Goal: Contribute content: Contribute content

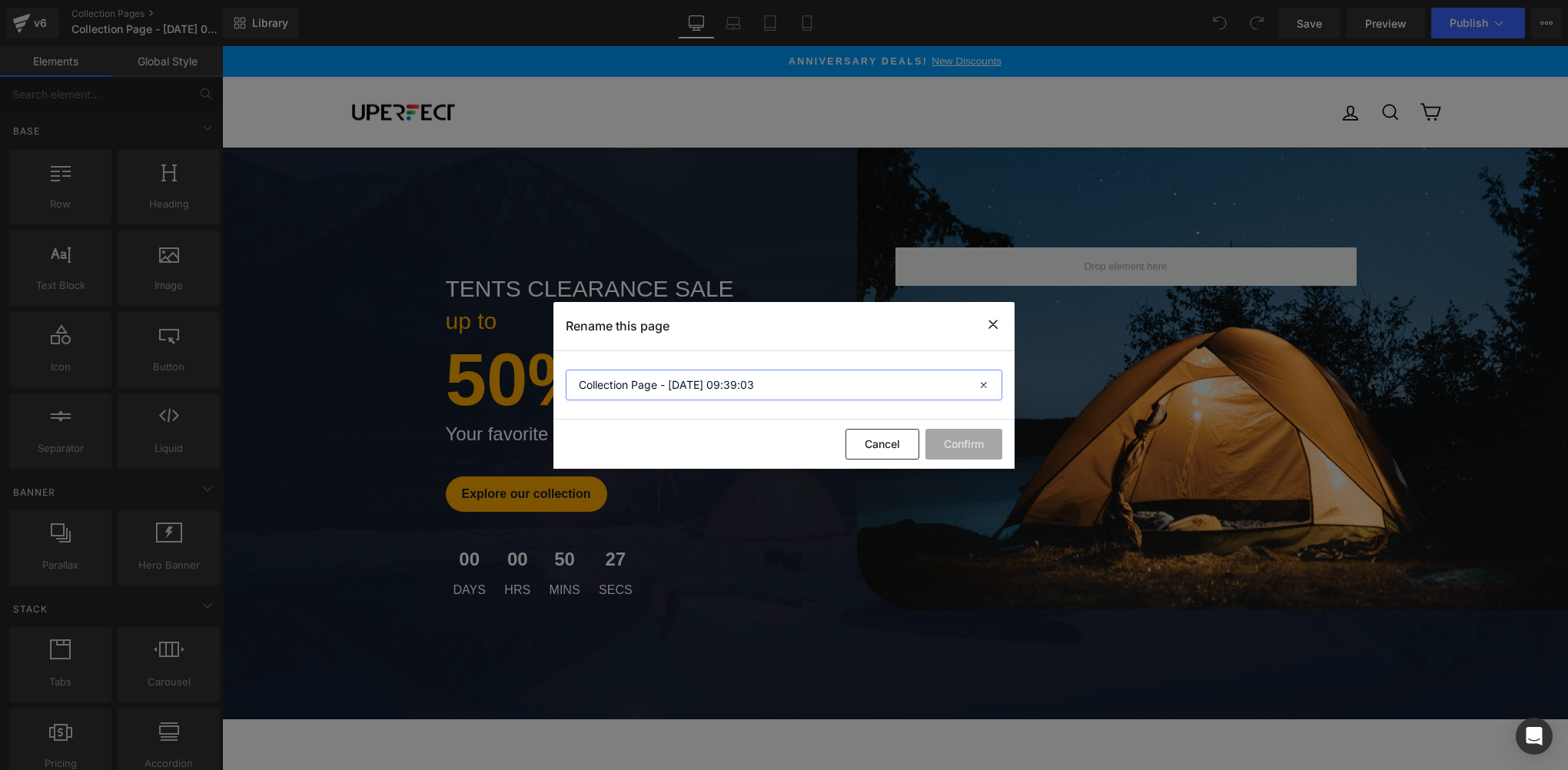
click at [770, 374] on input "Collection Page - [DATE] 09:39:03" at bounding box center [783, 384] width 436 height 30
paste input "NxtLED"
type input "NxtLED"
click at [959, 451] on button "Confirm" at bounding box center [963, 444] width 76 height 30
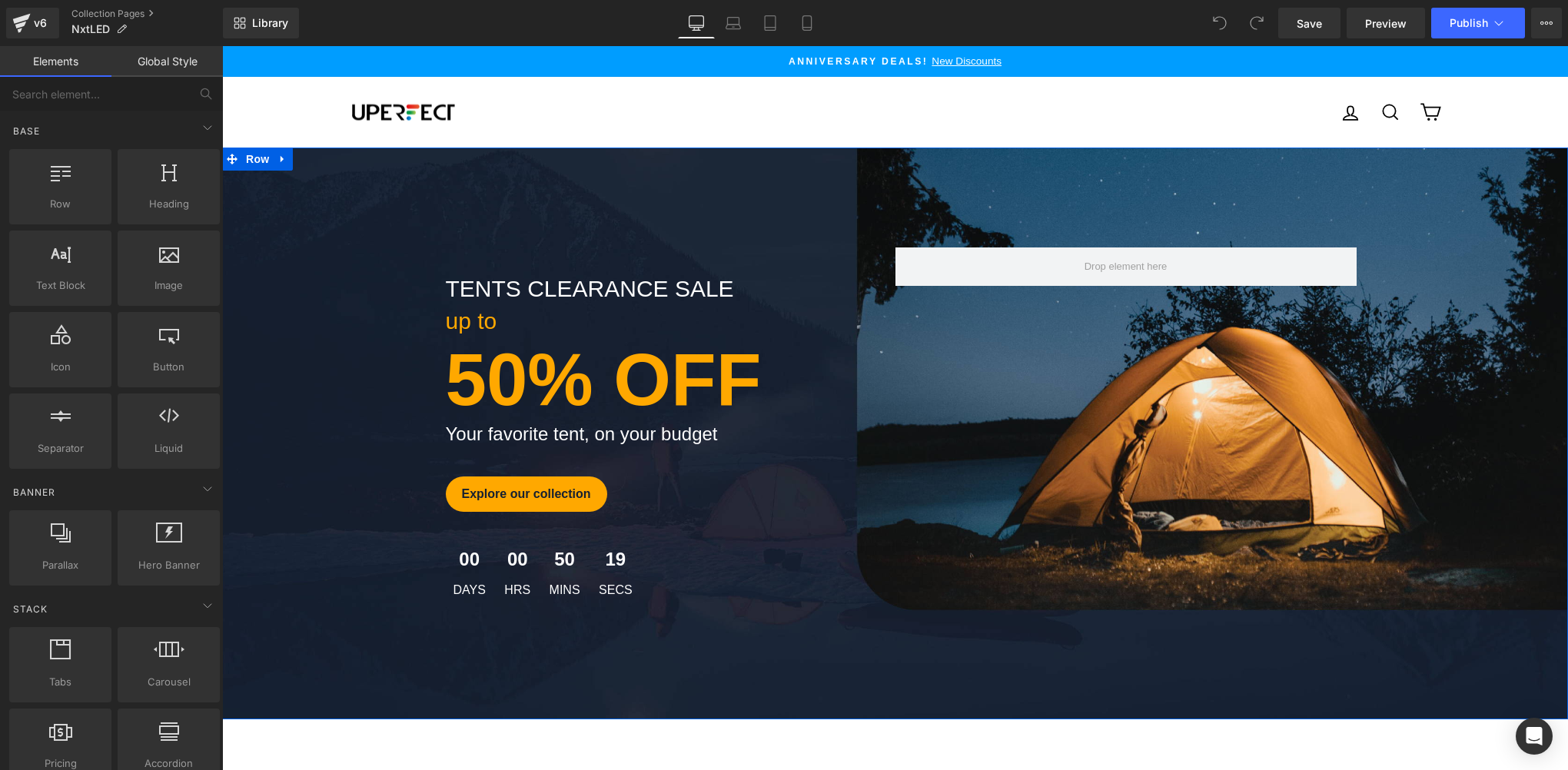
click at [379, 248] on div "tents clearance sale Text Block up to Text Block 50% OFF Text Block Your favori…" at bounding box center [895, 434] width 1346 height 372
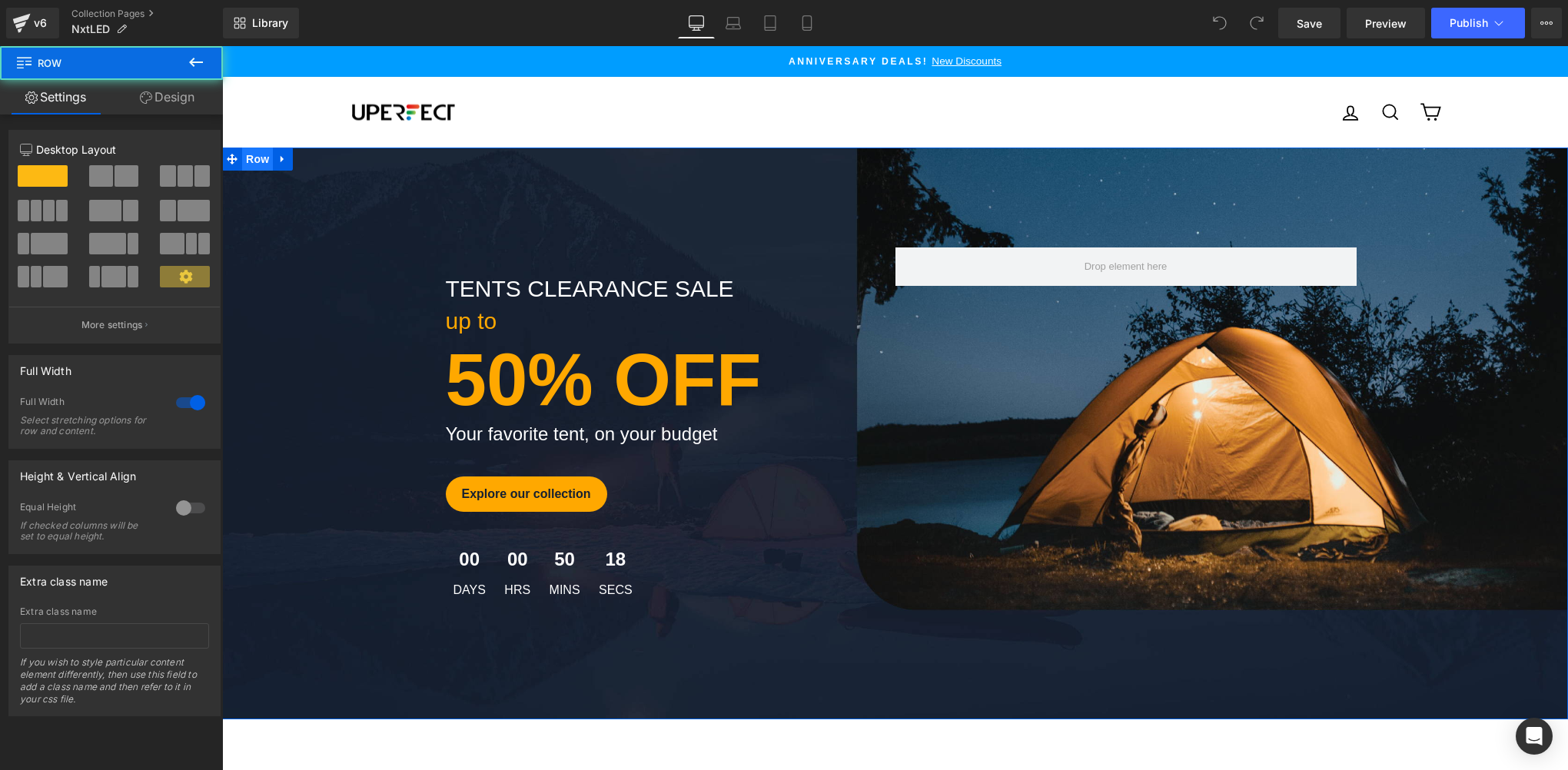
click at [249, 160] on span "Row" at bounding box center [257, 160] width 30 height 24
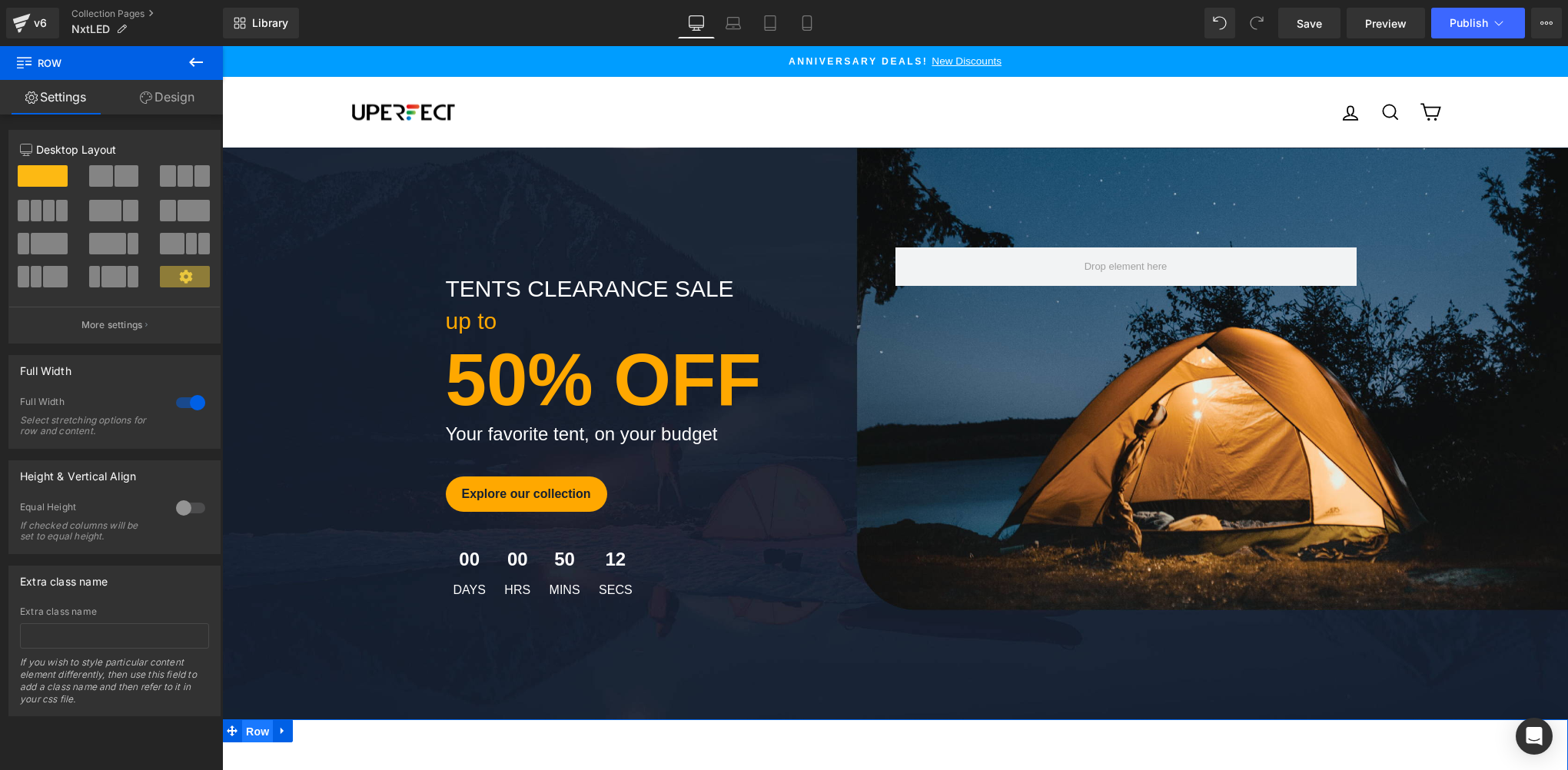
click at [243, 720] on span "Row" at bounding box center [257, 732] width 30 height 24
click at [247, 169] on span "Row" at bounding box center [257, 160] width 30 height 24
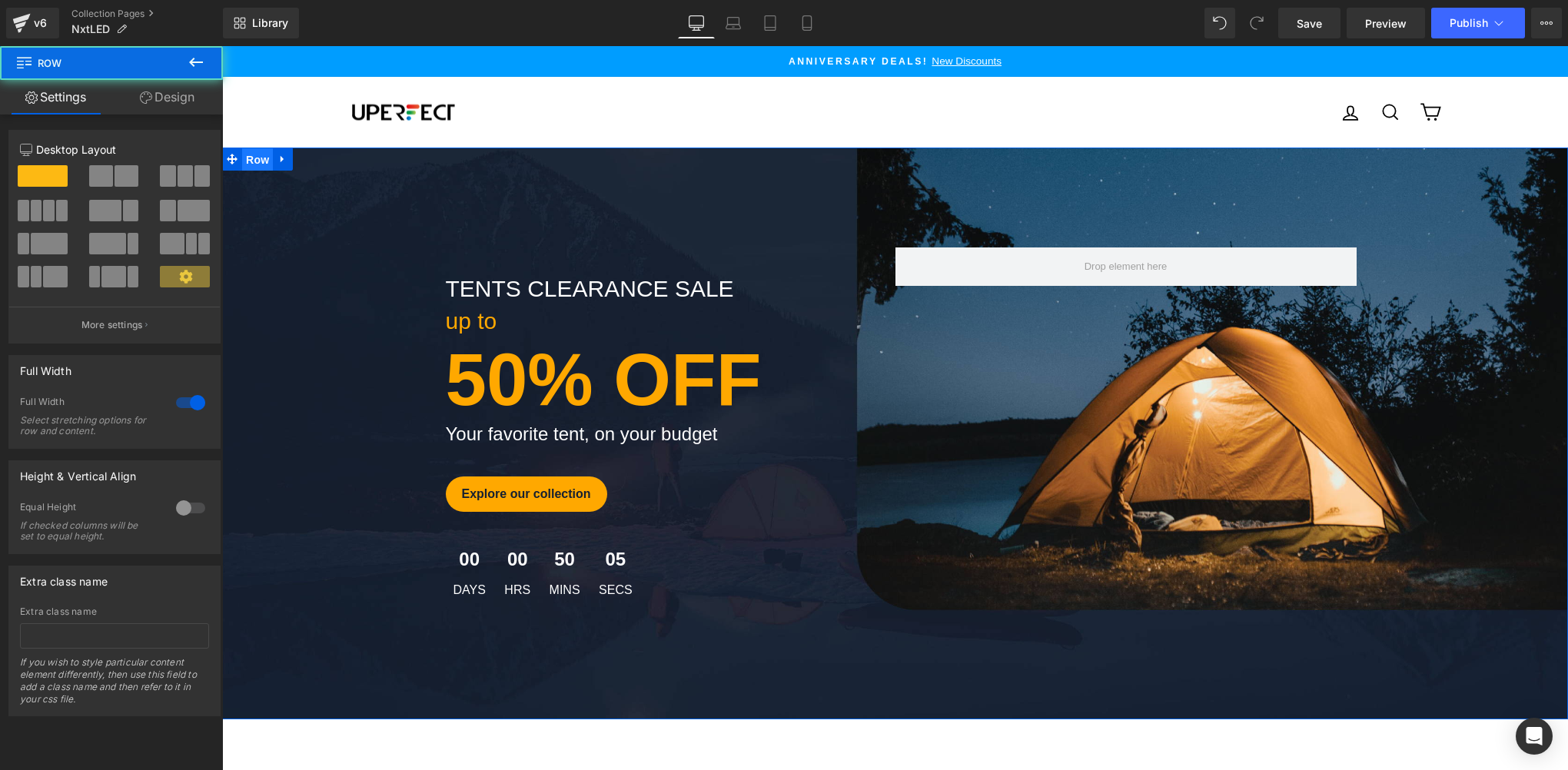
click at [247, 166] on span "Row" at bounding box center [257, 160] width 30 height 24
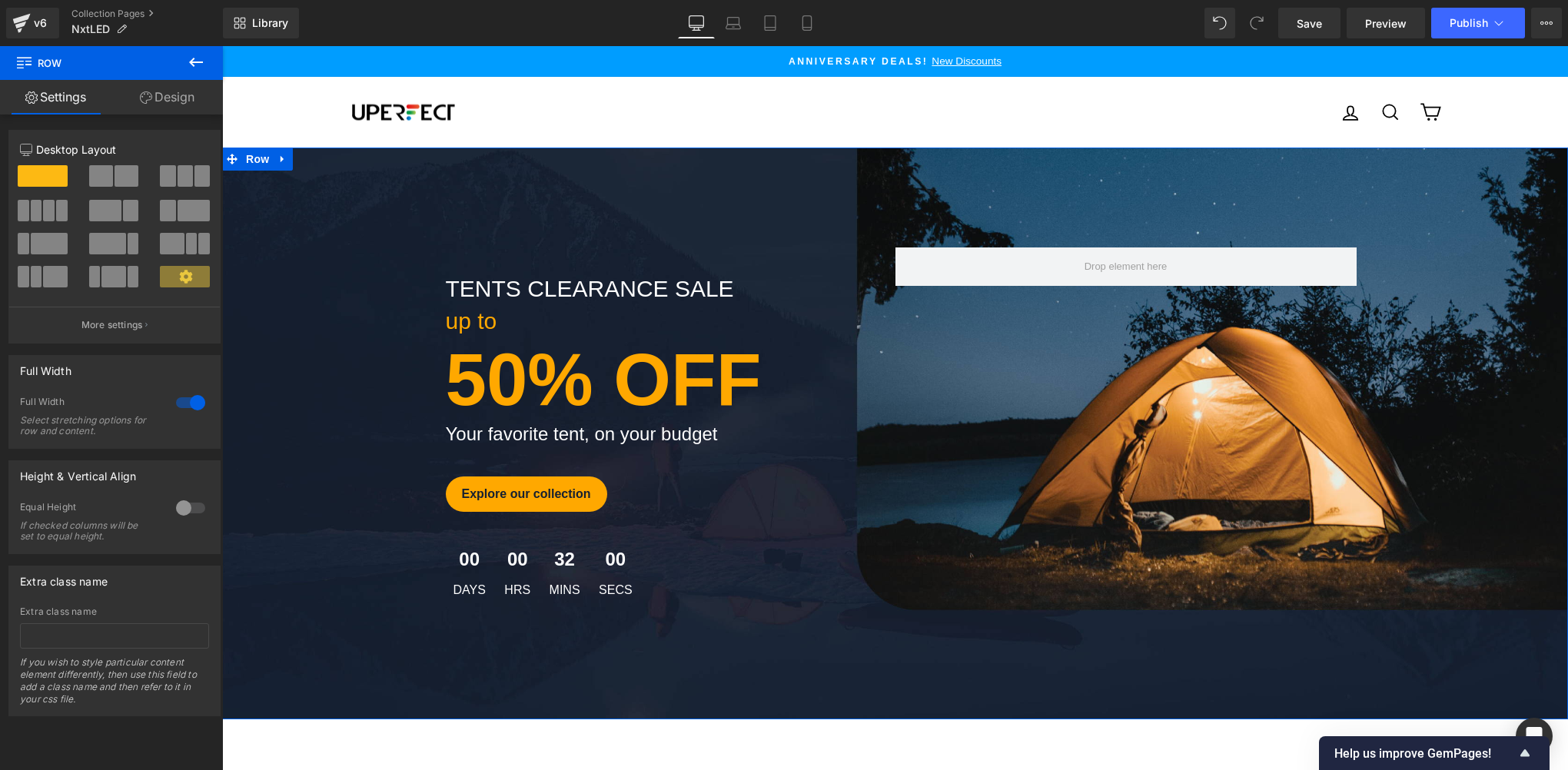
click at [341, 226] on div "tents clearance sale Text Block up to Text Block 50% OFF Text Block Your favori…" at bounding box center [895, 434] width 1346 height 572
click at [1184, 182] on div "tents clearance sale Text Block up to Text Block 50% OFF Text Block Your favori…" at bounding box center [895, 434] width 1346 height 572
click at [1184, 211] on div "tents clearance sale Text Block up to Text Block 50% OFF Text Block Your favori…" at bounding box center [895, 434] width 1346 height 572
click at [993, 175] on div "tents clearance sale Text Block up to Text Block 50% OFF Text Block Your favori…" at bounding box center [895, 434] width 1346 height 572
click at [379, 205] on div "tents clearance sale Text Block up to Text Block 50% OFF Text Block Your favori…" at bounding box center [895, 434] width 1346 height 572
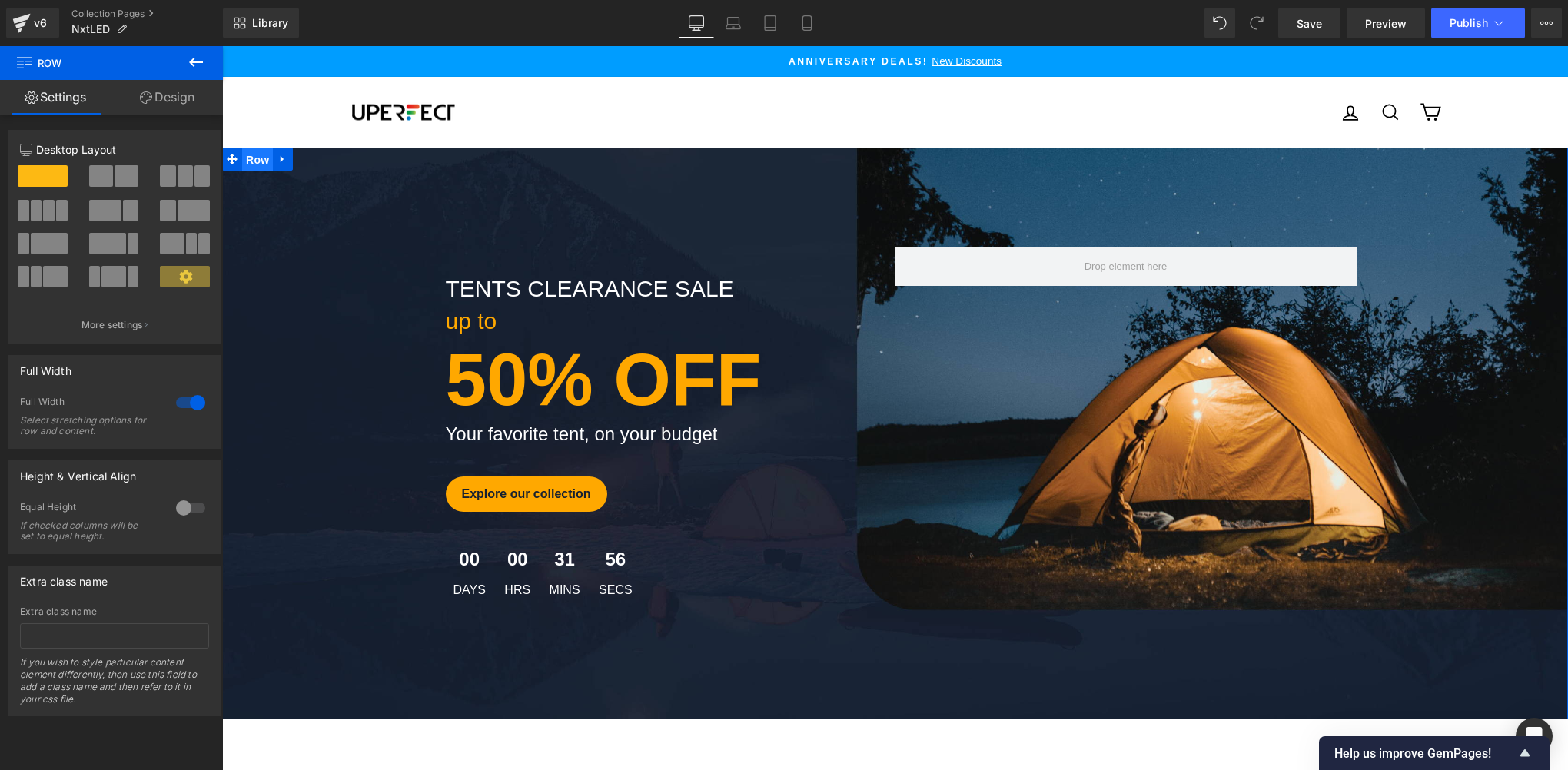
click at [246, 165] on span "Row" at bounding box center [257, 160] width 30 height 24
click at [156, 85] on link "Design" at bounding box center [168, 97] width 112 height 34
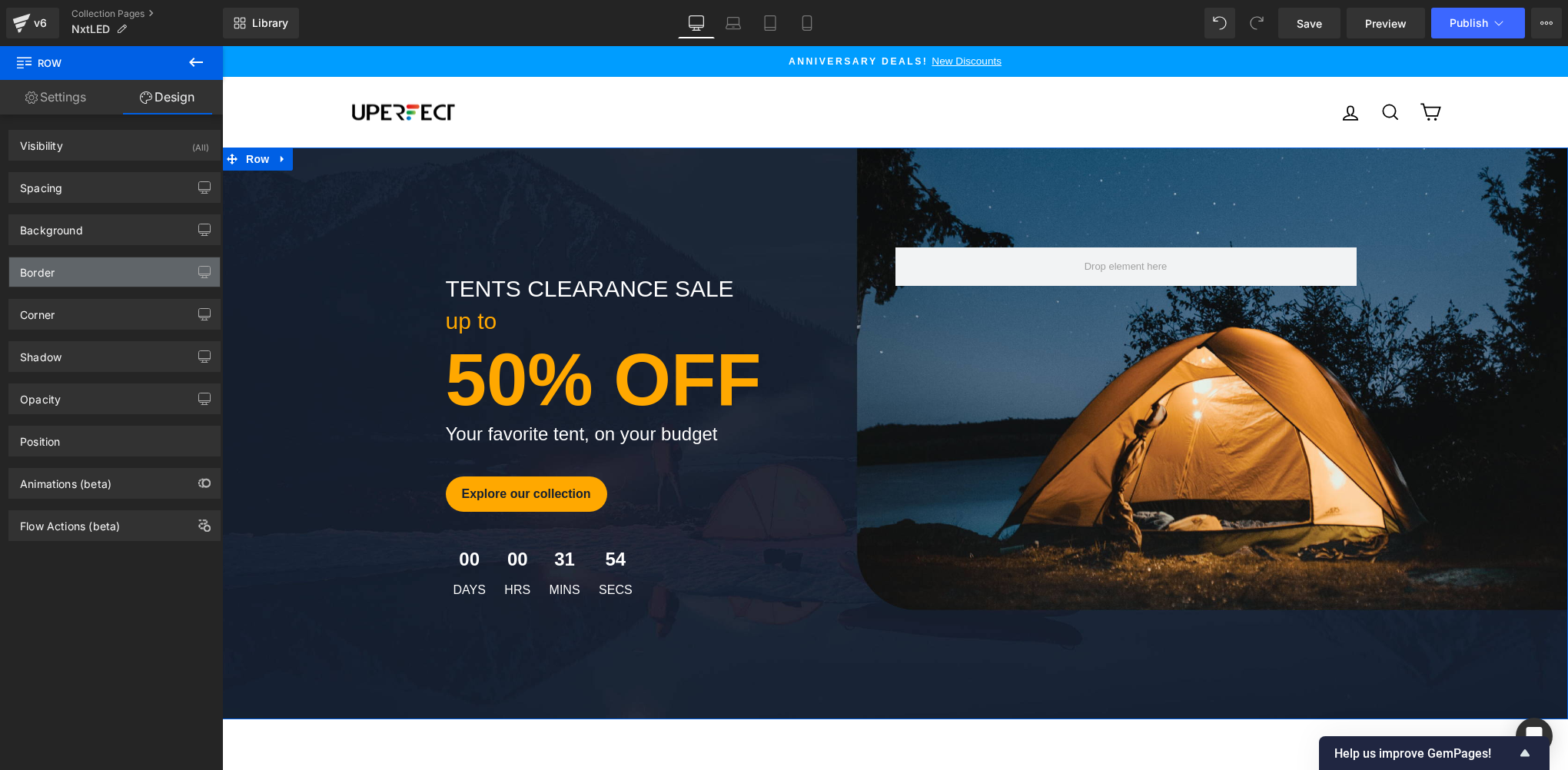
type input "transparent"
type input "0"
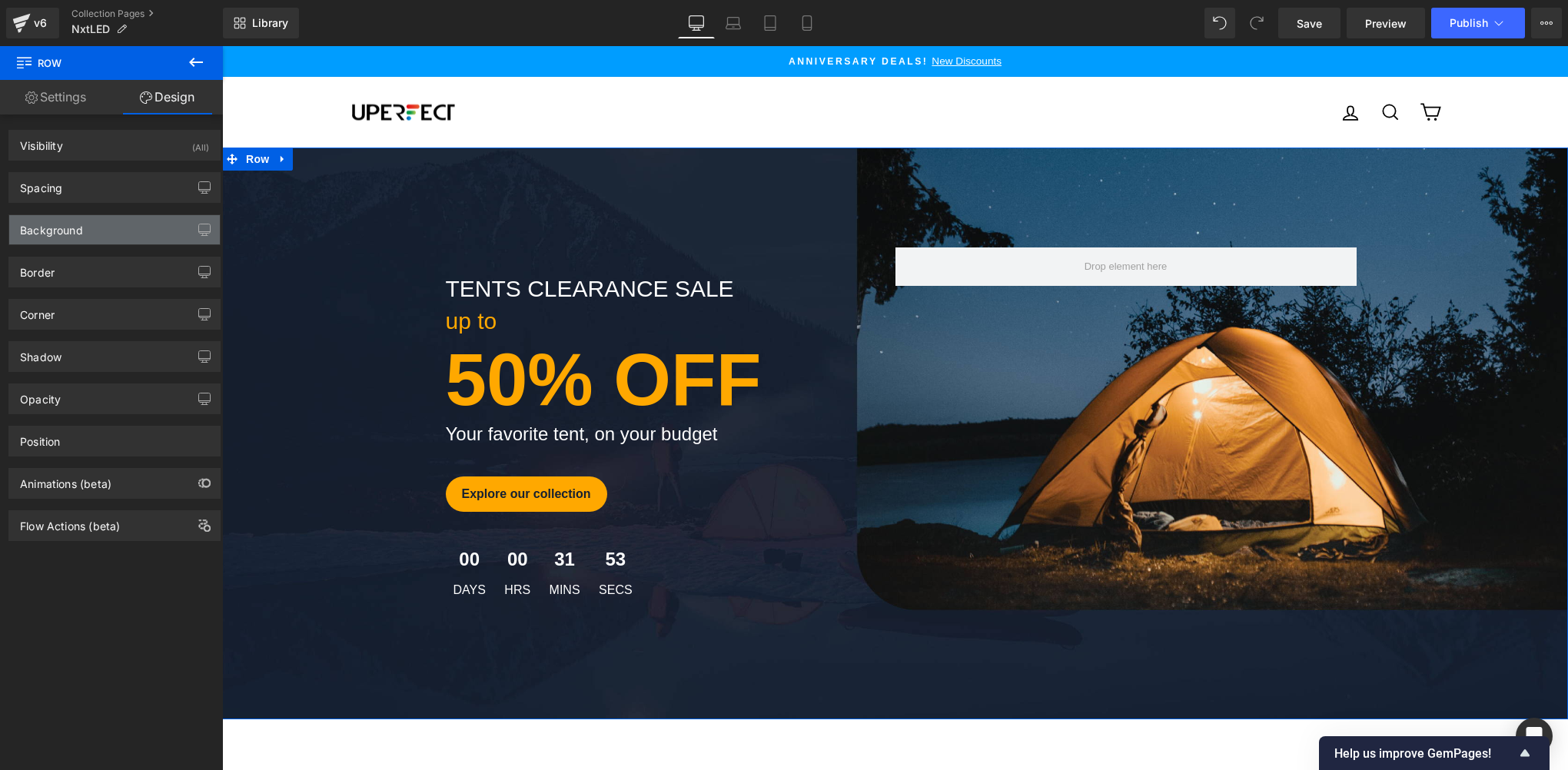
click at [122, 243] on div "Background" at bounding box center [114, 230] width 211 height 29
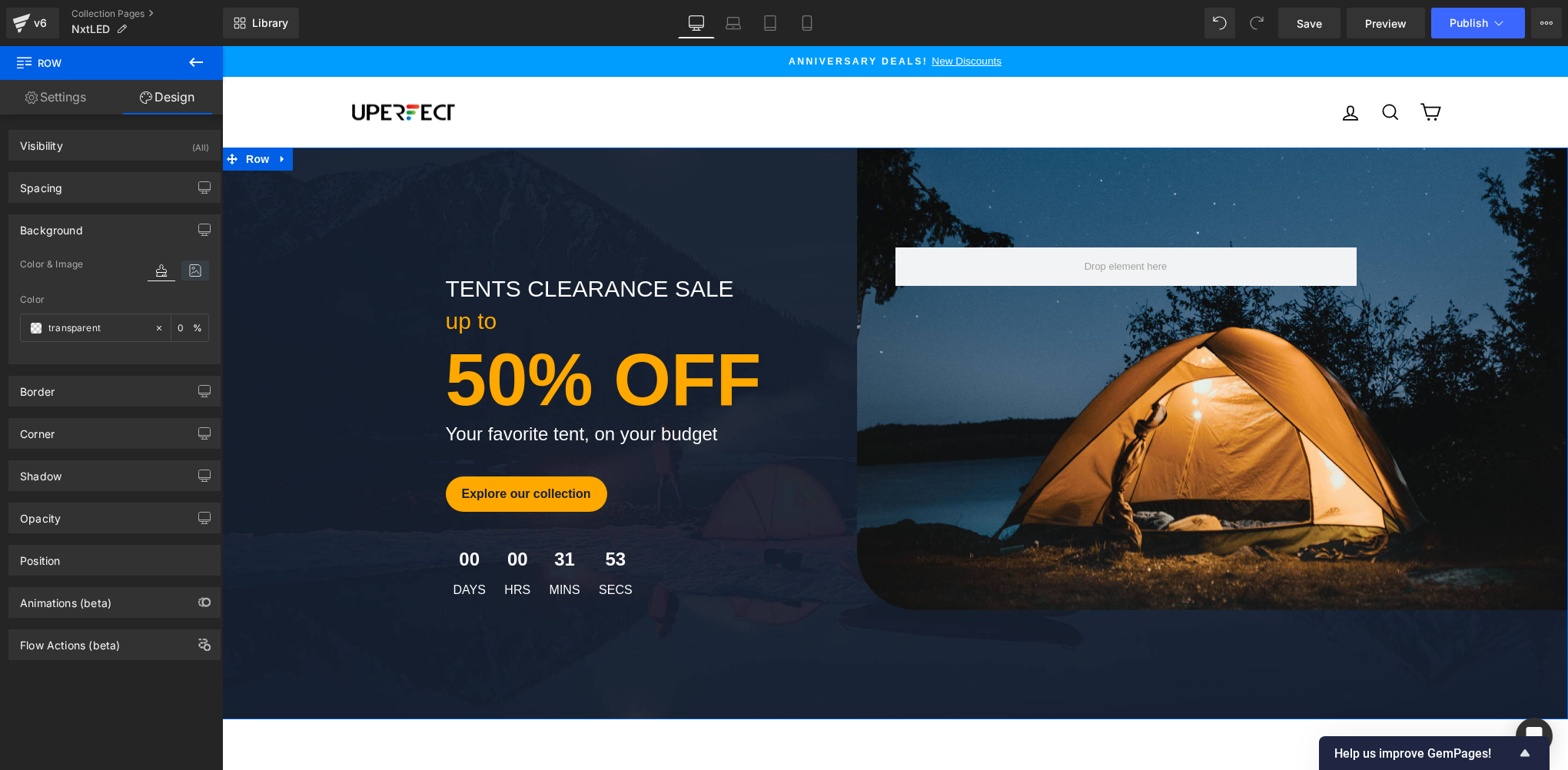
click at [187, 278] on icon at bounding box center [195, 270] width 27 height 20
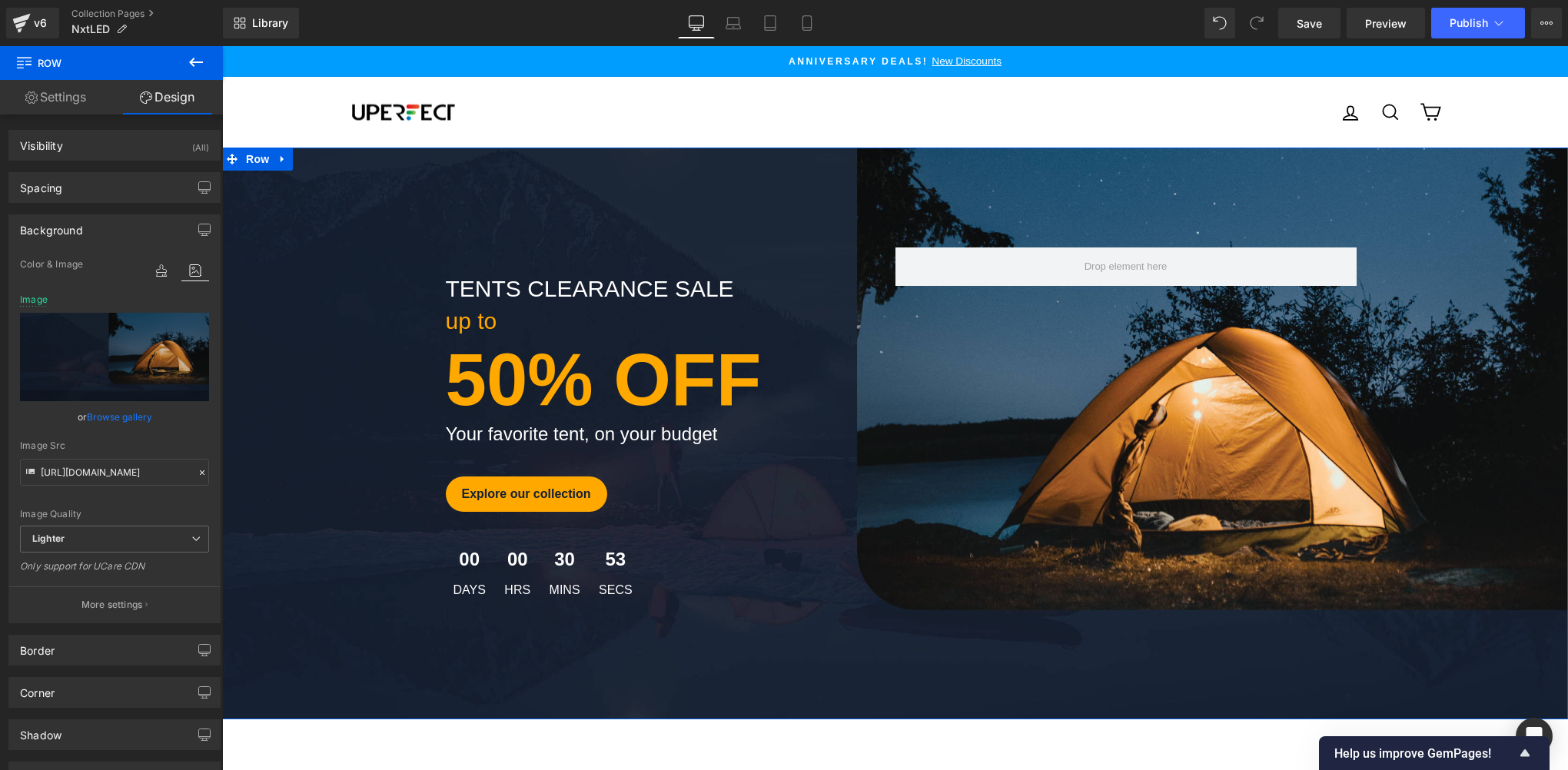
click at [329, 254] on div "tents clearance sale Text Block up to Text Block 50% OFF Text Block Your favori…" at bounding box center [895, 434] width 1346 height 372
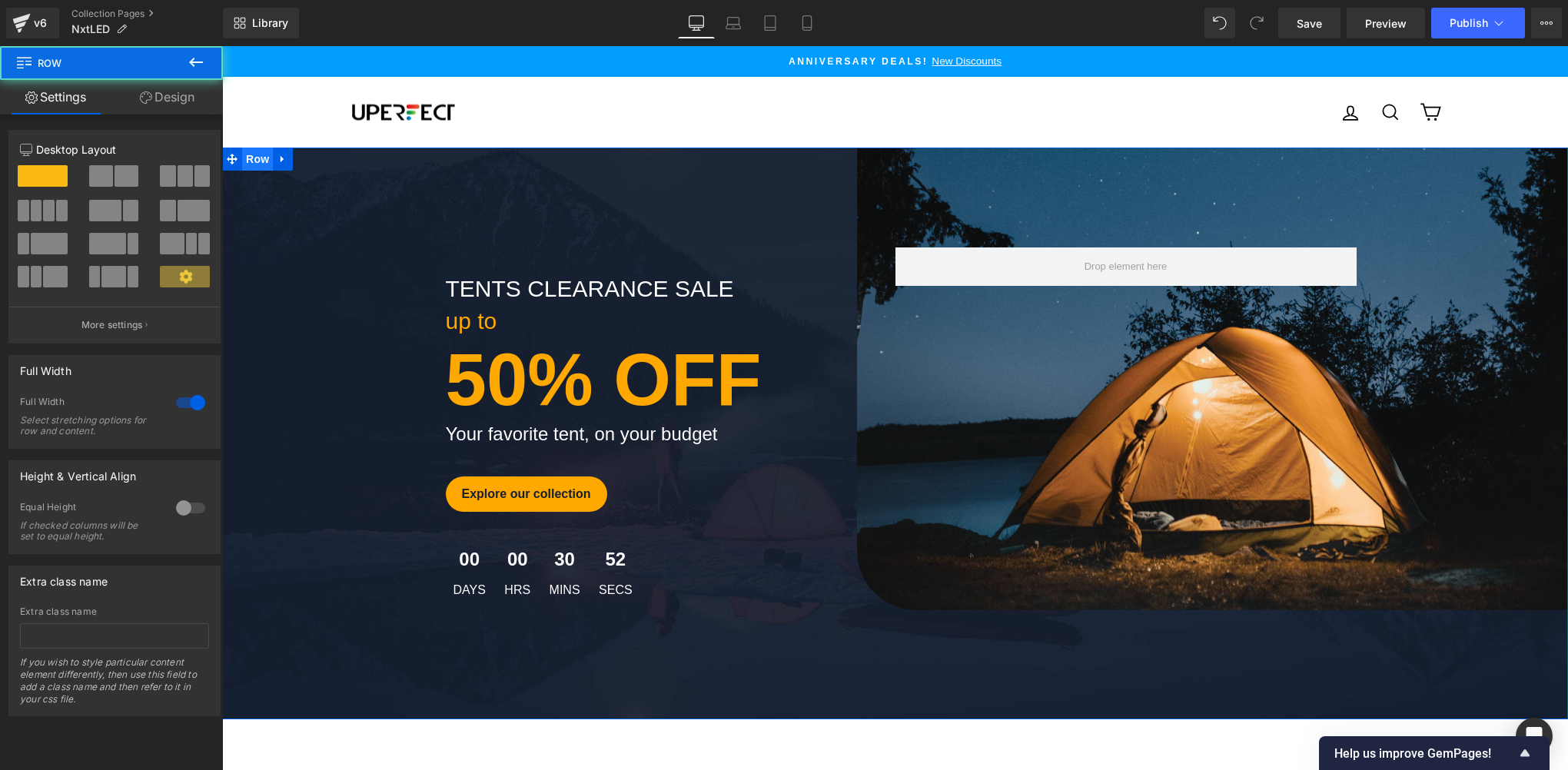
click at [251, 165] on span "Row" at bounding box center [257, 160] width 30 height 24
click at [308, 299] on div "tents clearance sale Text Block up to Text Block 50% OFF Text Block Your favori…" at bounding box center [895, 434] width 1346 height 372
click at [259, 161] on span "Row" at bounding box center [257, 160] width 30 height 24
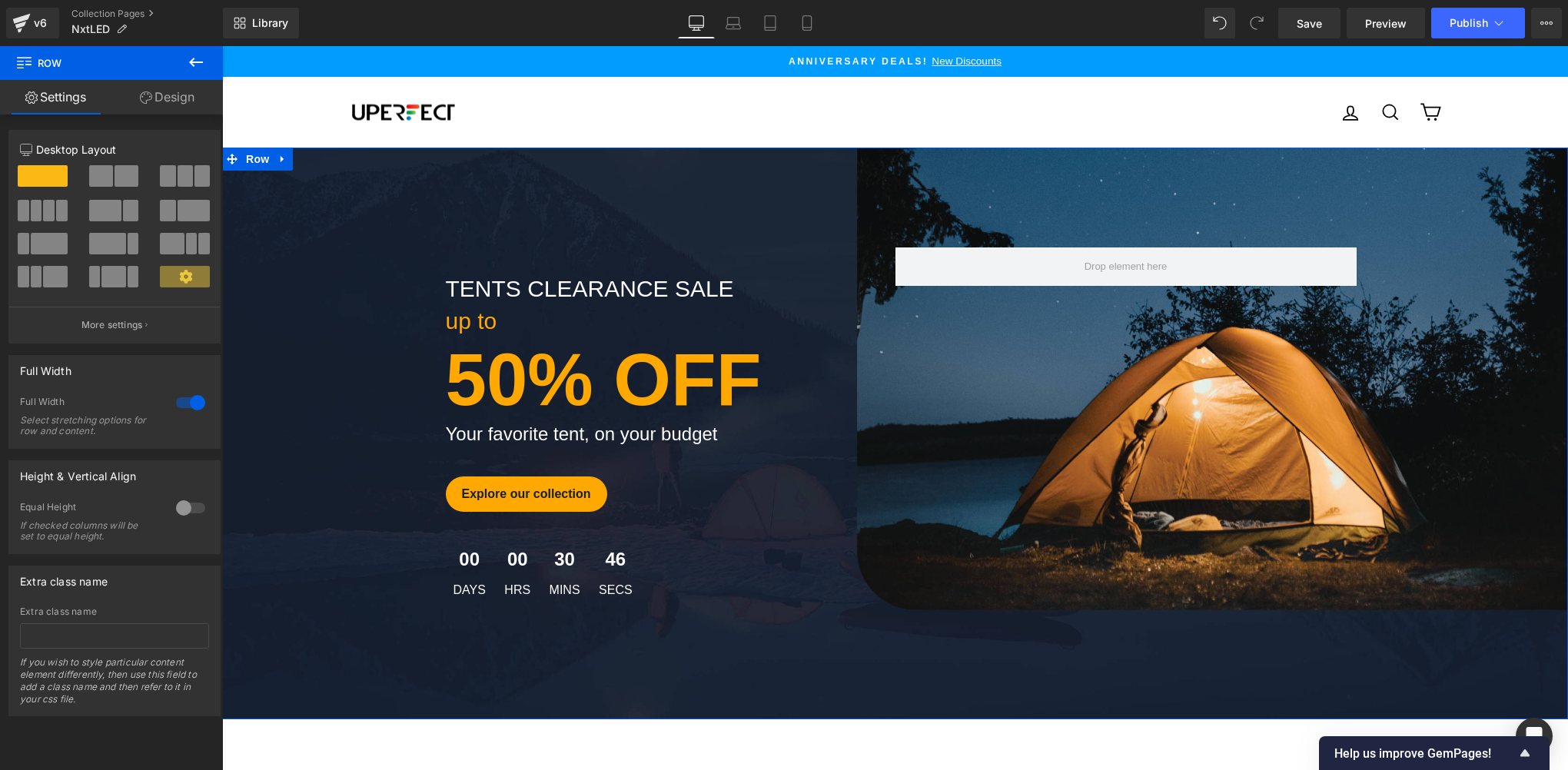
click at [166, 105] on link "Design" at bounding box center [168, 97] width 112 height 34
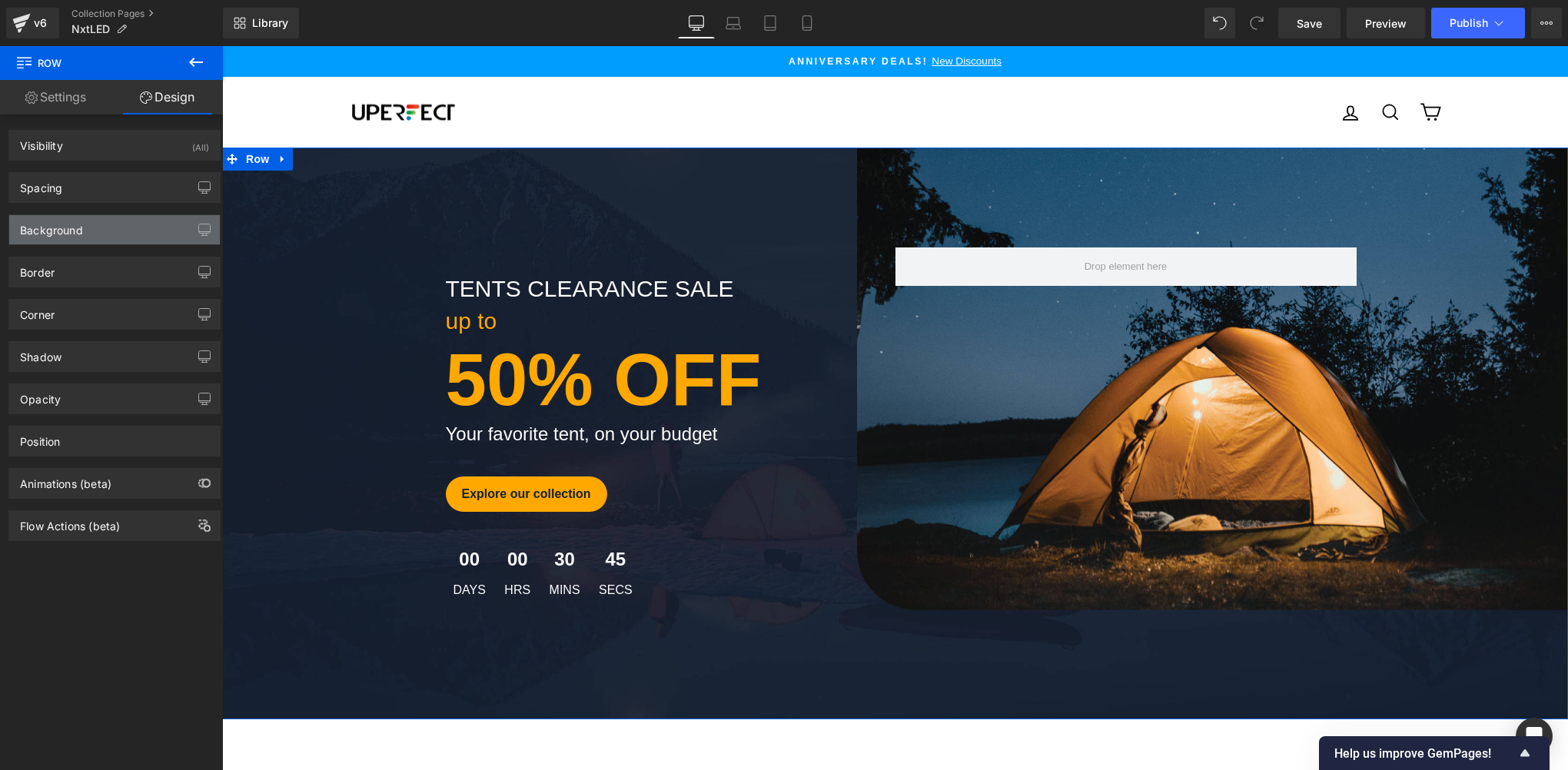
click at [105, 241] on div "Background" at bounding box center [114, 230] width 211 height 29
type input "transparent"
type input "0"
type input "[URL][DOMAIN_NAME]"
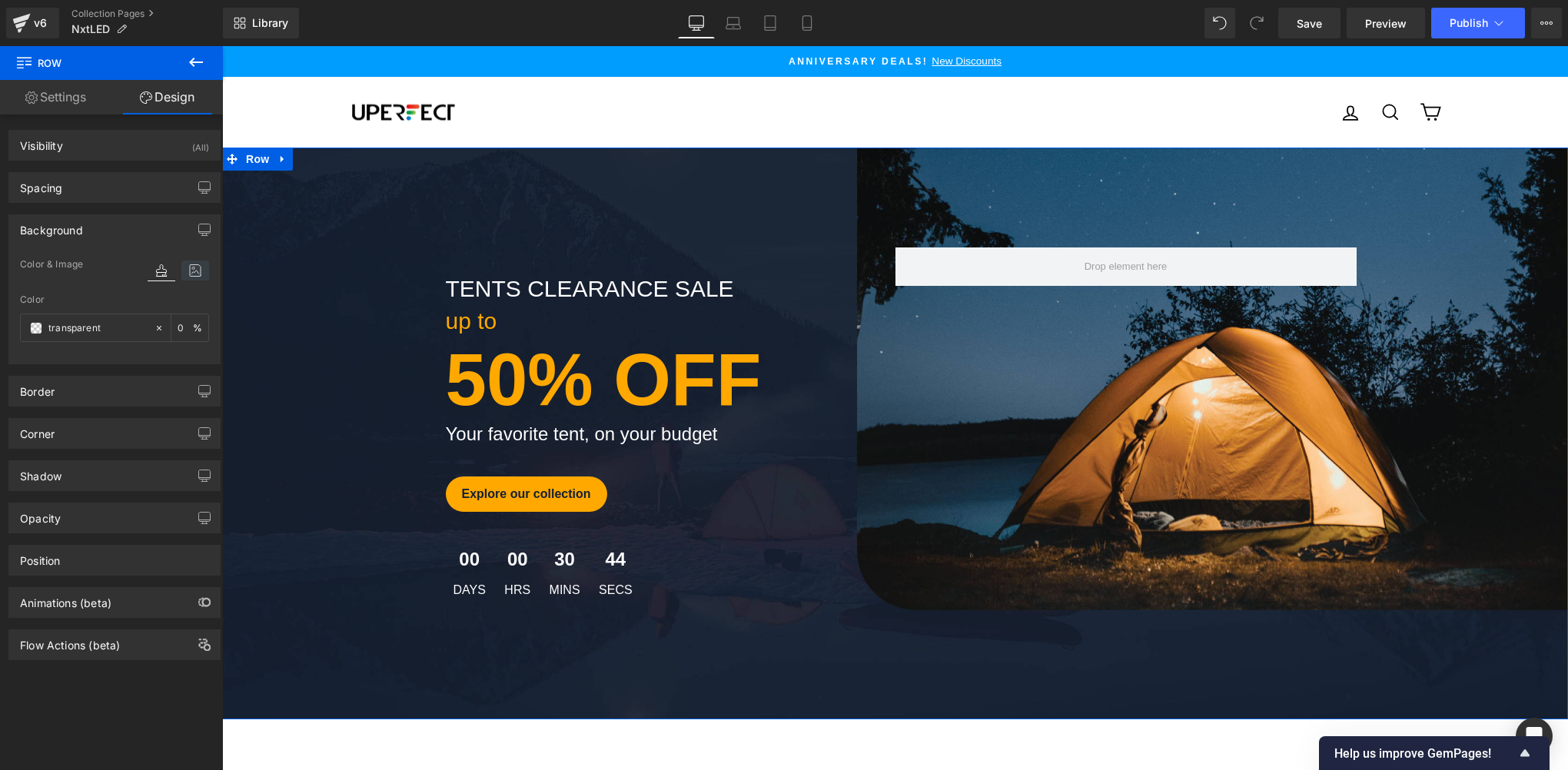
click at [194, 266] on icon at bounding box center [195, 270] width 27 height 20
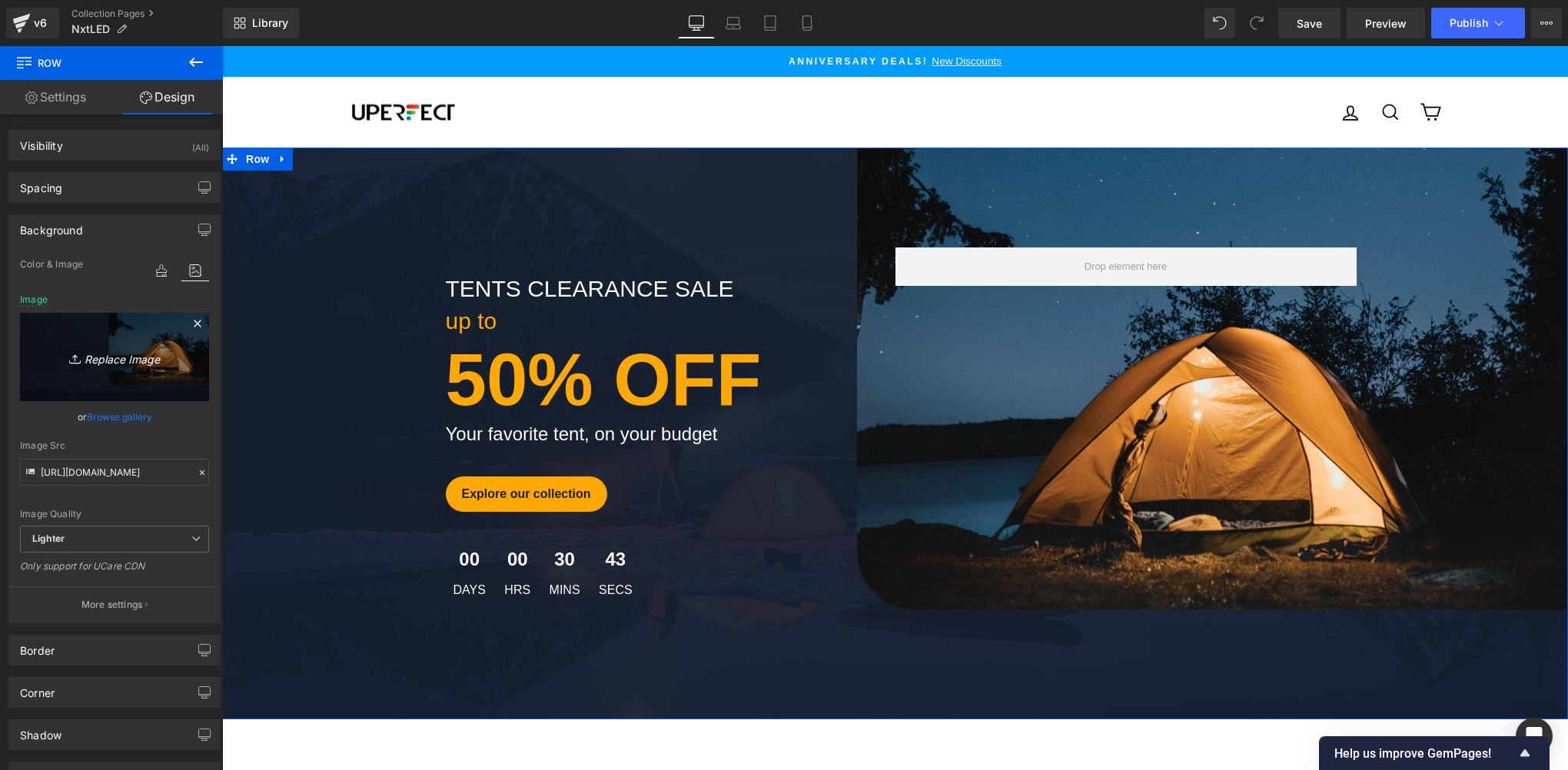
click at [157, 340] on link "Replace Image" at bounding box center [114, 357] width 189 height 88
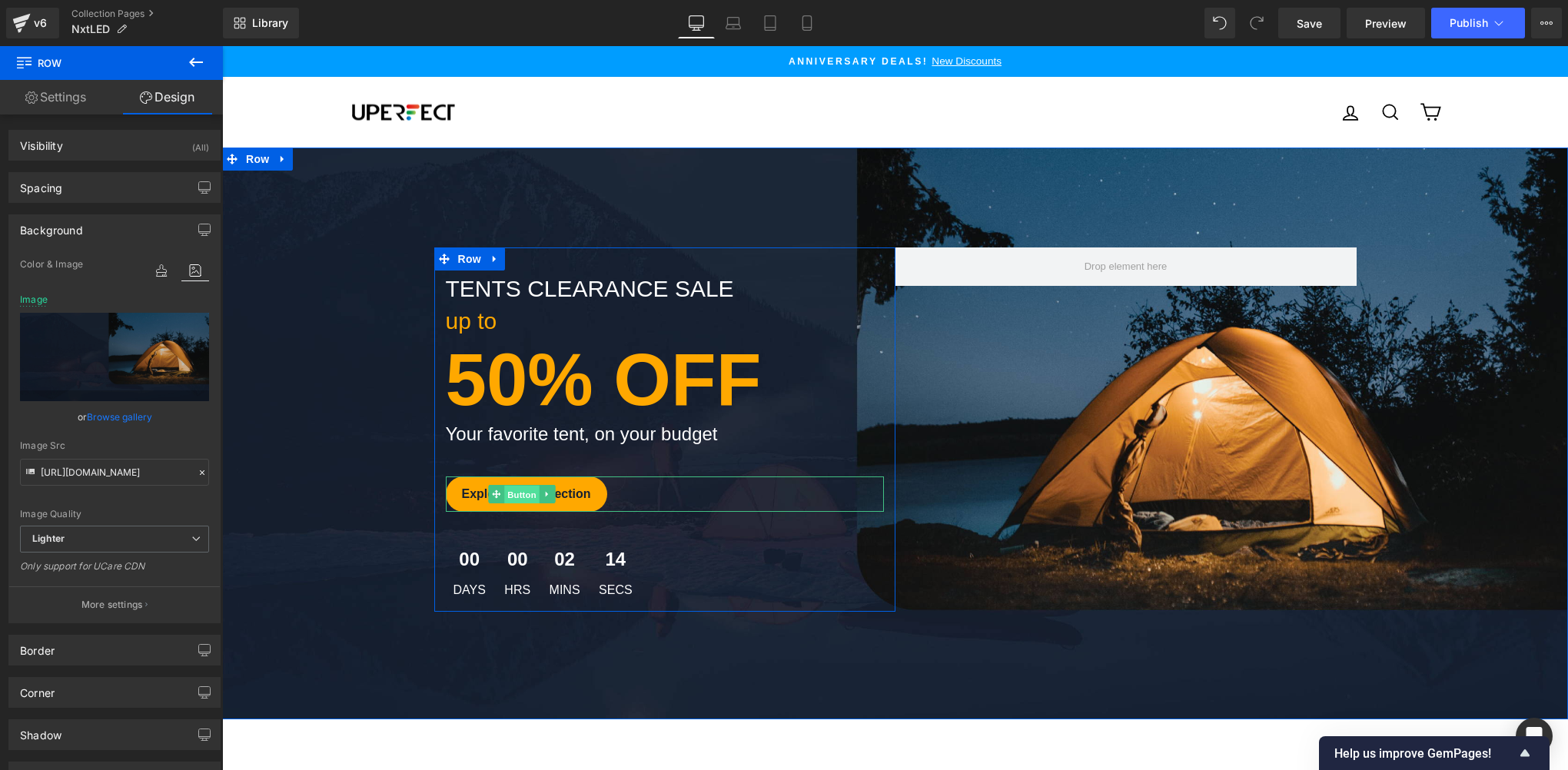
click at [521, 500] on span "Button" at bounding box center [521, 495] width 35 height 19
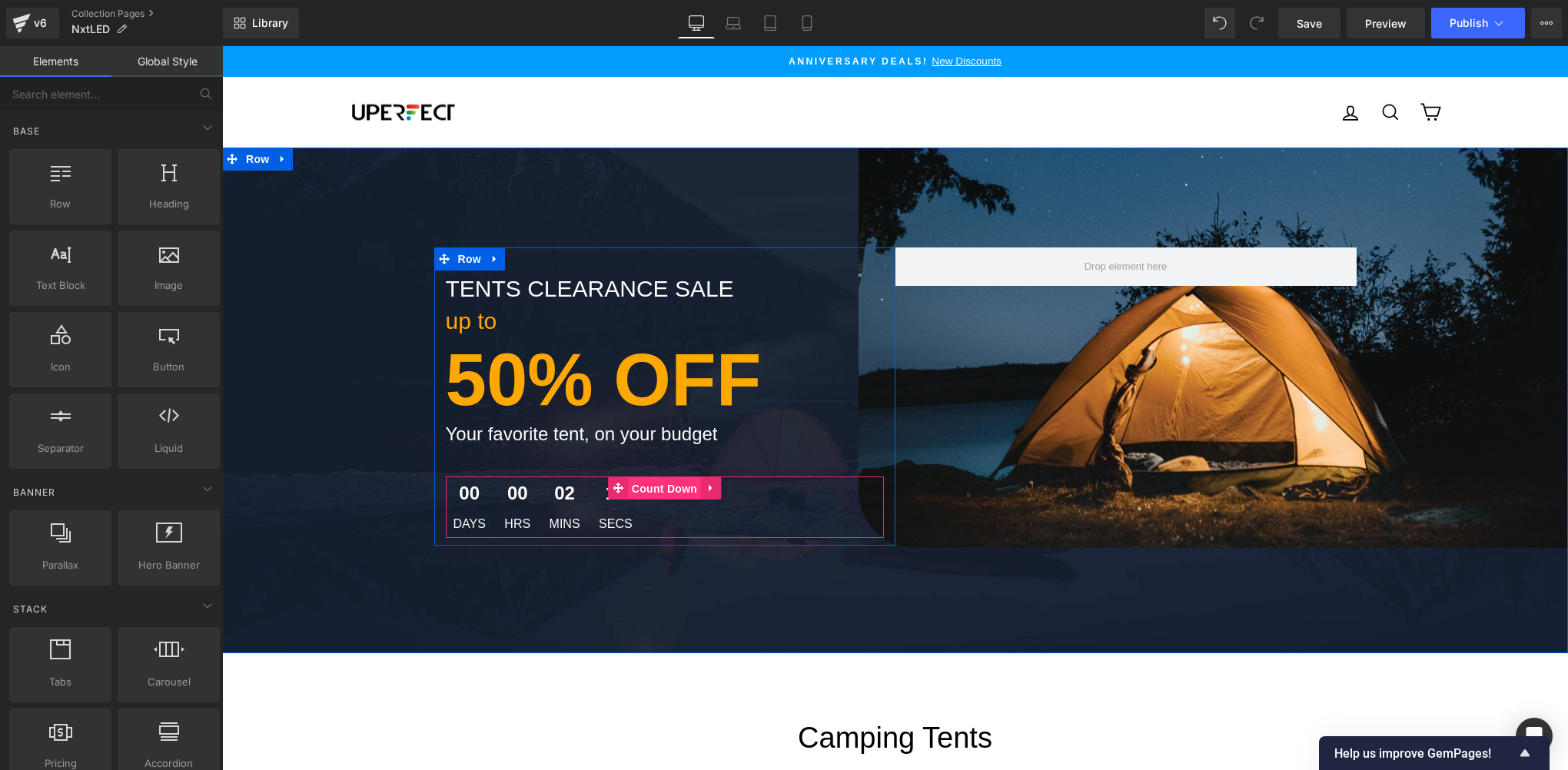
click at [646, 488] on span "Count Down" at bounding box center [664, 489] width 74 height 24
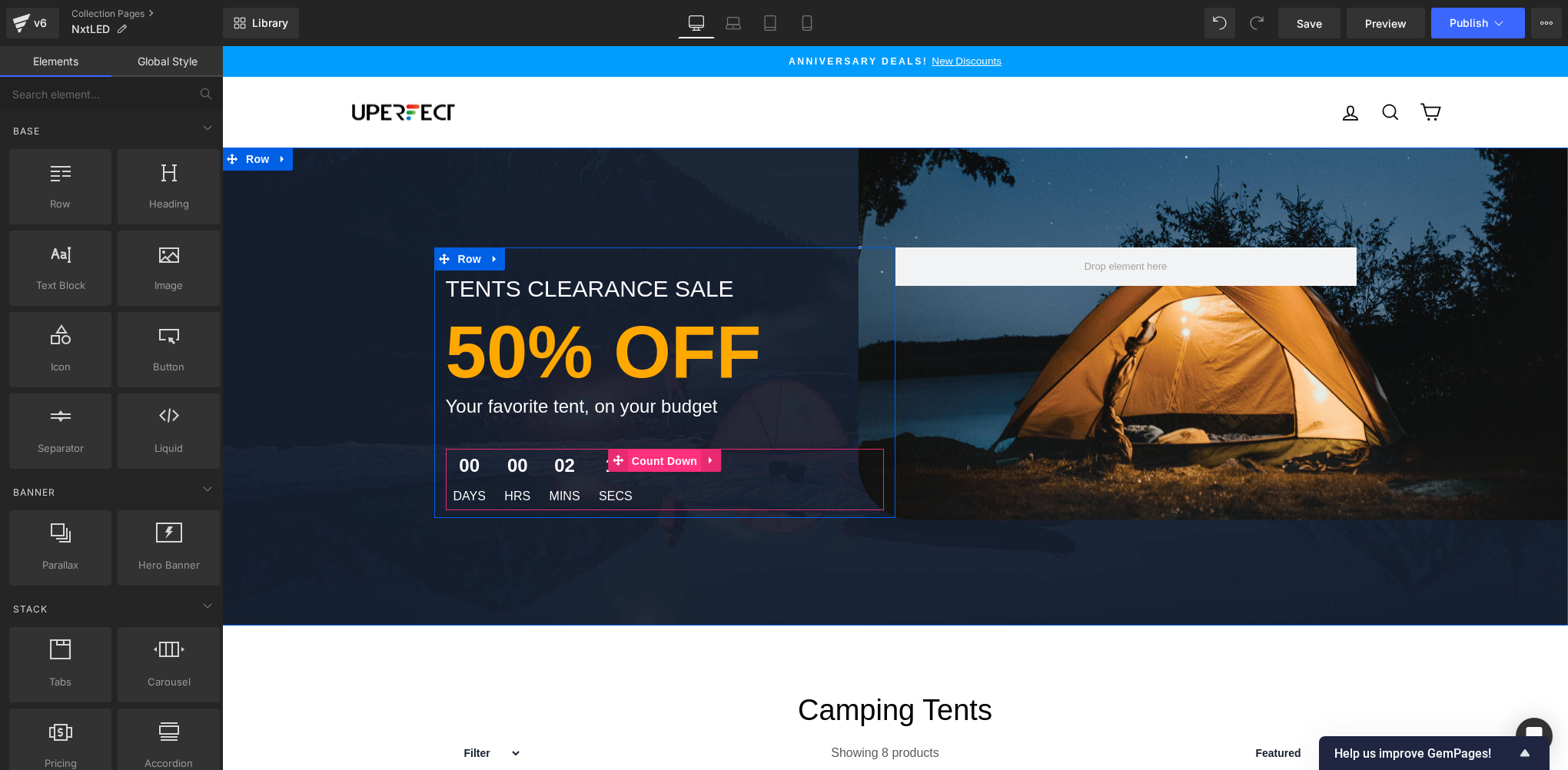
click at [659, 457] on span "Count Down" at bounding box center [664, 461] width 74 height 24
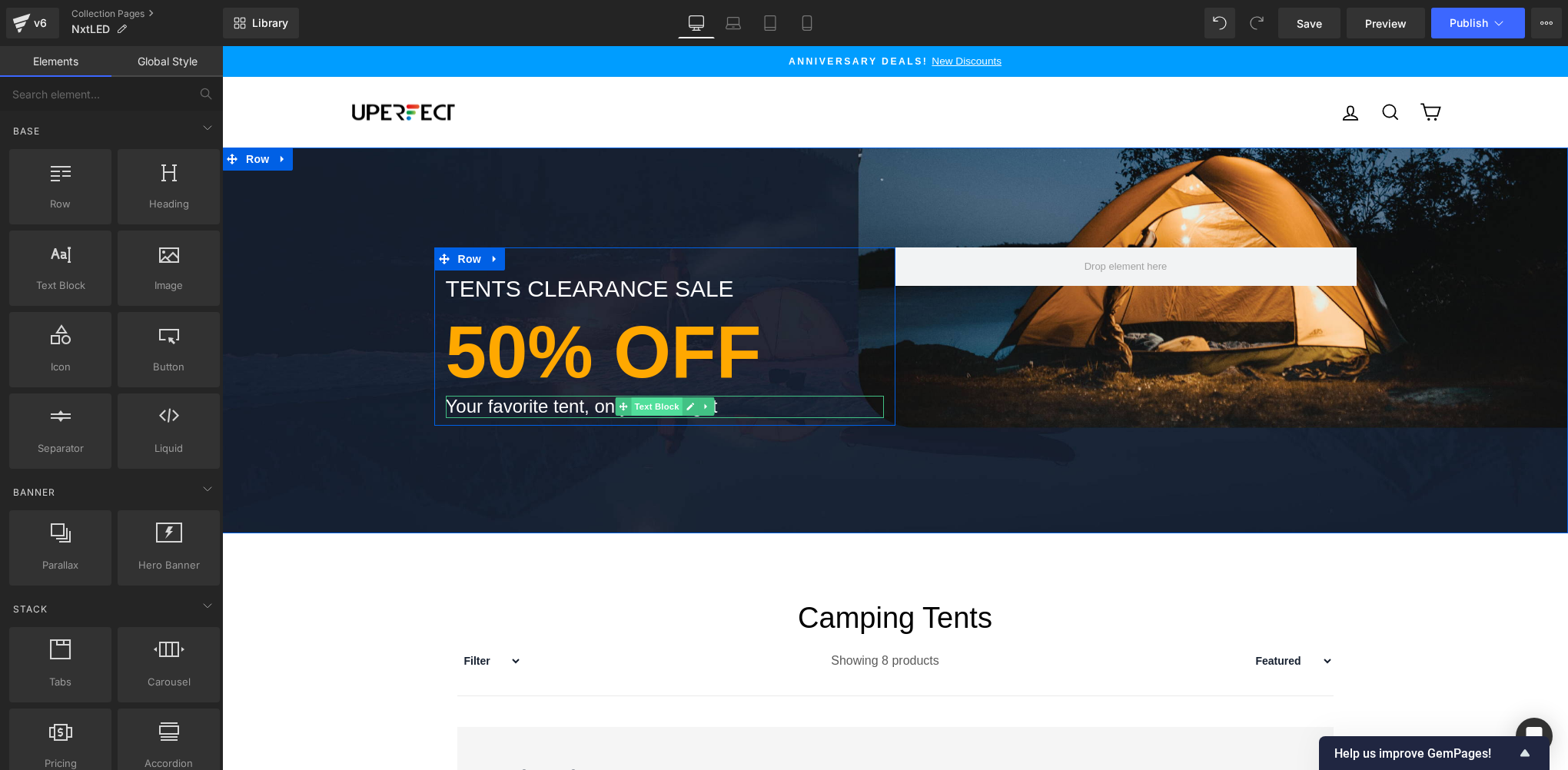
click at [640, 408] on span "Text Block" at bounding box center [657, 406] width 51 height 19
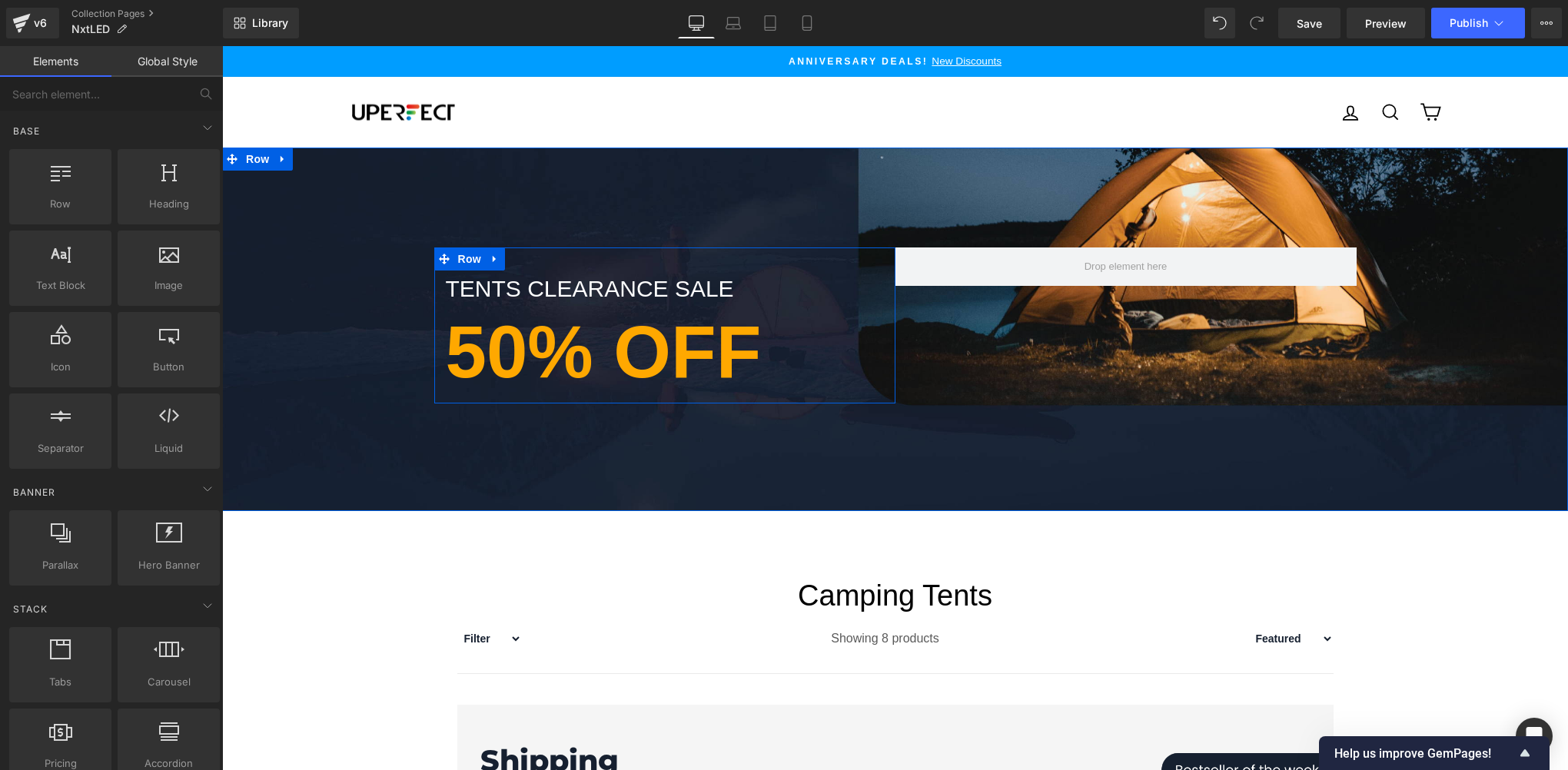
drag, startPoint x: 575, startPoint y: 363, endPoint x: 579, endPoint y: 344, distance: 19.4
click at [575, 364] on strong "50% OFF" at bounding box center [604, 352] width 316 height 82
click at [589, 370] on strong "50% OFF" at bounding box center [604, 352] width 316 height 82
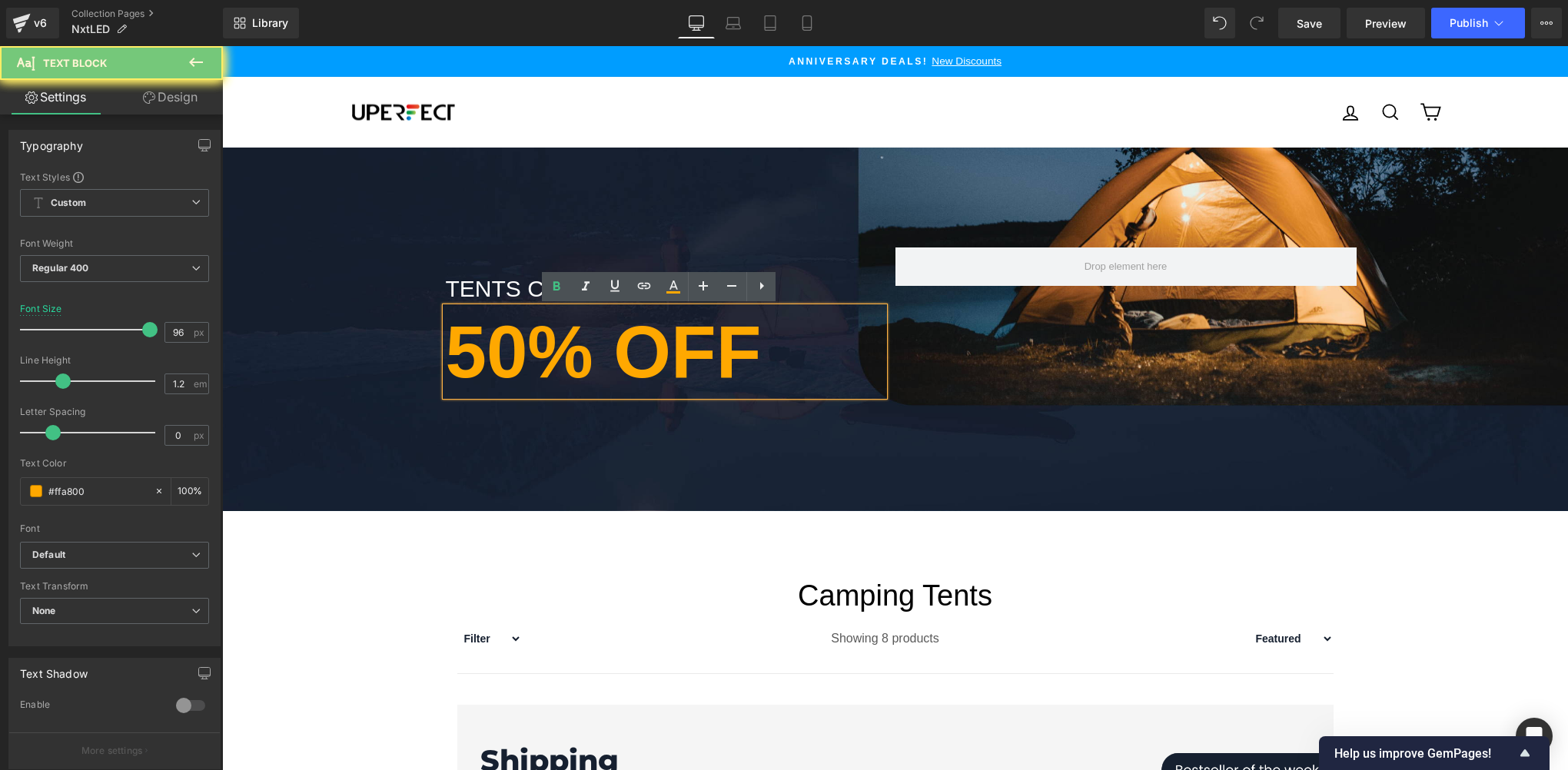
click at [579, 344] on strong "50% OFF" at bounding box center [604, 352] width 316 height 82
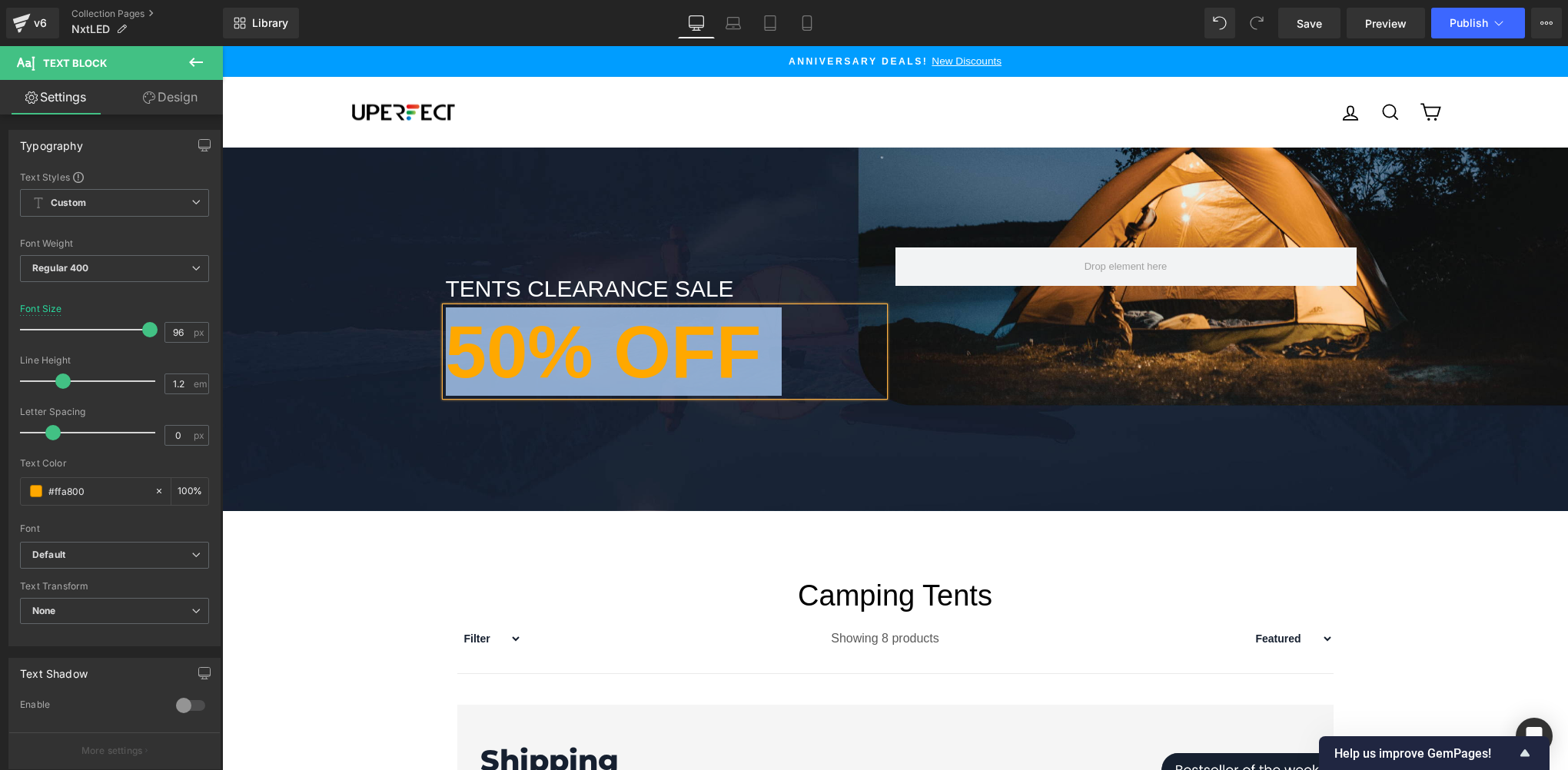
paste div
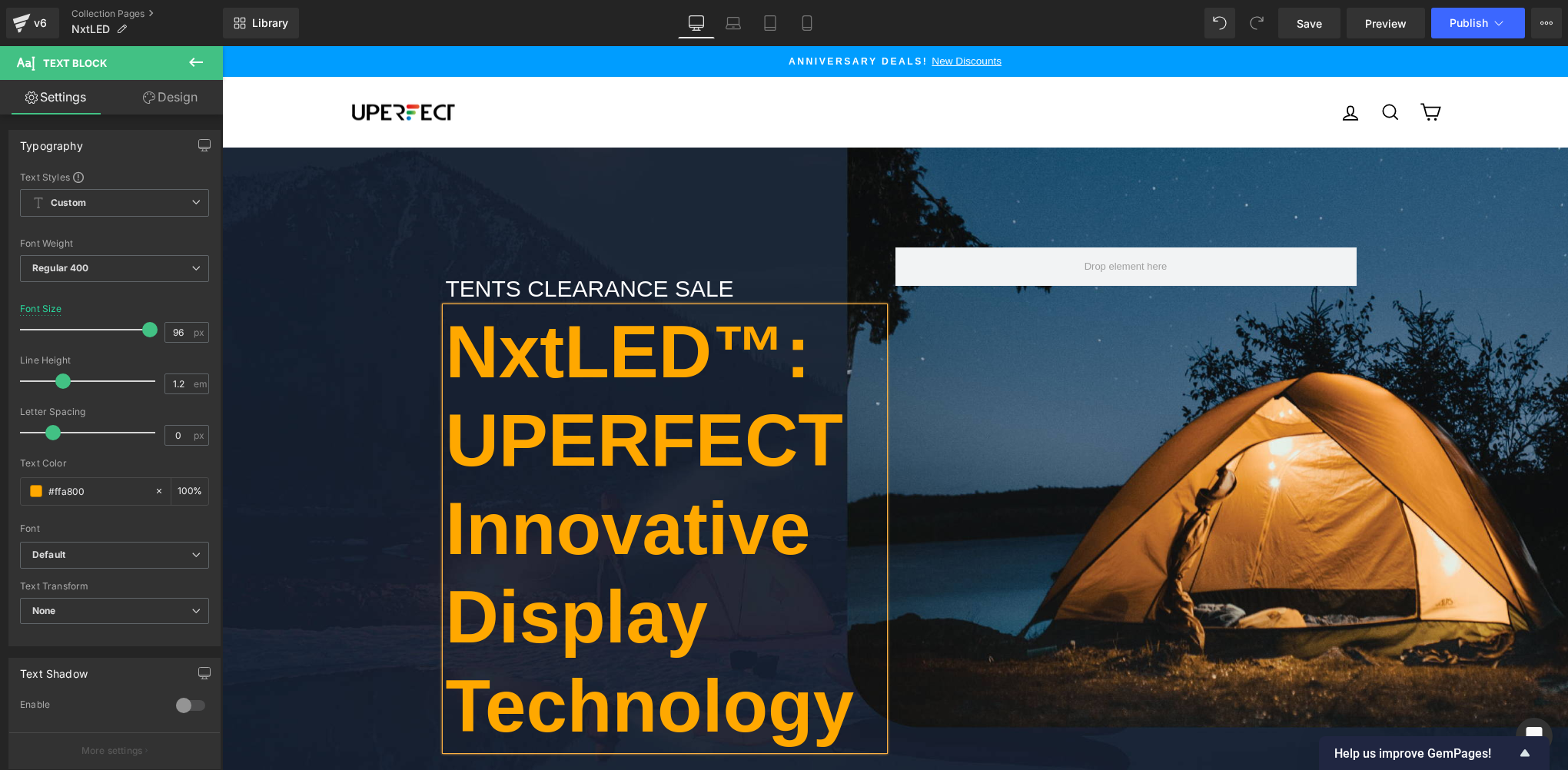
drag, startPoint x: 337, startPoint y: 376, endPoint x: 472, endPoint y: 358, distance: 136.2
click at [344, 376] on div "tents clearance sale Text Block NxtLED™: UPERFECT Innovative Display Technology…" at bounding box center [895, 506] width 1346 height 518
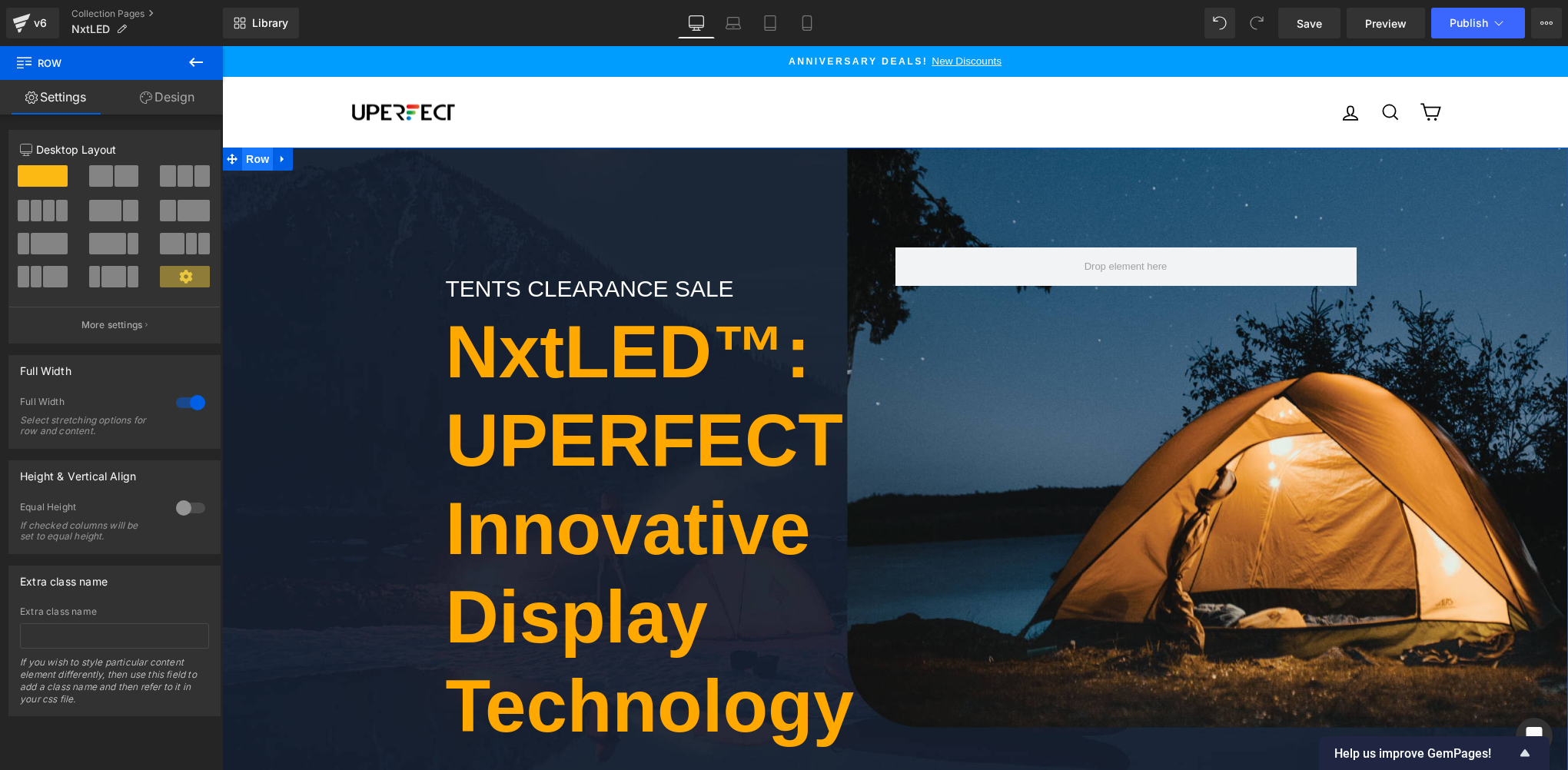
click at [248, 159] on span "Row" at bounding box center [257, 160] width 30 height 24
click at [189, 63] on icon at bounding box center [196, 62] width 19 height 19
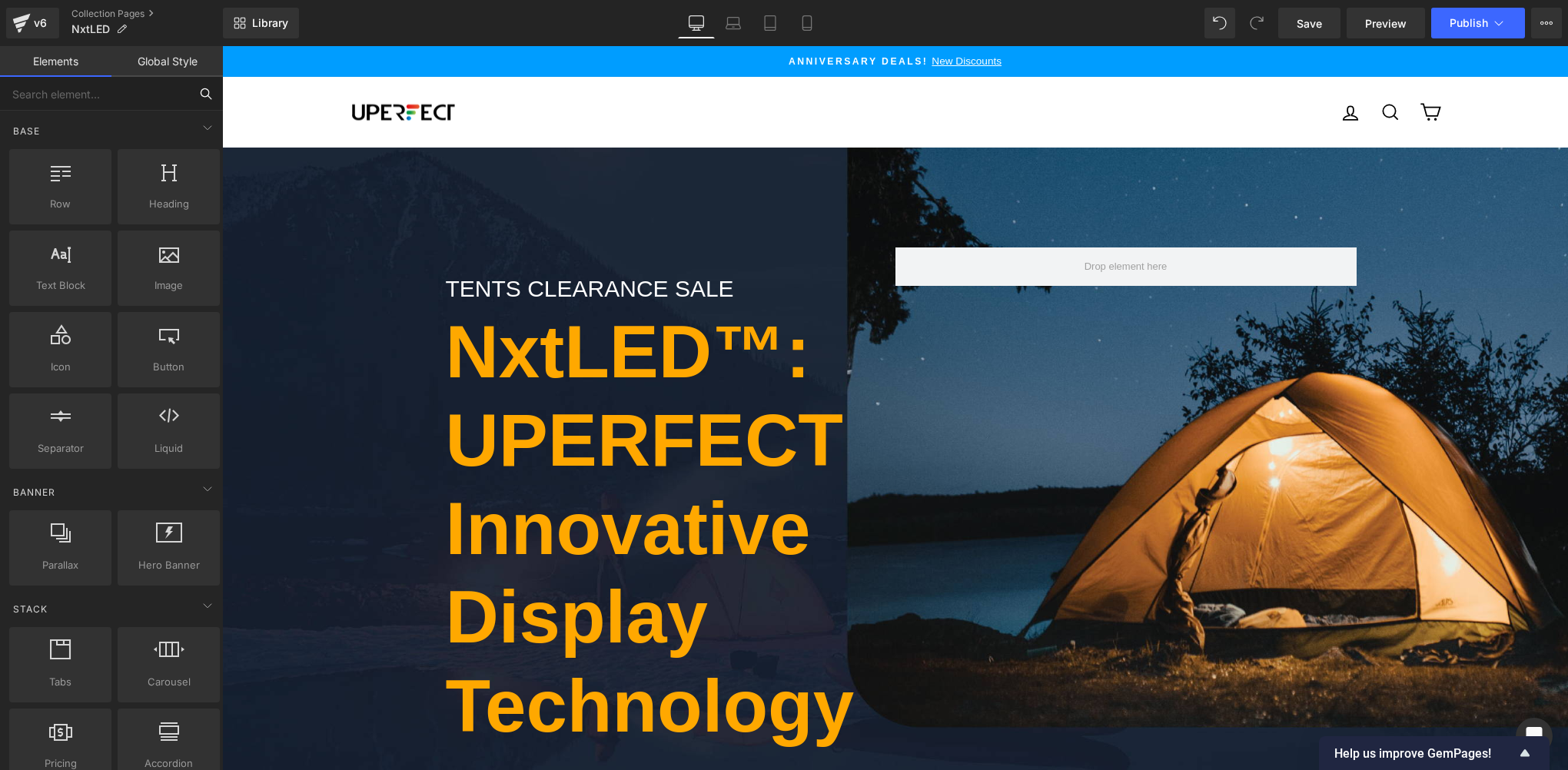
click at [89, 98] on input "text" at bounding box center [94, 93] width 189 height 34
type input "banner"
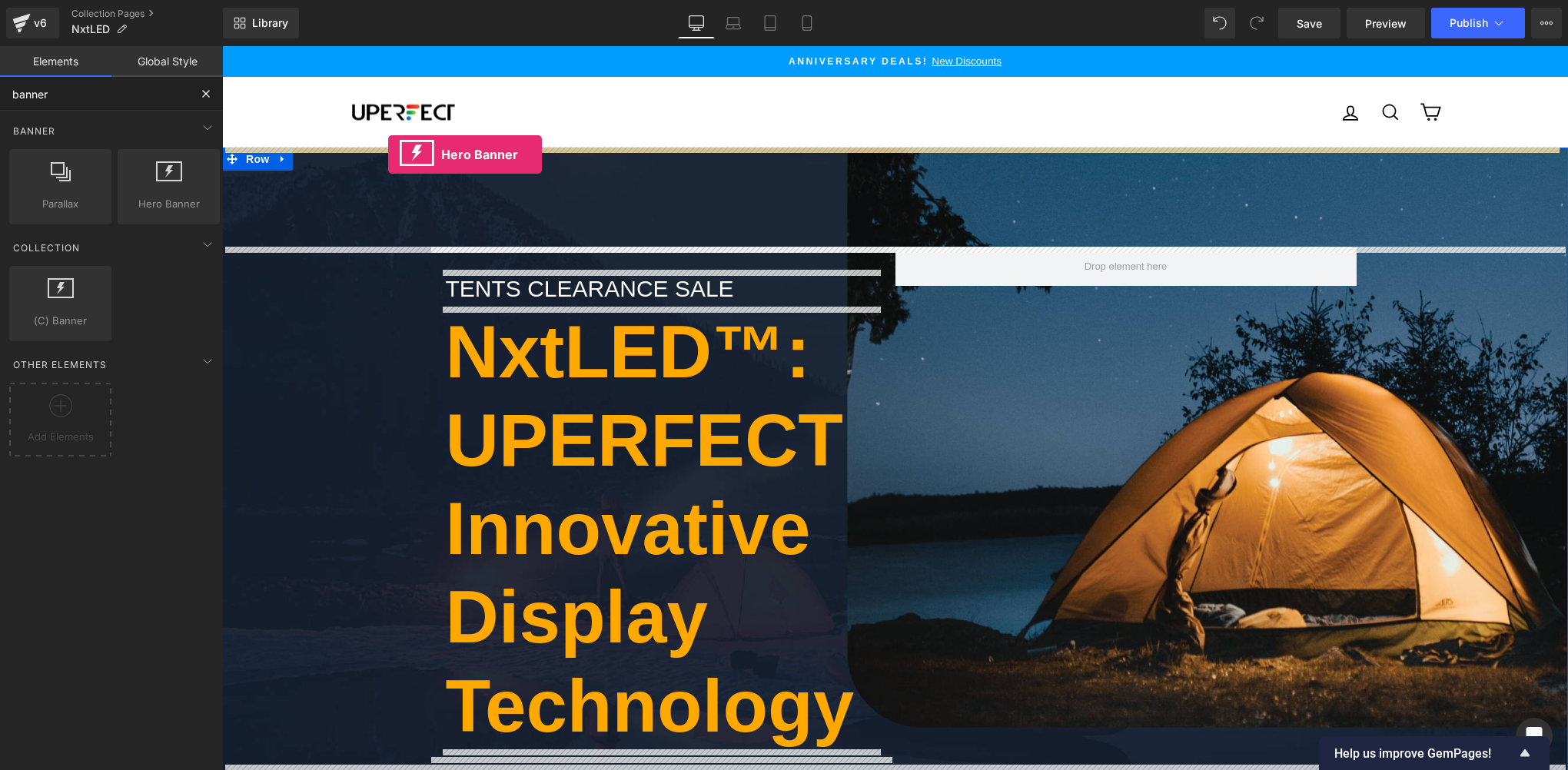
drag, startPoint x: 377, startPoint y: 237, endPoint x: 388, endPoint y: 155, distance: 82.7
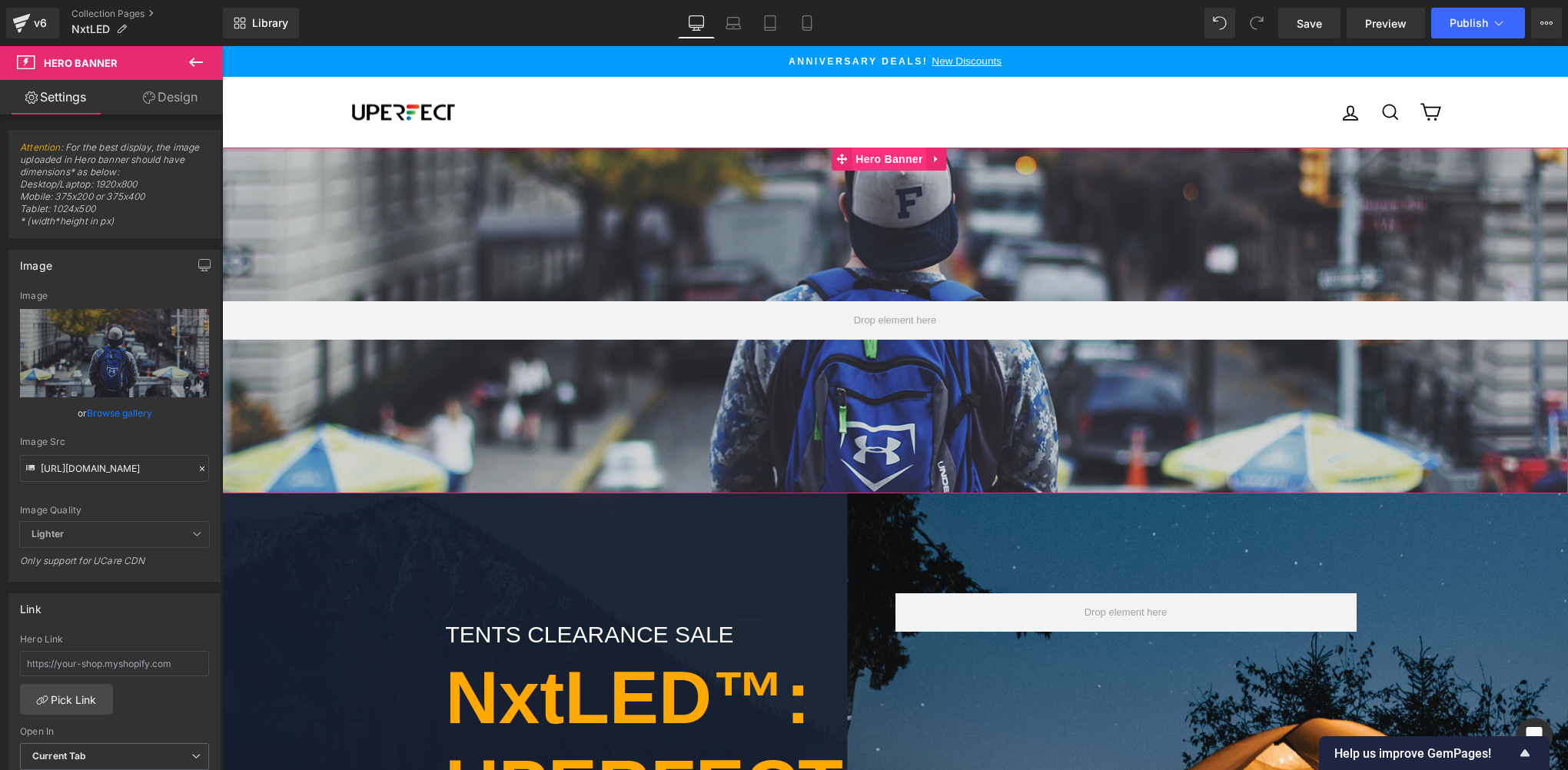
click at [889, 159] on span "Hero Banner" at bounding box center [889, 160] width 74 height 24
click at [187, 63] on icon at bounding box center [196, 62] width 19 height 19
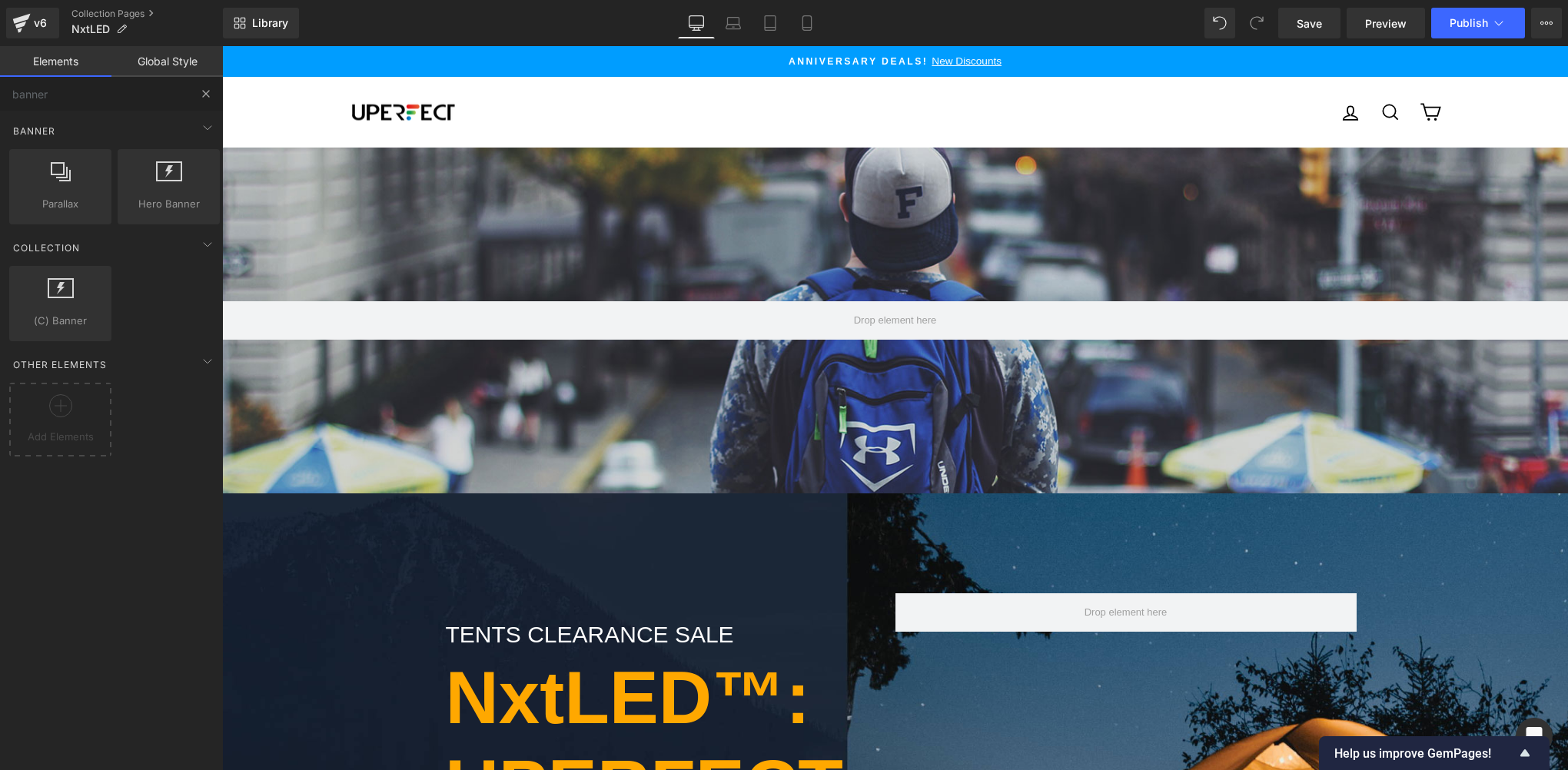
click at [206, 103] on button at bounding box center [206, 93] width 34 height 34
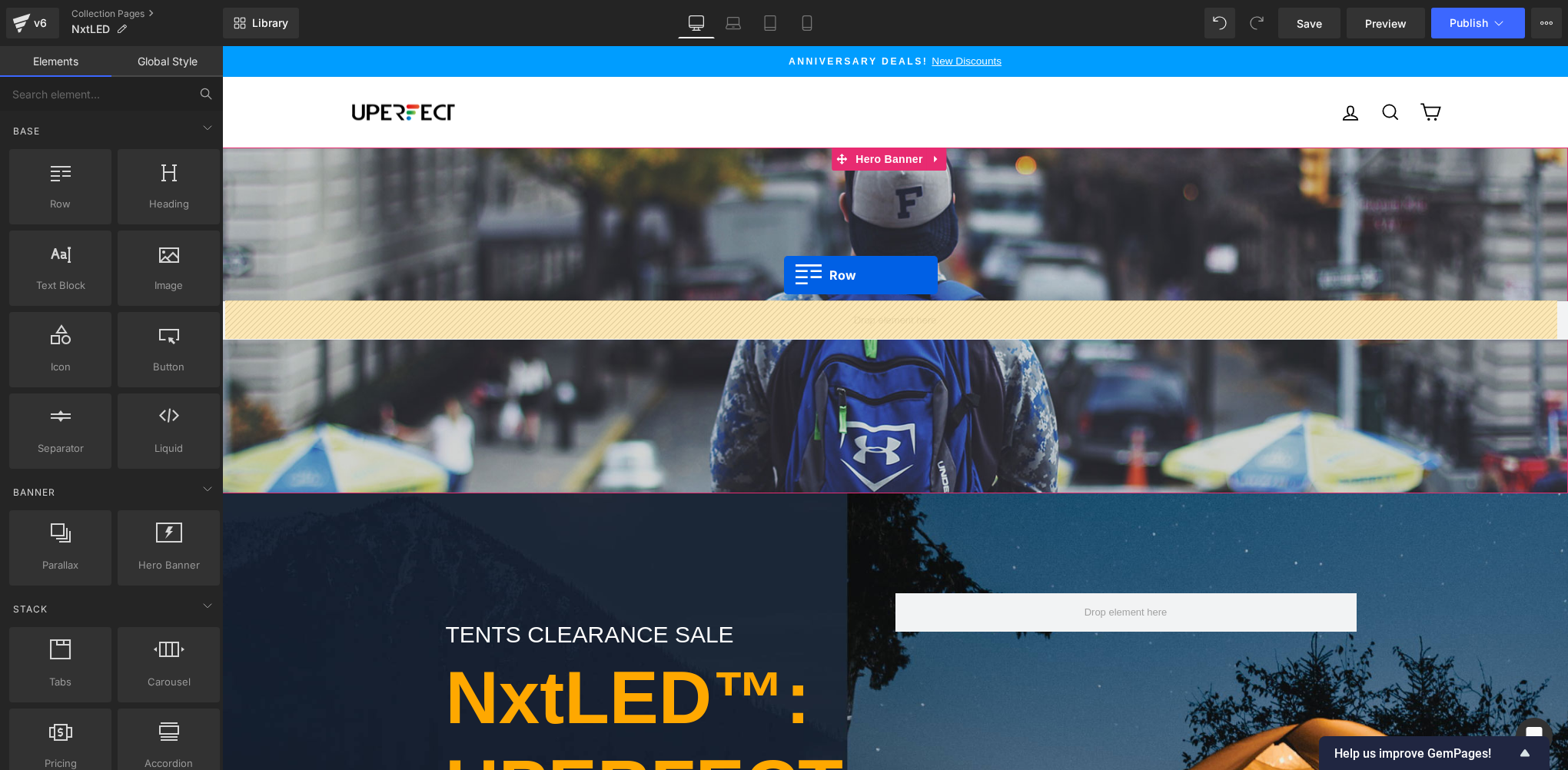
drag, startPoint x: 290, startPoint y: 245, endPoint x: 784, endPoint y: 275, distance: 494.9
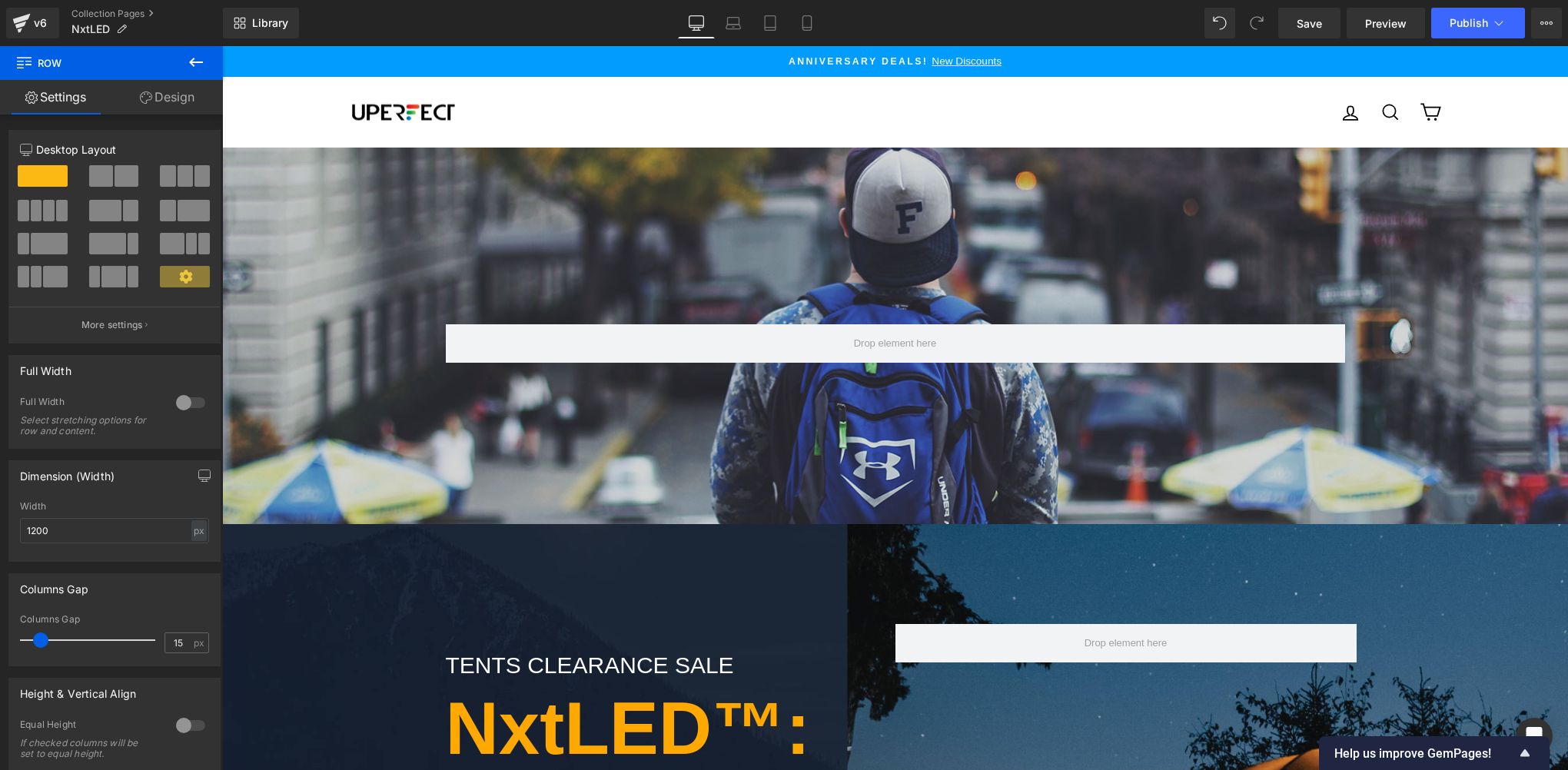
click at [216, 70] on button at bounding box center [196, 63] width 54 height 34
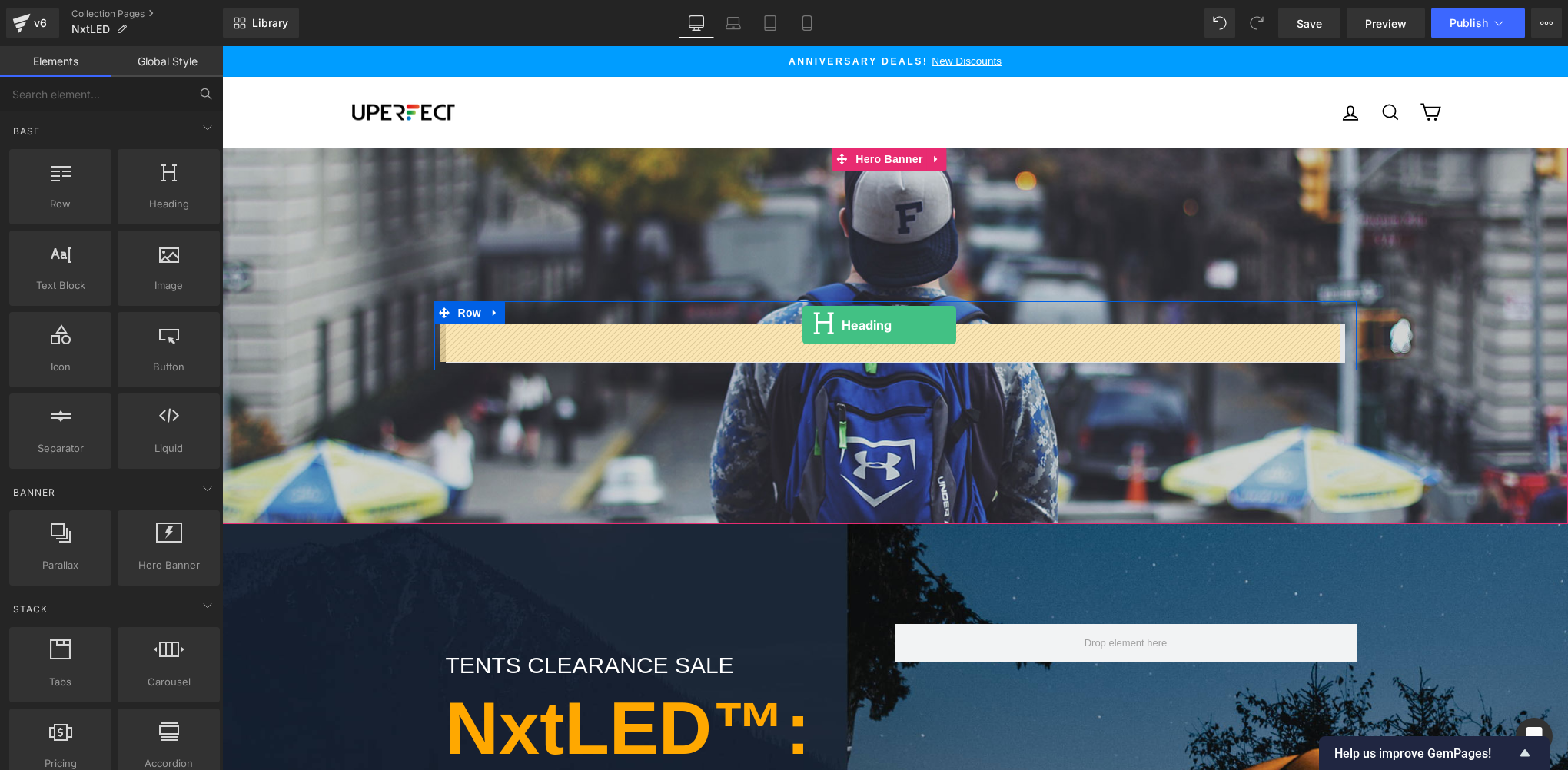
drag, startPoint x: 433, startPoint y: 215, endPoint x: 803, endPoint y: 325, distance: 386.0
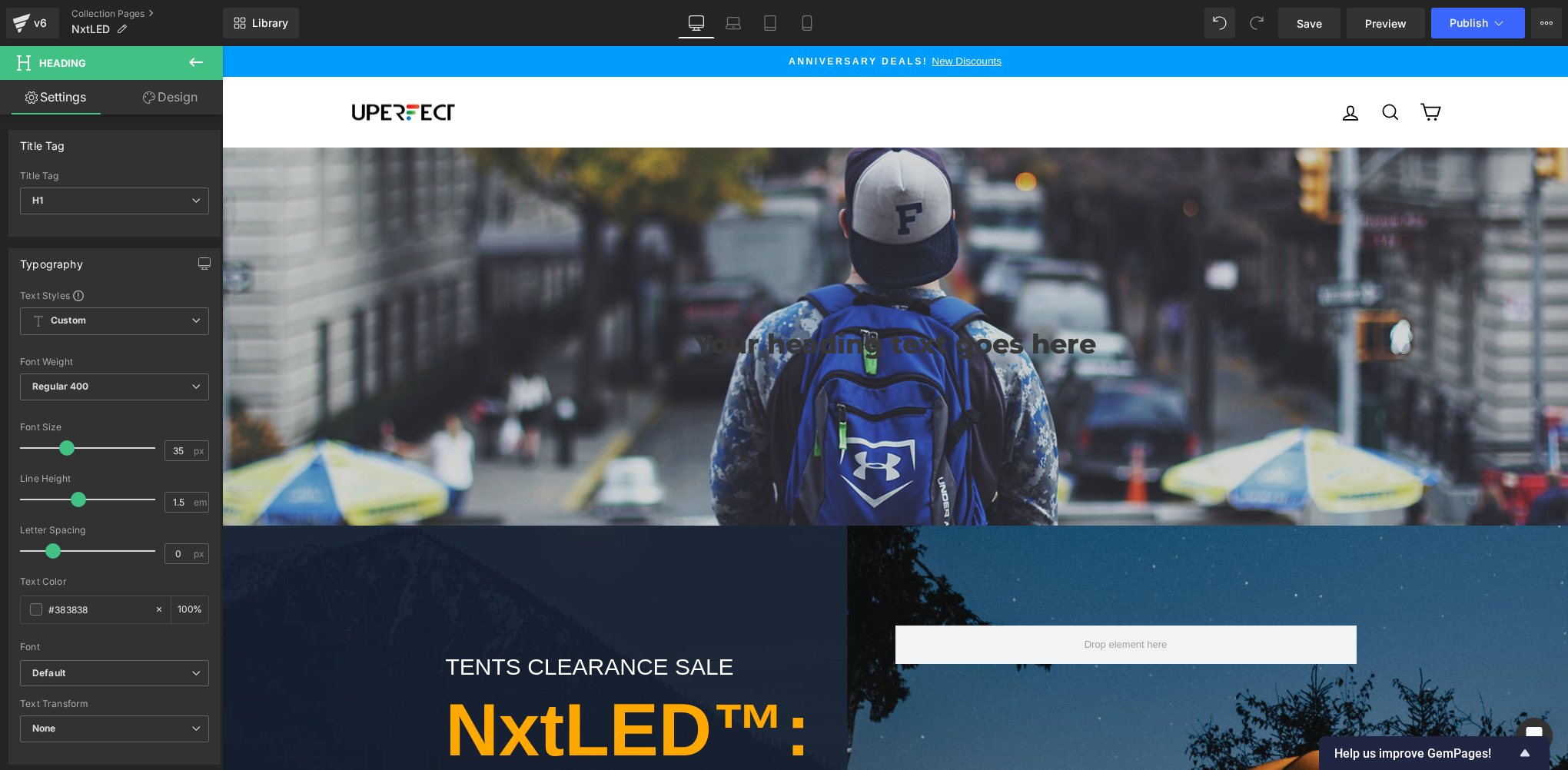
click at [206, 72] on button at bounding box center [196, 63] width 54 height 34
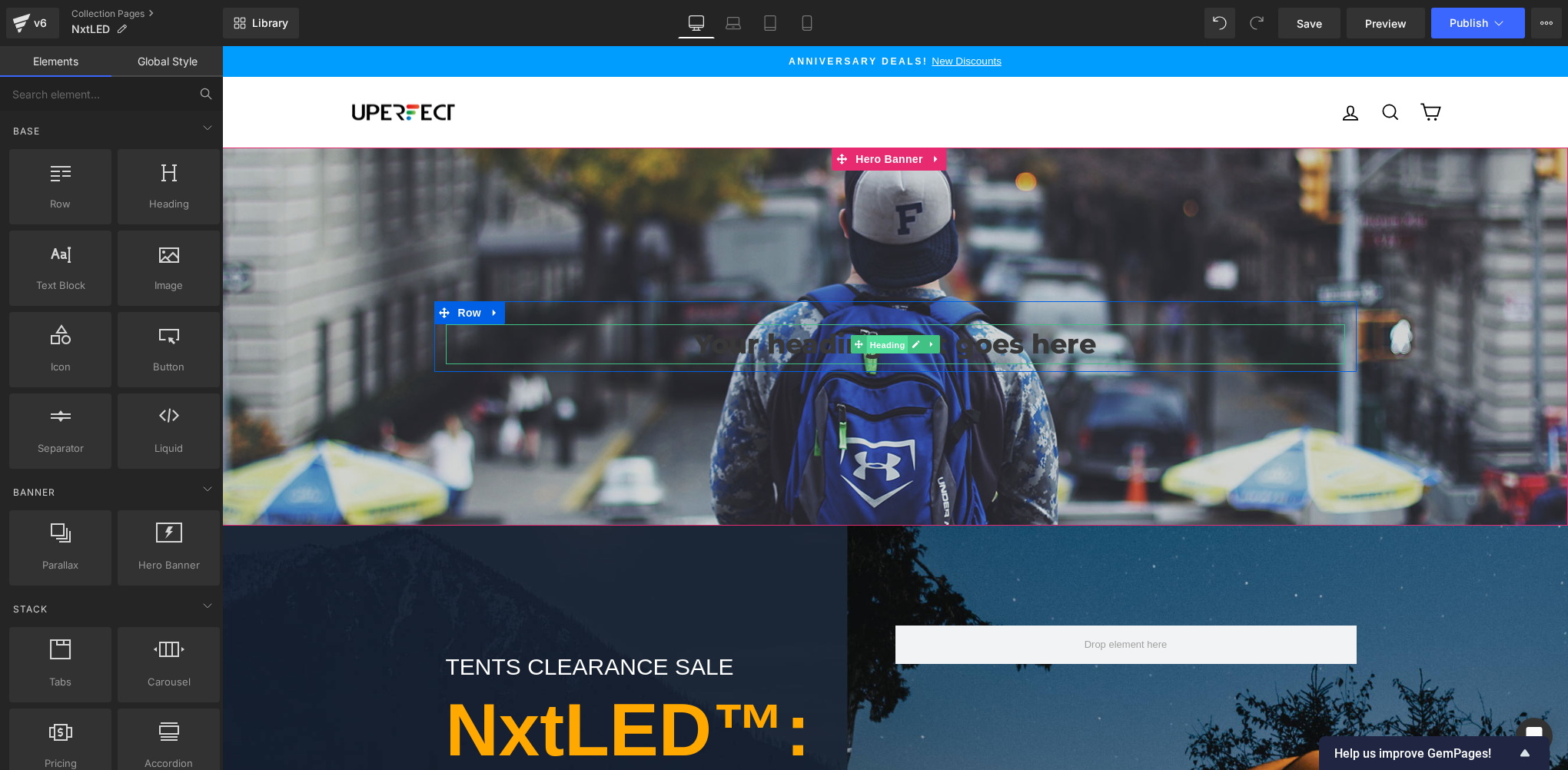
click at [892, 339] on span "Heading" at bounding box center [887, 345] width 41 height 19
click at [874, 345] on span "Heading" at bounding box center [887, 345] width 41 height 19
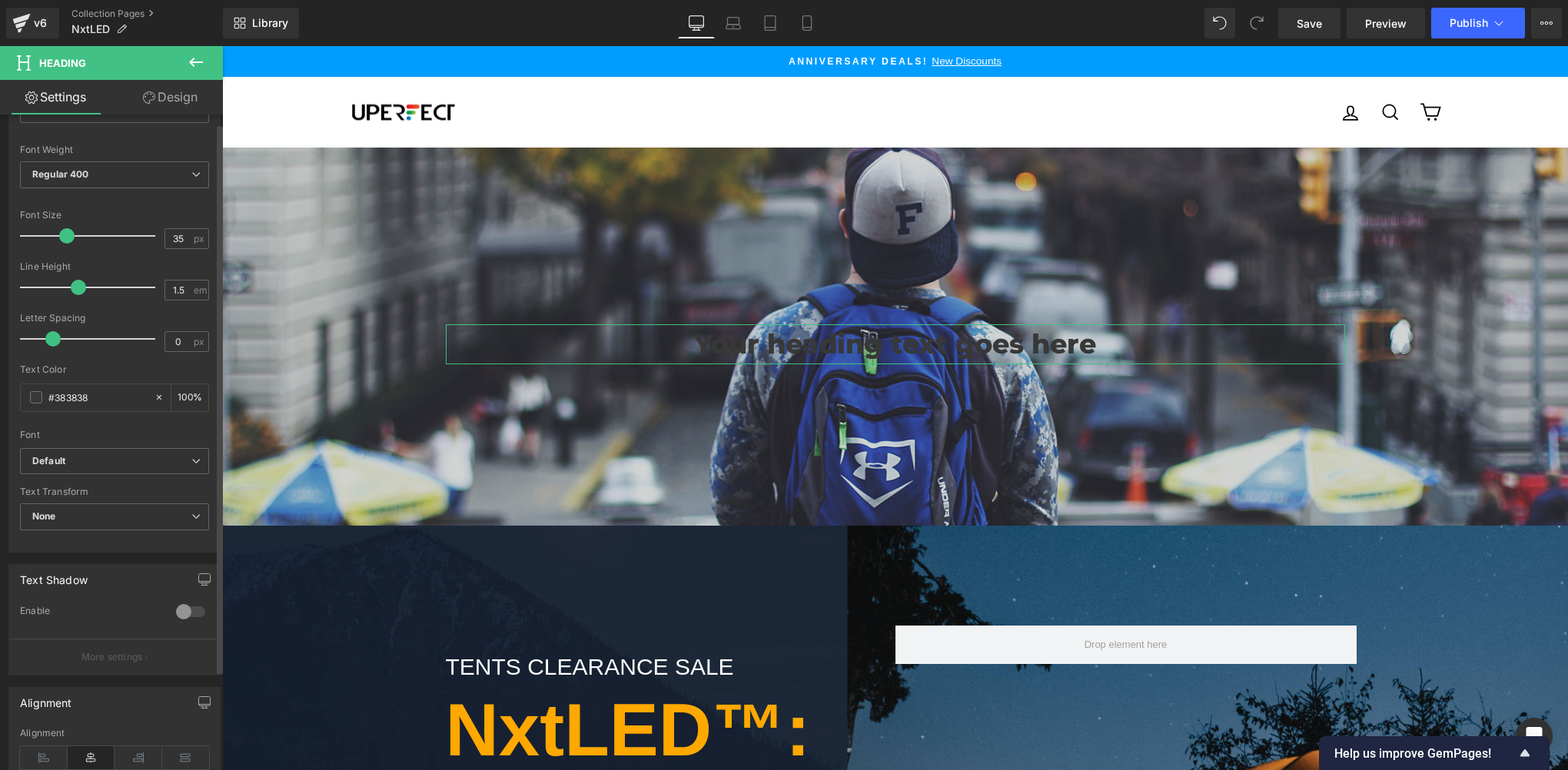
scroll to position [256, 0]
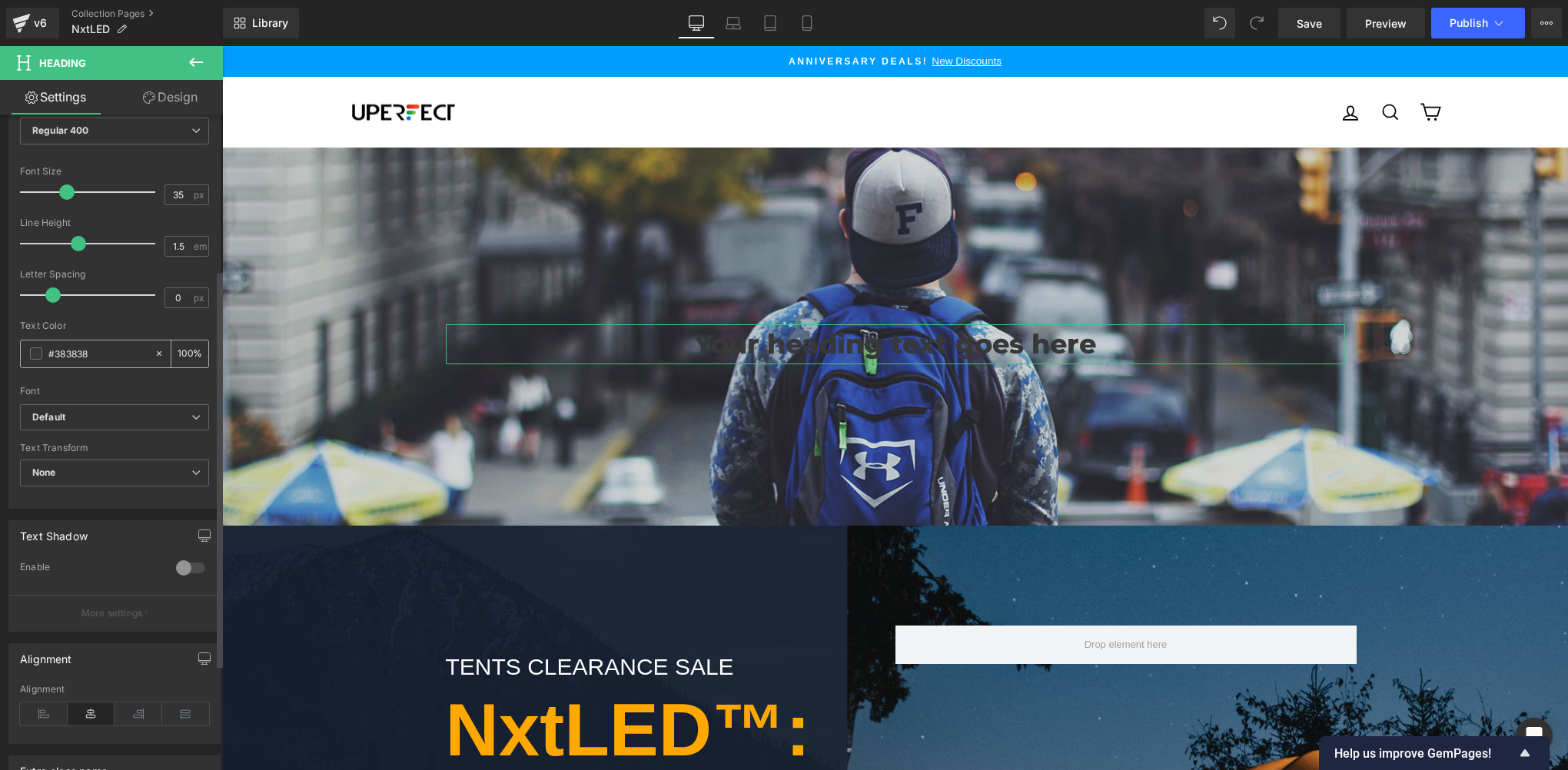
click at [24, 352] on div "#383838" at bounding box center [87, 353] width 133 height 26
click at [27, 352] on div "#383838" at bounding box center [87, 353] width 133 height 26
click at [33, 357] on span at bounding box center [36, 353] width 13 height 13
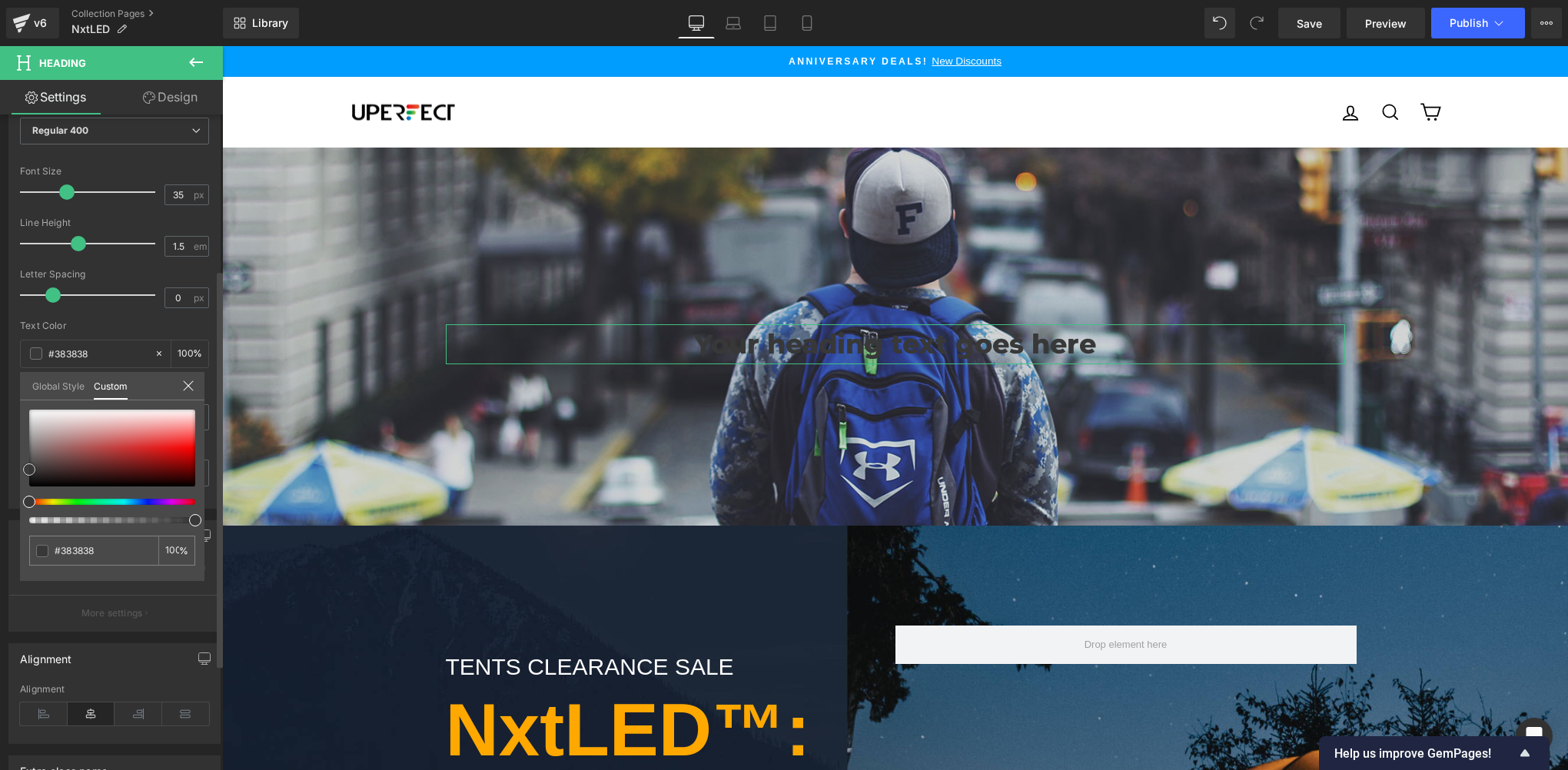
type input "#a27f7f"
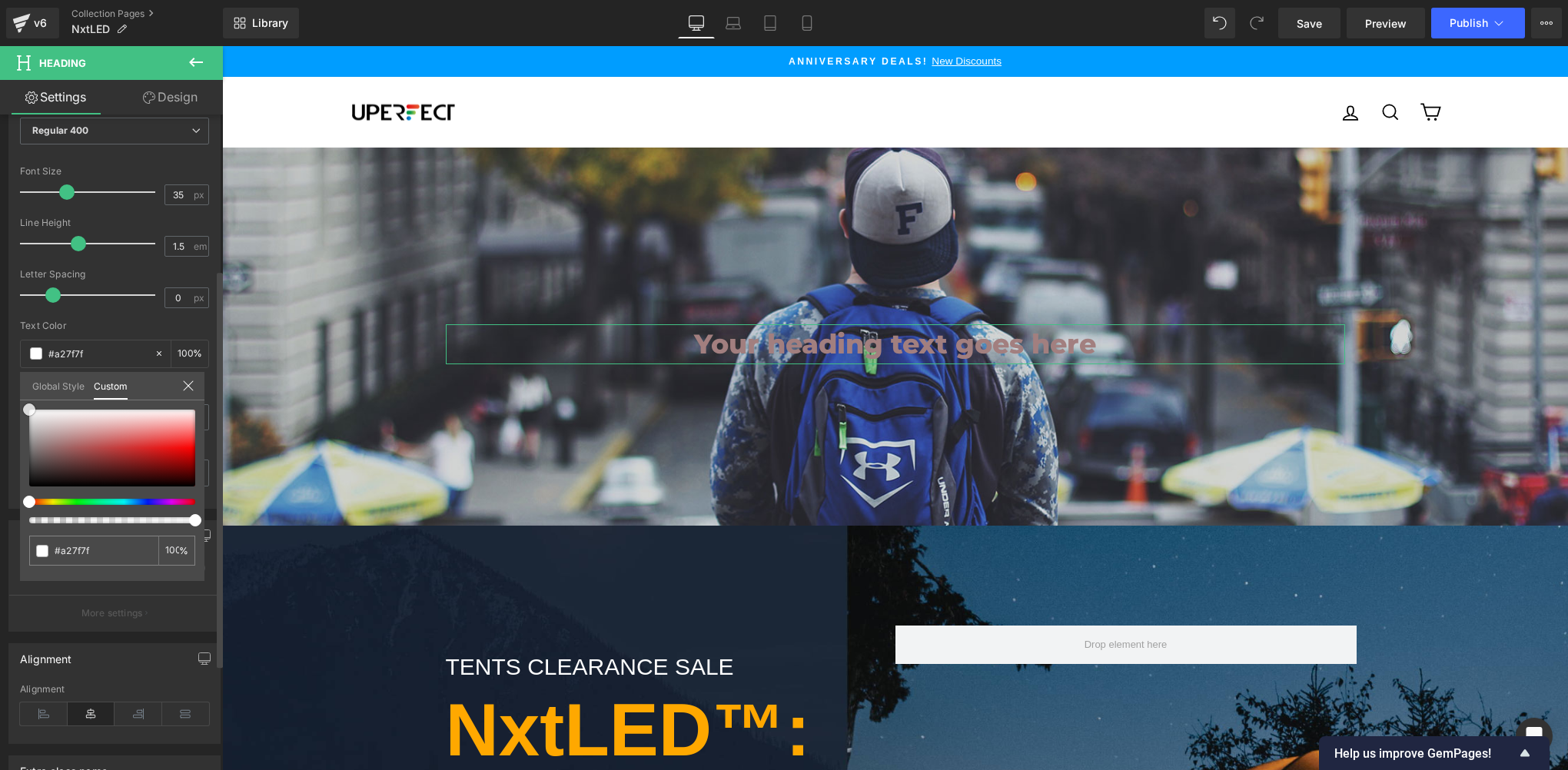
type input "#ffffff"
drag, startPoint x: 3, startPoint y: 384, endPoint x: 0, endPoint y: 351, distance: 33.1
click at [0, 352] on html "Heading You are previewing how the will restyle your page. You can not edit Ele…" at bounding box center [784, 385] width 1568 height 770
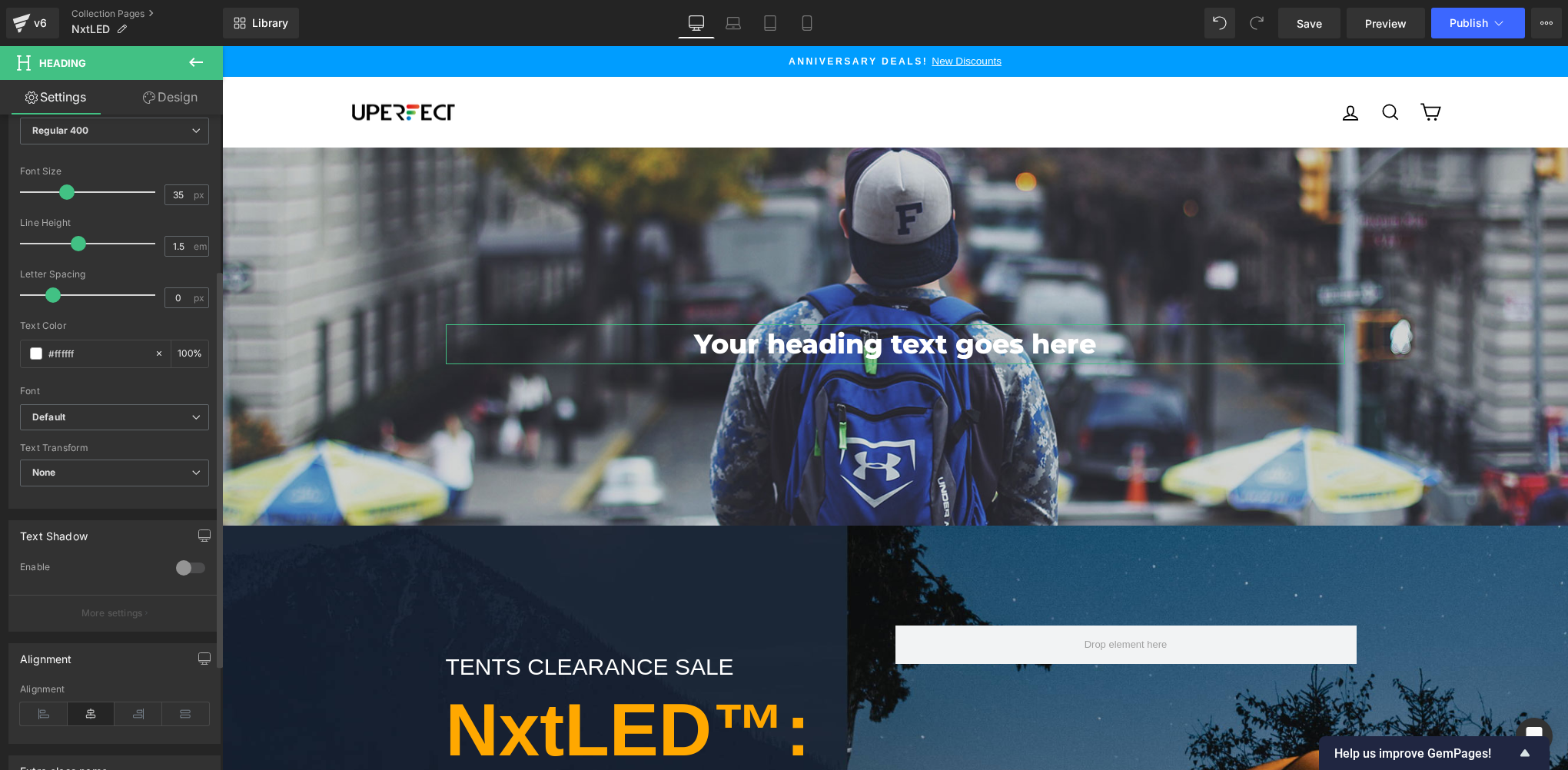
drag, startPoint x: 90, startPoint y: 316, endPoint x: 481, endPoint y: 301, distance: 391.3
click at [873, 342] on span "Heading" at bounding box center [887, 344] width 41 height 19
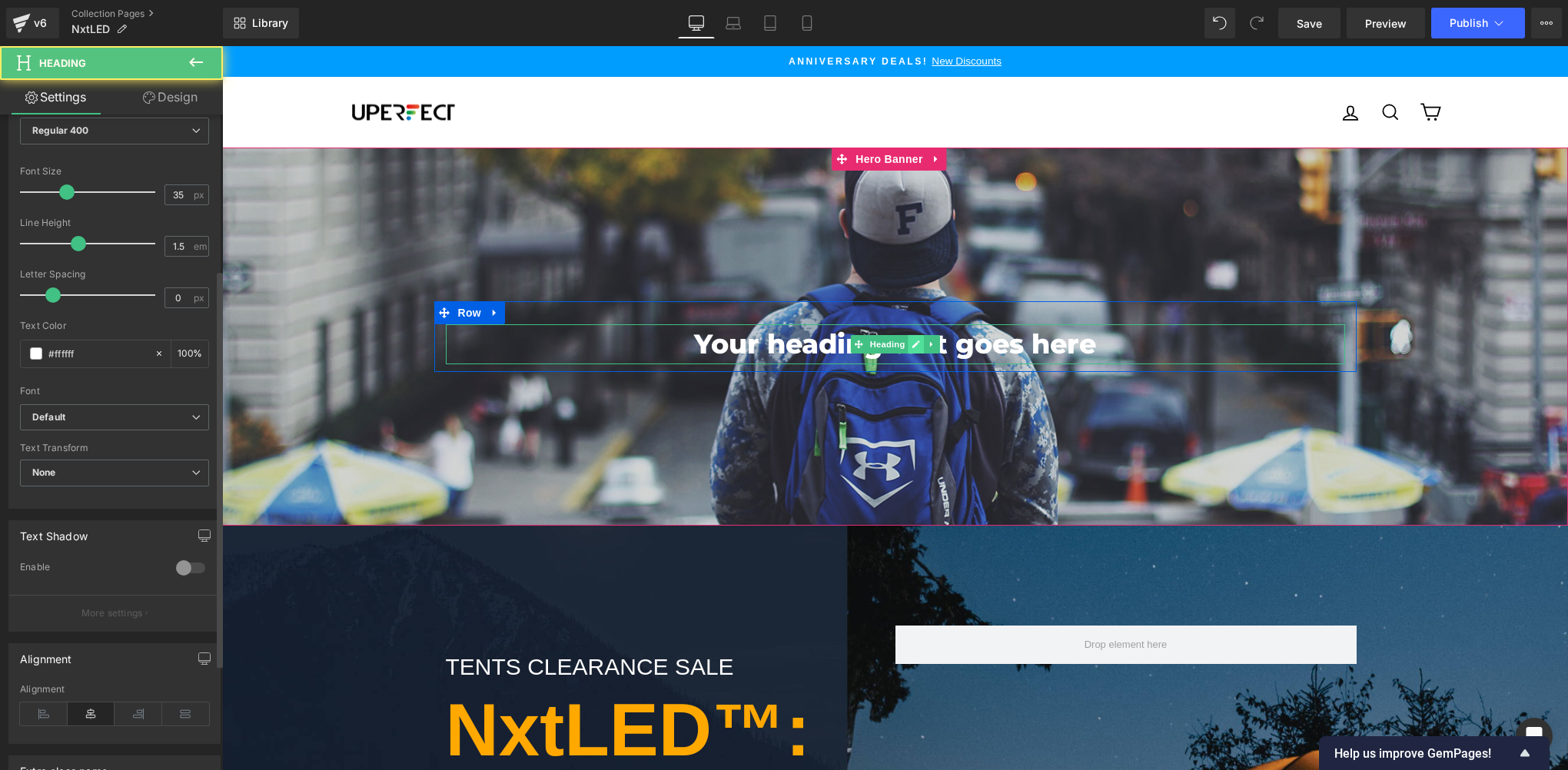
click at [911, 344] on icon at bounding box center [915, 344] width 9 height 9
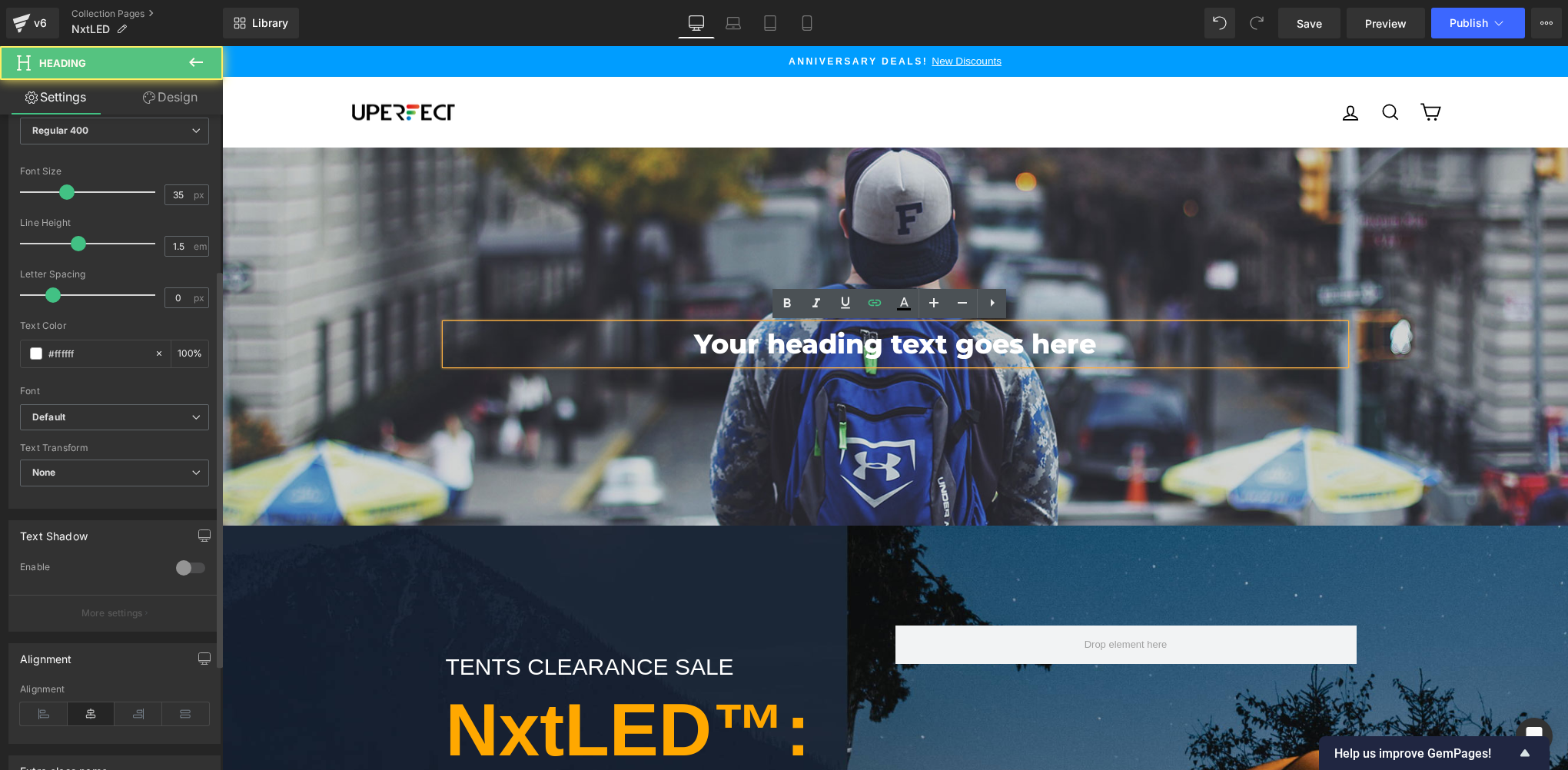
click at [886, 344] on h1 "Your heading text goes here" at bounding box center [896, 345] width 900 height 41
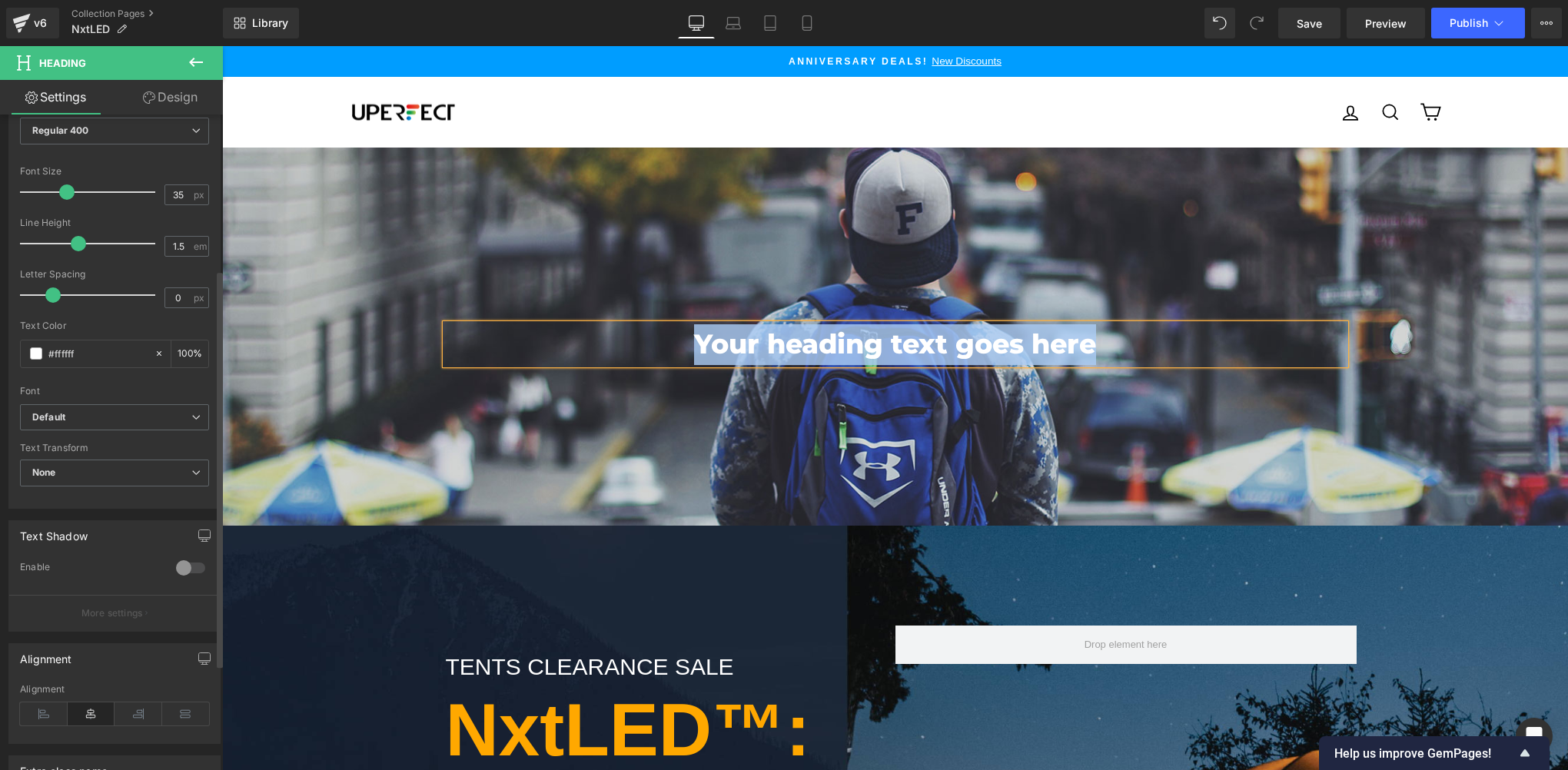
paste div
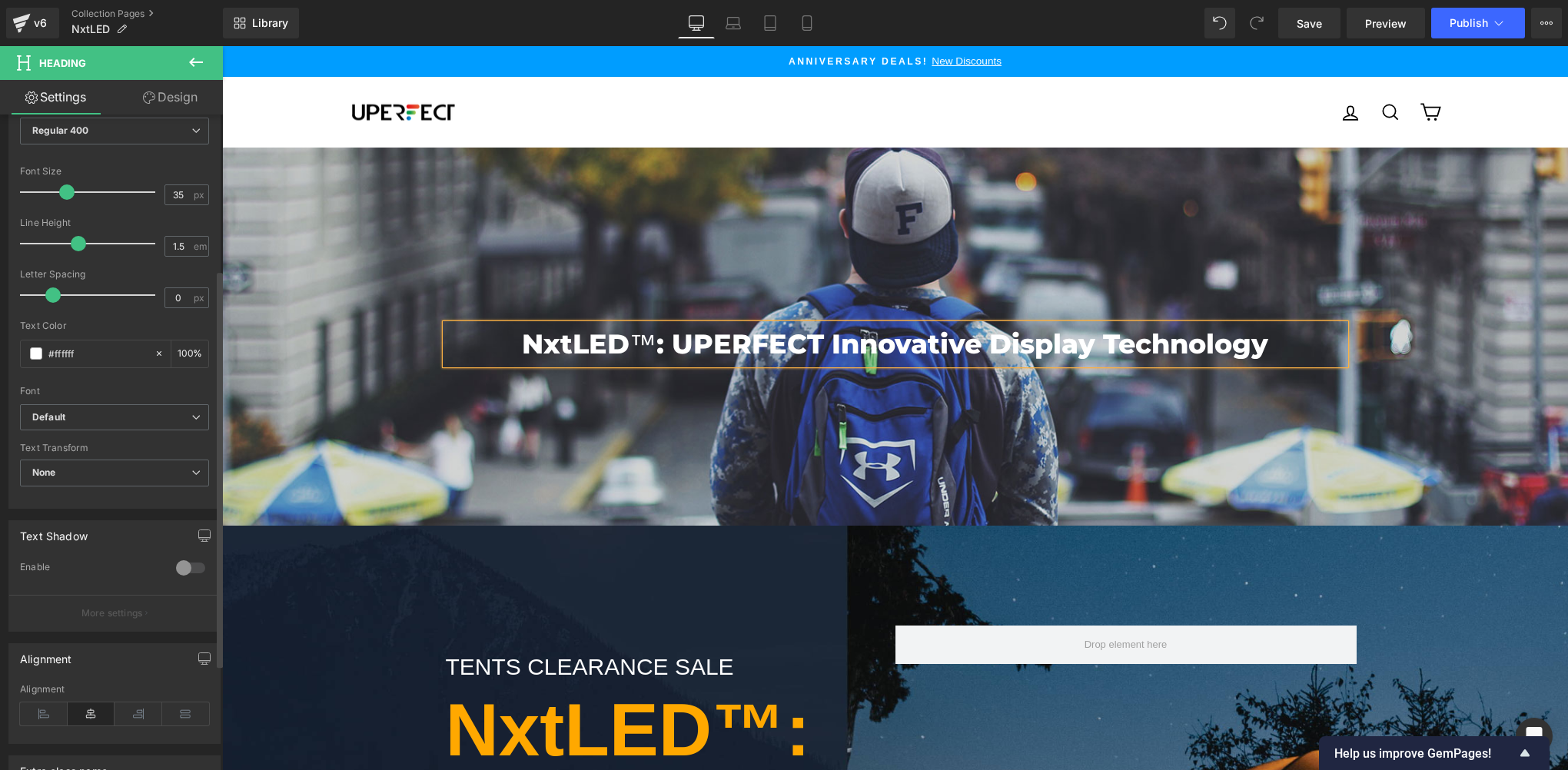
click at [564, 417] on div at bounding box center [895, 337] width 1346 height 379
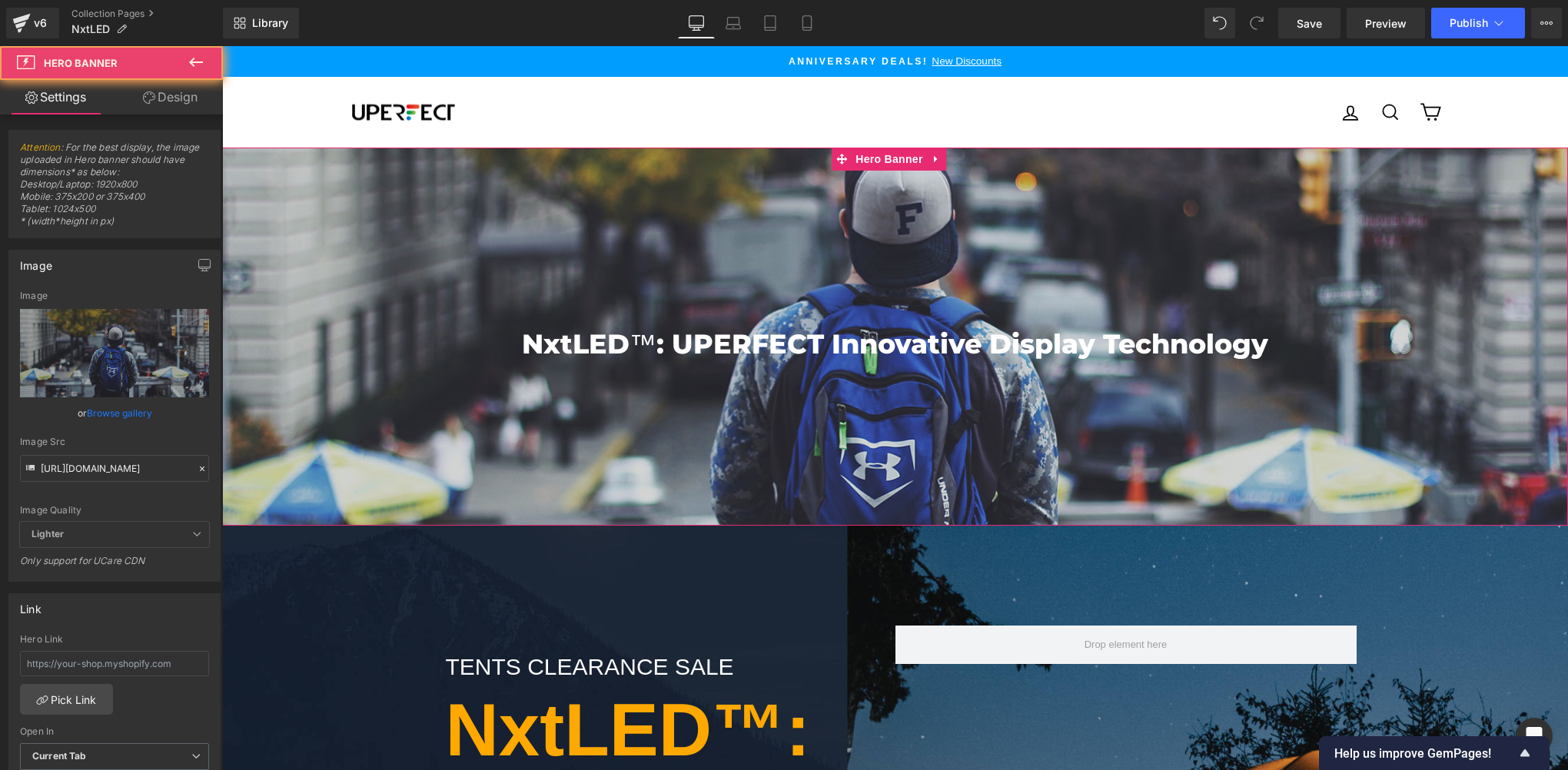
click at [644, 289] on div at bounding box center [895, 337] width 1346 height 379
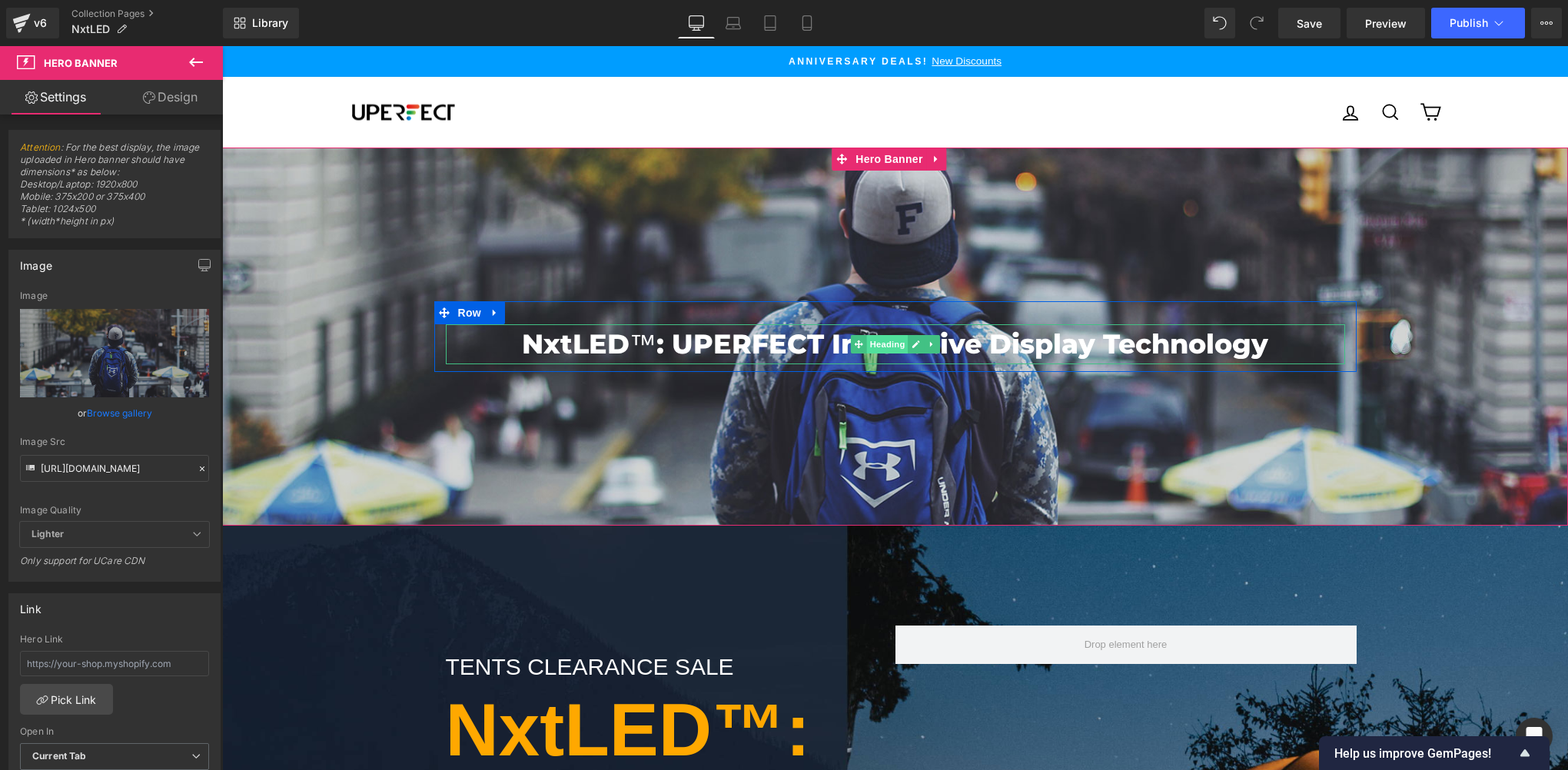
click at [872, 345] on span "Heading" at bounding box center [887, 344] width 41 height 19
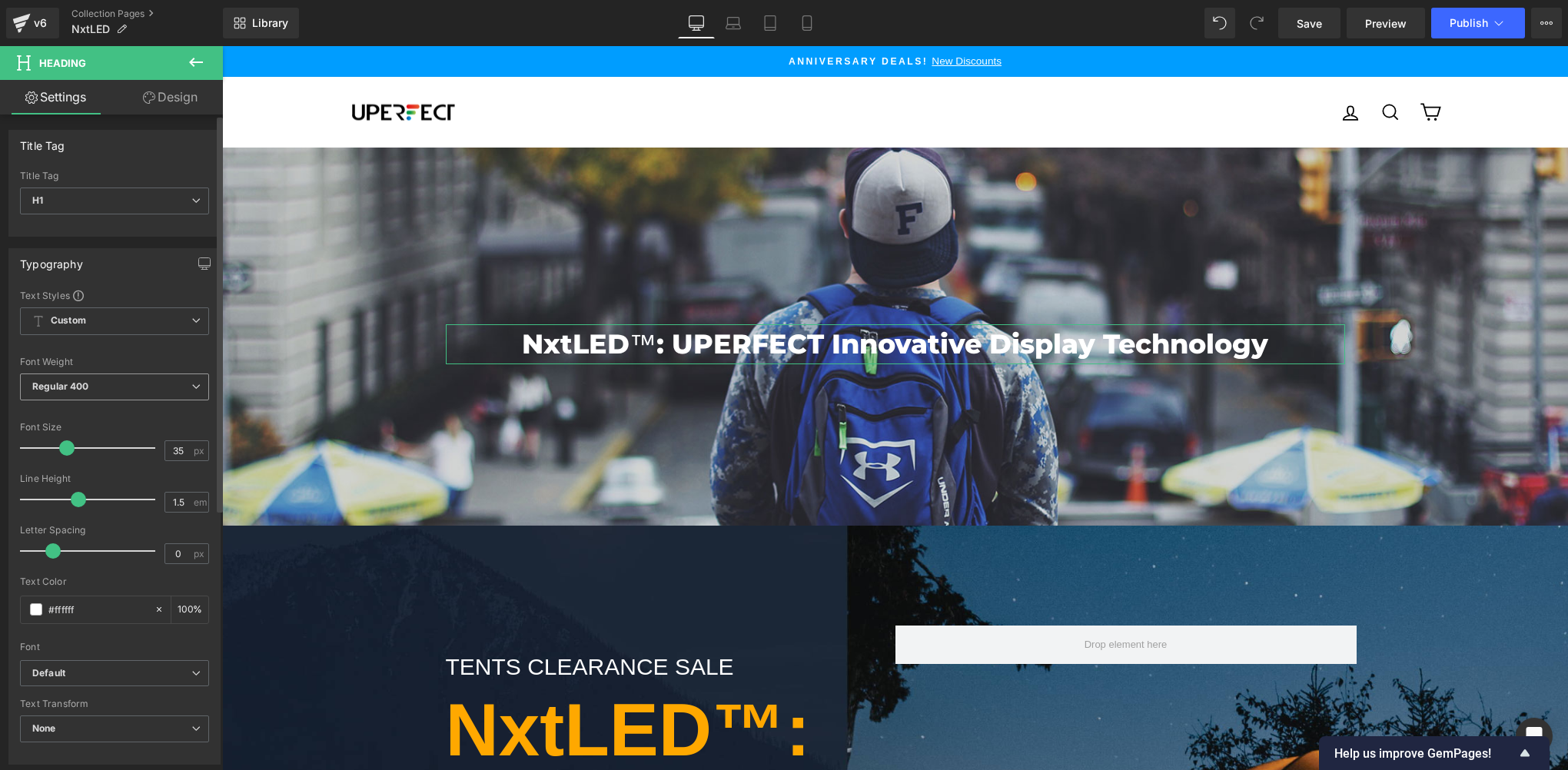
click at [59, 376] on span "Regular 400" at bounding box center [114, 386] width 189 height 26
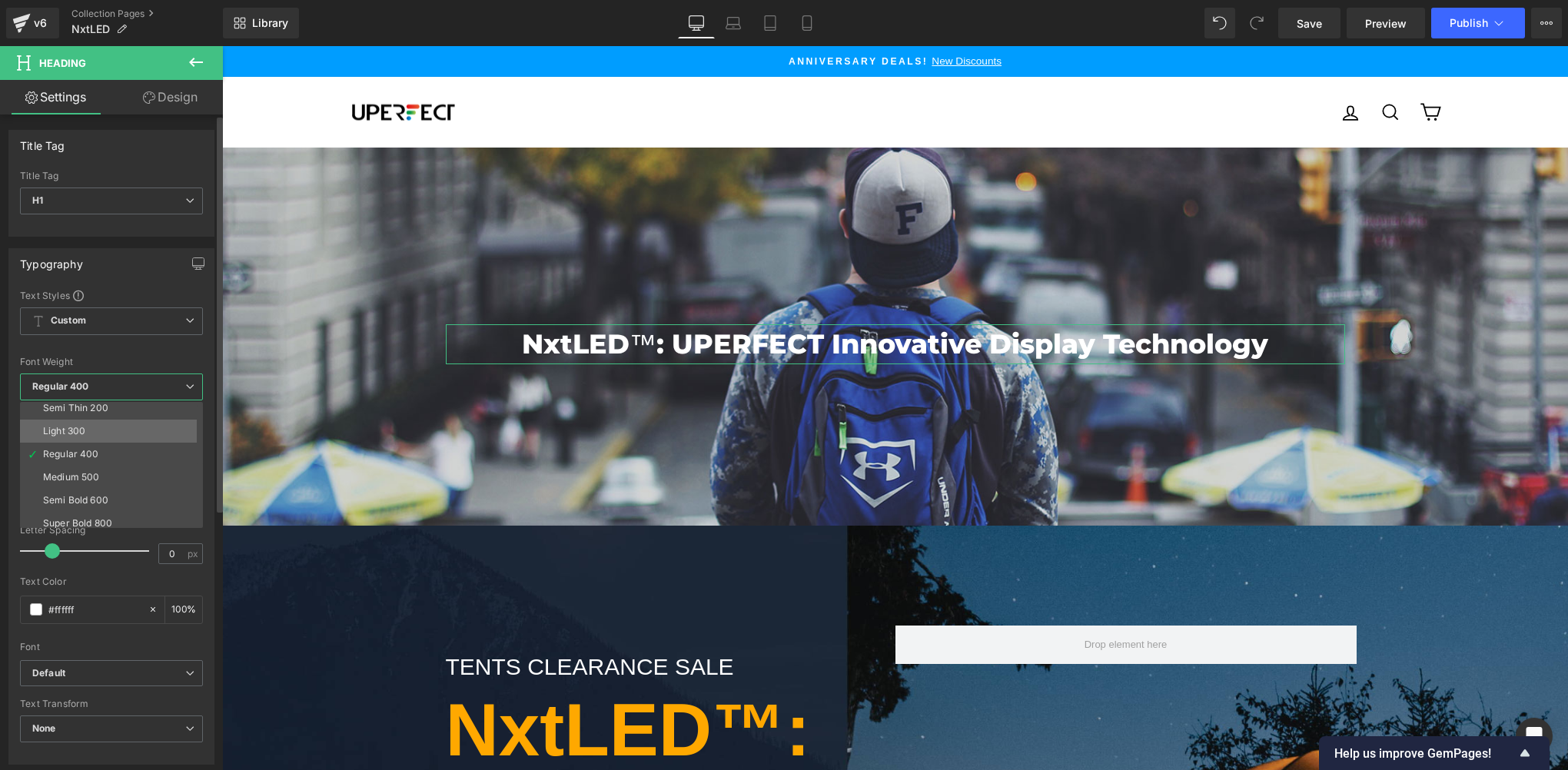
scroll to position [0, 0]
click at [106, 517] on li "Semi Bold 600" at bounding box center [115, 529] width 190 height 24
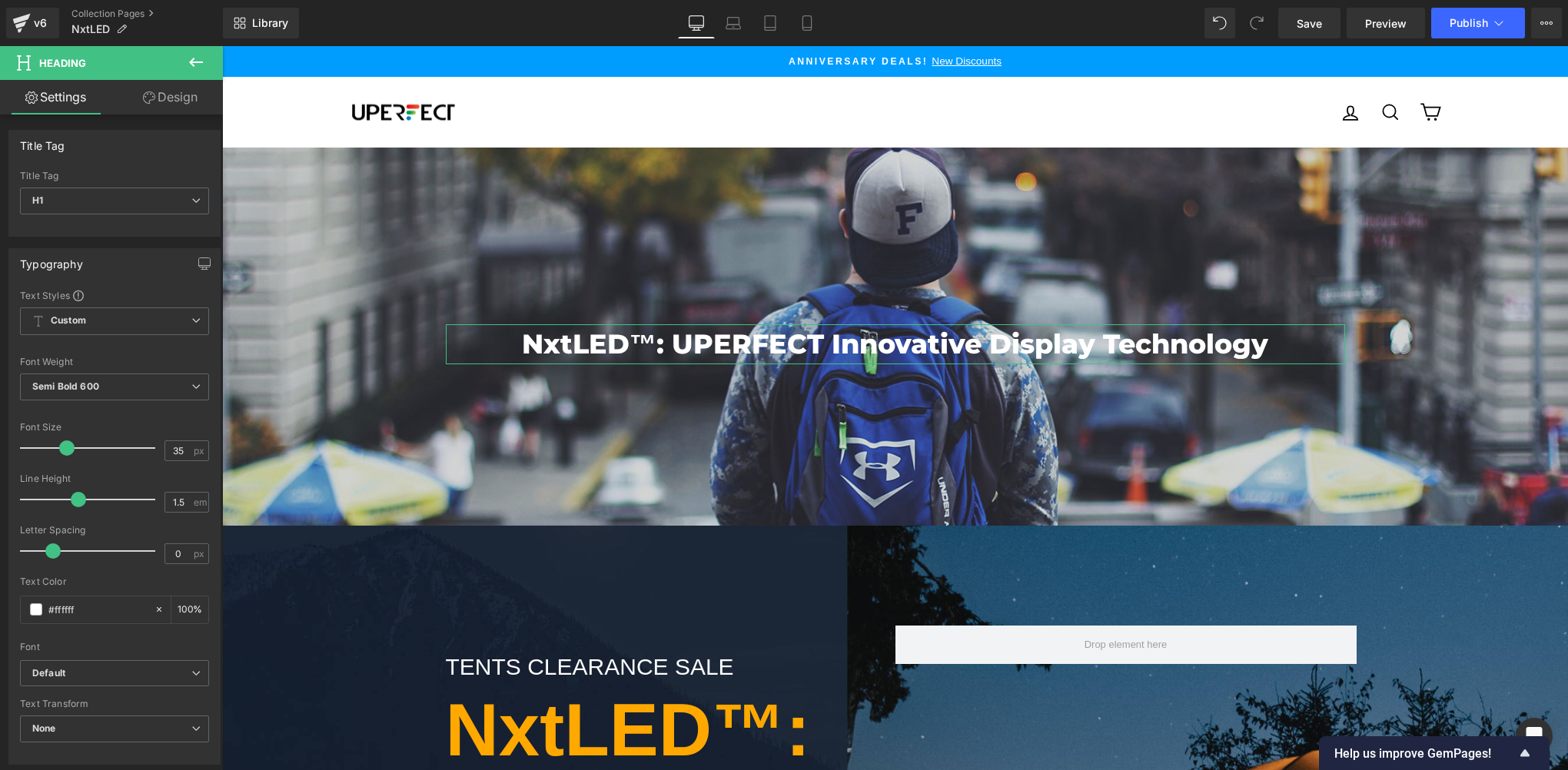
click at [197, 71] on icon at bounding box center [196, 62] width 19 height 19
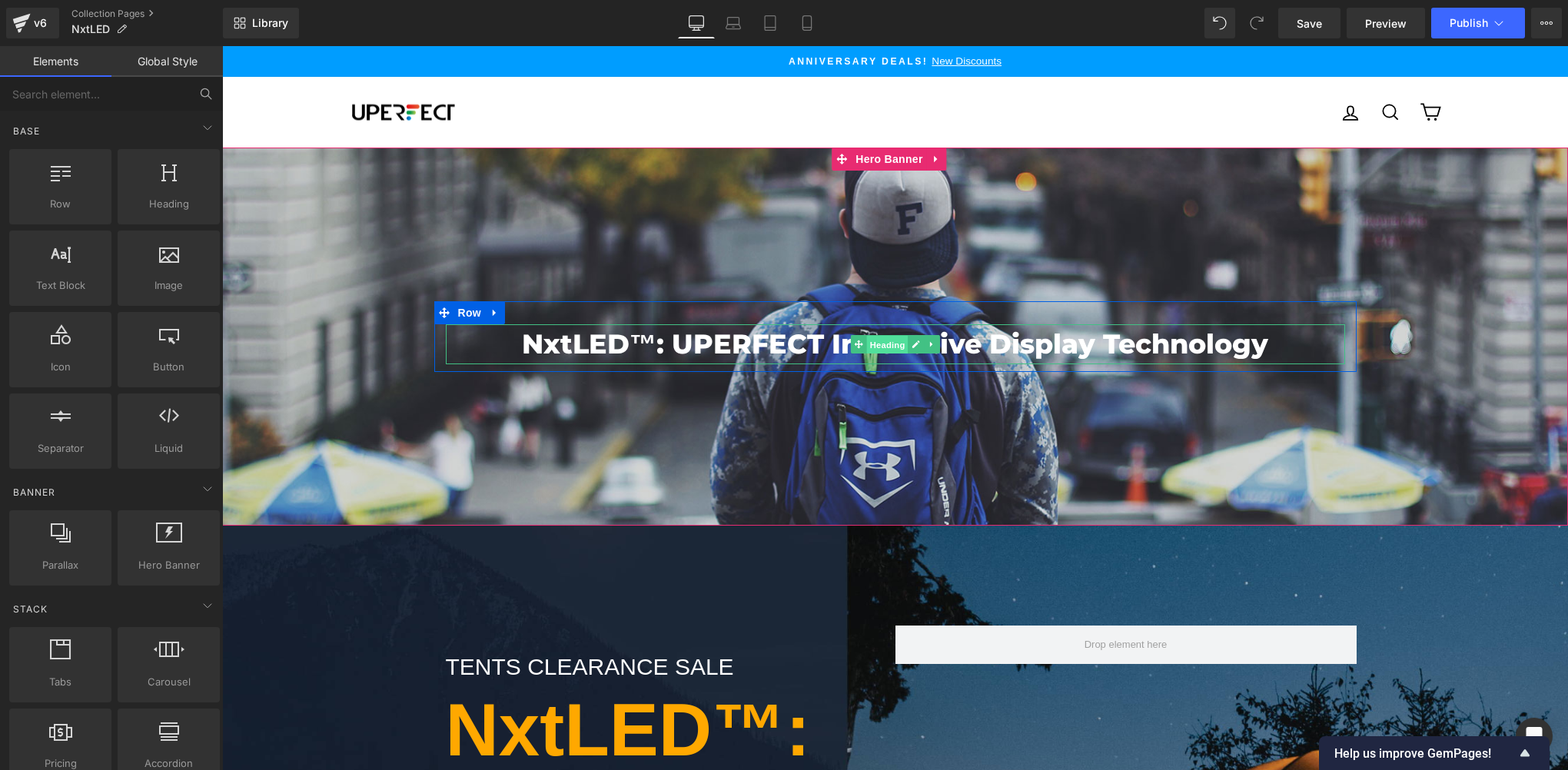
click at [889, 346] on span "Heading" at bounding box center [887, 345] width 41 height 19
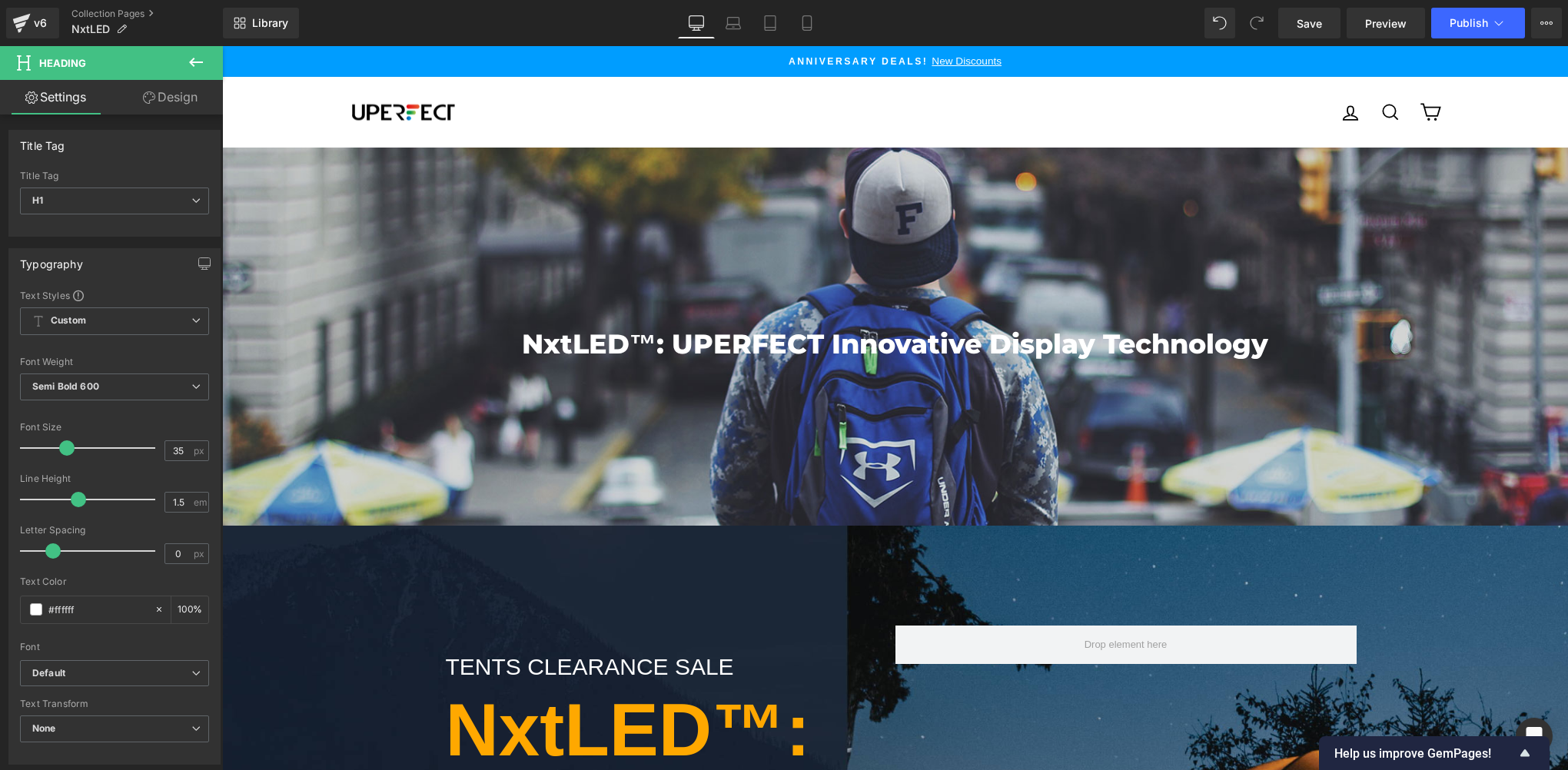
click at [198, 63] on icon at bounding box center [196, 62] width 14 height 9
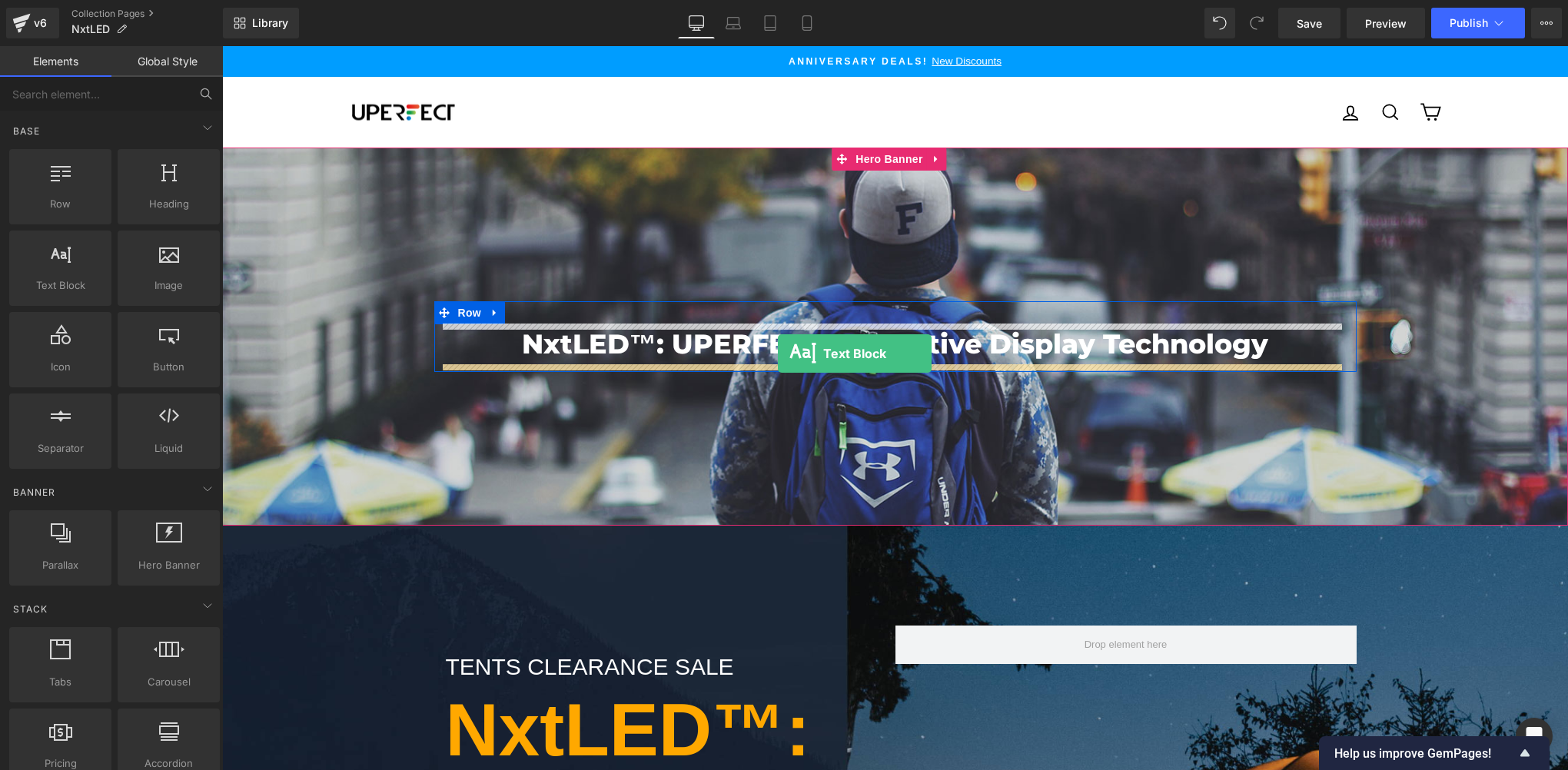
drag, startPoint x: 283, startPoint y: 326, endPoint x: 778, endPoint y: 354, distance: 495.8
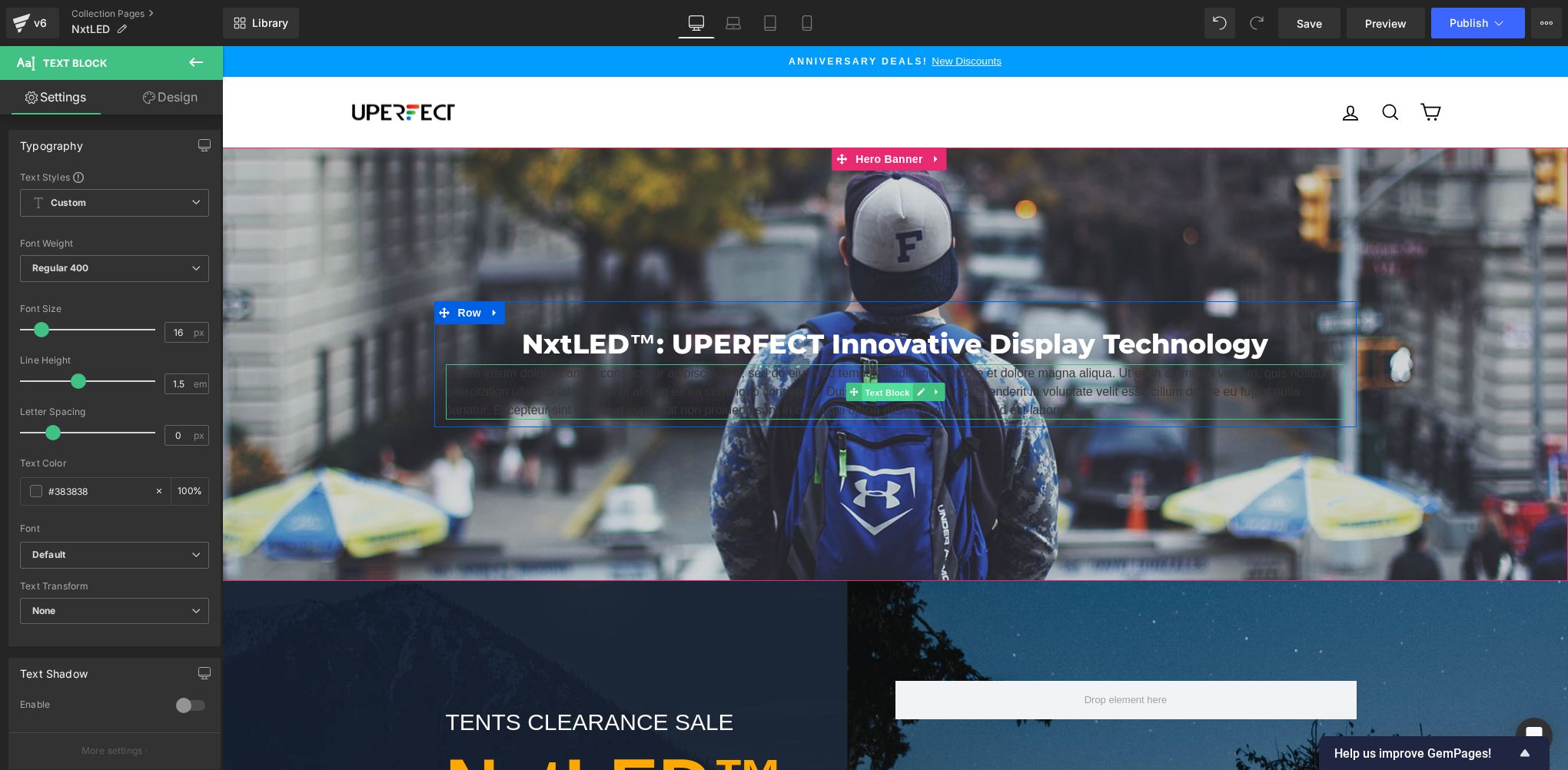
click at [876, 392] on span "Text Block" at bounding box center [887, 392] width 51 height 19
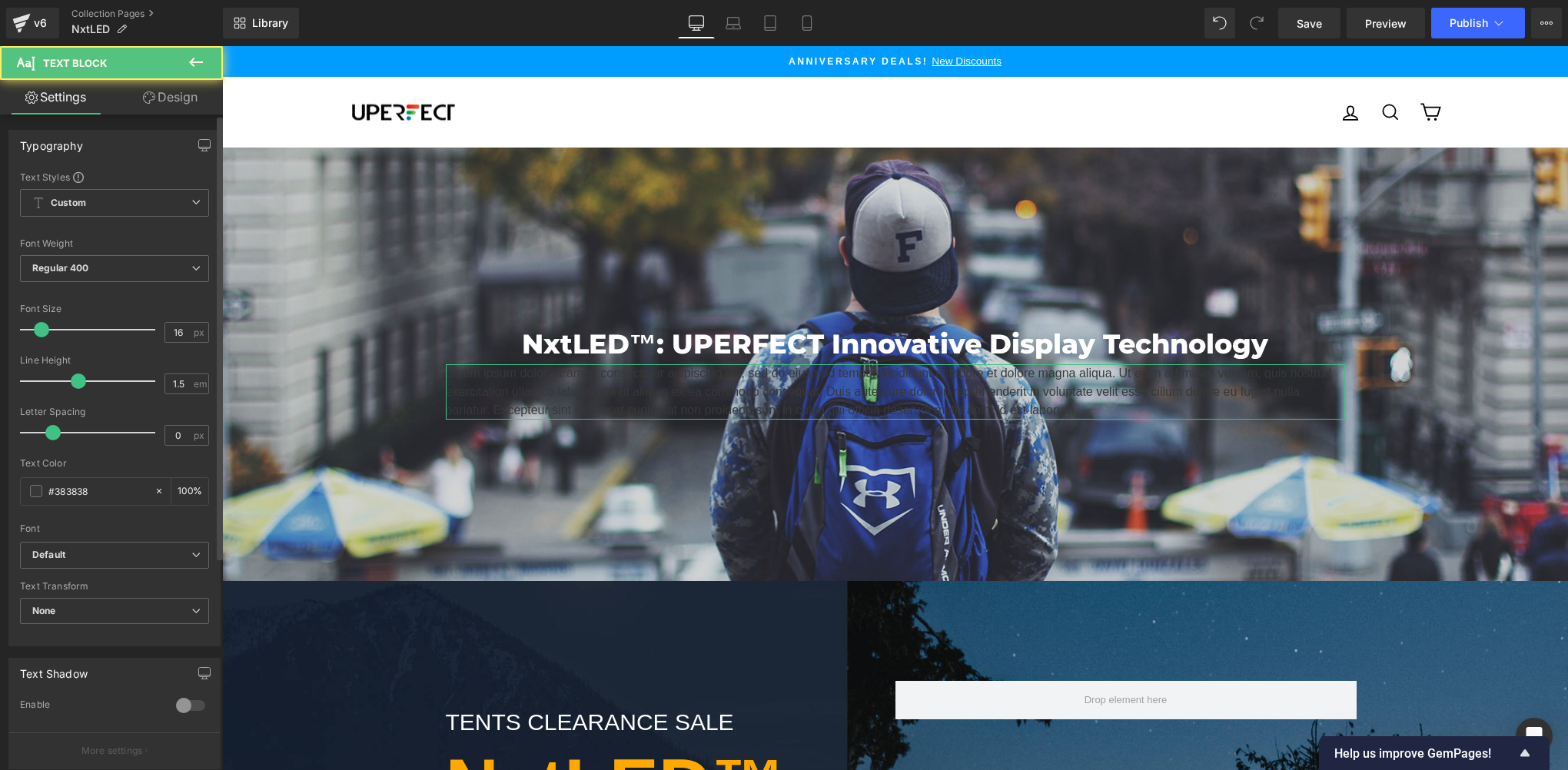
scroll to position [256, 0]
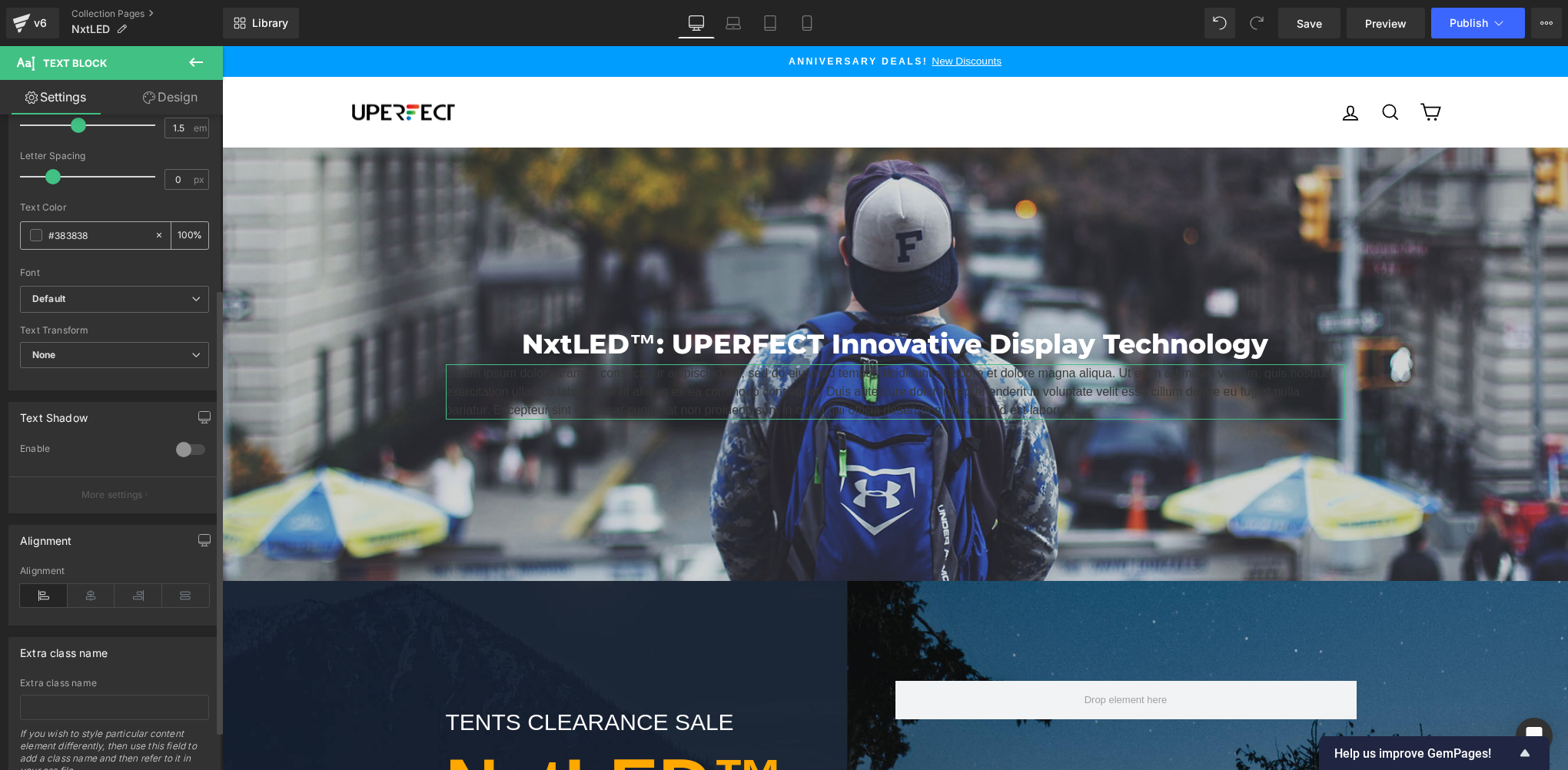
click at [32, 241] on div "#383838" at bounding box center [87, 235] width 133 height 26
click at [34, 235] on span at bounding box center [36, 235] width 13 height 13
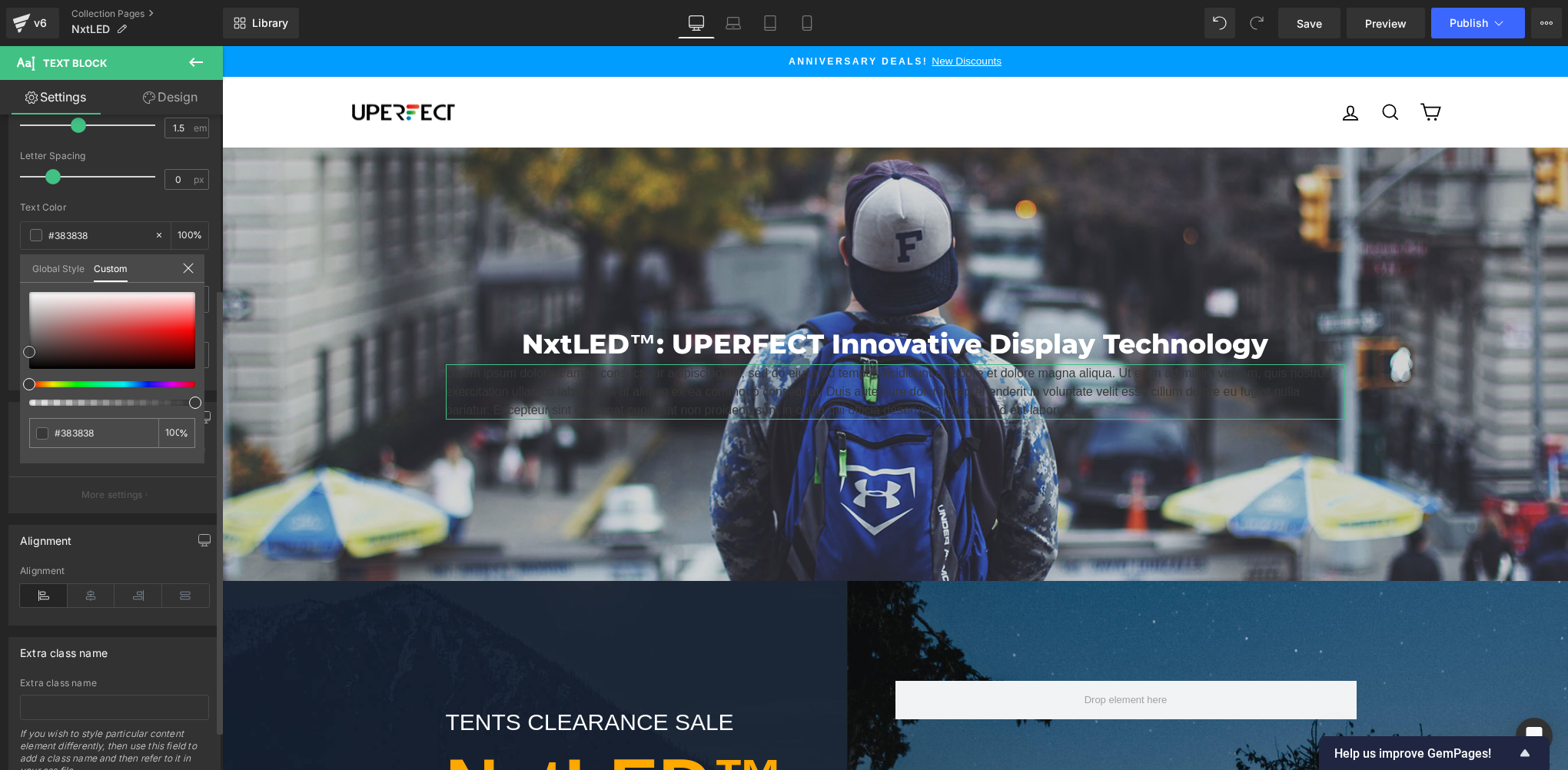
type input "#a69595"
type input "#d7d4d4"
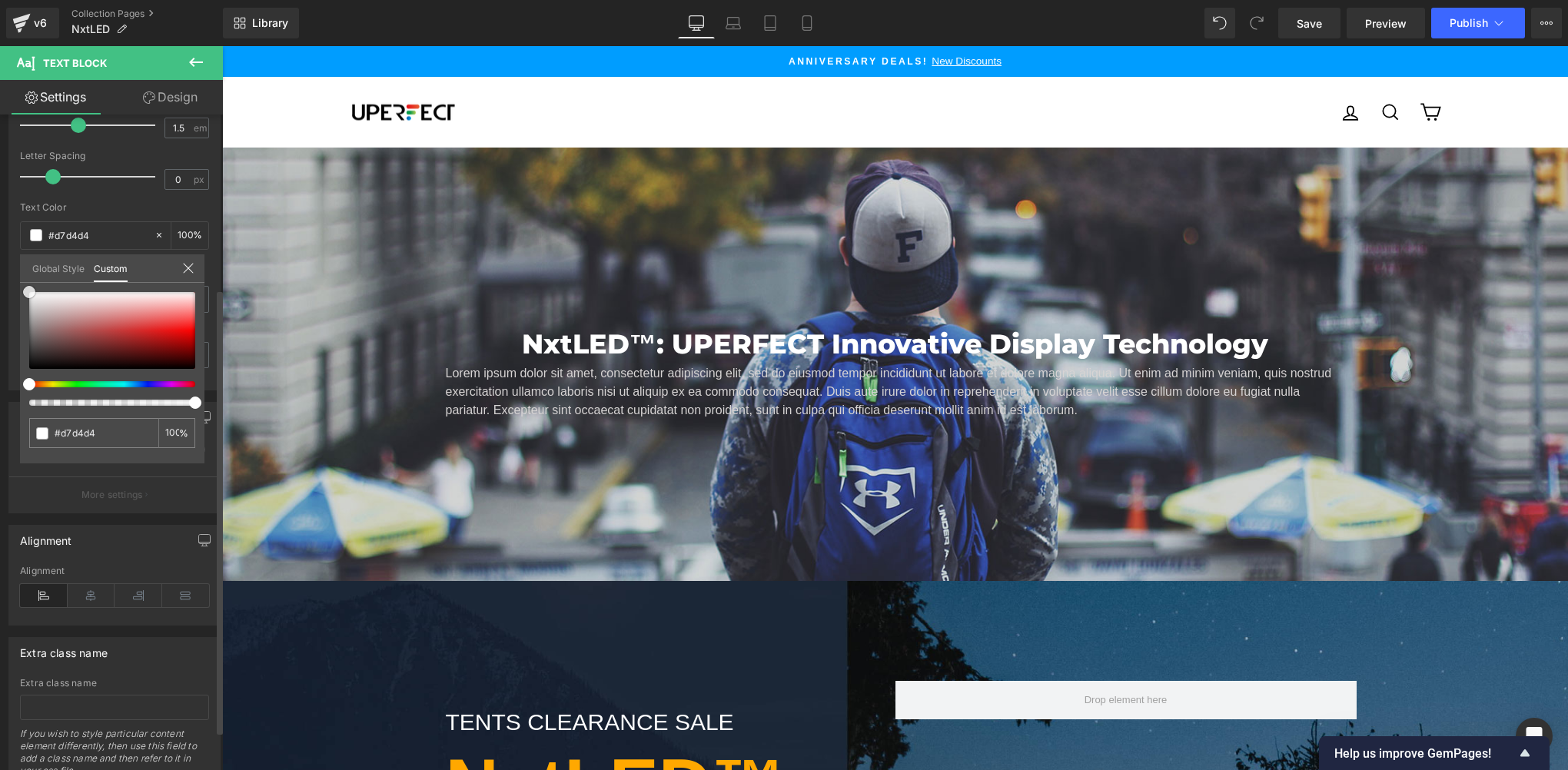
drag, startPoint x: 44, startPoint y: 321, endPoint x: 102, endPoint y: 205, distance: 129.7
click at [0, 209] on html "Text Block You are previewing how the will restyle your page. You can not edit …" at bounding box center [784, 385] width 1568 height 770
type input "#ffffff"
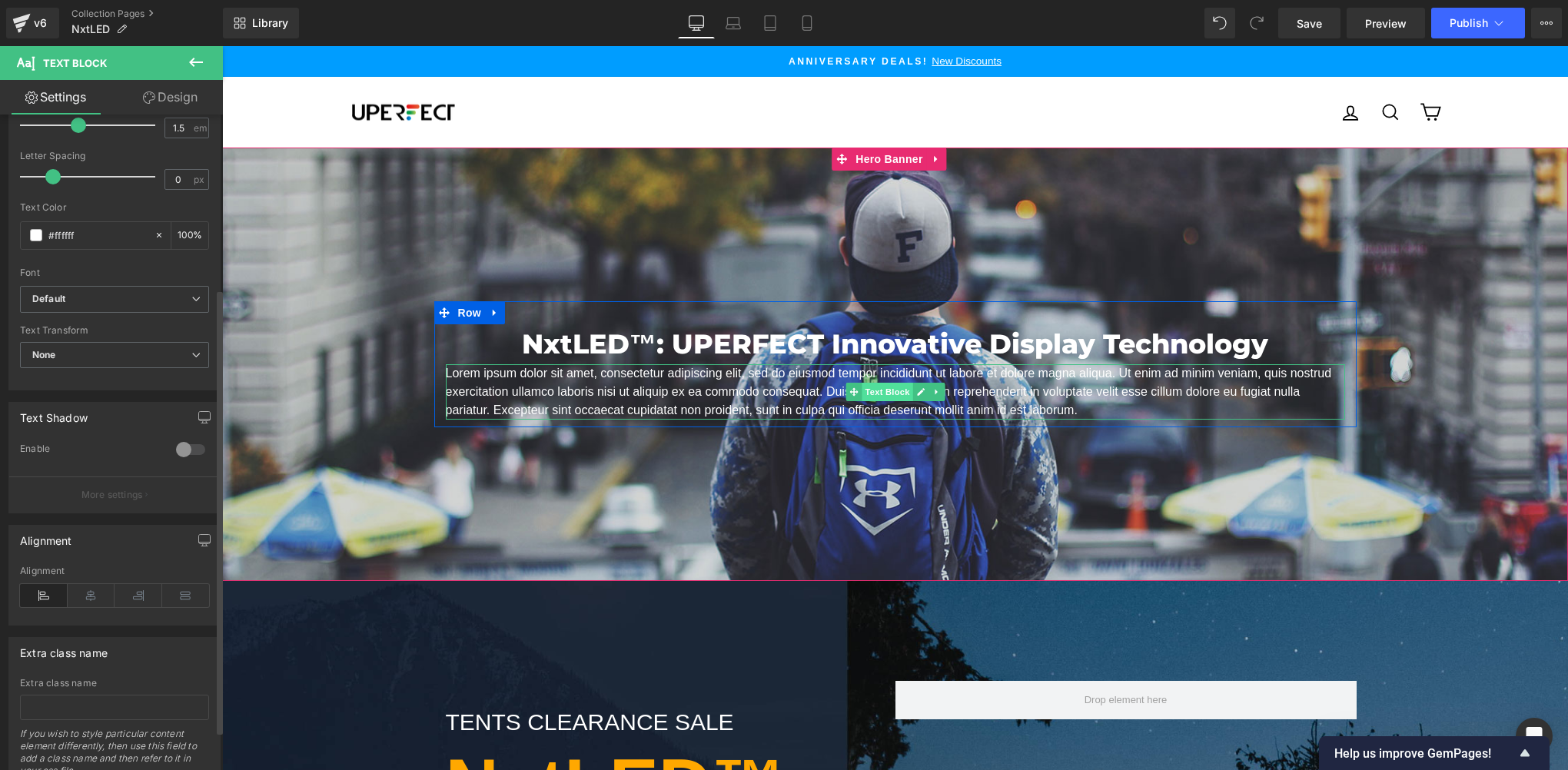
click at [892, 393] on span "Text Block" at bounding box center [887, 392] width 51 height 19
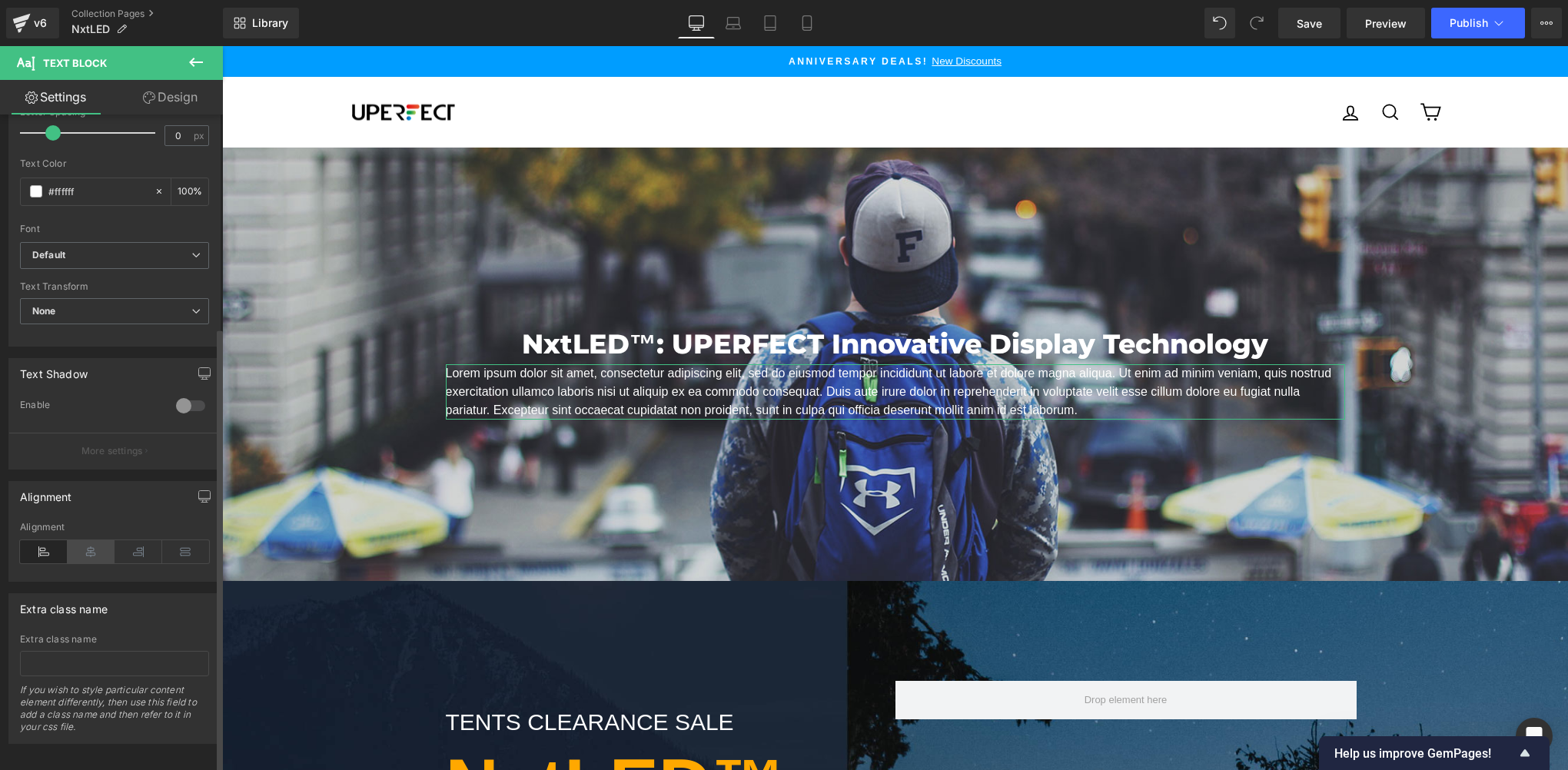
scroll to position [313, 0]
drag, startPoint x: 91, startPoint y: 536, endPoint x: 785, endPoint y: 446, distance: 699.8
click at [91, 536] on icon at bounding box center [91, 547] width 48 height 24
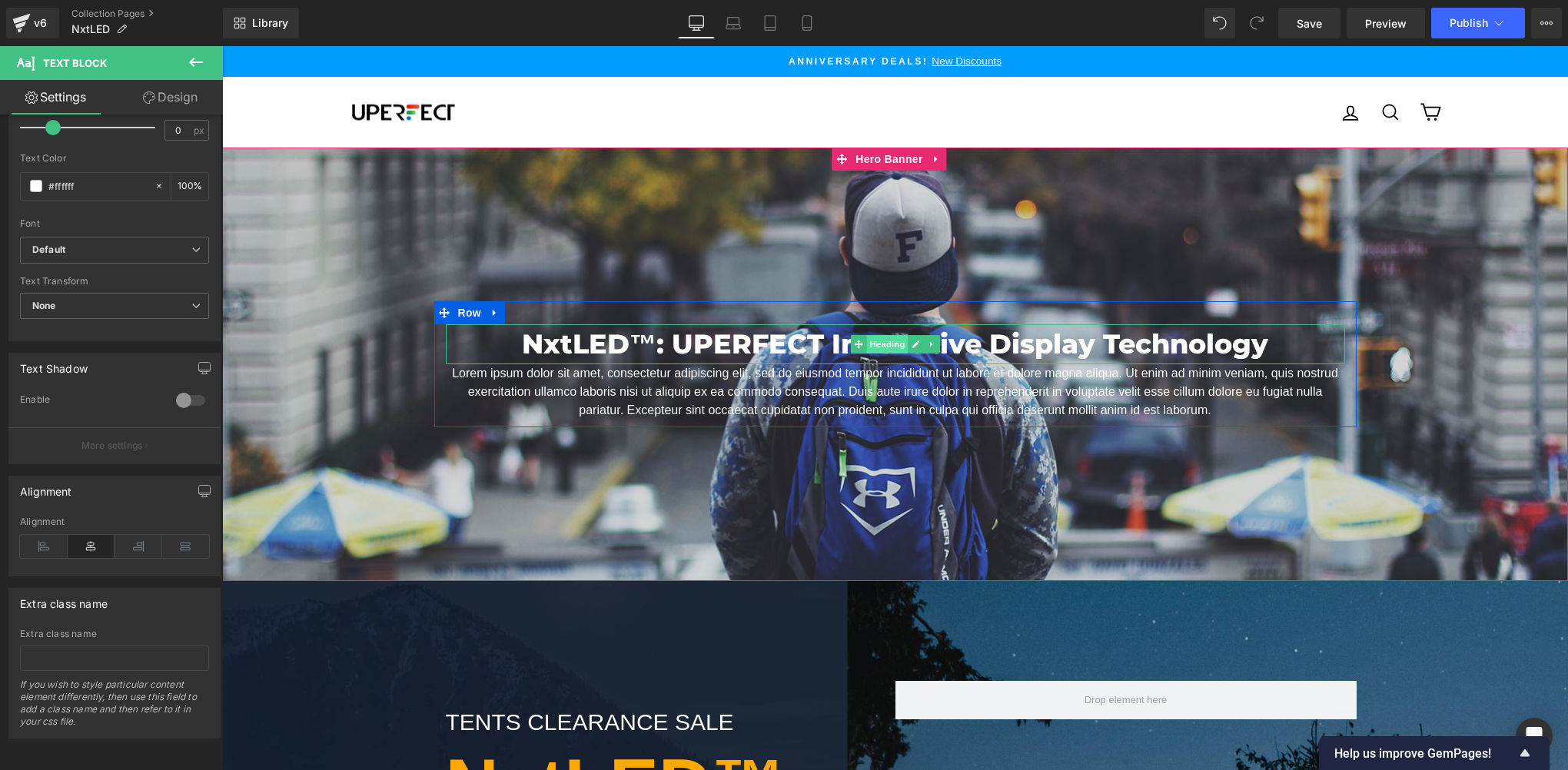
click at [884, 351] on span "Heading" at bounding box center [887, 344] width 41 height 19
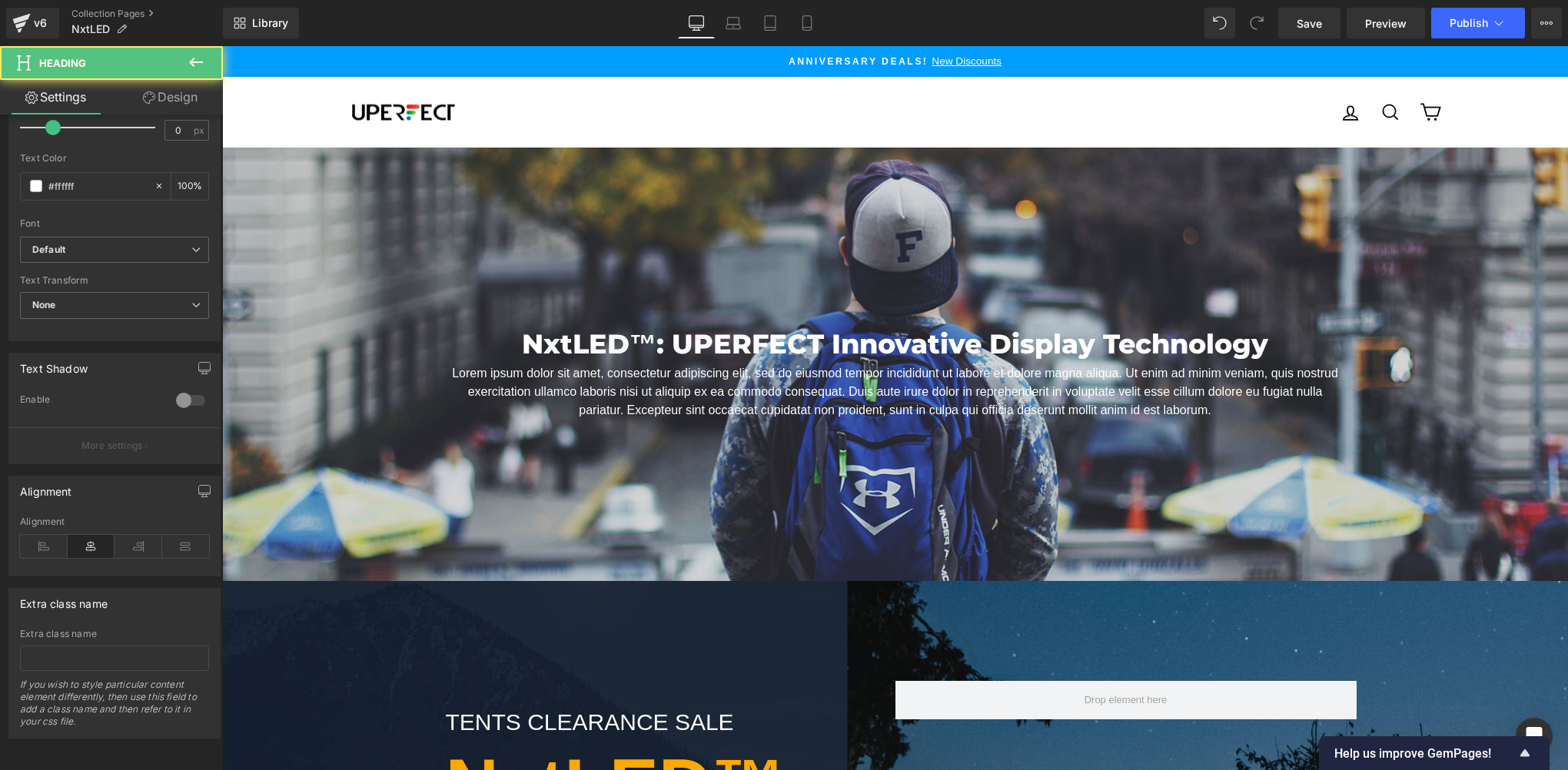
scroll to position [431, 0]
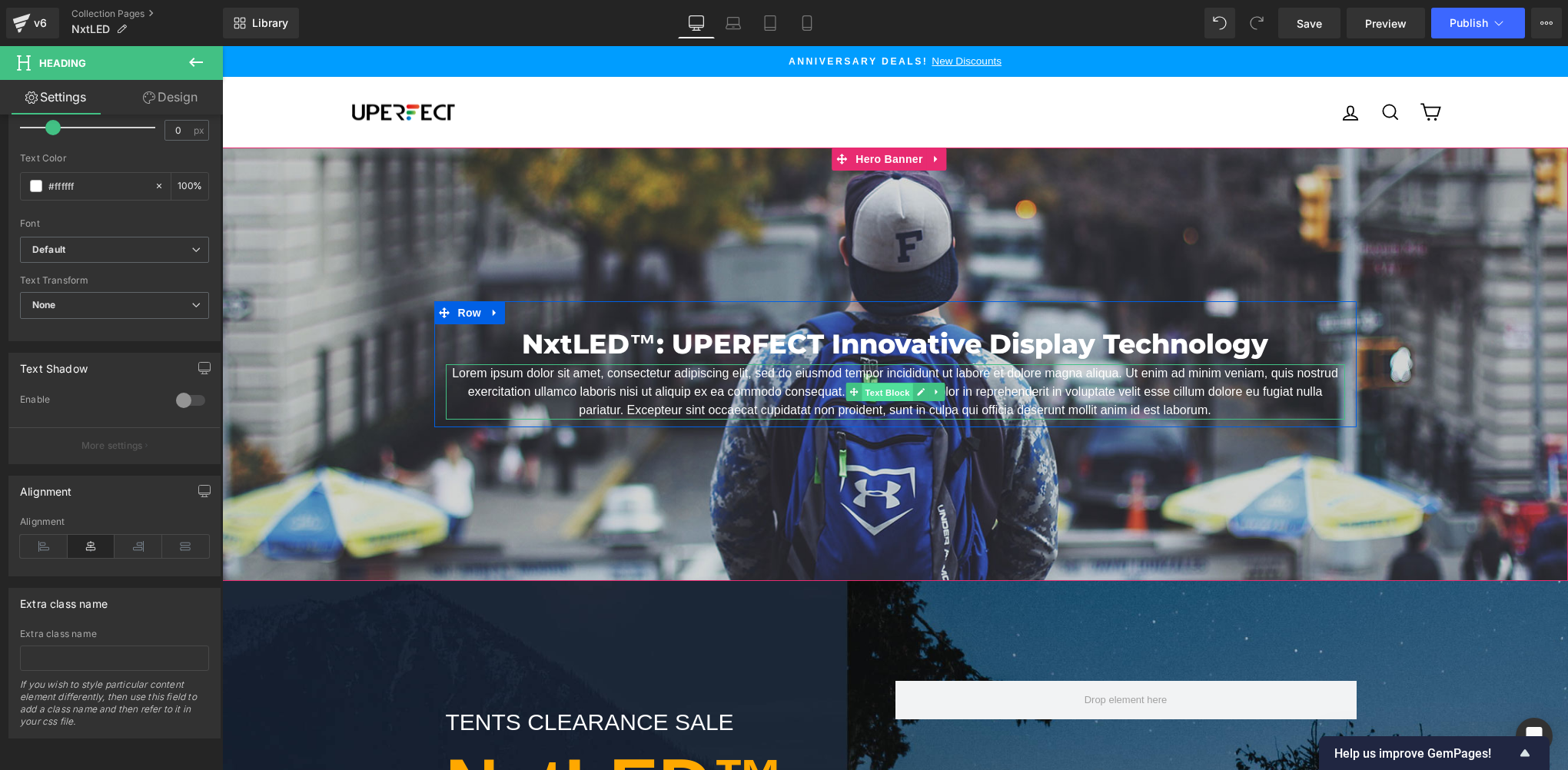
click at [886, 392] on span "Text Block" at bounding box center [887, 392] width 51 height 19
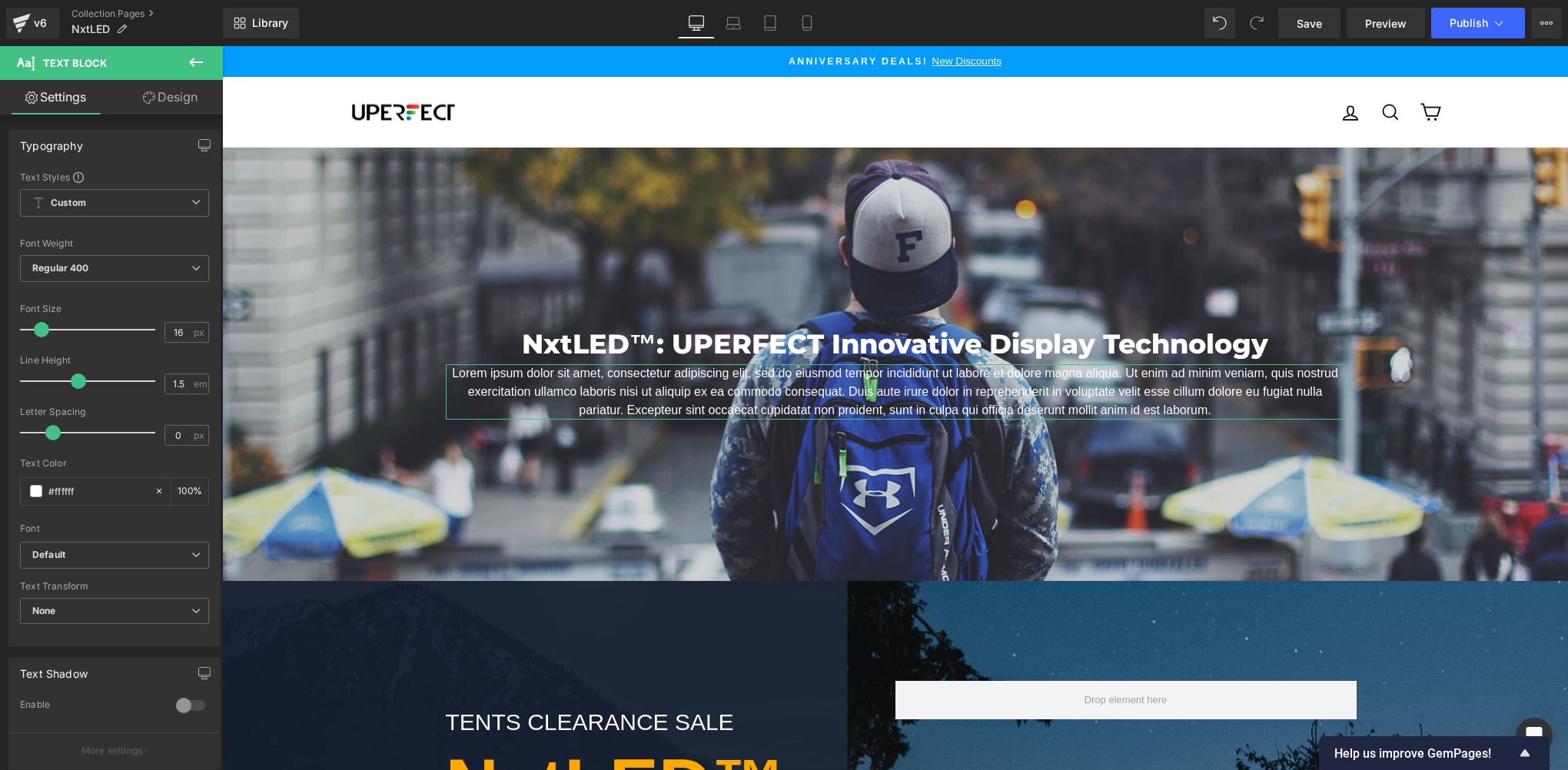
click at [152, 93] on icon at bounding box center [149, 97] width 13 height 13
click at [0, 0] on div "Spacing" at bounding box center [0, 0] width 0 height 0
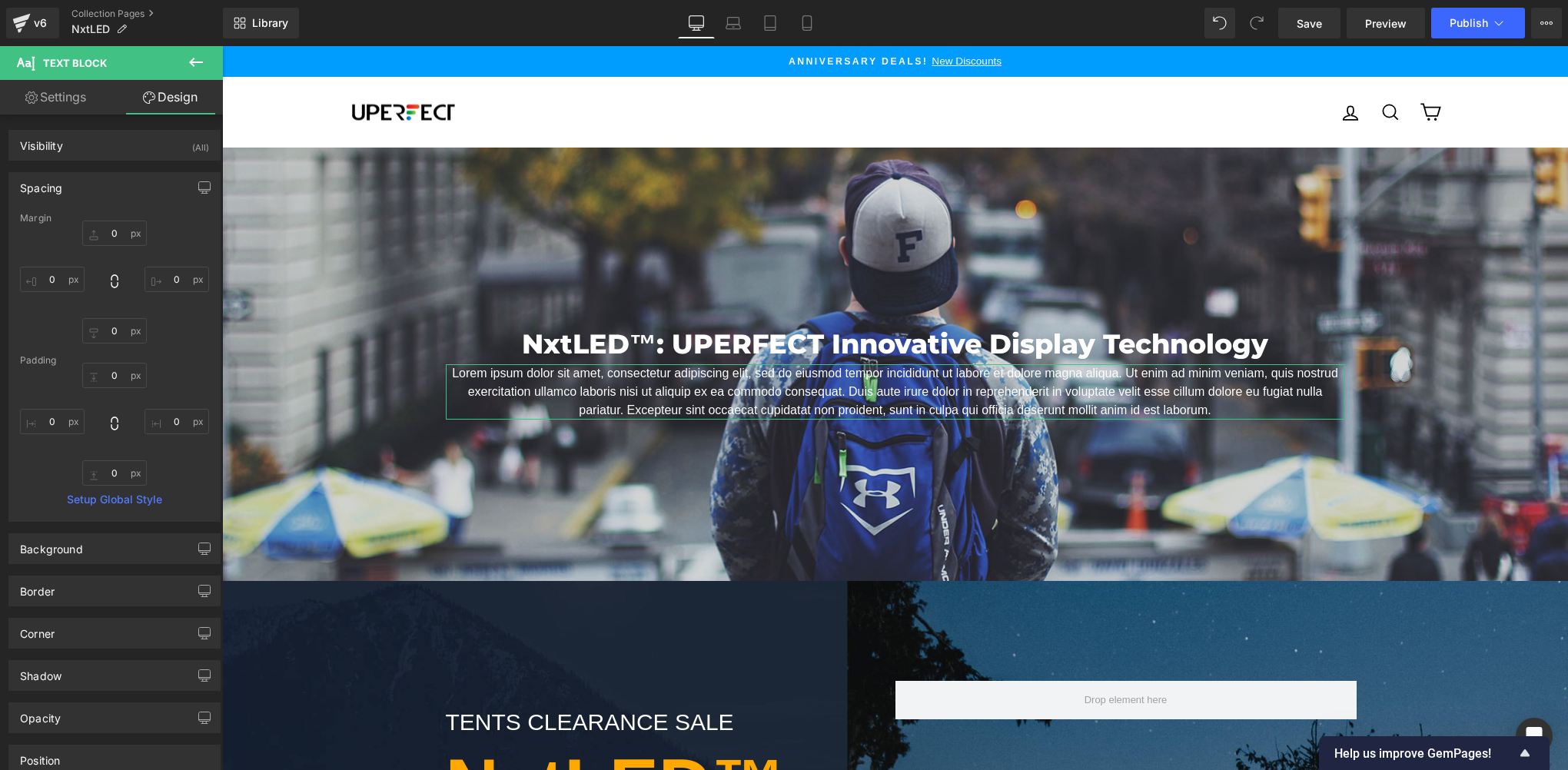
type input "0"
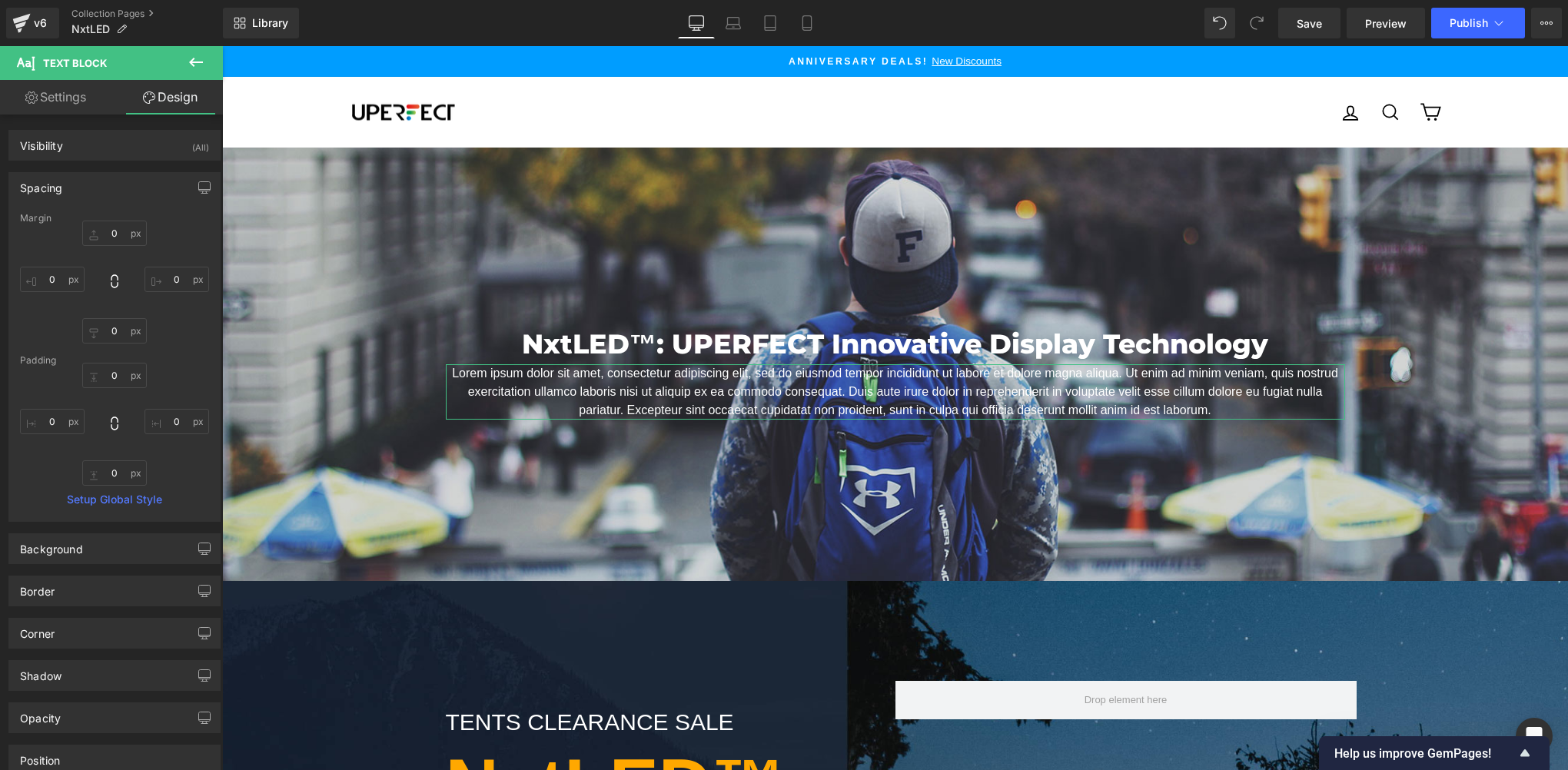
type input "0"
click at [113, 231] on input "0" at bounding box center [115, 233] width 65 height 25
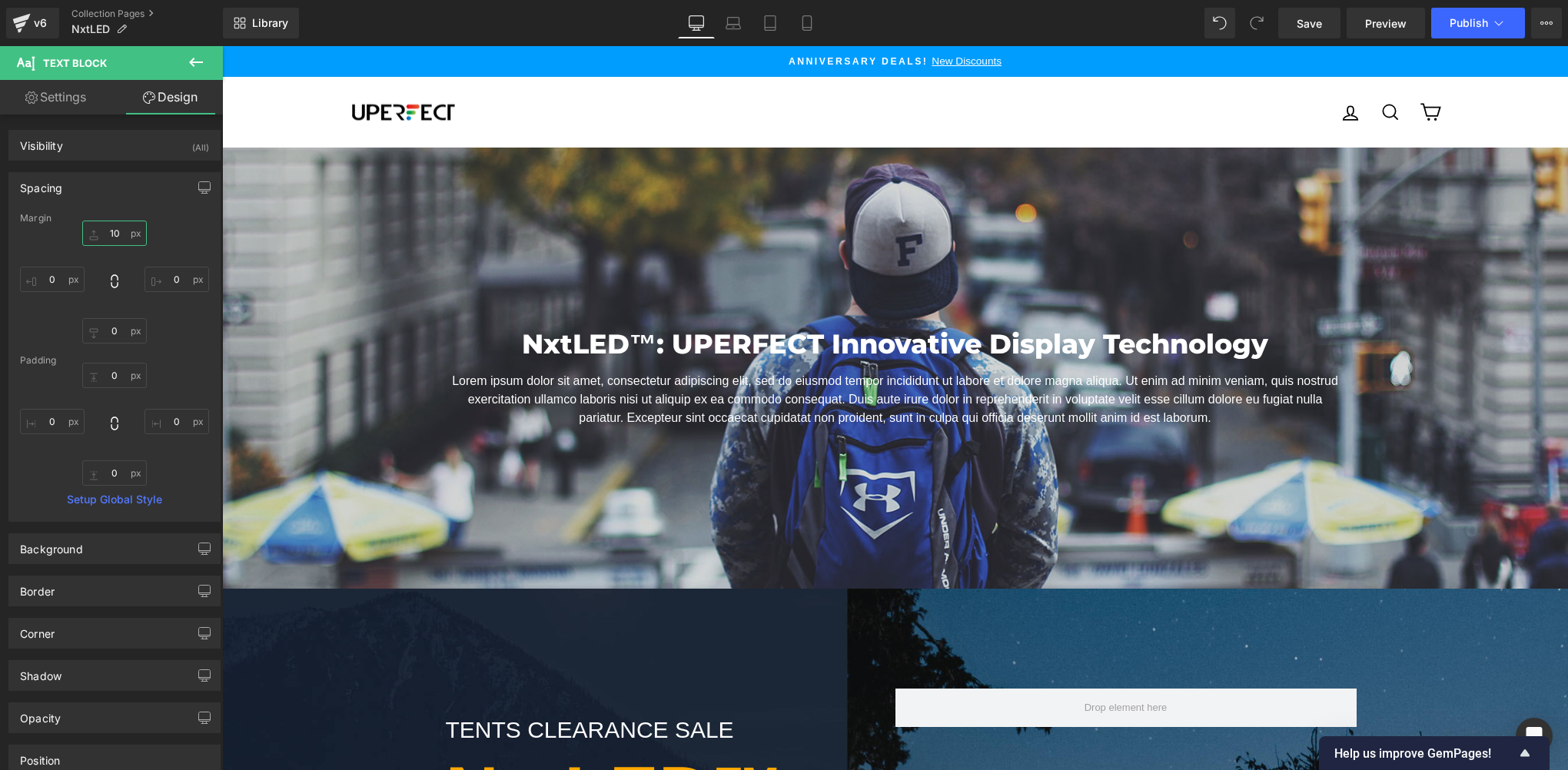
type input "10"
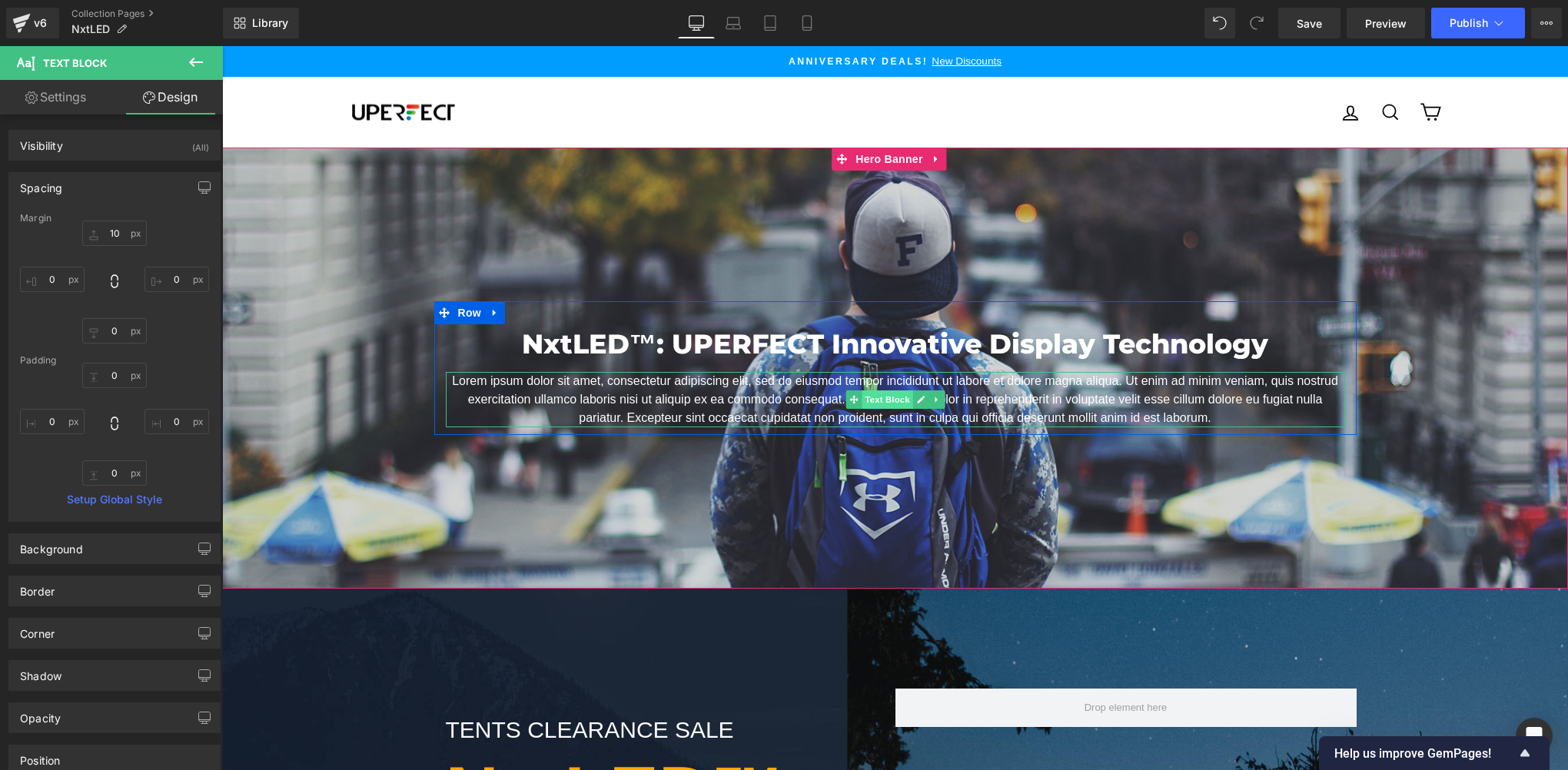
click at [871, 399] on span "Text Block" at bounding box center [887, 399] width 51 height 19
drag, startPoint x: 871, startPoint y: 399, endPoint x: 805, endPoint y: 396, distance: 66.1
click at [871, 399] on span "Text Block" at bounding box center [887, 400] width 51 height 19
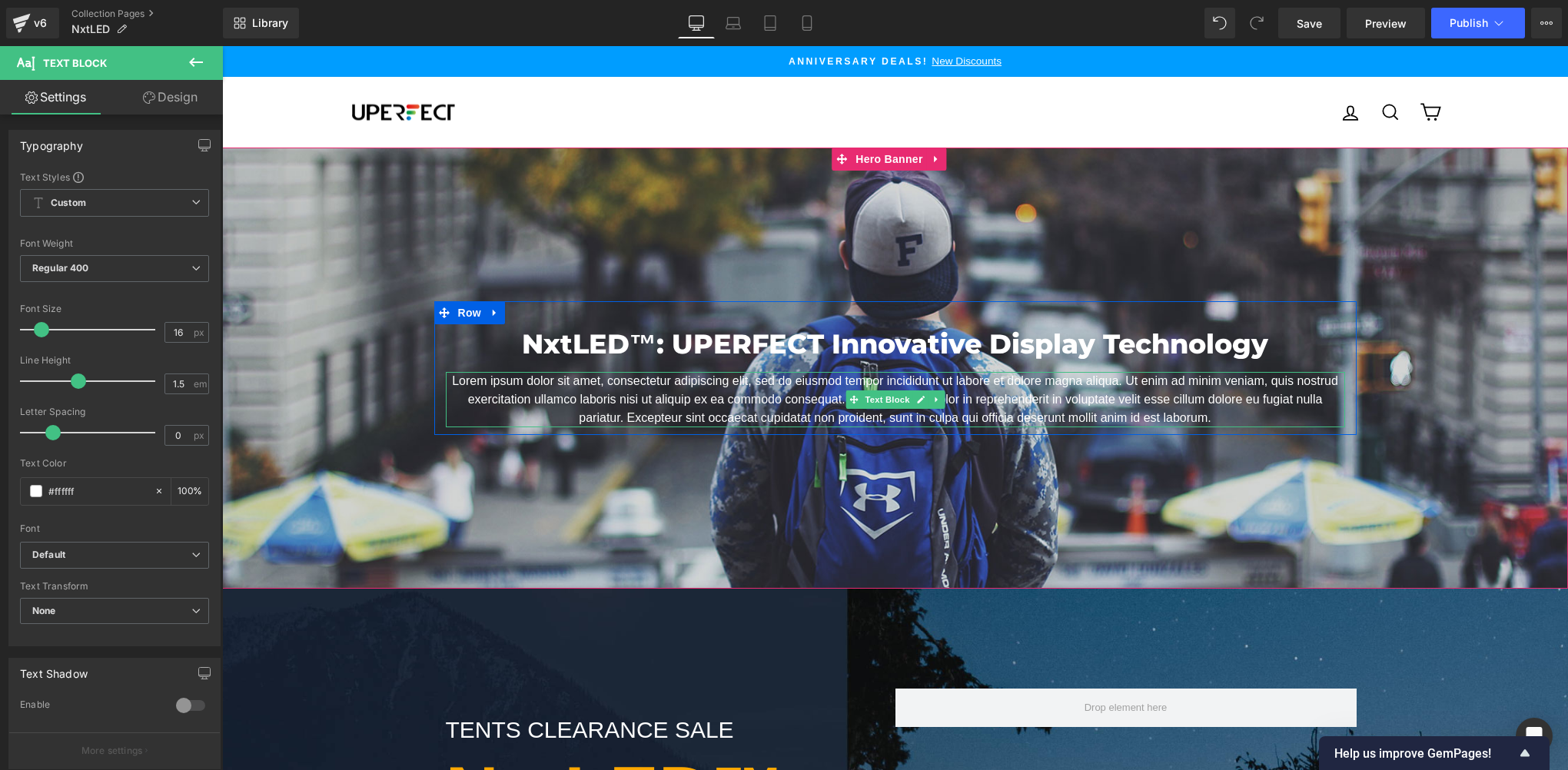
click at [861, 401] on span "Text Block" at bounding box center [887, 399] width 51 height 19
click at [912, 393] on link at bounding box center [920, 399] width 16 height 19
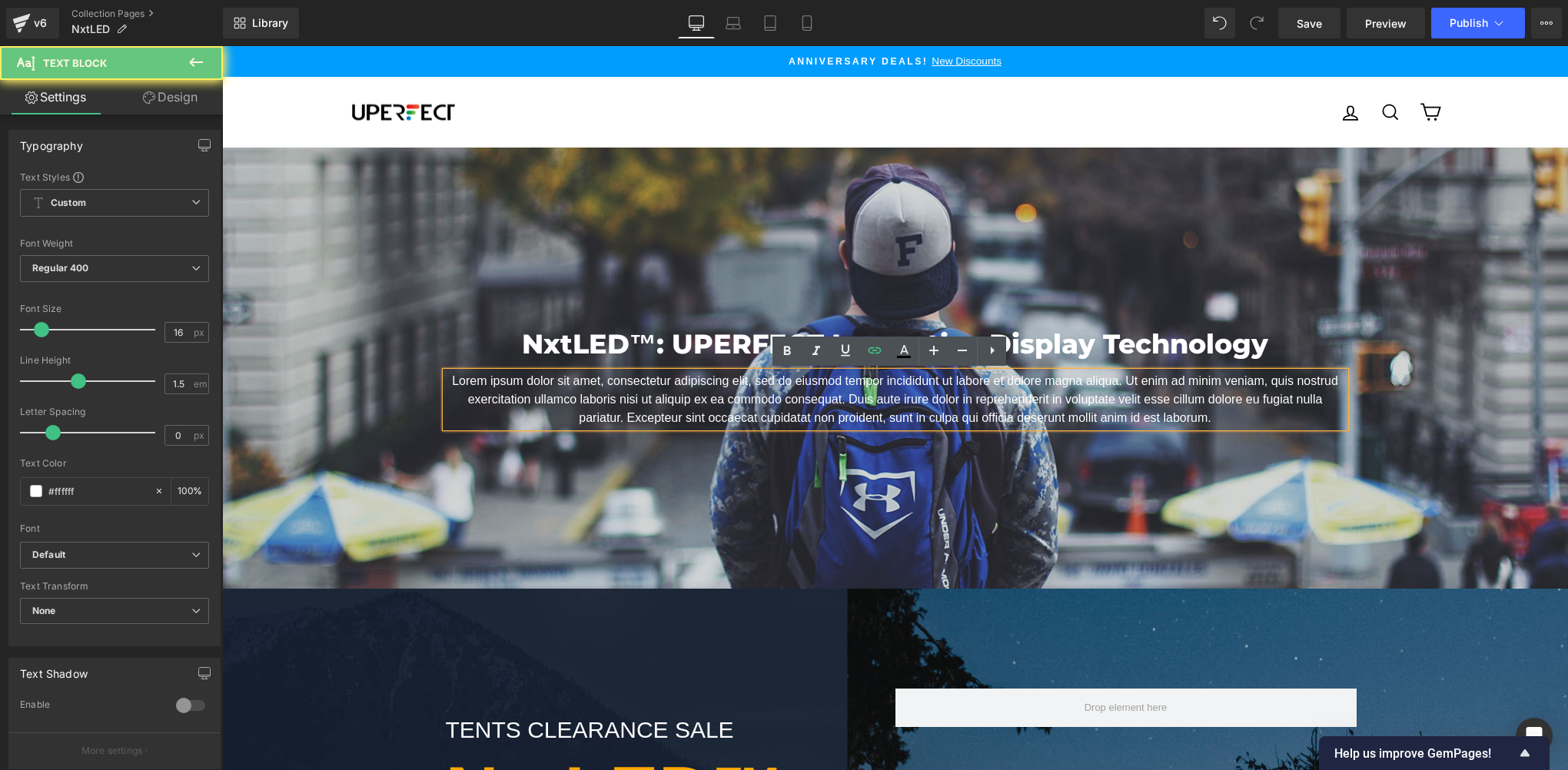
click at [870, 406] on p "Lorem ipsum dolor sit amet, consectetur adipiscing elit, sed do eiusmod tempor …" at bounding box center [896, 400] width 900 height 55
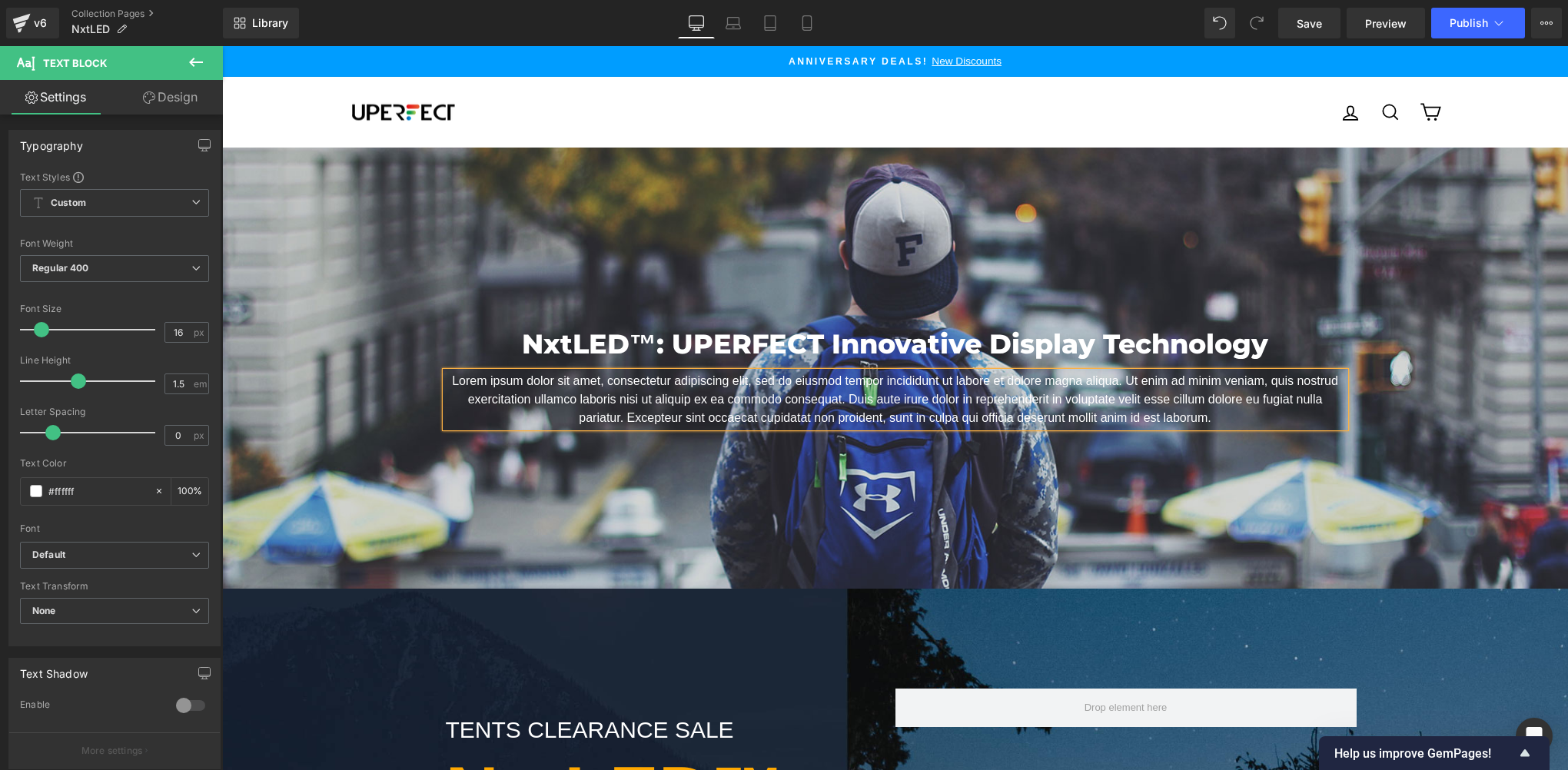
click at [873, 403] on p "Lorem ipsum dolor sit amet, consectetur adipiscing elit, sed do eiusmod tempor …" at bounding box center [896, 400] width 900 height 55
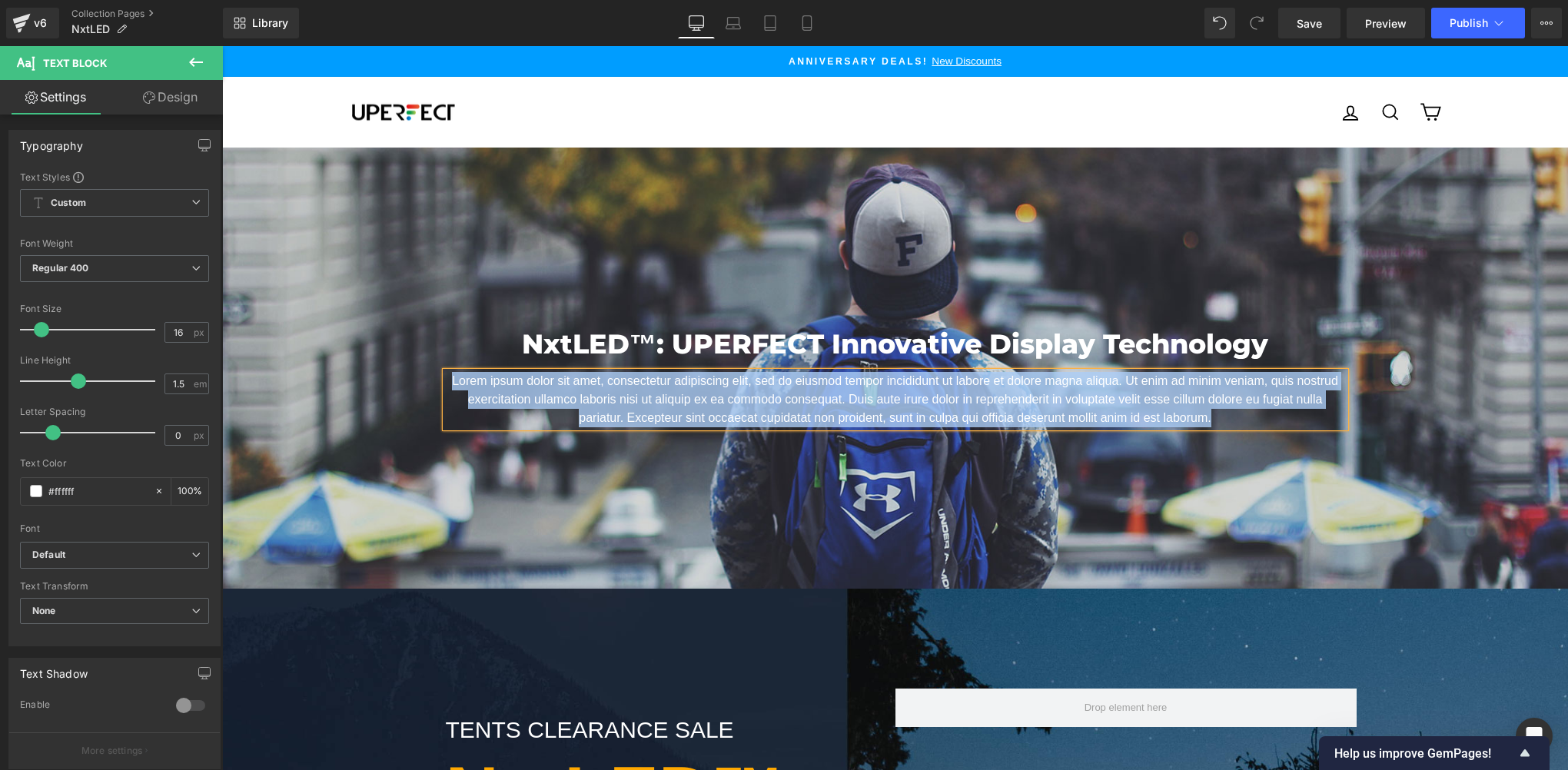
paste div
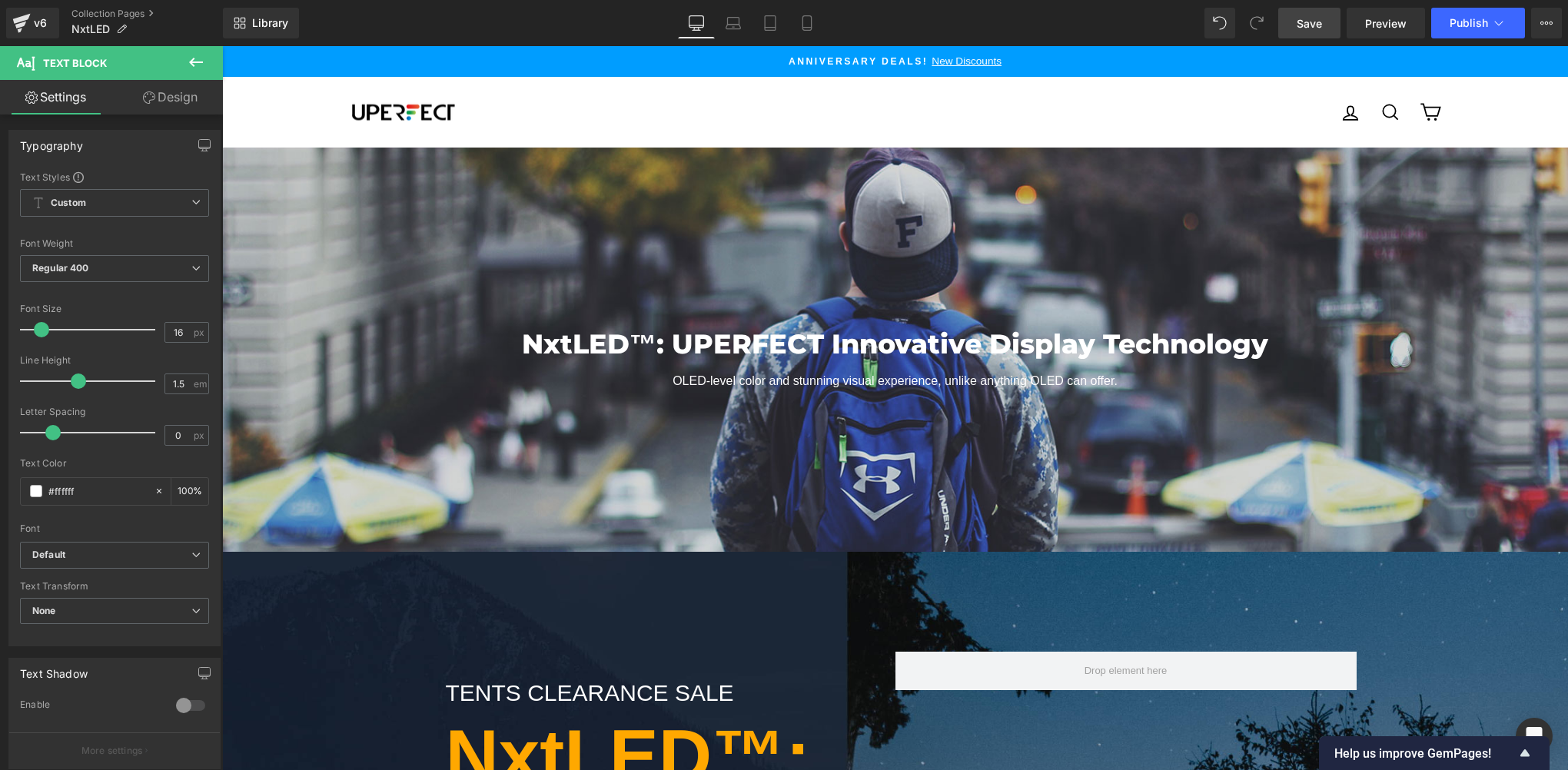
click at [1305, 17] on span "Save" at bounding box center [1309, 24] width 25 height 16
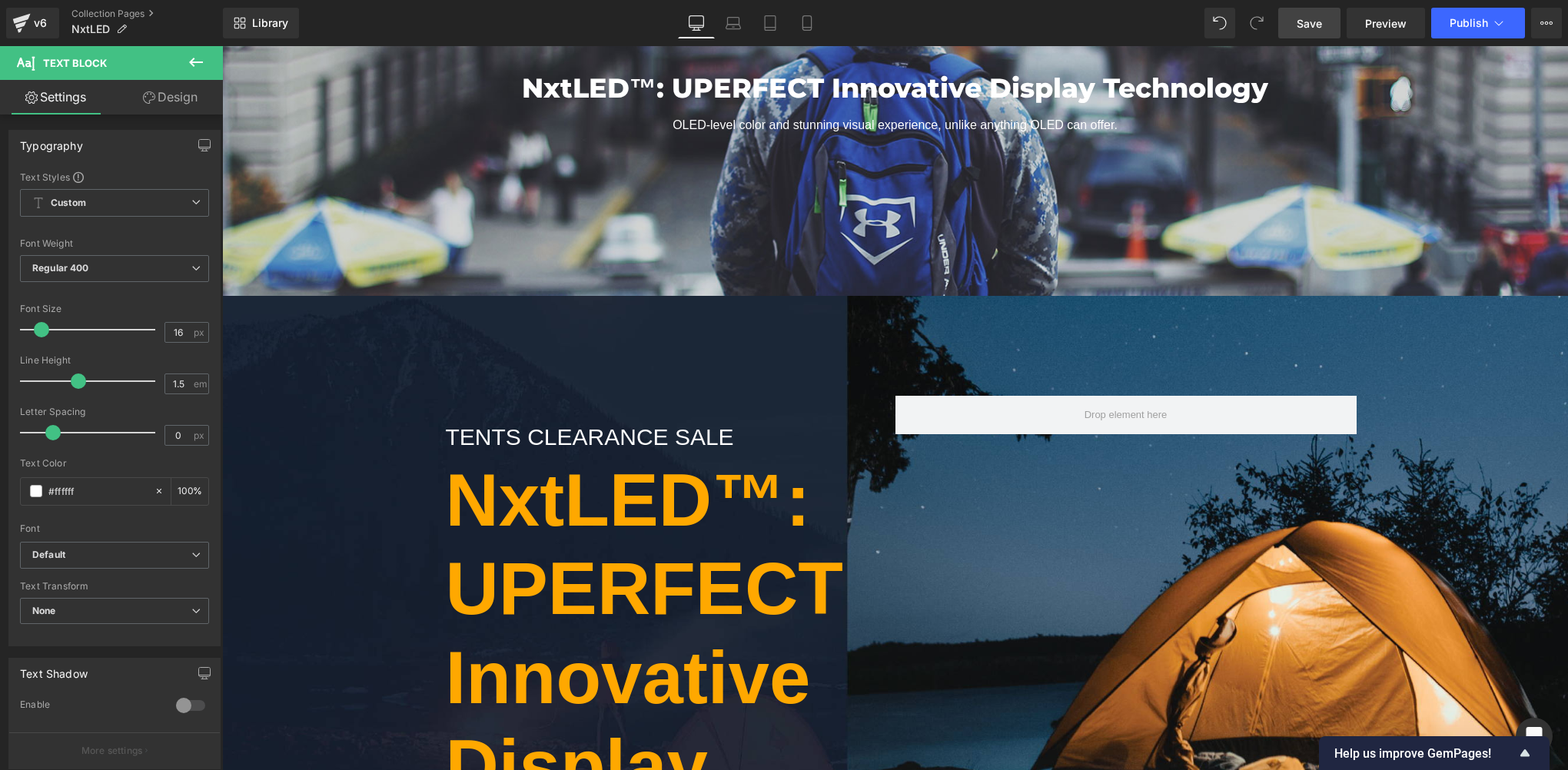
scroll to position [0, 0]
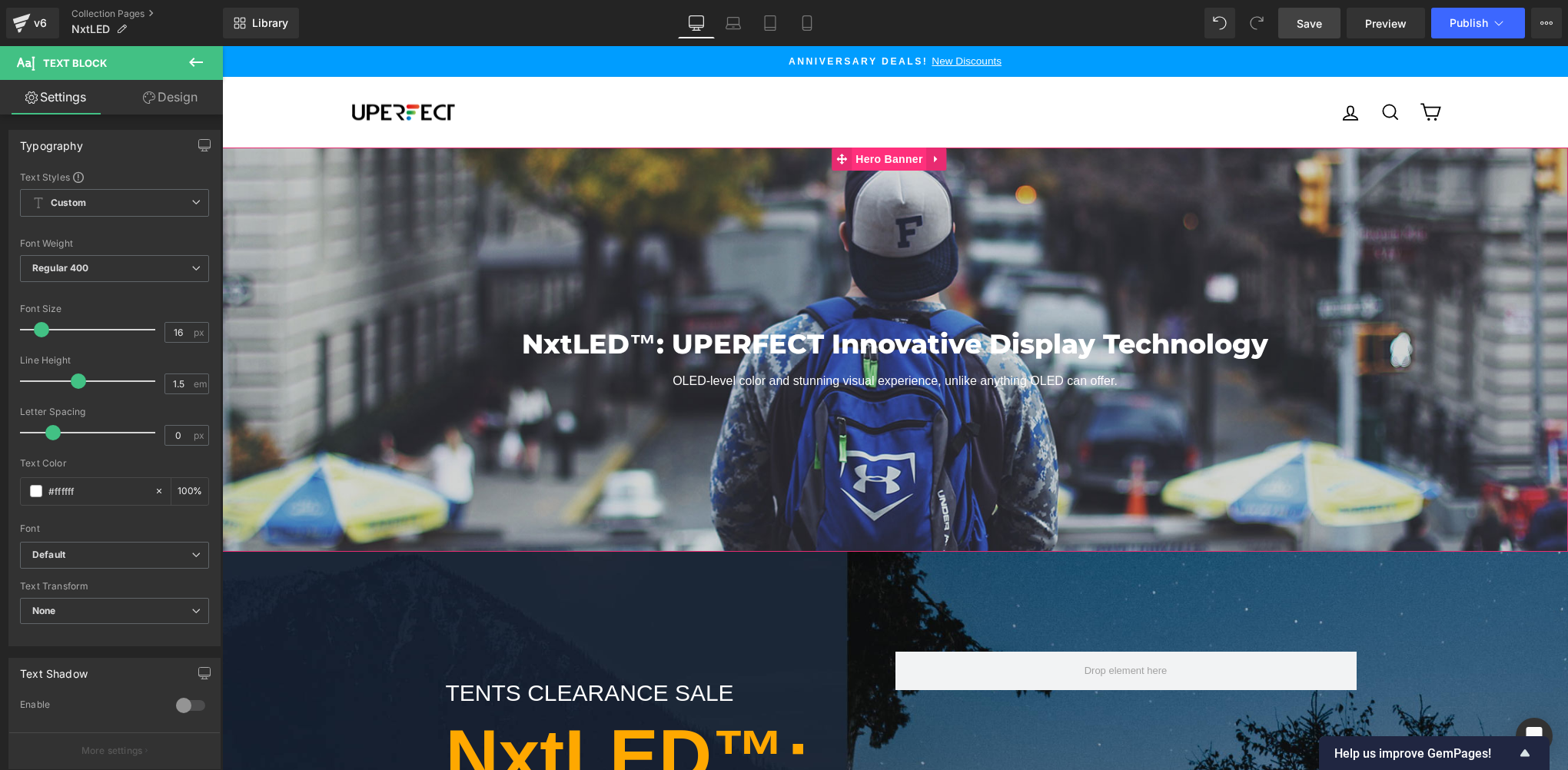
click at [824, 197] on div at bounding box center [895, 350] width 1346 height 405
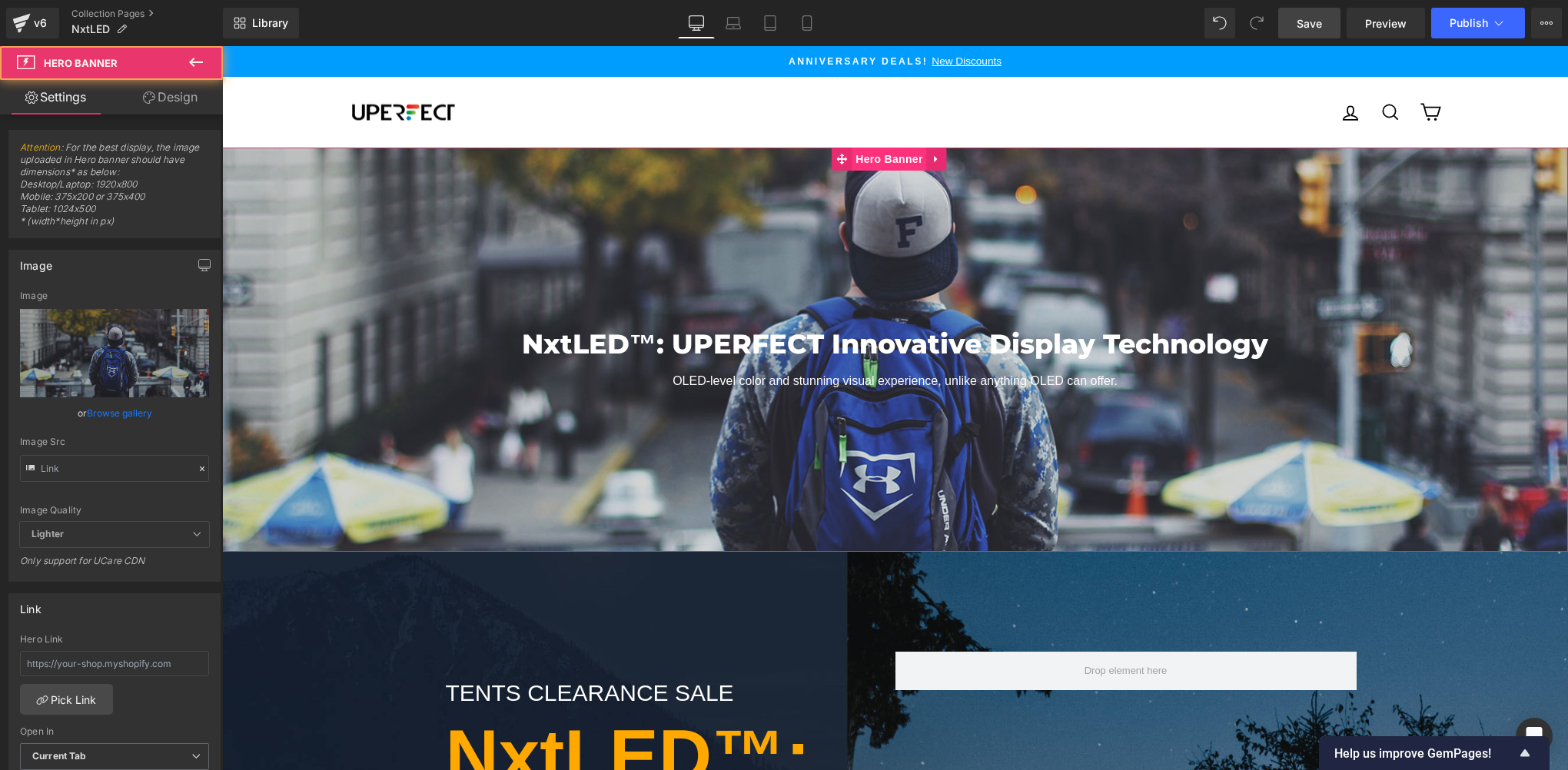
click at [883, 160] on span "Hero Banner" at bounding box center [889, 160] width 74 height 24
type input "[URL][DOMAIN_NAME]"
click at [541, 237] on div at bounding box center [895, 350] width 1346 height 405
click at [864, 156] on span "Hero Banner" at bounding box center [889, 160] width 74 height 24
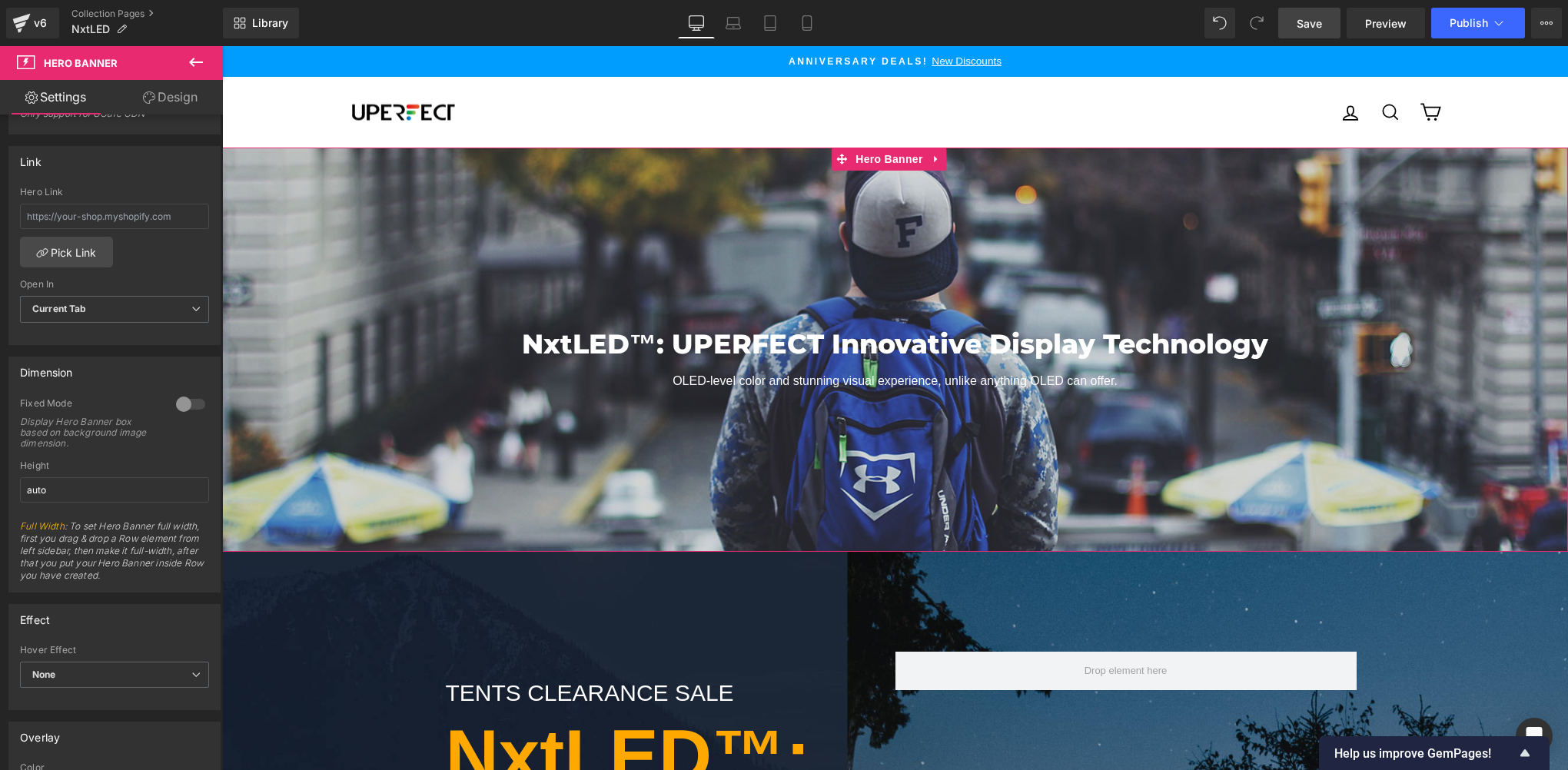
scroll to position [246, 0]
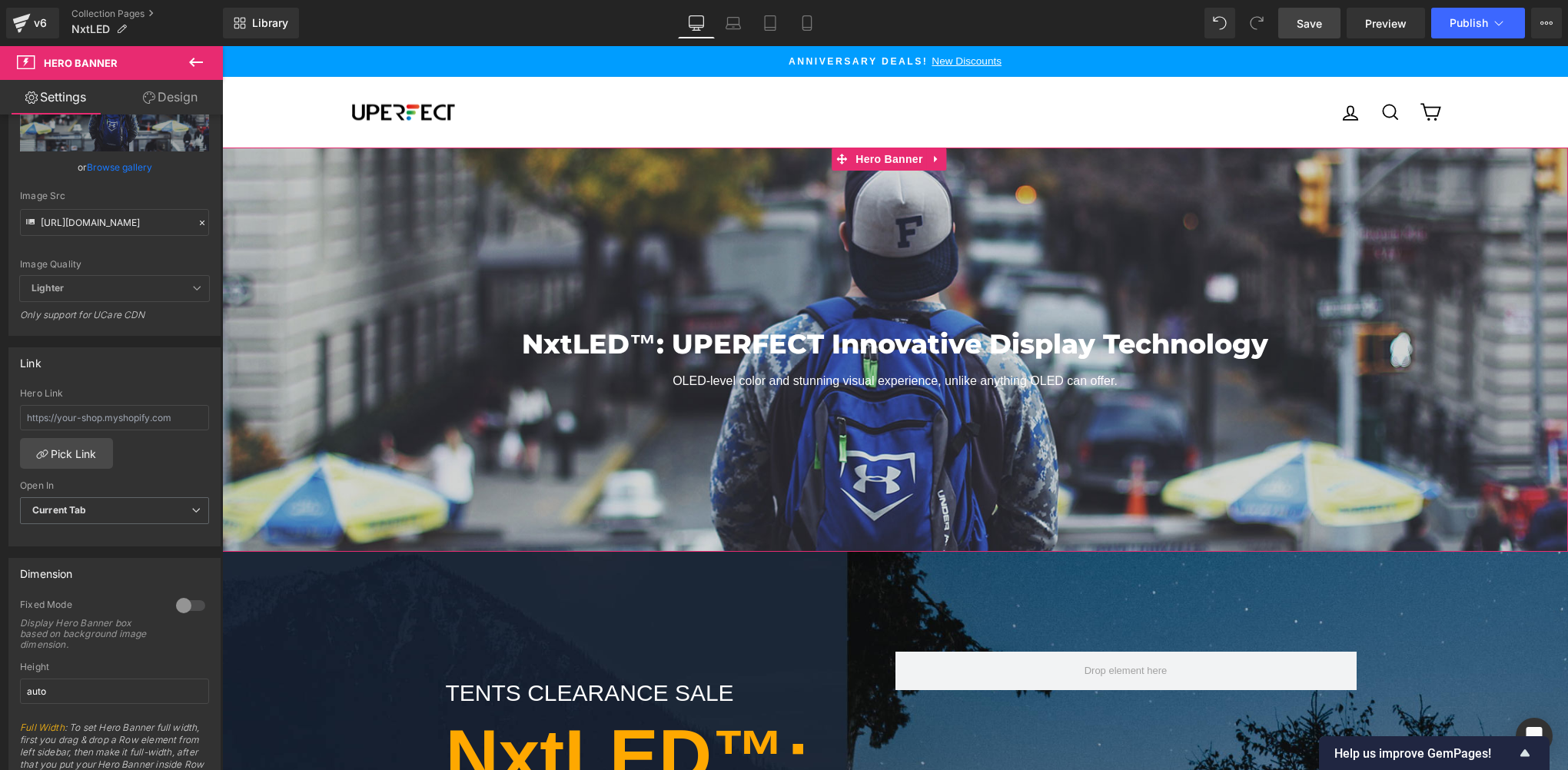
click at [176, 608] on div at bounding box center [191, 604] width 37 height 24
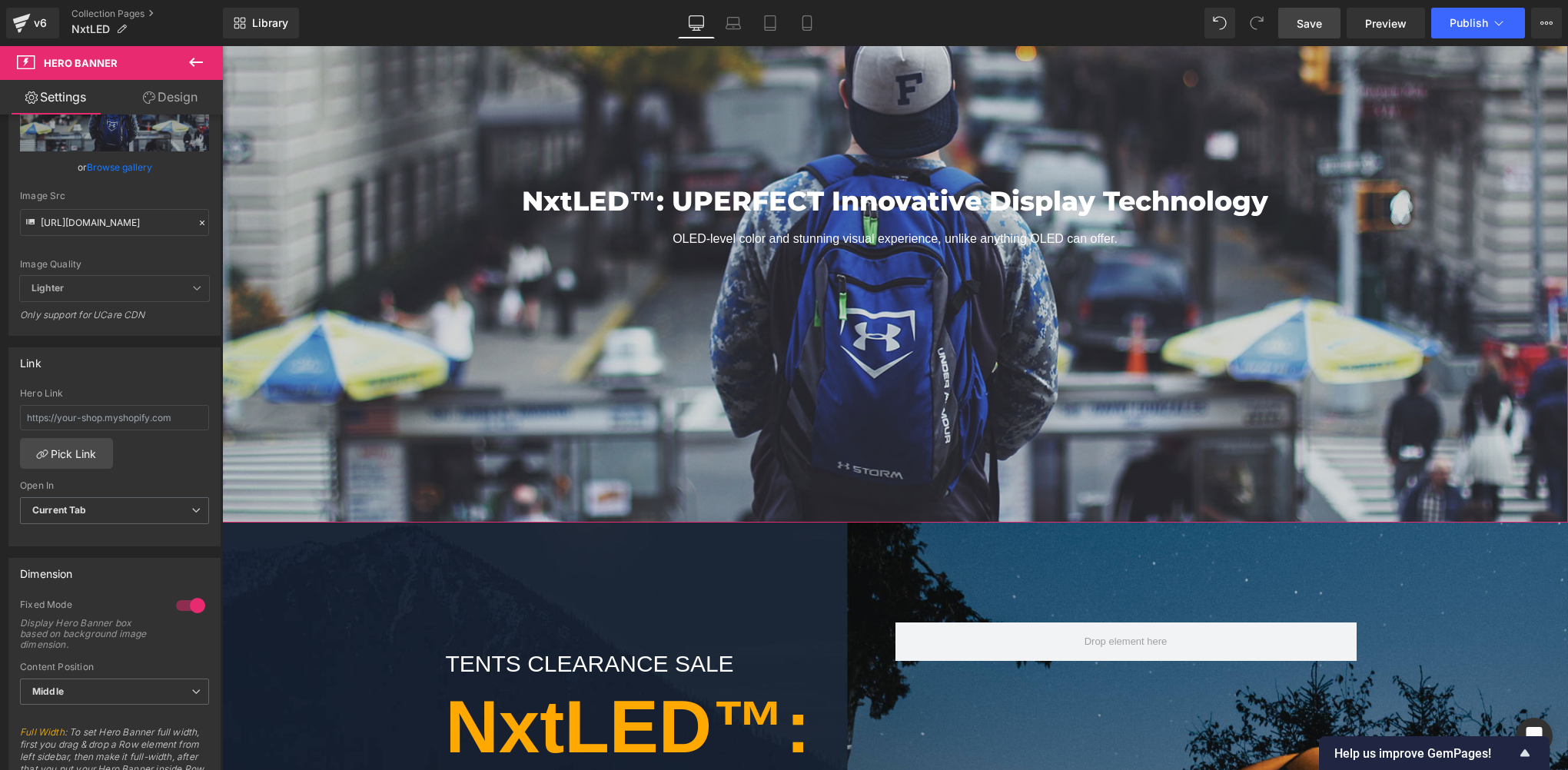
scroll to position [0, 0]
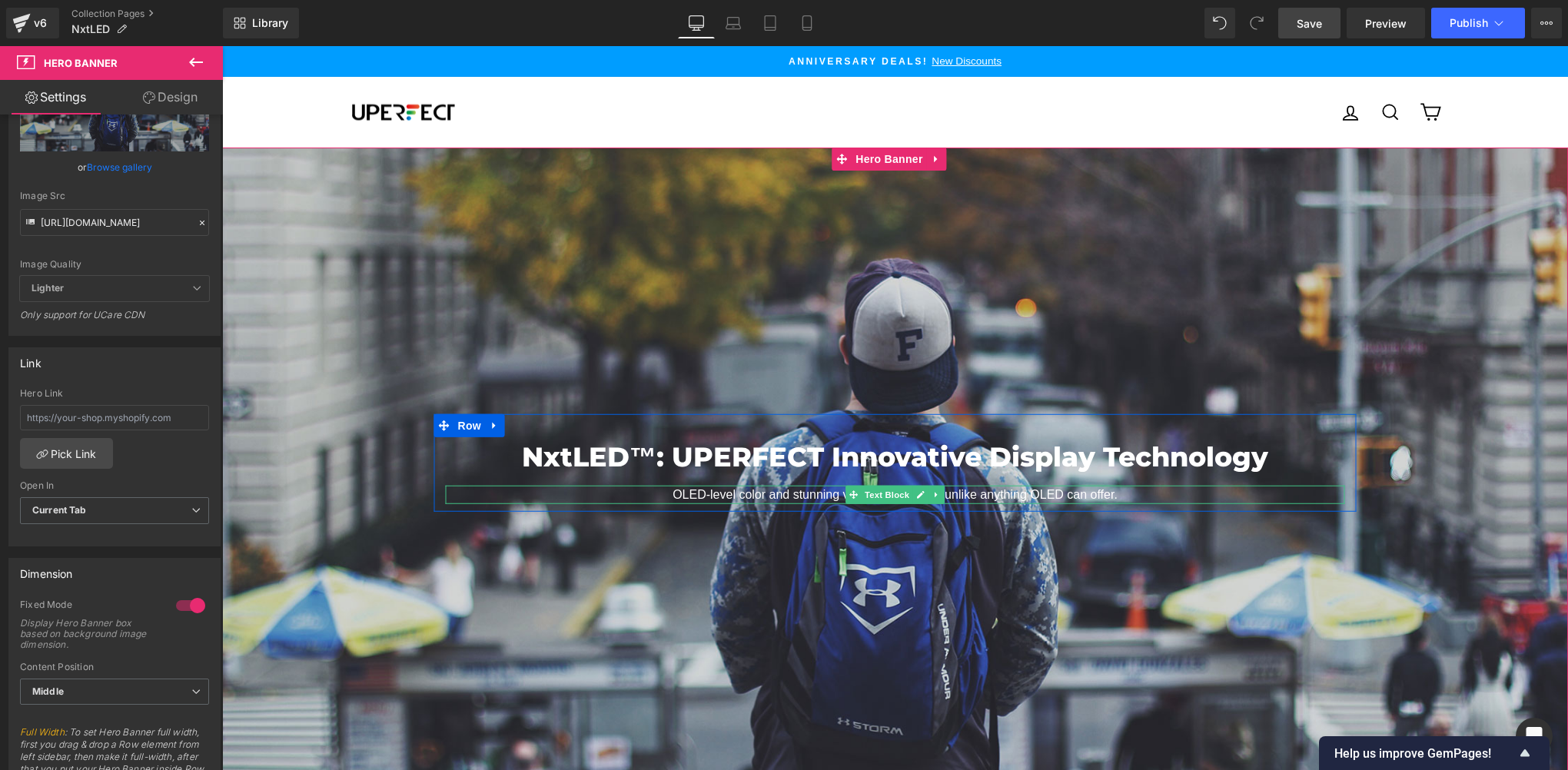
click at [1120, 490] on p "OLED-level color and stunning visual experience, unlike anything OLED can offer." at bounding box center [896, 494] width 900 height 19
click at [1143, 492] on p "OLED-level color and stunning visual experience, unlike anything OLED can offer." at bounding box center [896, 494] width 900 height 19
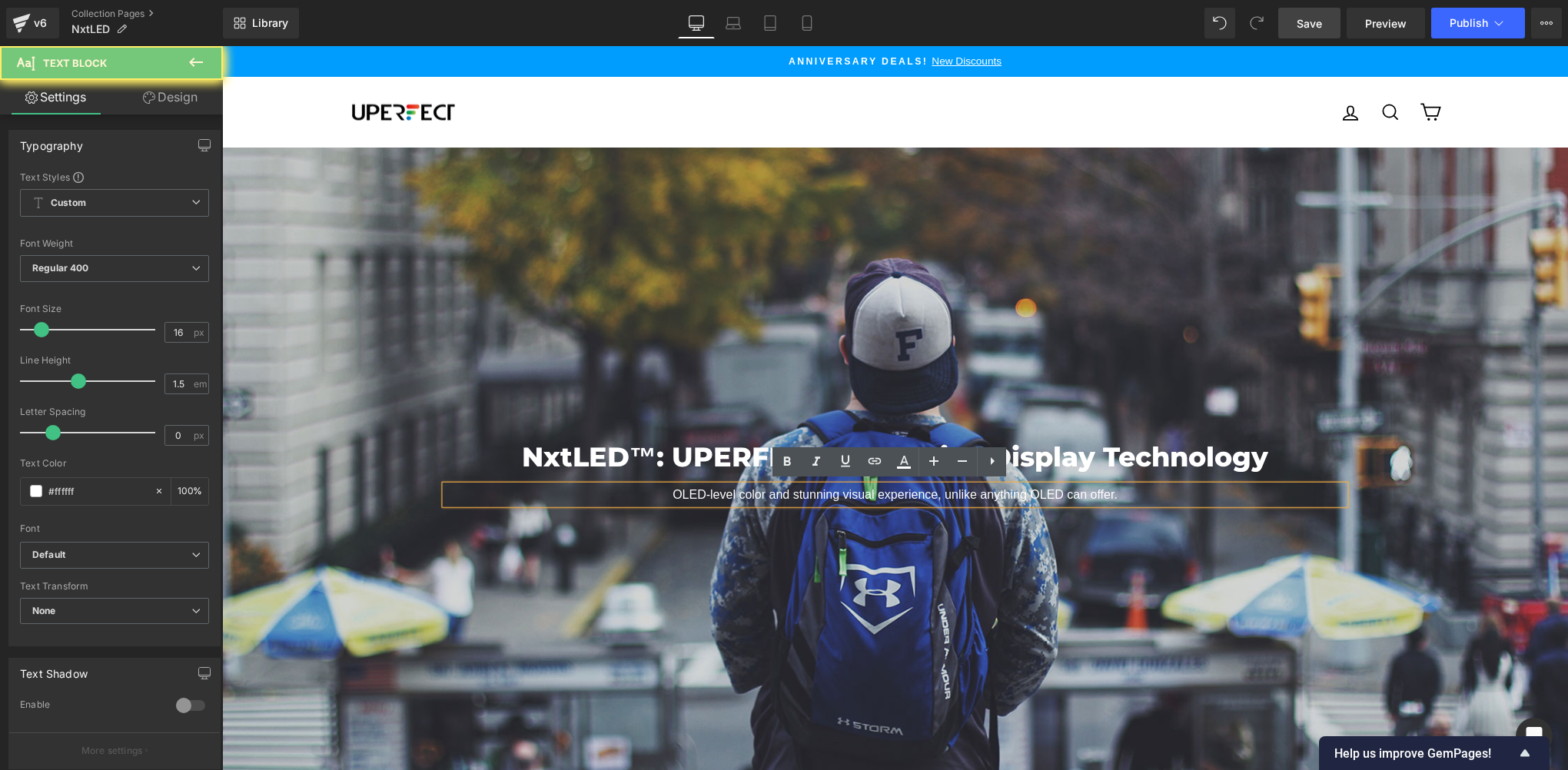
click at [1088, 492] on p "OLED-level color and stunning visual experience, unlike anything OLED can offer." at bounding box center [896, 494] width 900 height 19
click at [1113, 494] on p "OLED-level color and stunning visual experience, unlike anything OLED can offer." at bounding box center [896, 494] width 900 height 19
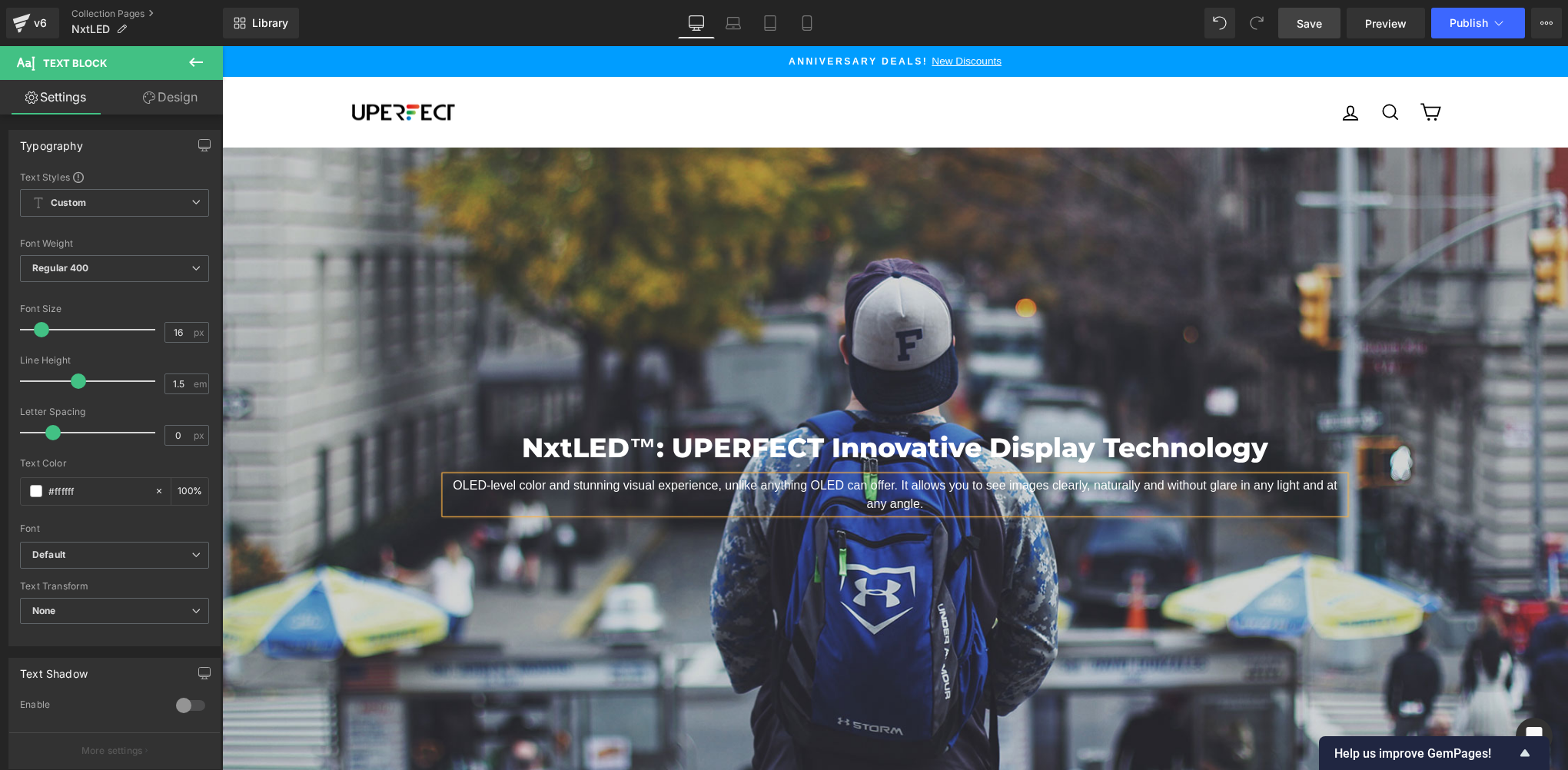
click at [352, 538] on div "NxtLED™: UPERFECT Innovative Display Technology Heading OLED-level color and st…" at bounding box center [895, 463] width 1346 height 631
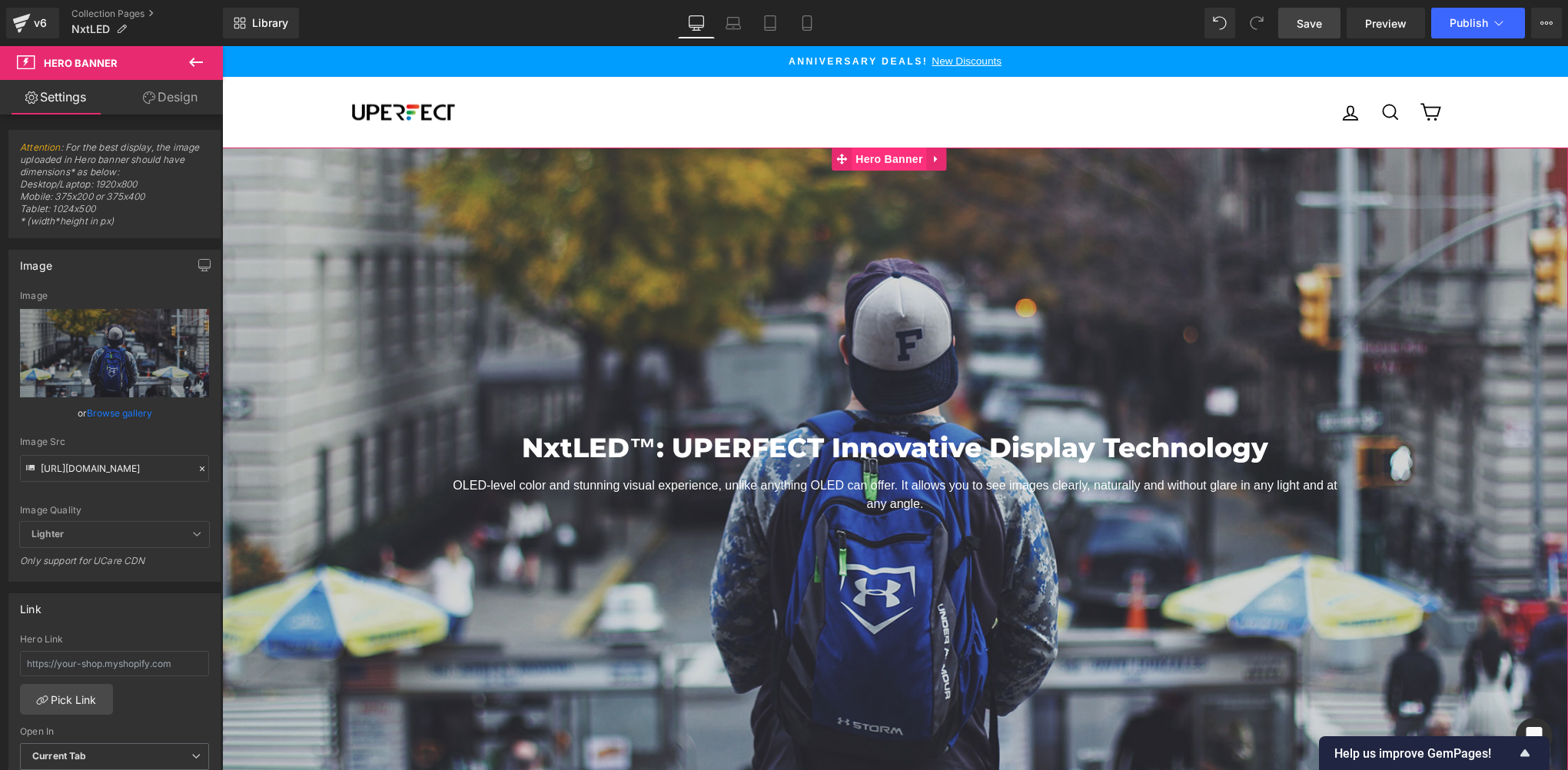
click at [890, 159] on span "Hero Banner" at bounding box center [889, 160] width 74 height 24
click at [912, 497] on link at bounding box center [920, 494] width 16 height 19
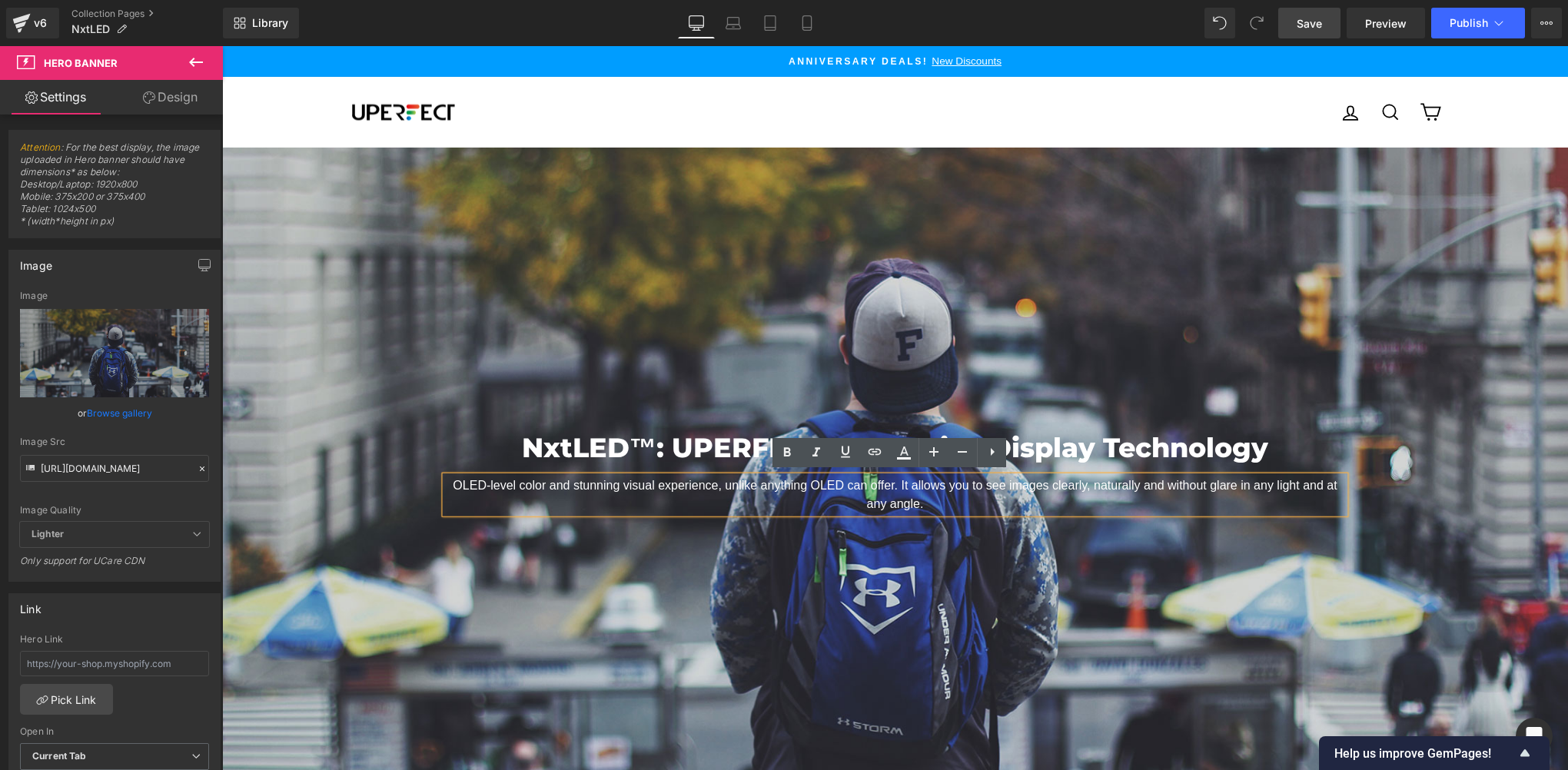
click at [936, 503] on p "OLED-level color and stunning visual experience, unlike anything OLED can offer…" at bounding box center [896, 494] width 900 height 37
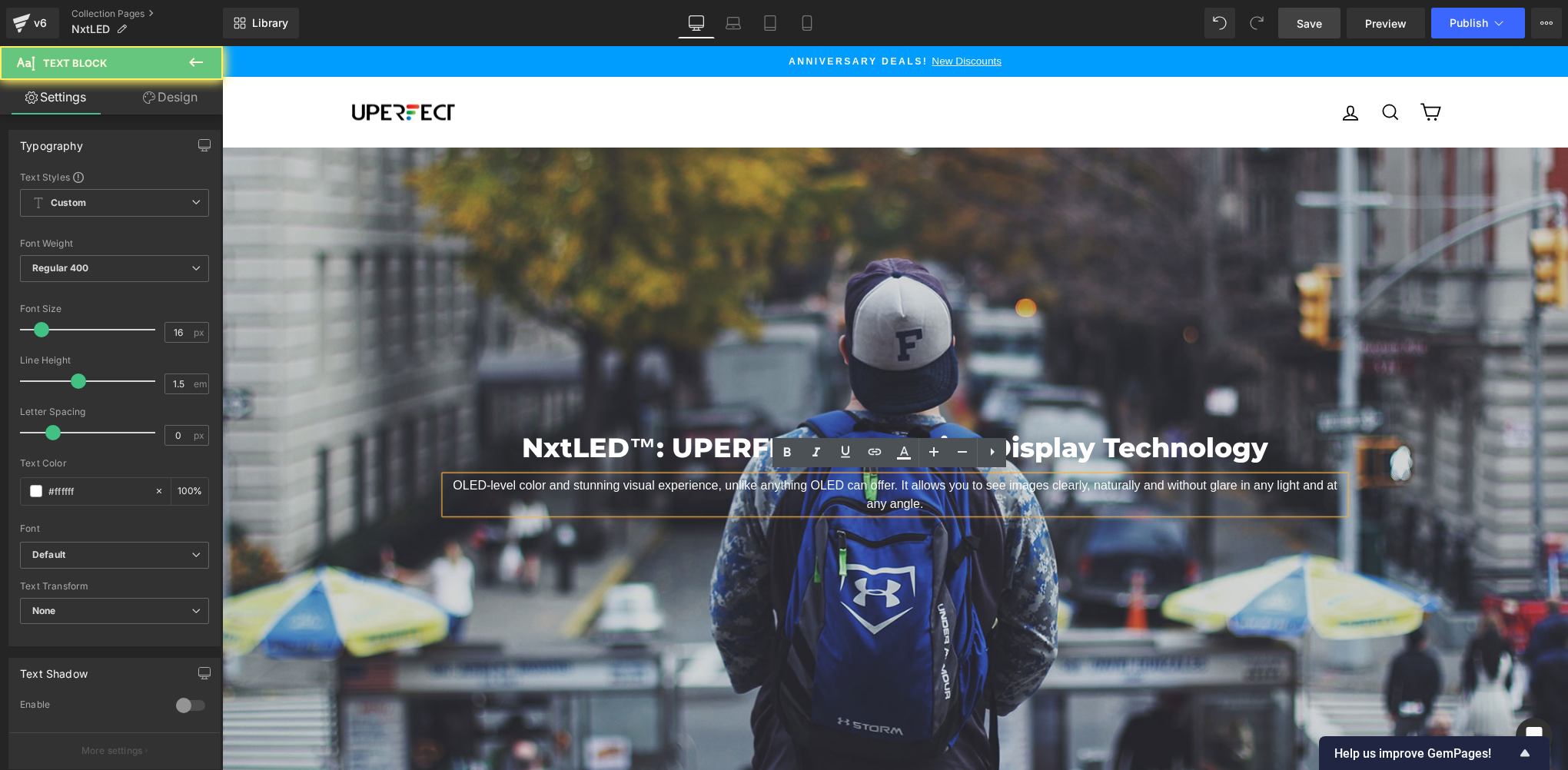
click at [886, 486] on p "OLED-level color and stunning visual experience, unlike anything OLED can offer…" at bounding box center [896, 494] width 900 height 37
click at [875, 486] on p "OLED-level color and stunning visual experience, unlike anything OLED can offer…" at bounding box center [896, 494] width 900 height 37
click at [933, 504] on p "OLED-level color and stunning visual experience, unlike anything OLED can offer…" at bounding box center [896, 494] width 900 height 37
click at [951, 116] on div "Primary" at bounding box center [896, 112] width 876 height 39
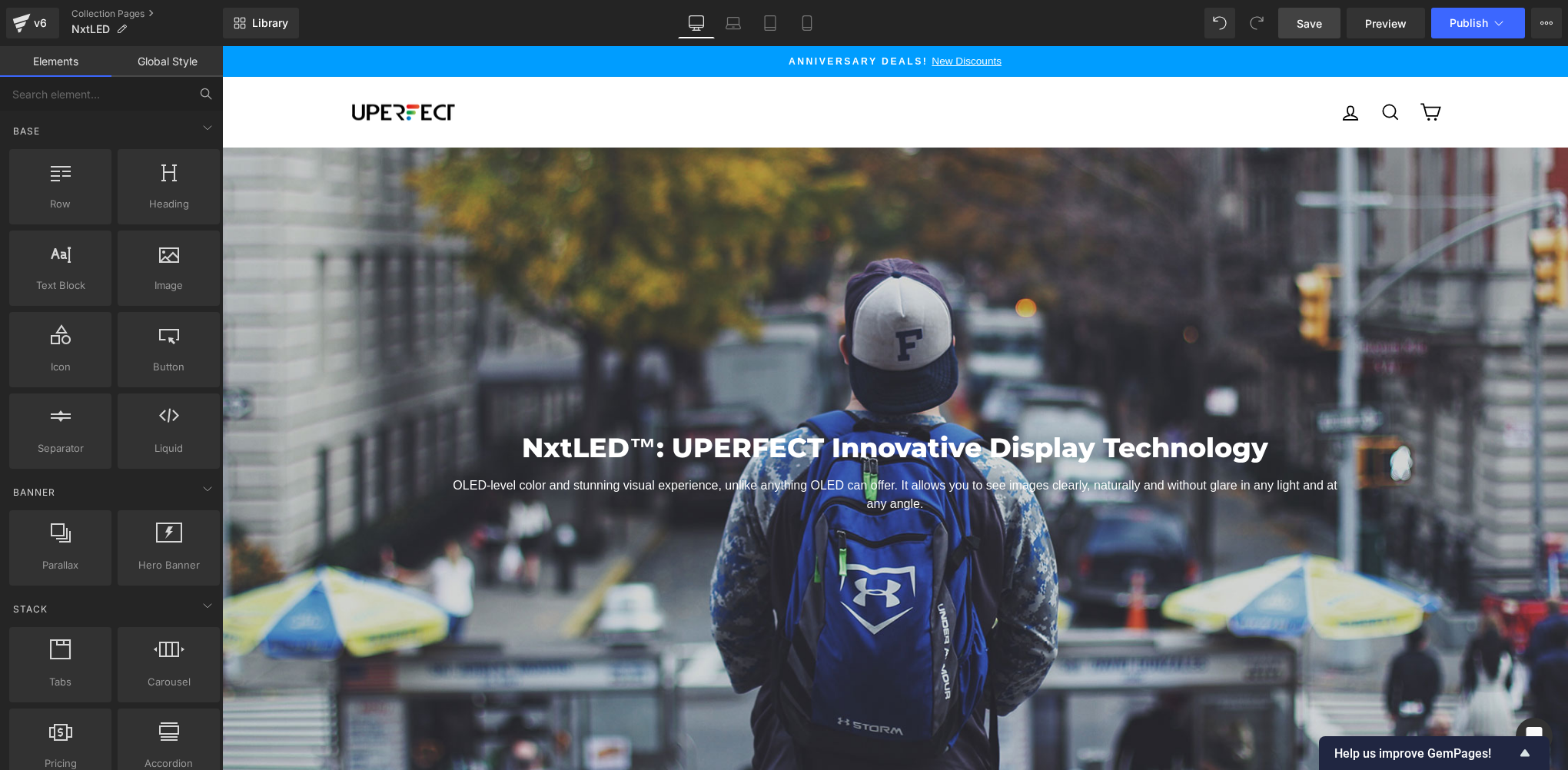
click at [1309, 20] on span "Save" at bounding box center [1309, 24] width 25 height 16
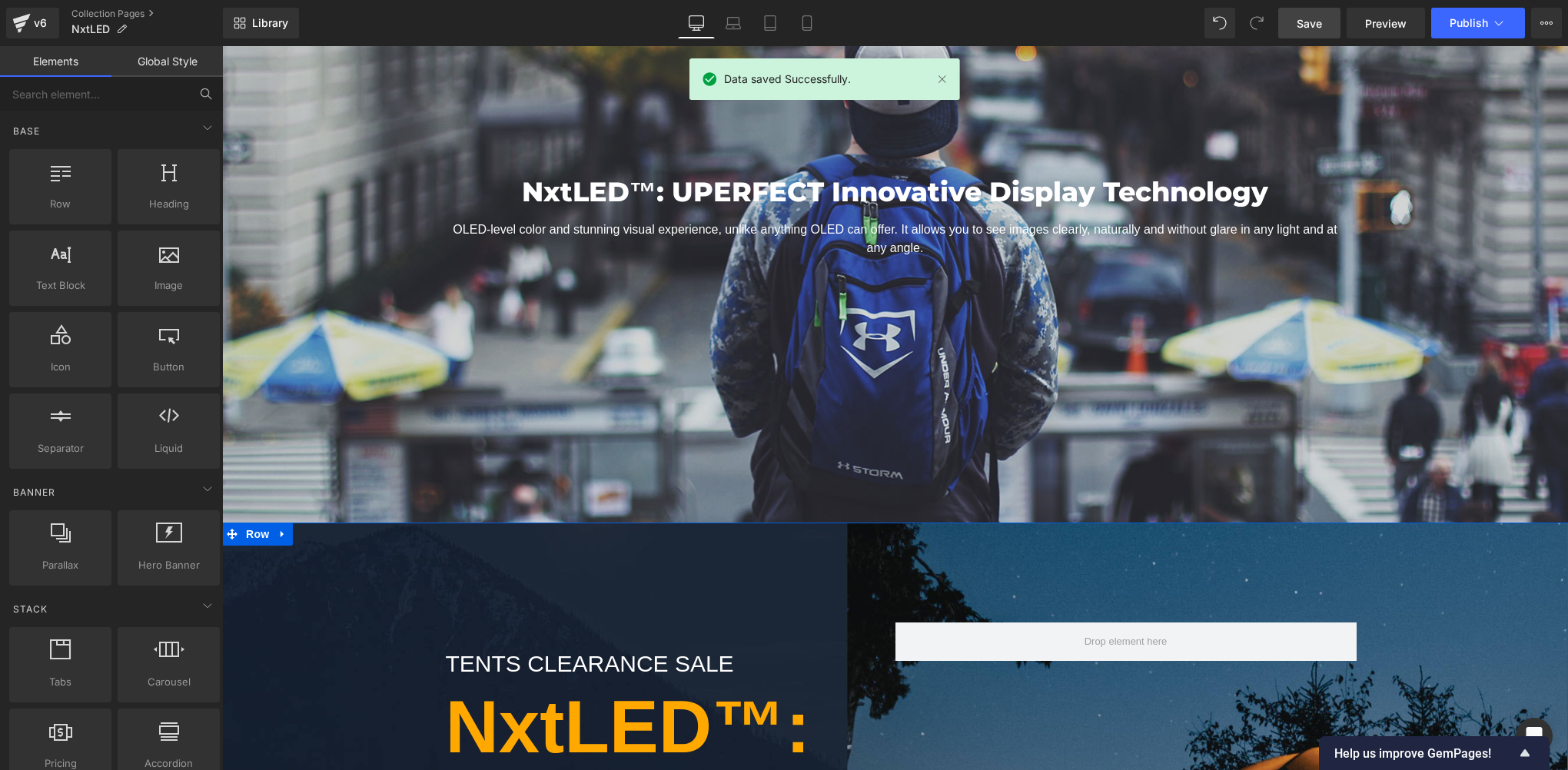
scroll to position [768, 0]
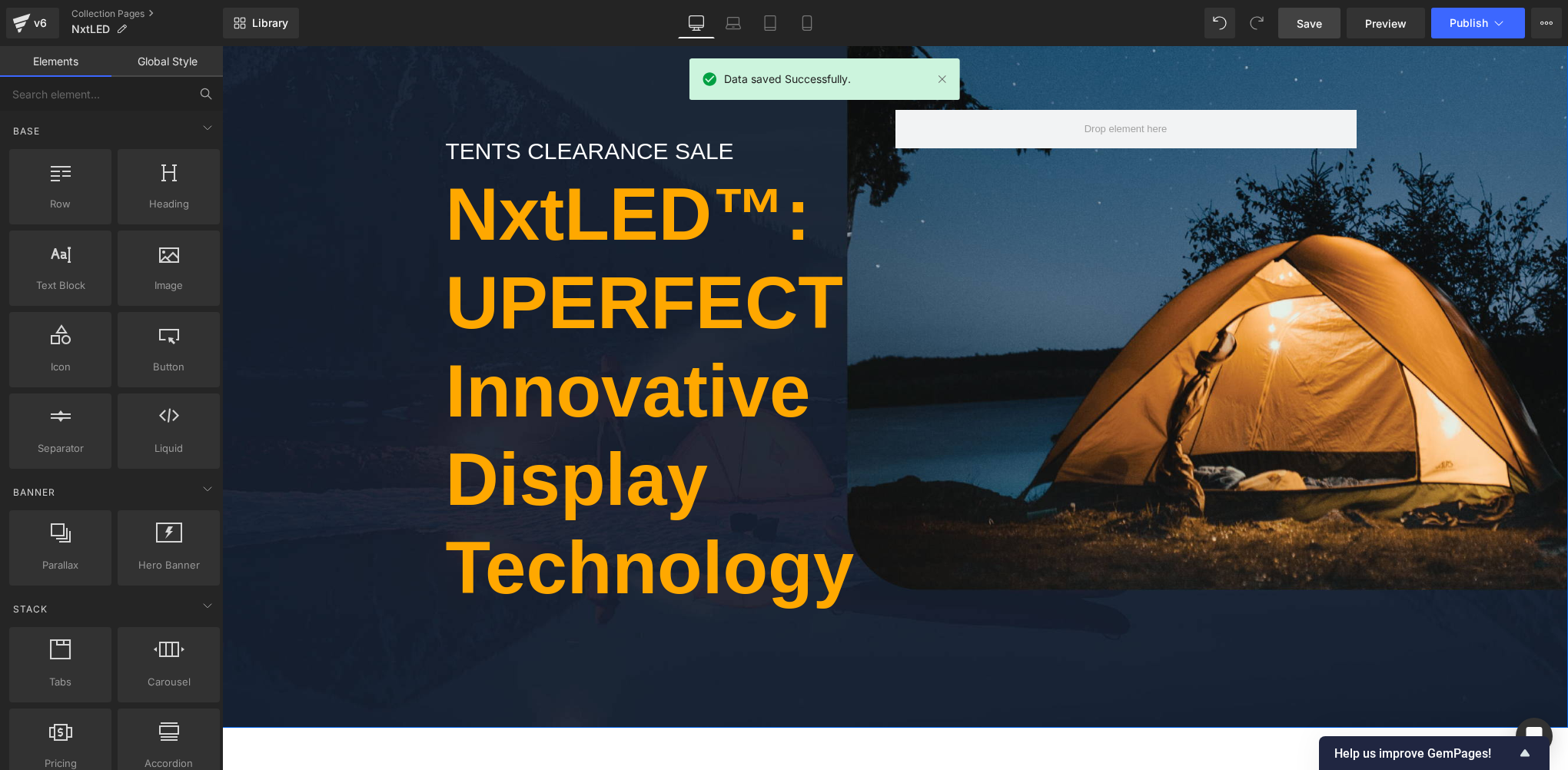
click at [279, 469] on div "tents clearance sale Text Block NxtLED™: UPERFECT Innovative Display Technology…" at bounding box center [895, 368] width 1346 height 518
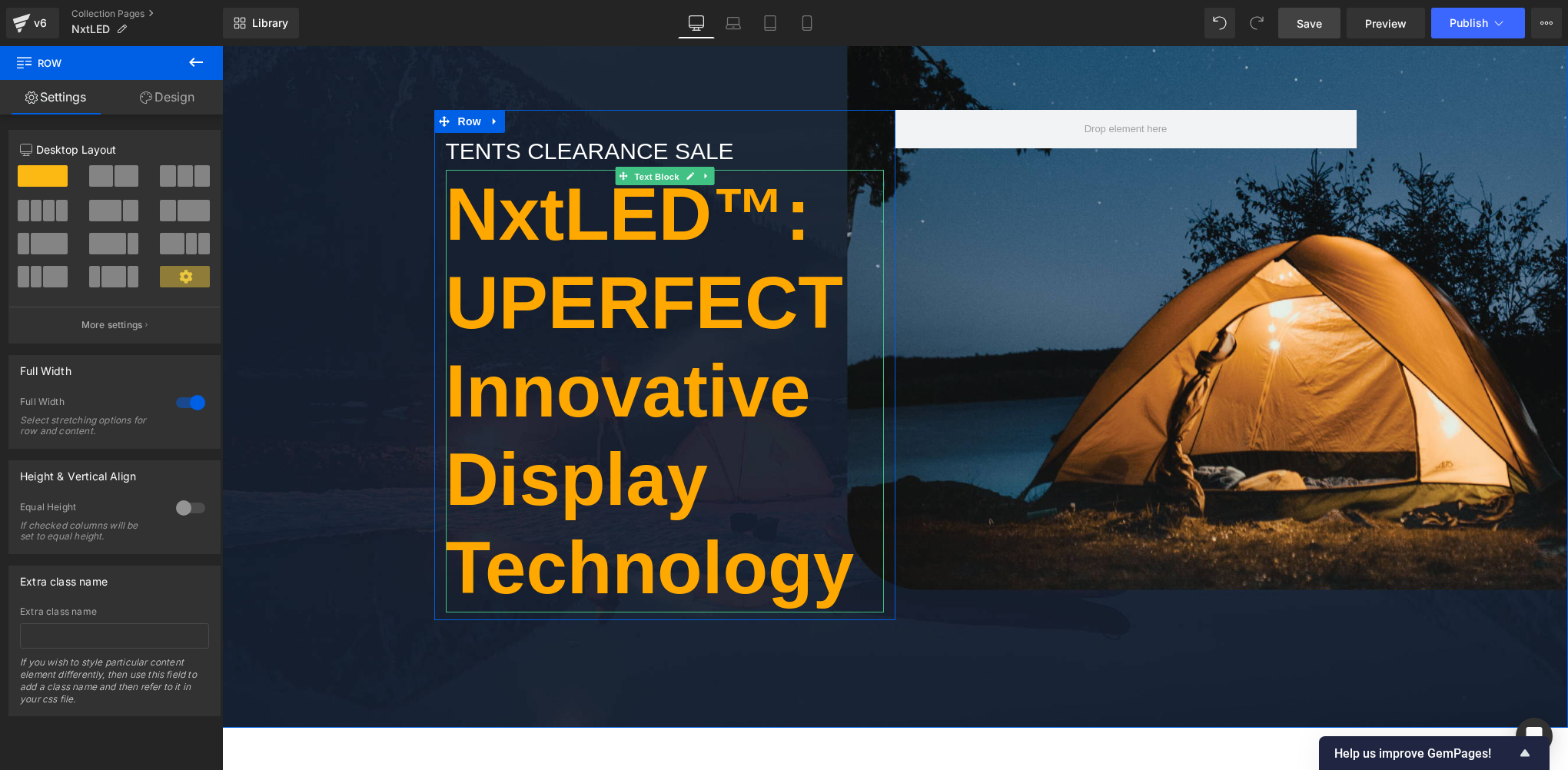
drag, startPoint x: 655, startPoint y: 174, endPoint x: 707, endPoint y: 457, distance: 287.7
click at [652, 173] on span "Text Block" at bounding box center [657, 175] width 51 height 19
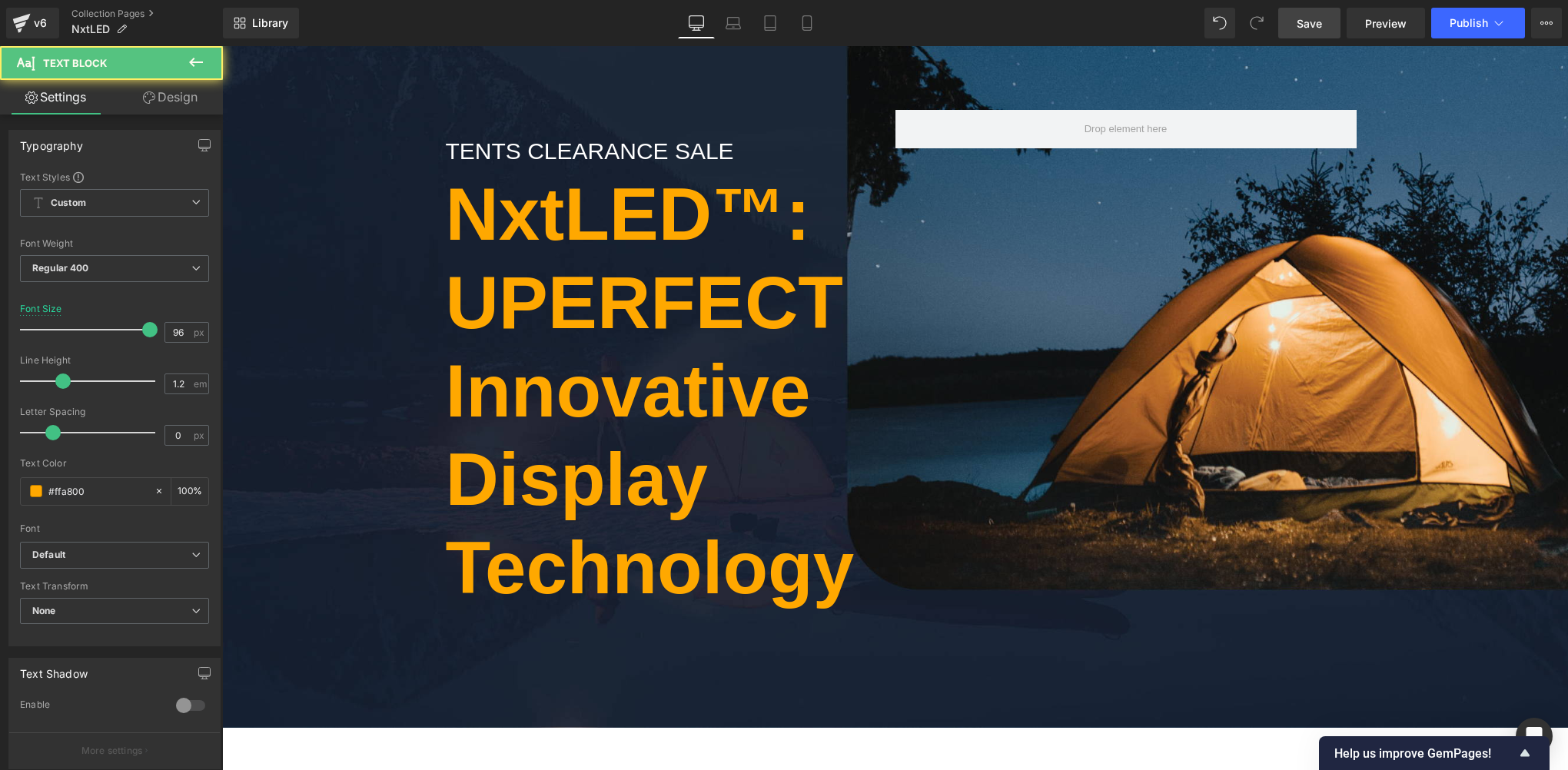
scroll to position [0, 0]
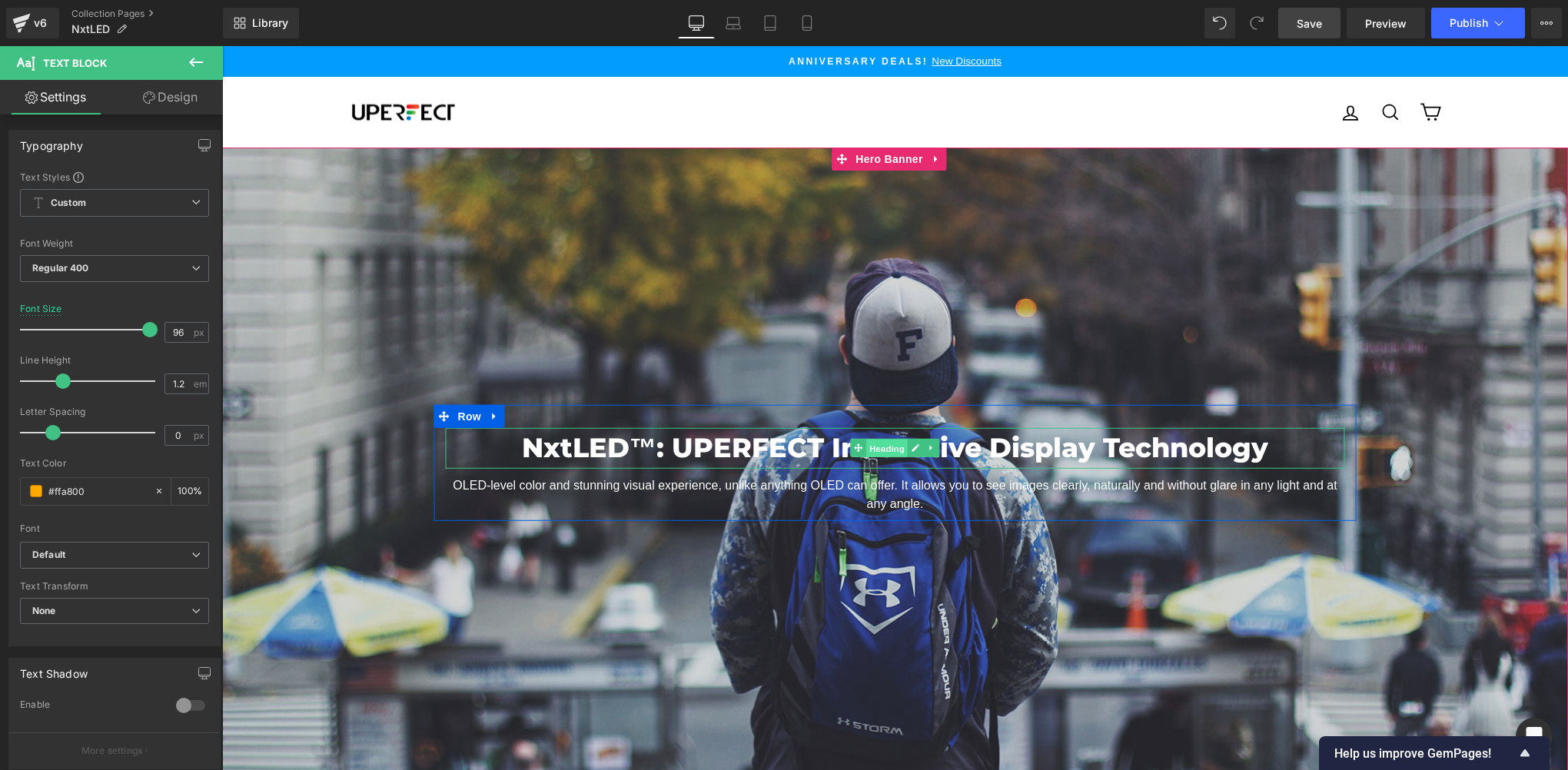
click at [883, 440] on span "Heading" at bounding box center [887, 449] width 41 height 19
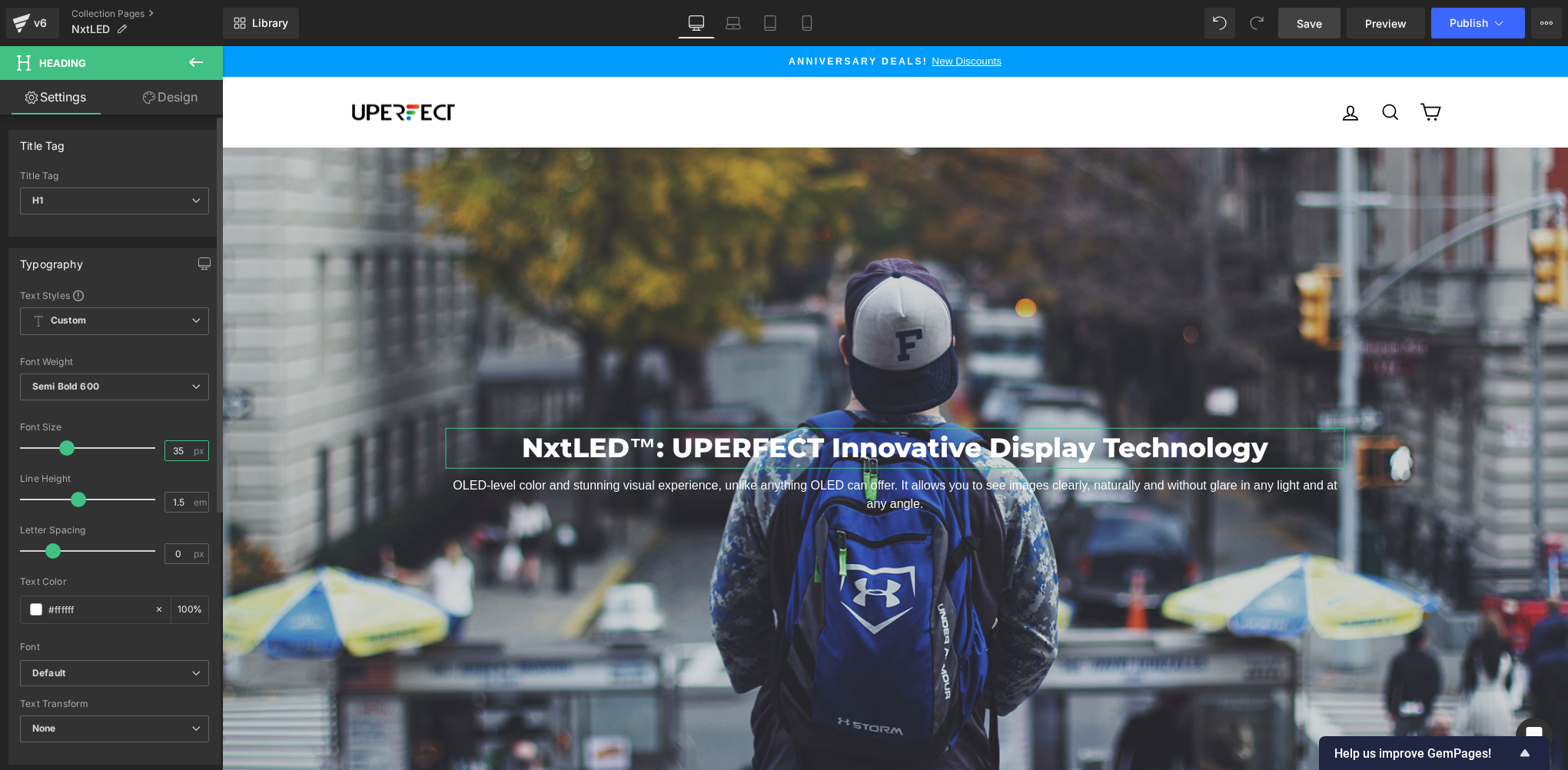
drag, startPoint x: 178, startPoint y: 449, endPoint x: 156, endPoint y: 447, distance: 22.1
click at [156, 447] on div "Font Size 35 px" at bounding box center [114, 448] width 189 height 52
type input "45"
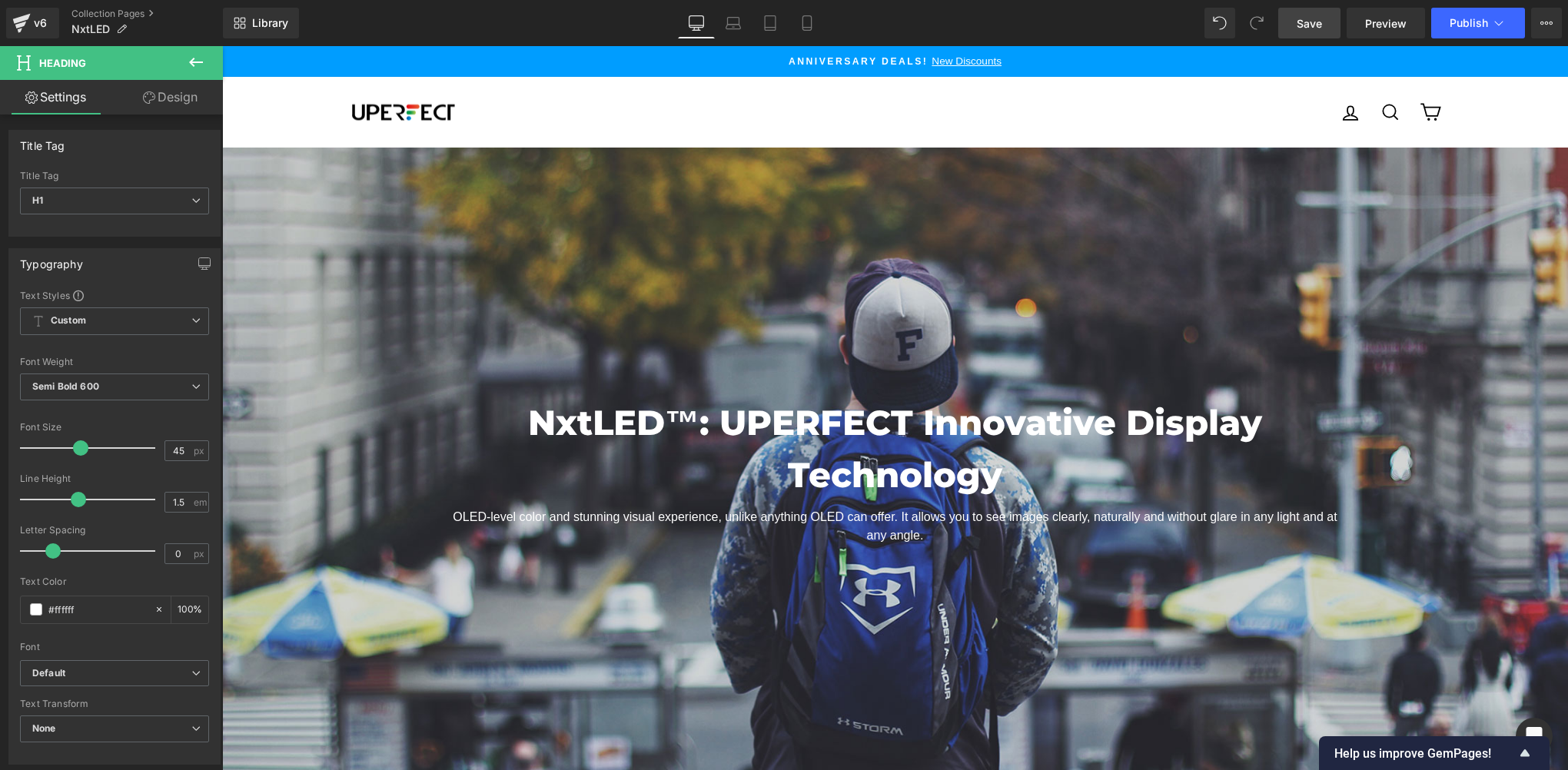
click at [1126, 92] on div "Primary" at bounding box center [896, 112] width 876 height 39
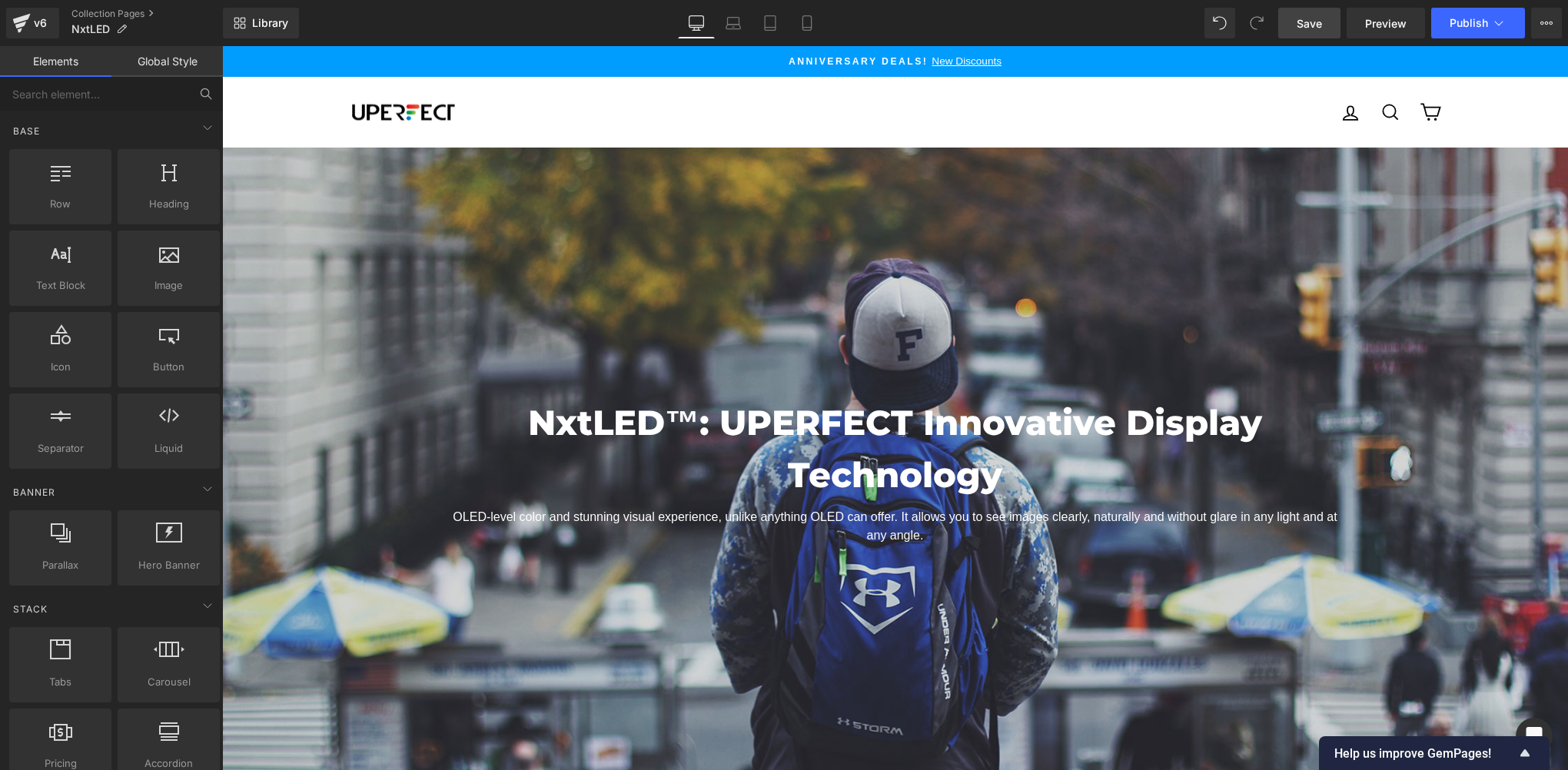
click at [1307, 24] on span "Save" at bounding box center [1309, 24] width 25 height 16
click at [889, 161] on span "Hero Banner" at bounding box center [889, 160] width 74 height 24
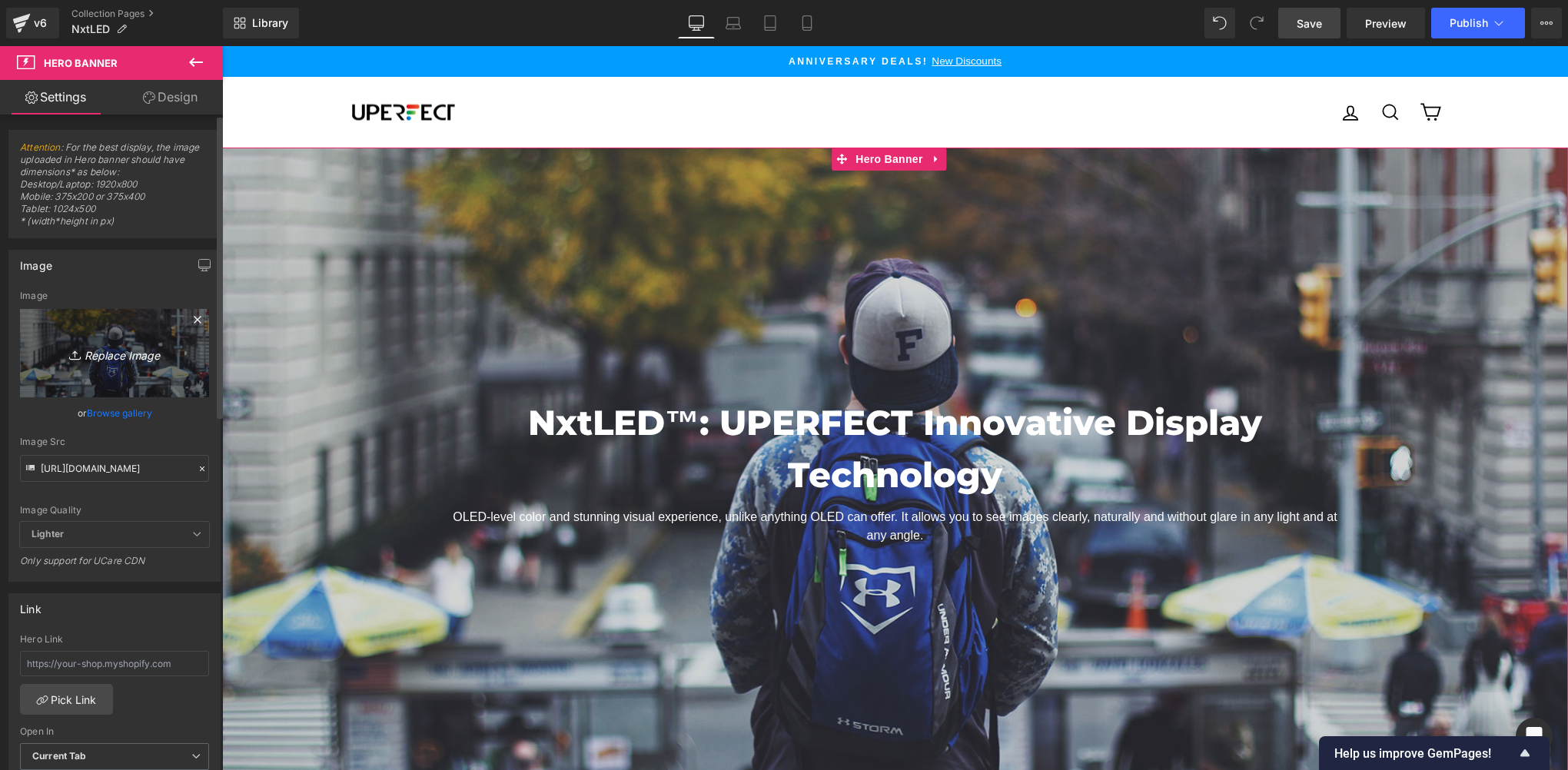
click at [114, 367] on link "Replace Image" at bounding box center [114, 353] width 189 height 88
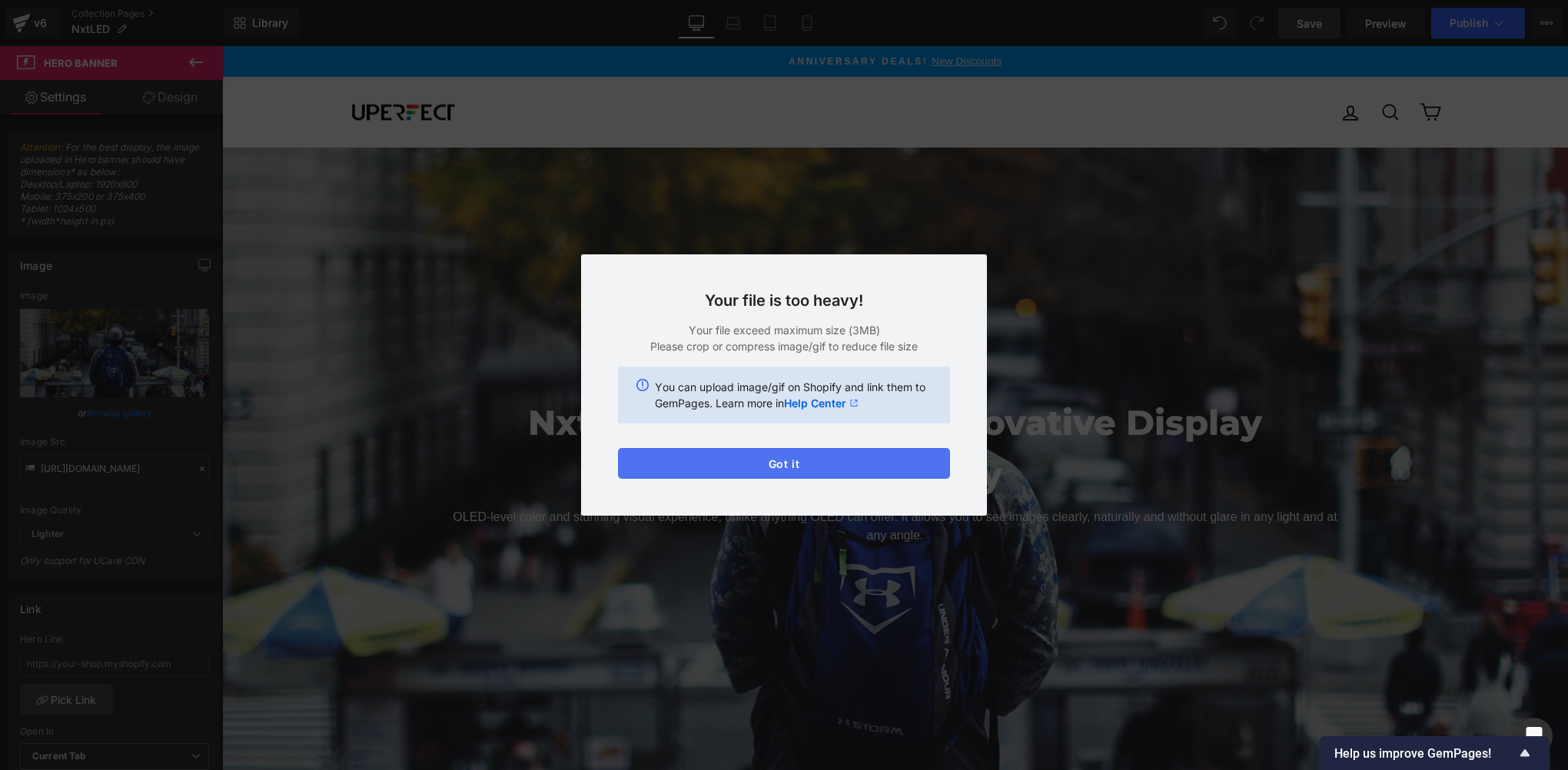
drag, startPoint x: 797, startPoint y: 460, endPoint x: 598, endPoint y: 417, distance: 203.6
click at [797, 460] on button "Got it" at bounding box center [784, 462] width 332 height 30
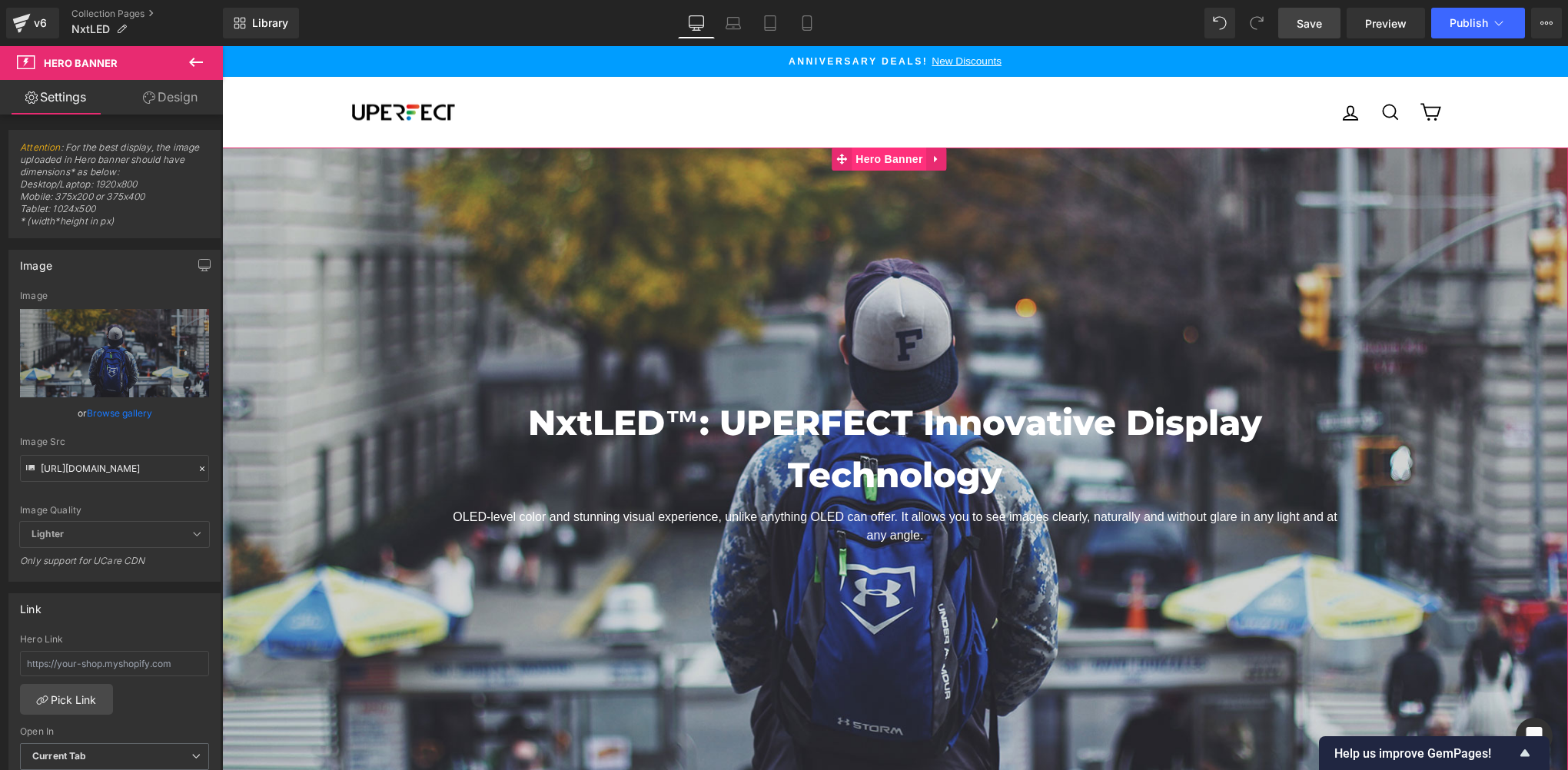
click at [876, 162] on span "Hero Banner" at bounding box center [889, 160] width 74 height 24
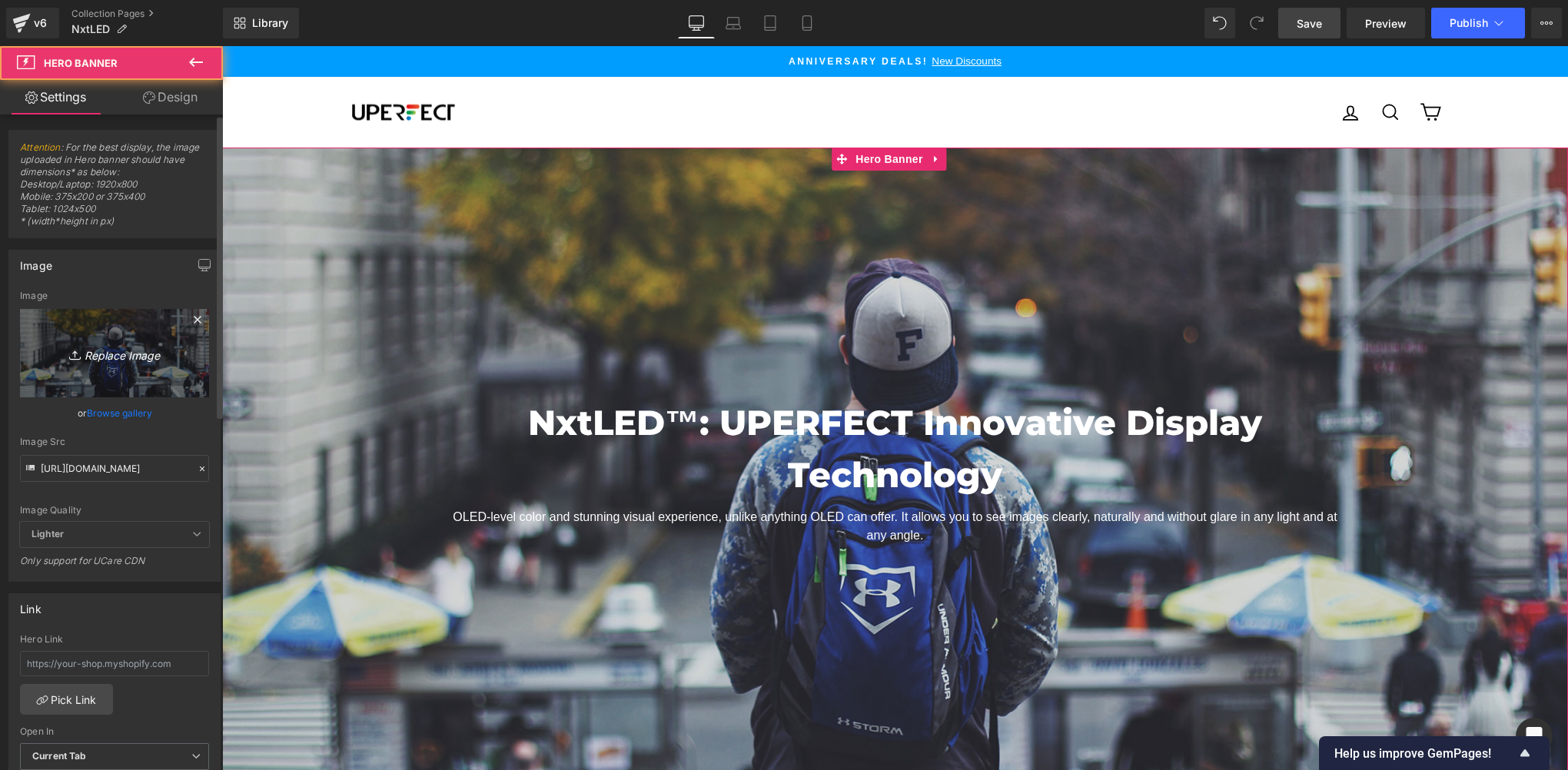
click at [109, 346] on icon "Replace Image" at bounding box center [114, 354] width 122 height 20
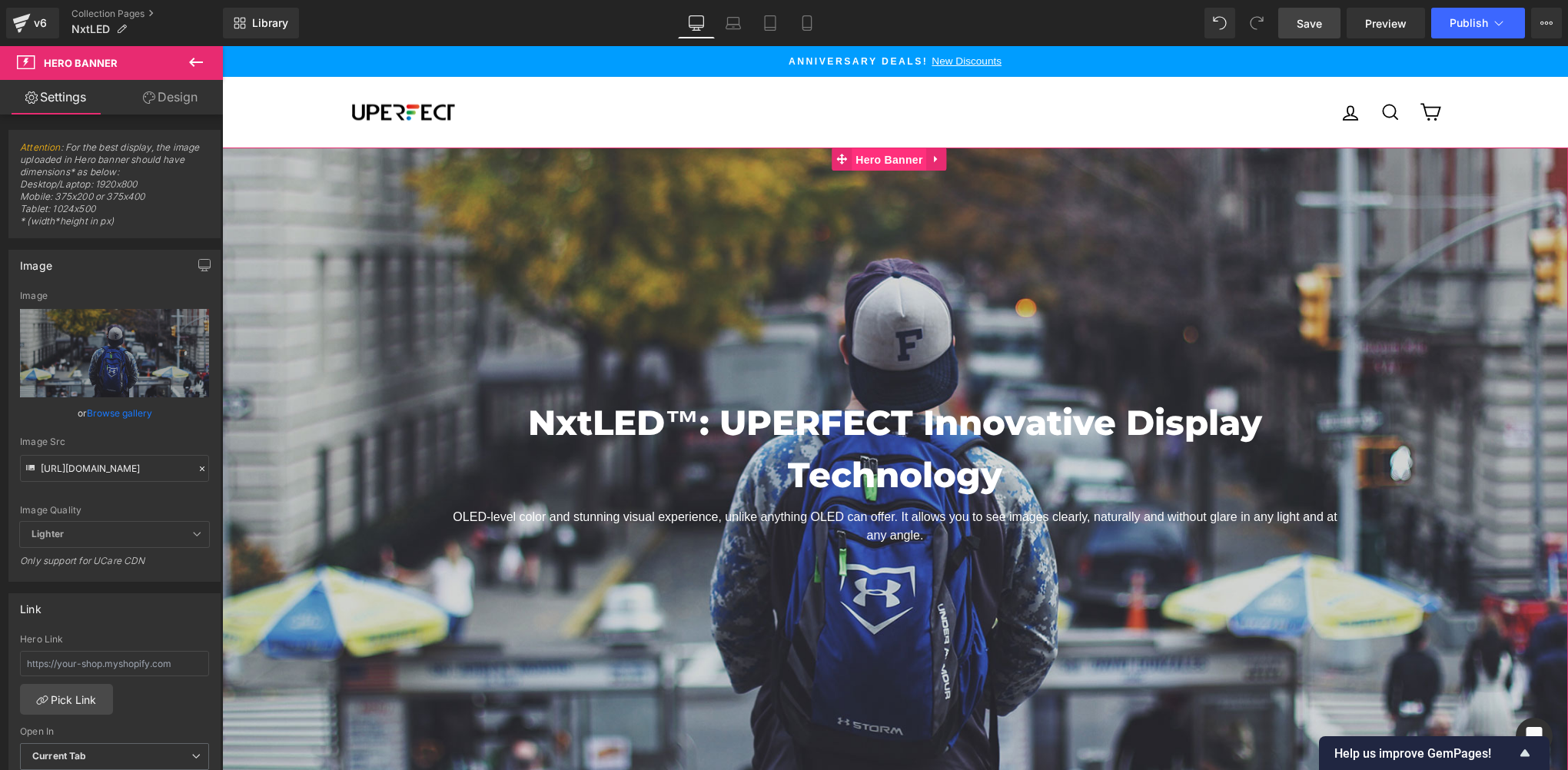
click at [897, 157] on span "Hero Banner" at bounding box center [889, 160] width 74 height 24
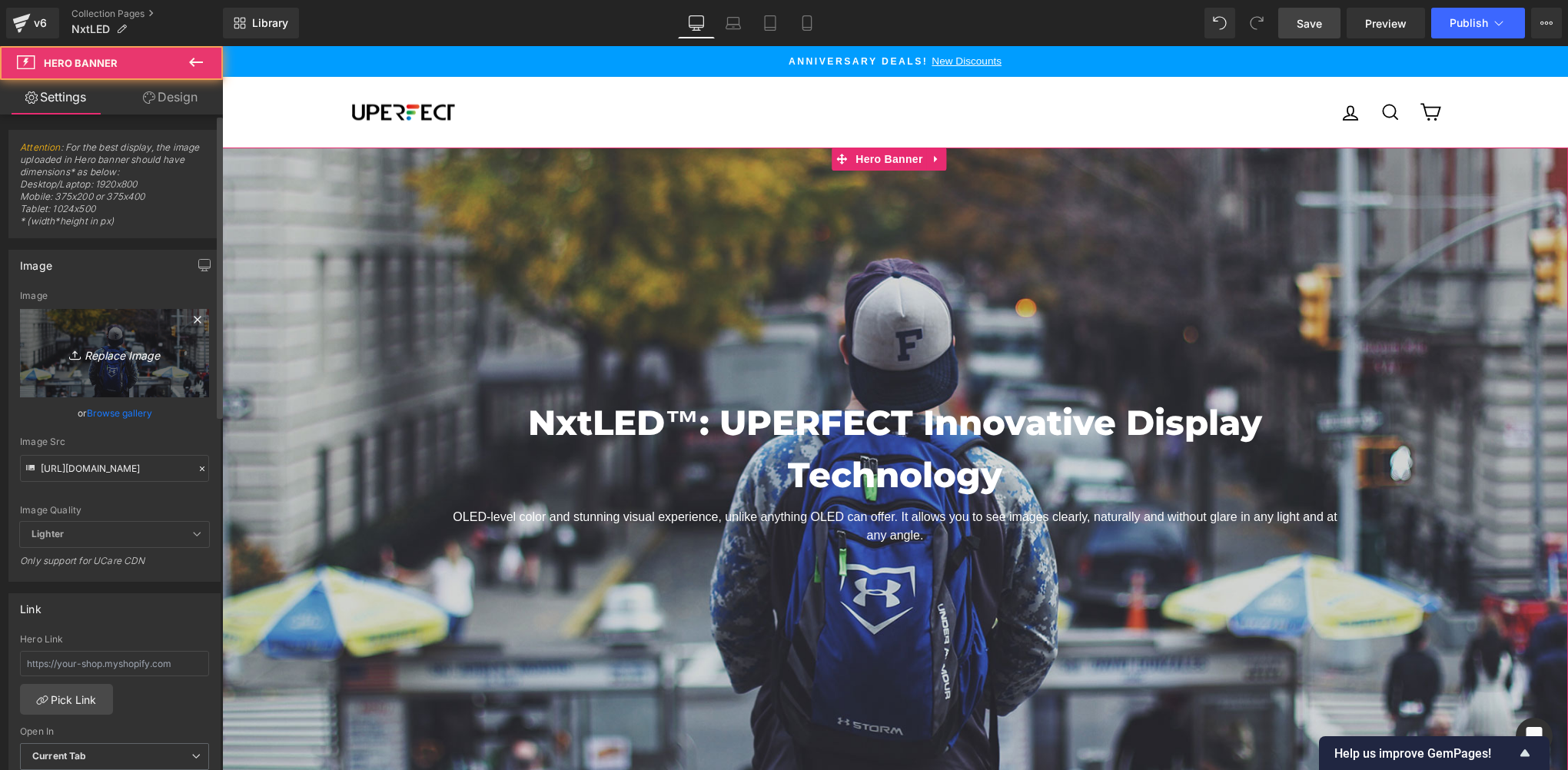
click at [102, 379] on link "Replace Image" at bounding box center [114, 353] width 189 height 88
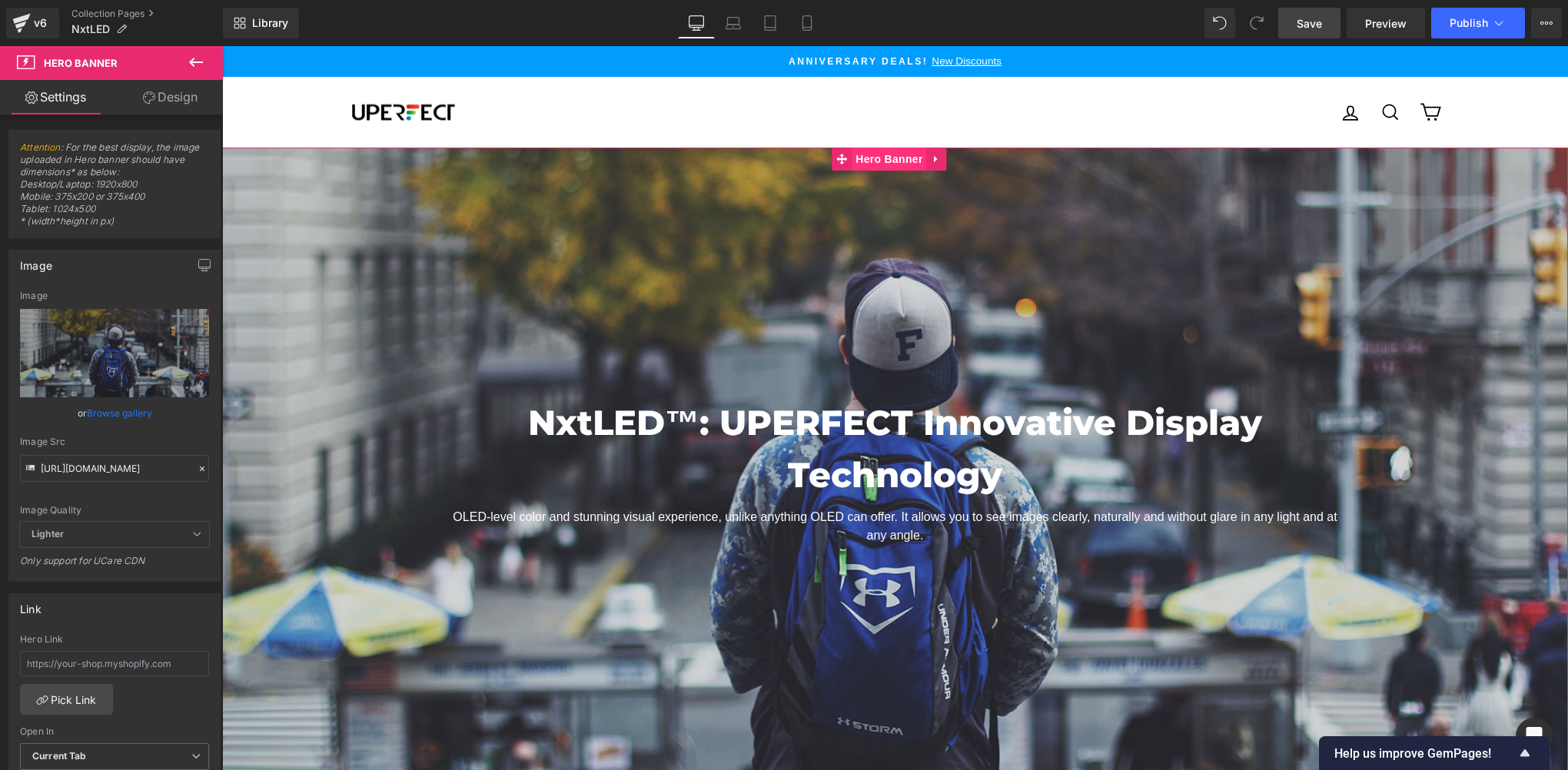
click at [877, 157] on span "Hero Banner" at bounding box center [889, 160] width 74 height 24
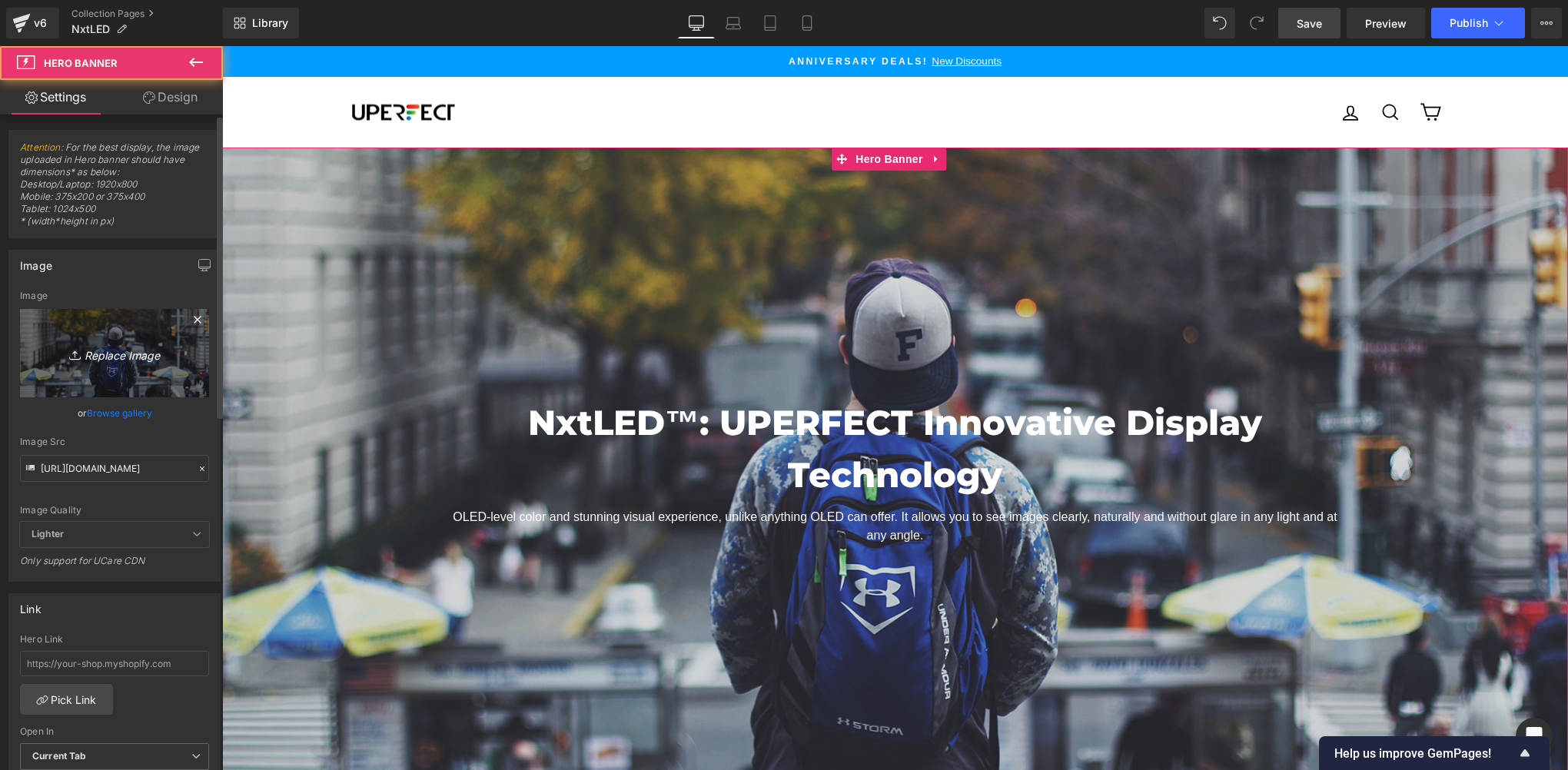
click at [88, 349] on icon "Replace Image" at bounding box center [114, 354] width 122 height 20
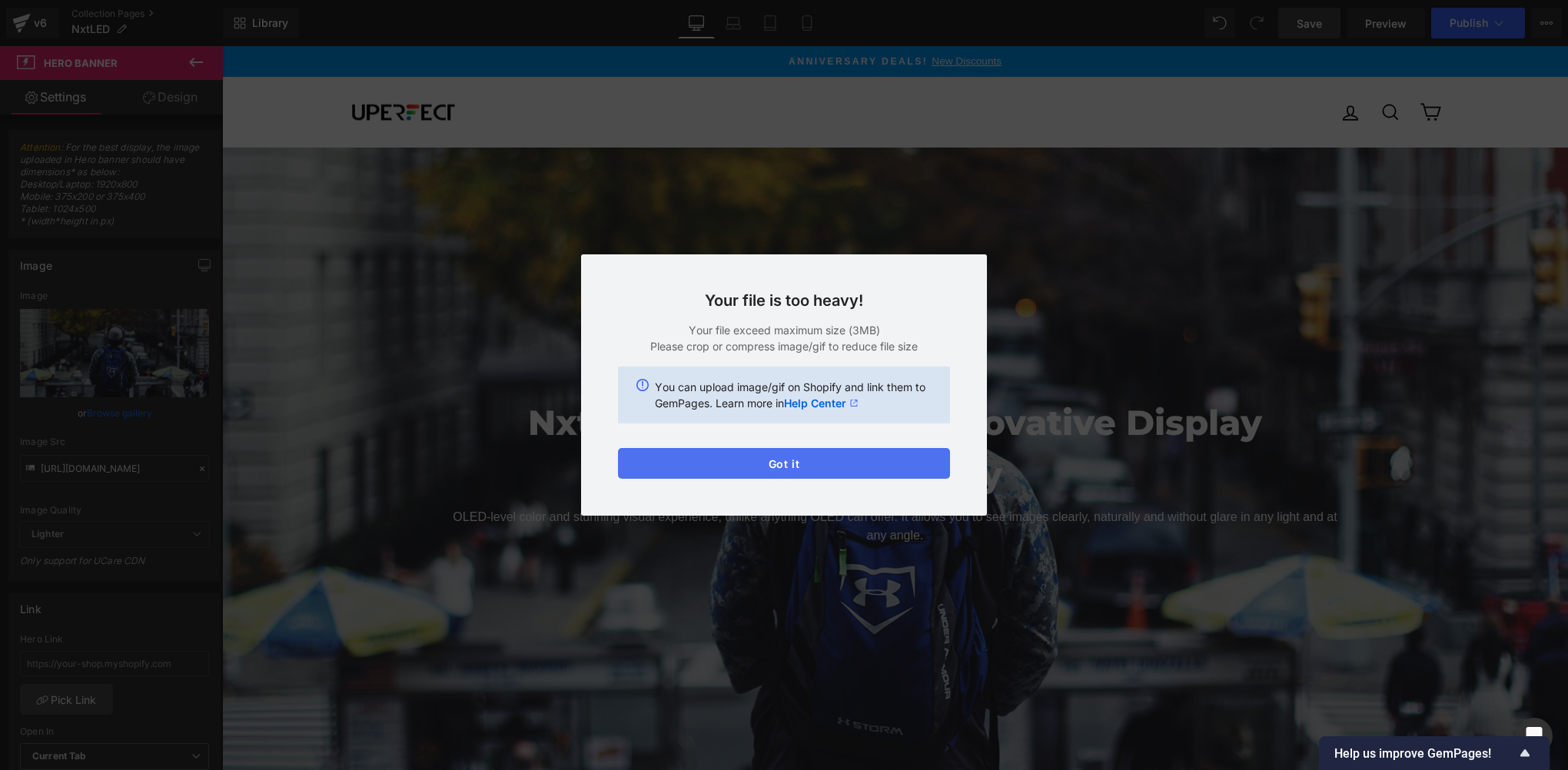
click at [836, 474] on button "Got it" at bounding box center [784, 462] width 332 height 30
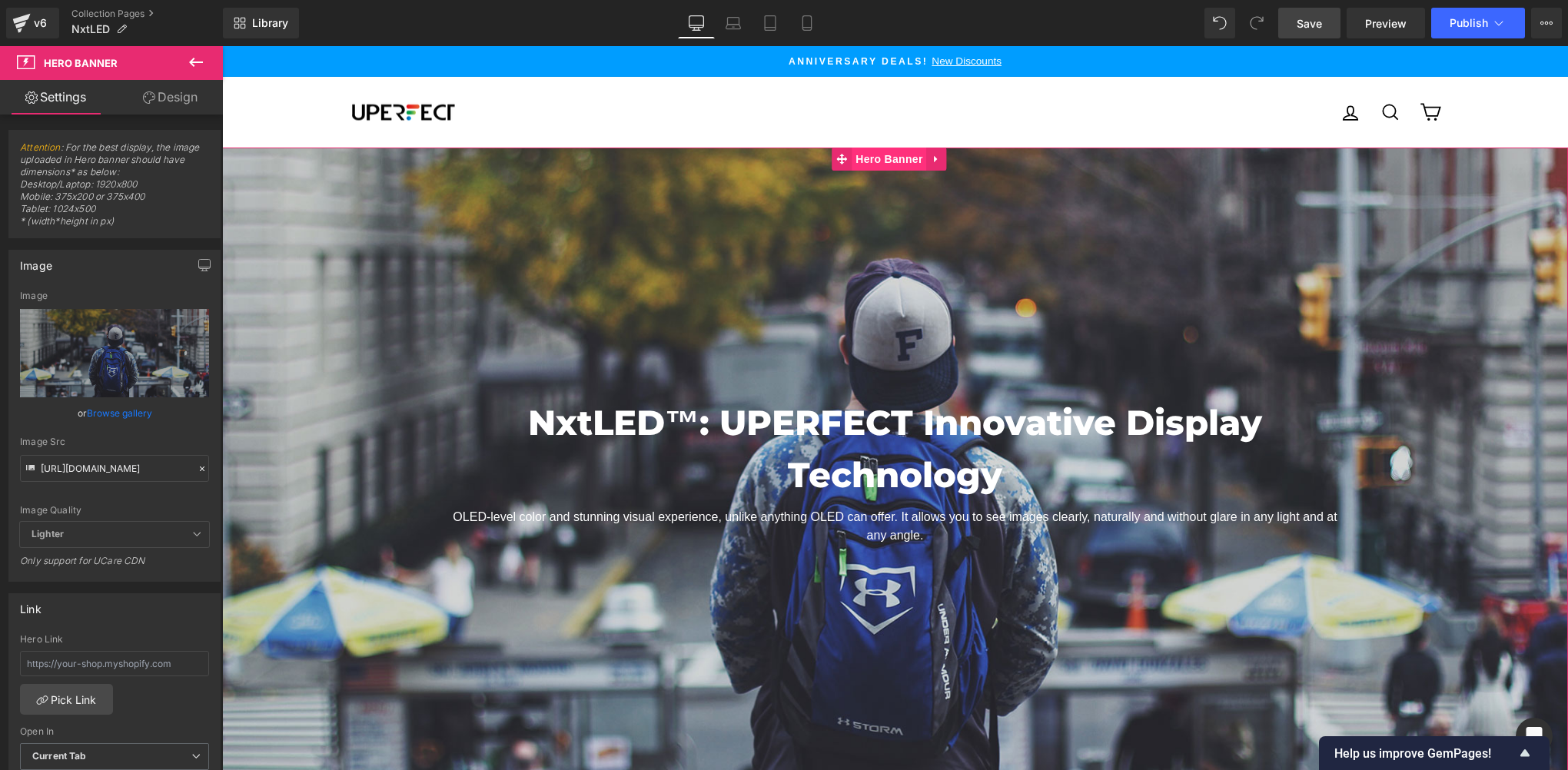
click at [867, 162] on span "Hero Banner" at bounding box center [889, 160] width 74 height 24
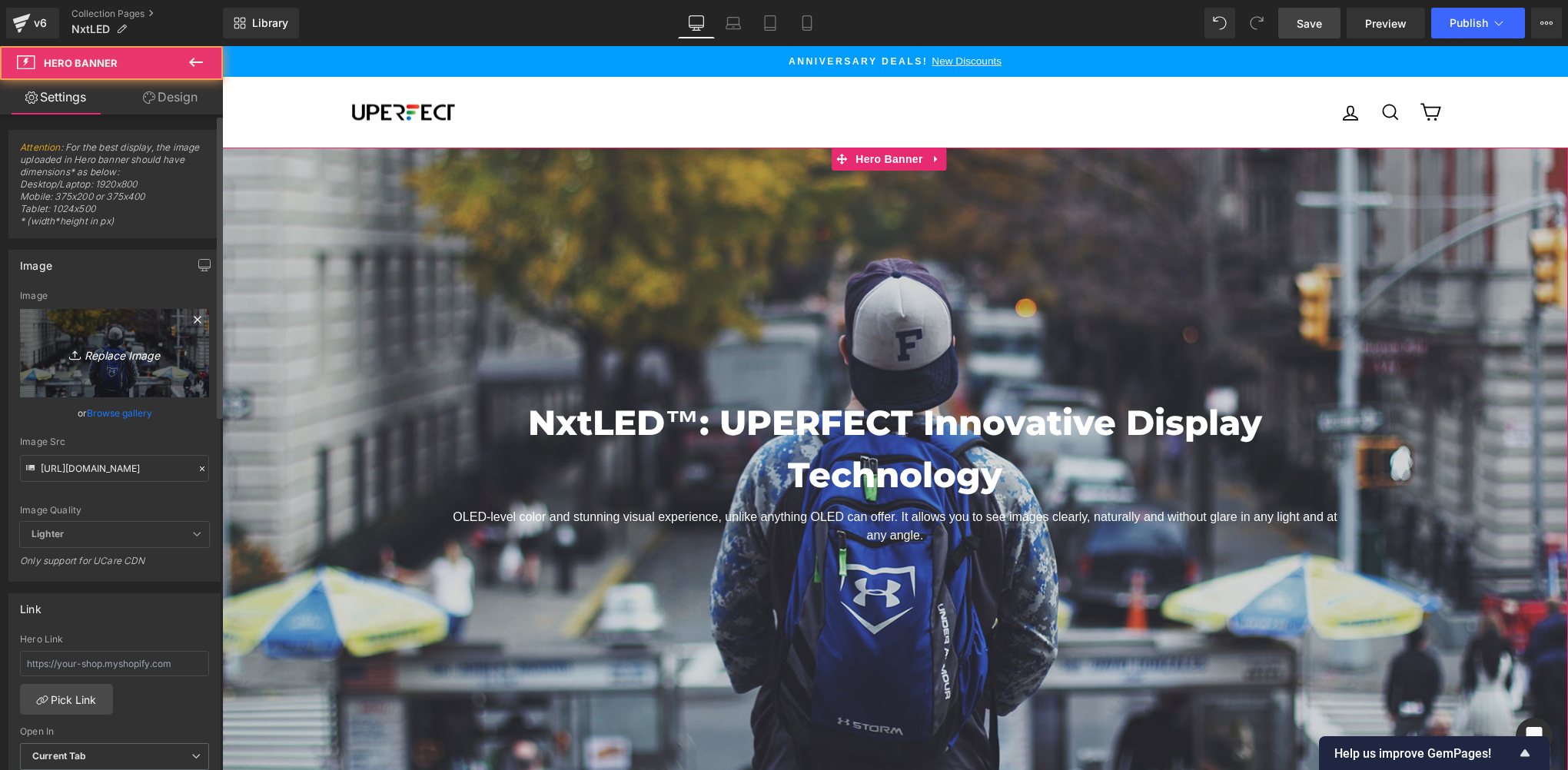
click at [117, 323] on link "Replace Image" at bounding box center [114, 353] width 189 height 88
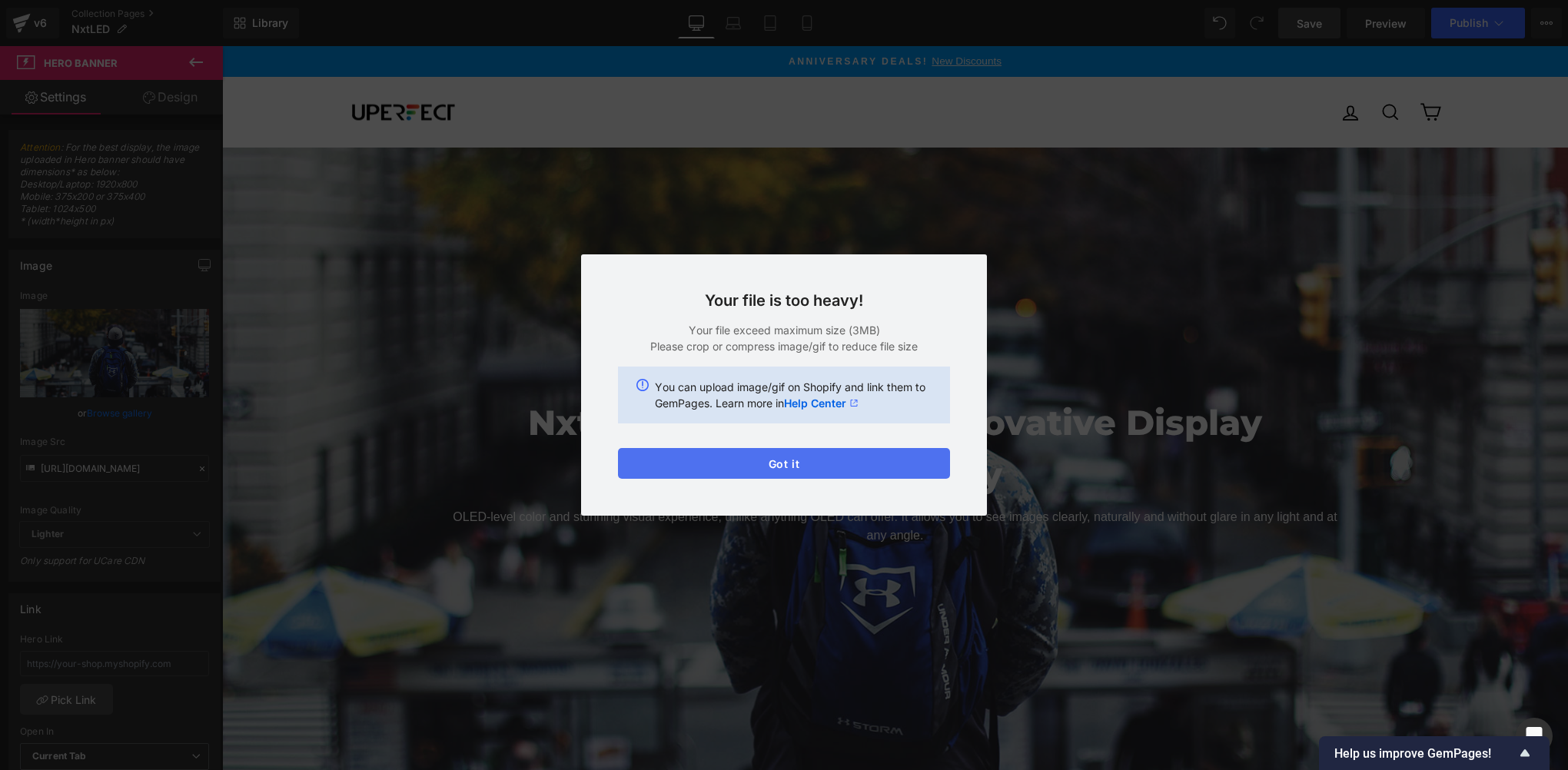
drag, startPoint x: 792, startPoint y: 457, endPoint x: 568, endPoint y: 411, distance: 228.7
click at [792, 457] on button "Got it" at bounding box center [784, 462] width 332 height 30
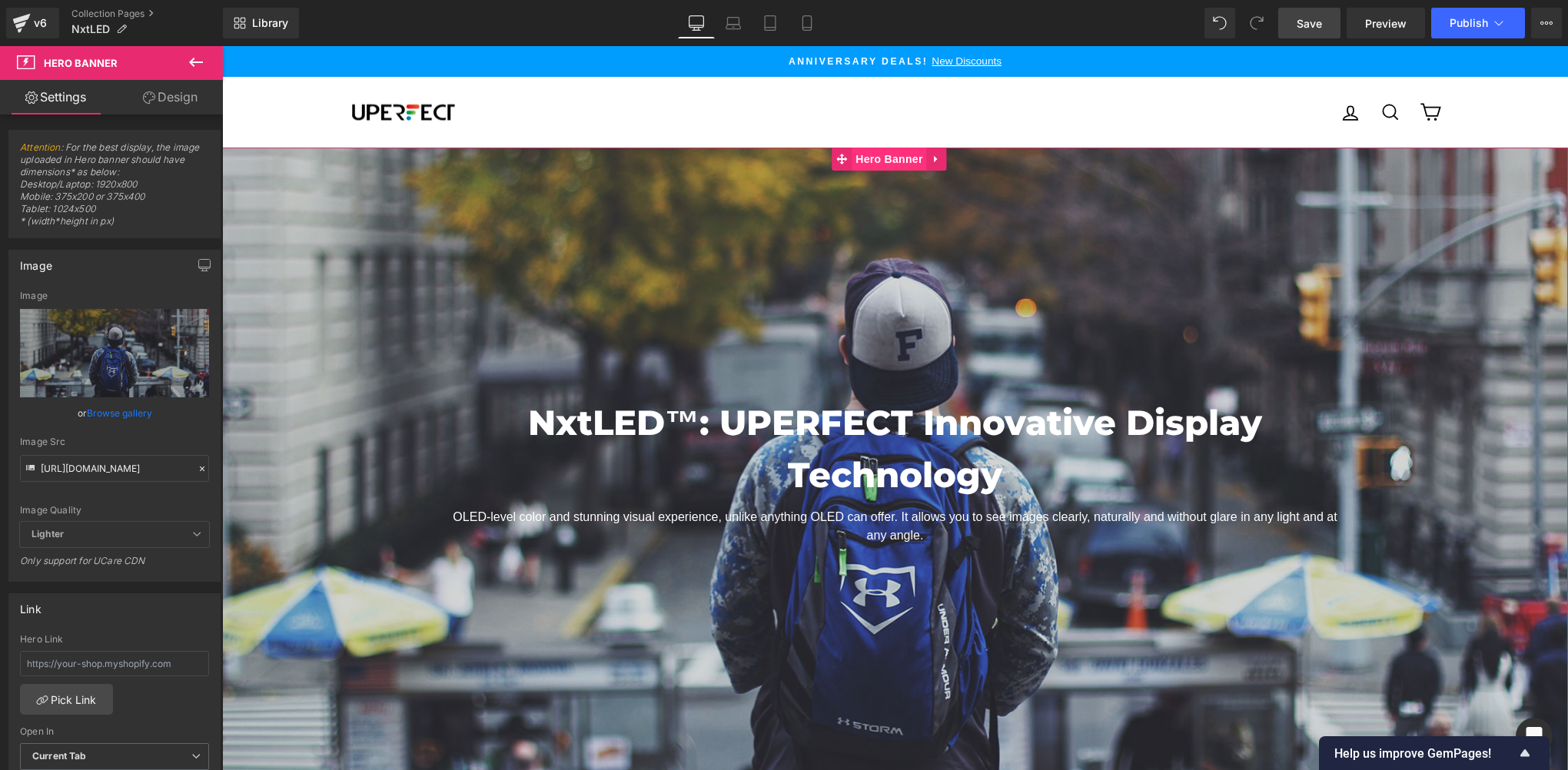
drag, startPoint x: 853, startPoint y: 173, endPoint x: 873, endPoint y: 162, distance: 22.8
click at [854, 173] on div "NxtLED™: UPERFECT Innovative Display Technology Heading OLED-level color and st…" at bounding box center [895, 463] width 1346 height 631
click at [873, 160] on span "Hero Banner" at bounding box center [889, 160] width 74 height 24
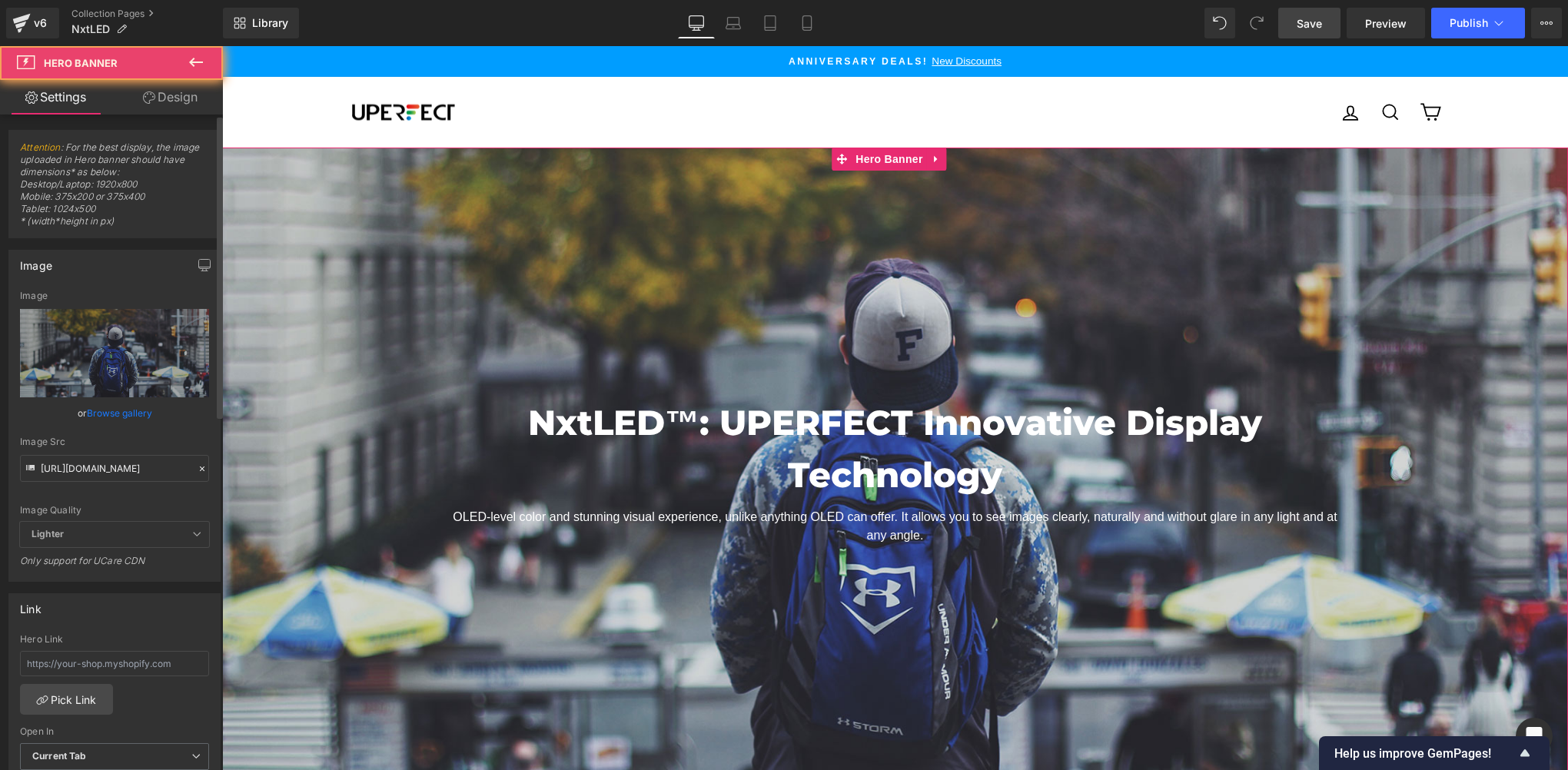
click at [2, 376] on div "Image [URL][DOMAIN_NAME] Image Replace Image Upload image or Browse gallery Ima…" at bounding box center [115, 409] width 230 height 344
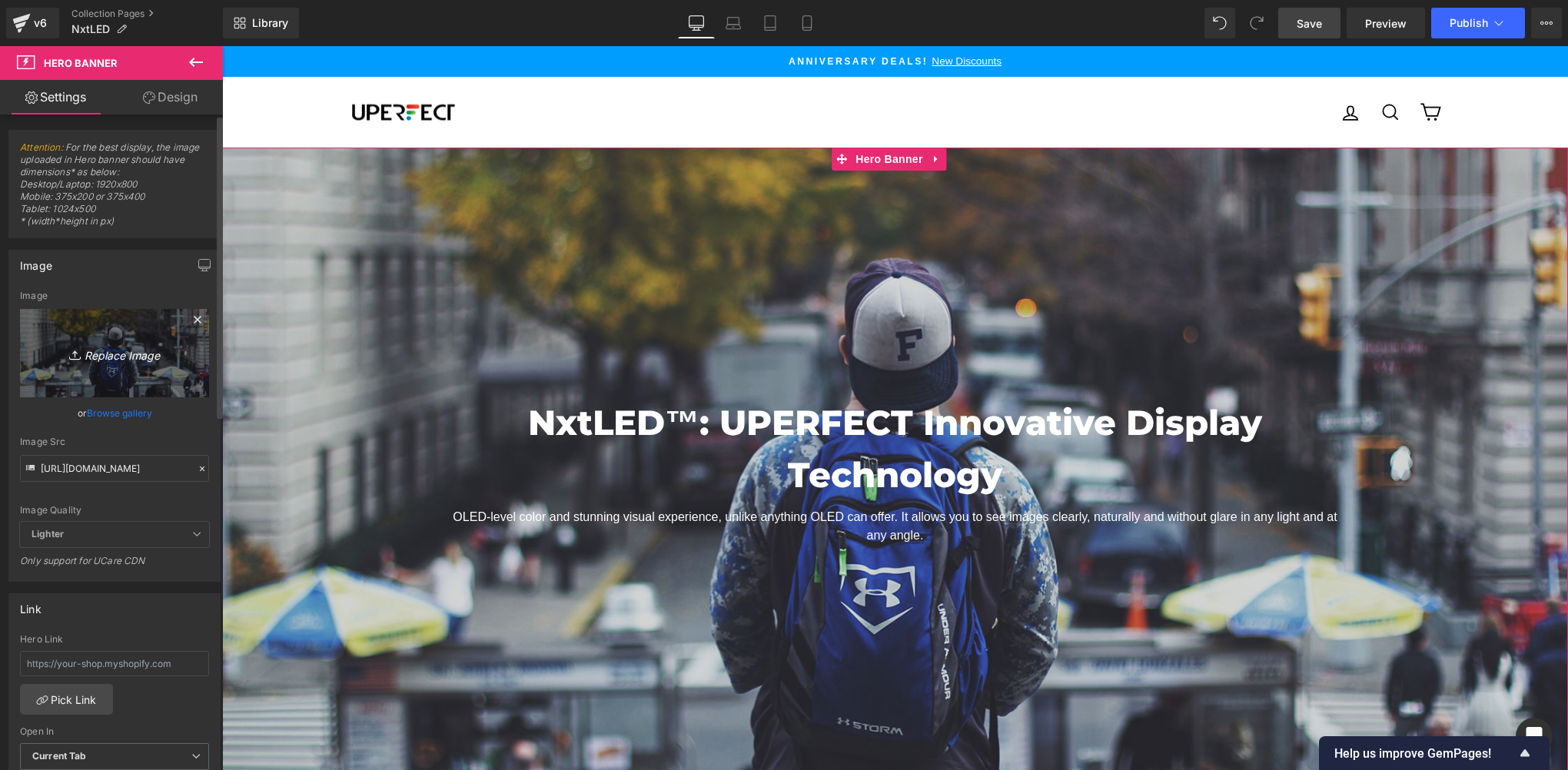
click at [82, 341] on link "Replace Image" at bounding box center [114, 353] width 189 height 88
type input "C:\fakepath\01.jpg"
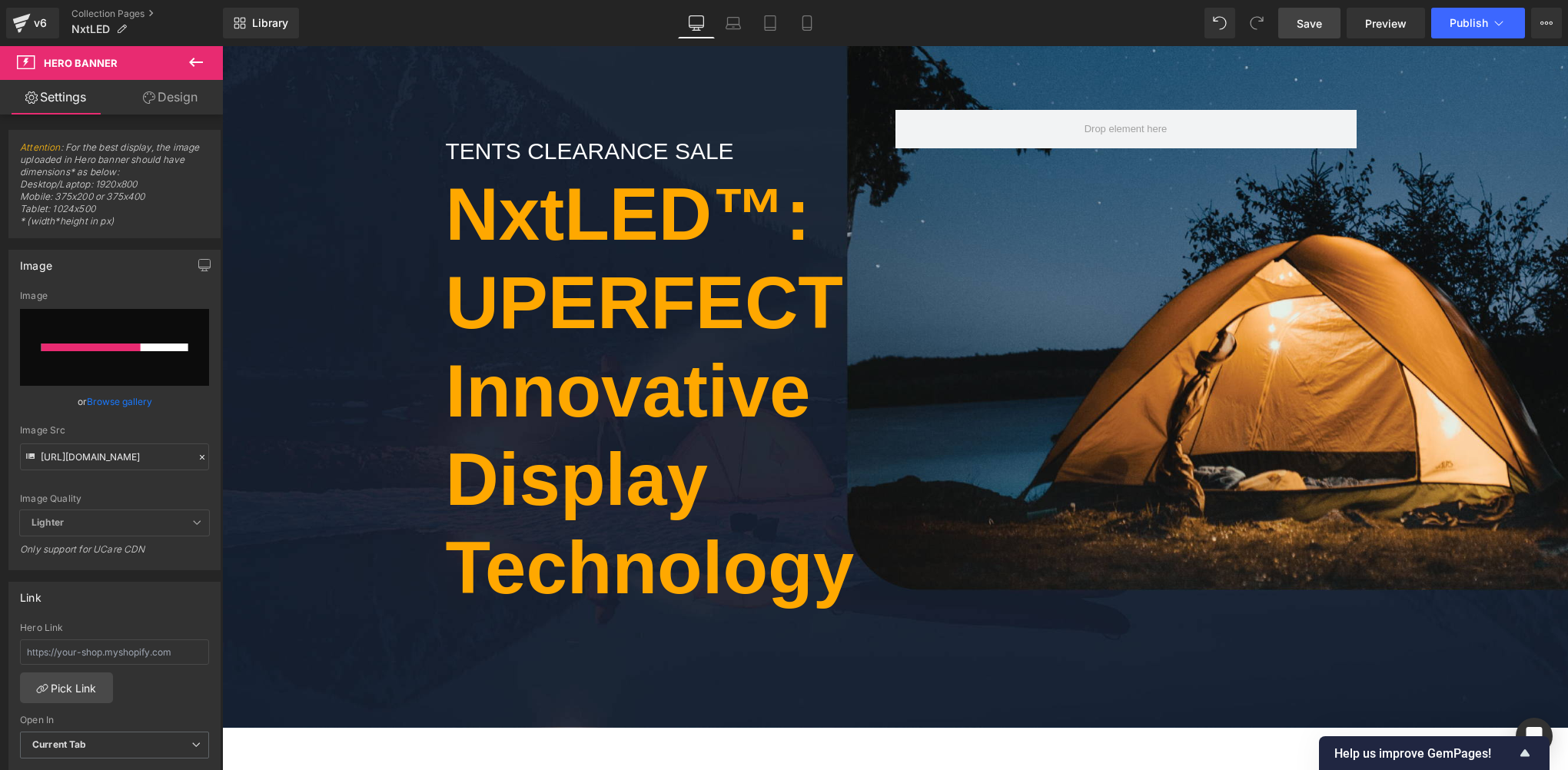
scroll to position [1024, 0]
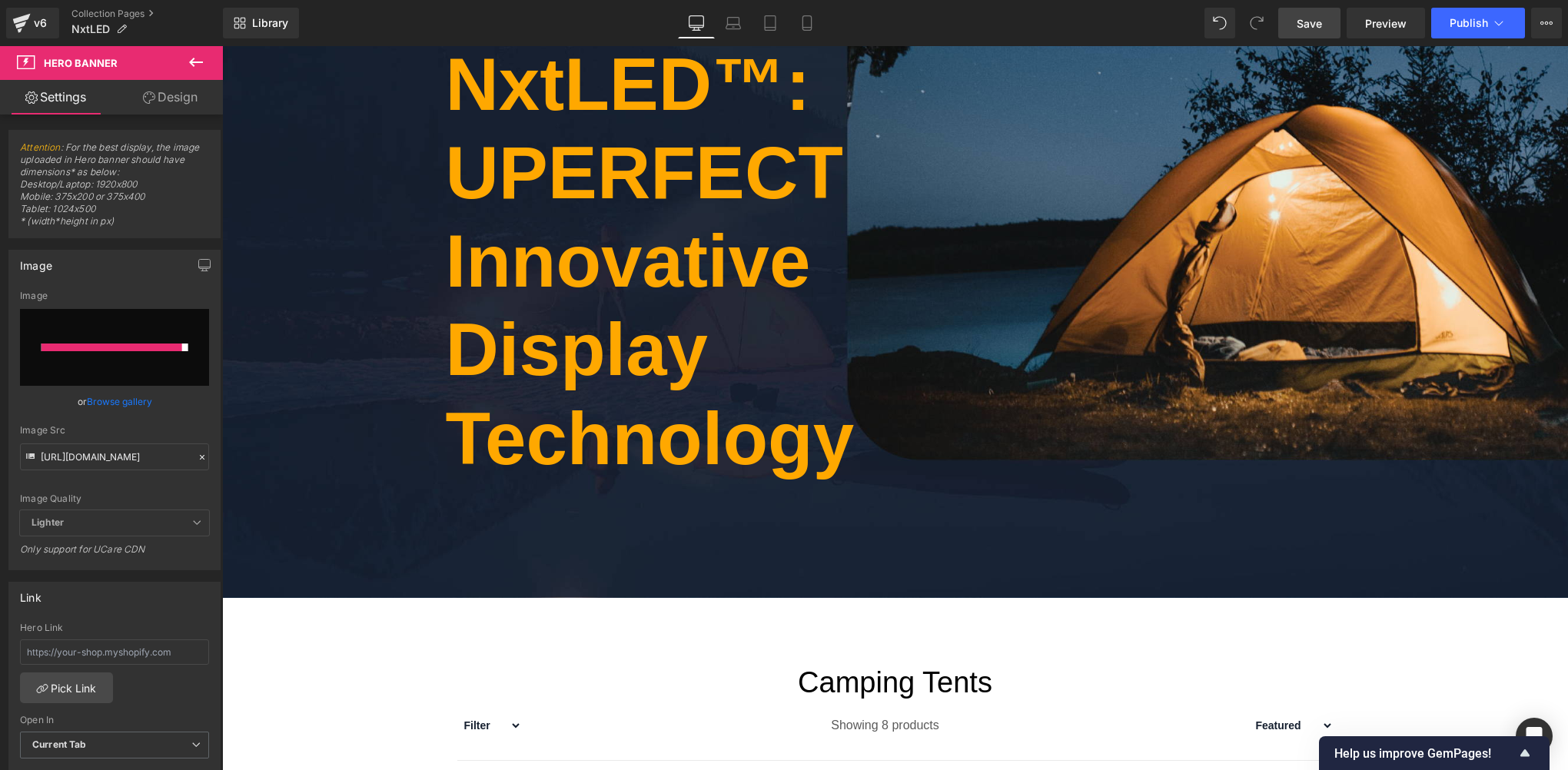
type input "[URL][DOMAIN_NAME]"
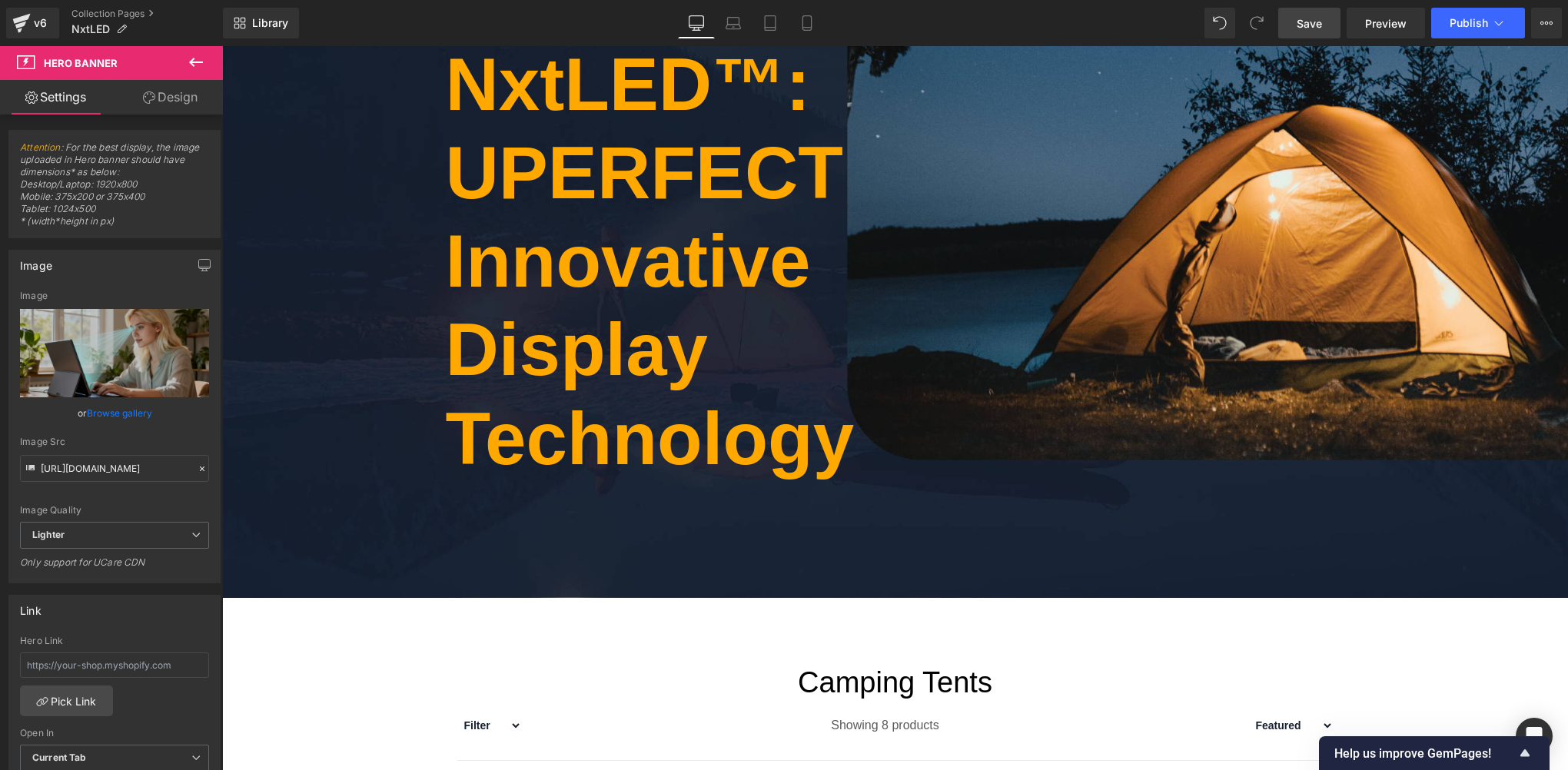
scroll to position [511, 0]
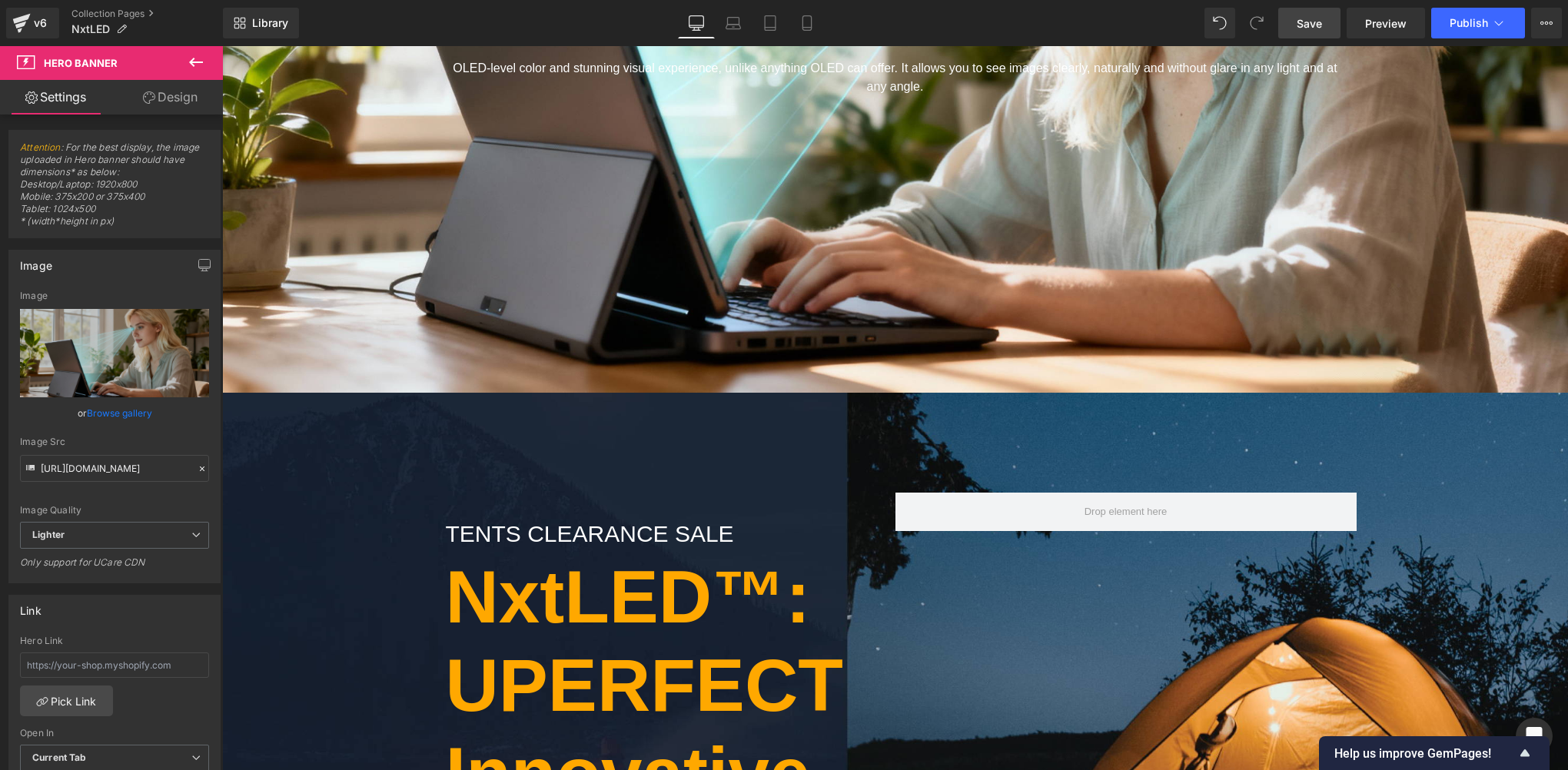
click at [260, 472] on div "tents clearance sale Text Block NxtLED™: UPERFECT Innovative Display Technology…" at bounding box center [895, 751] width 1346 height 718
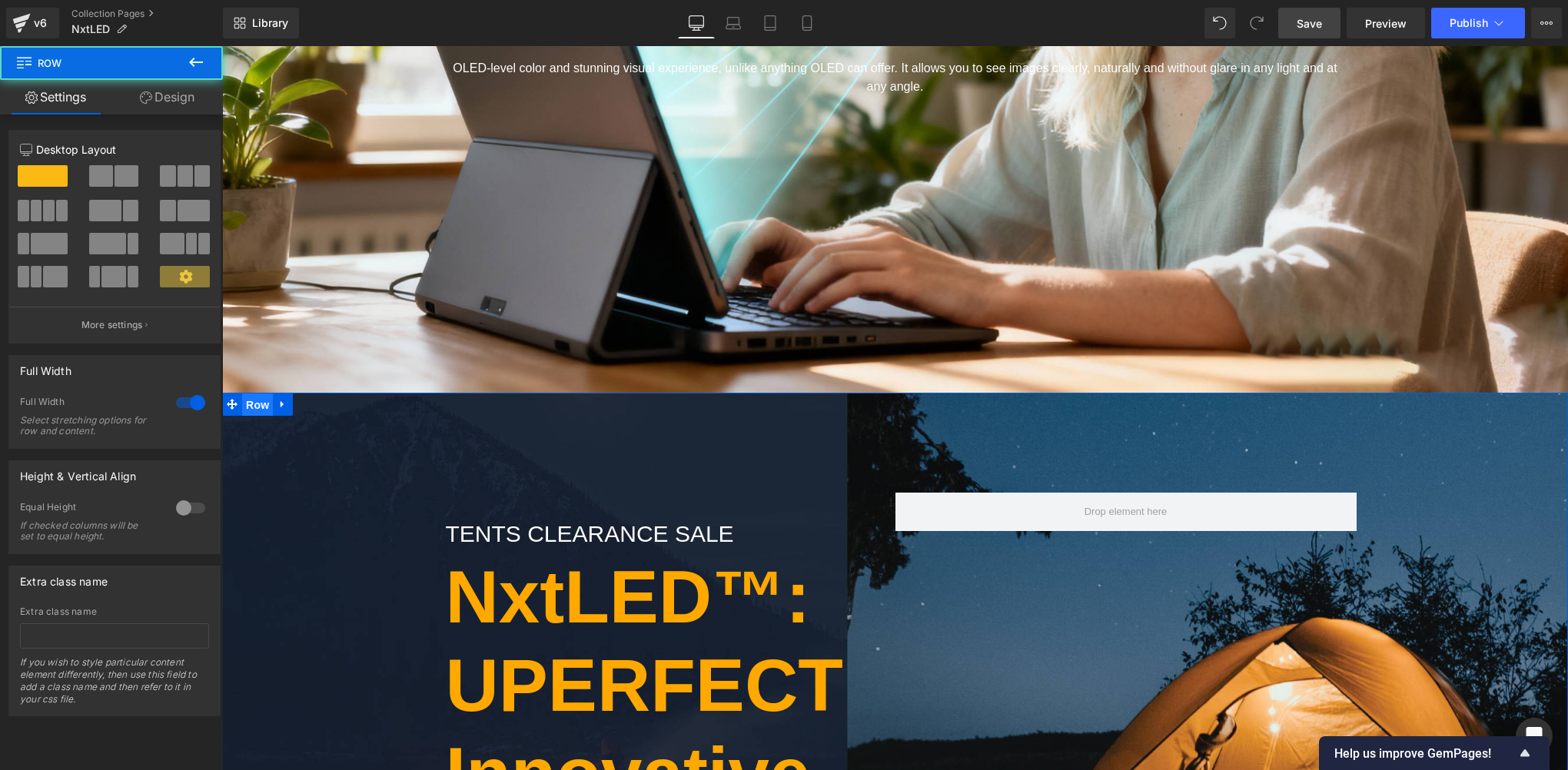
click at [252, 397] on span "Row" at bounding box center [257, 406] width 30 height 24
click at [277, 401] on icon at bounding box center [282, 404] width 11 height 12
click at [318, 398] on icon at bounding box center [322, 404] width 11 height 12
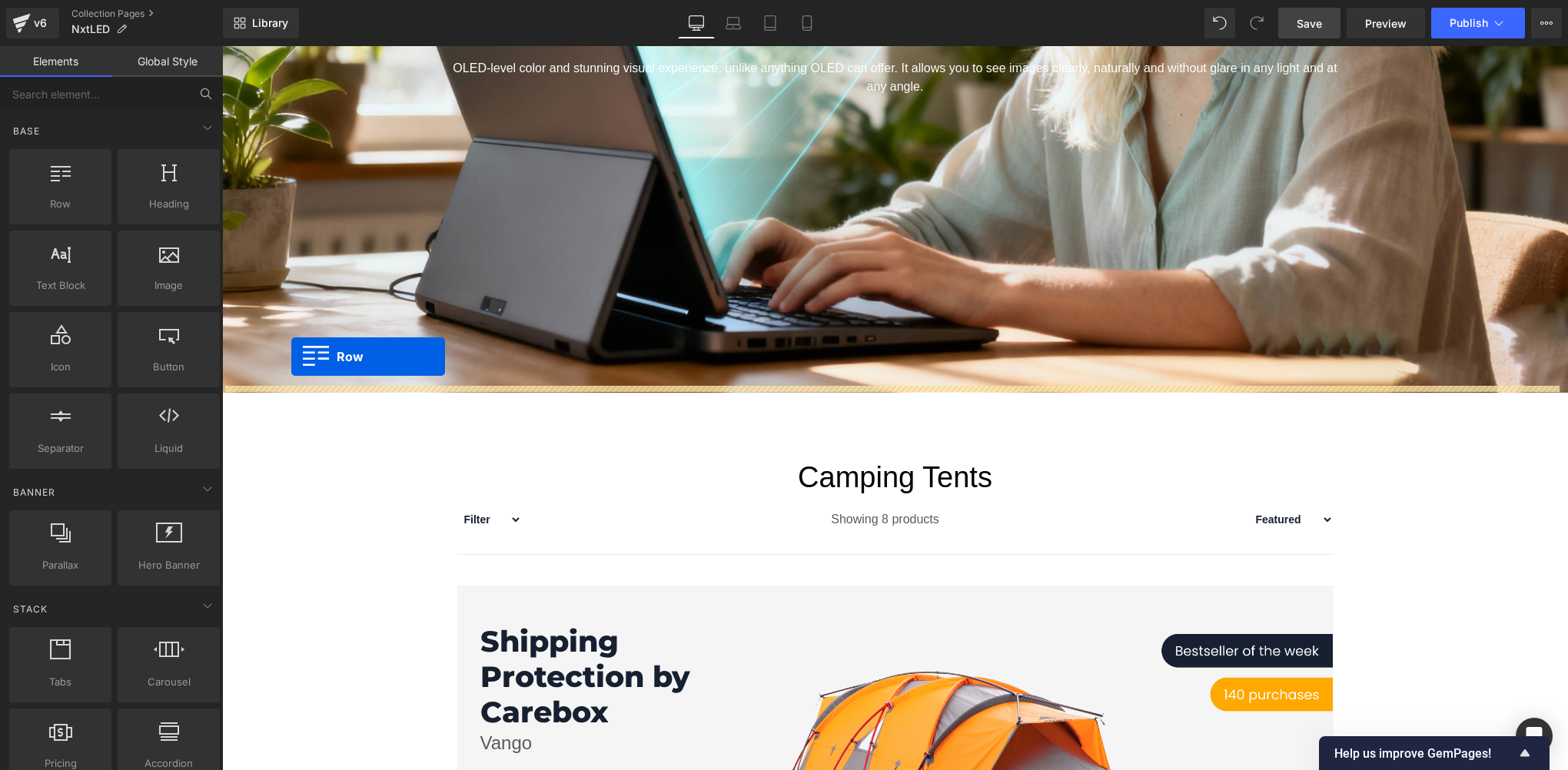
drag, startPoint x: 294, startPoint y: 260, endPoint x: 291, endPoint y: 356, distance: 96.0
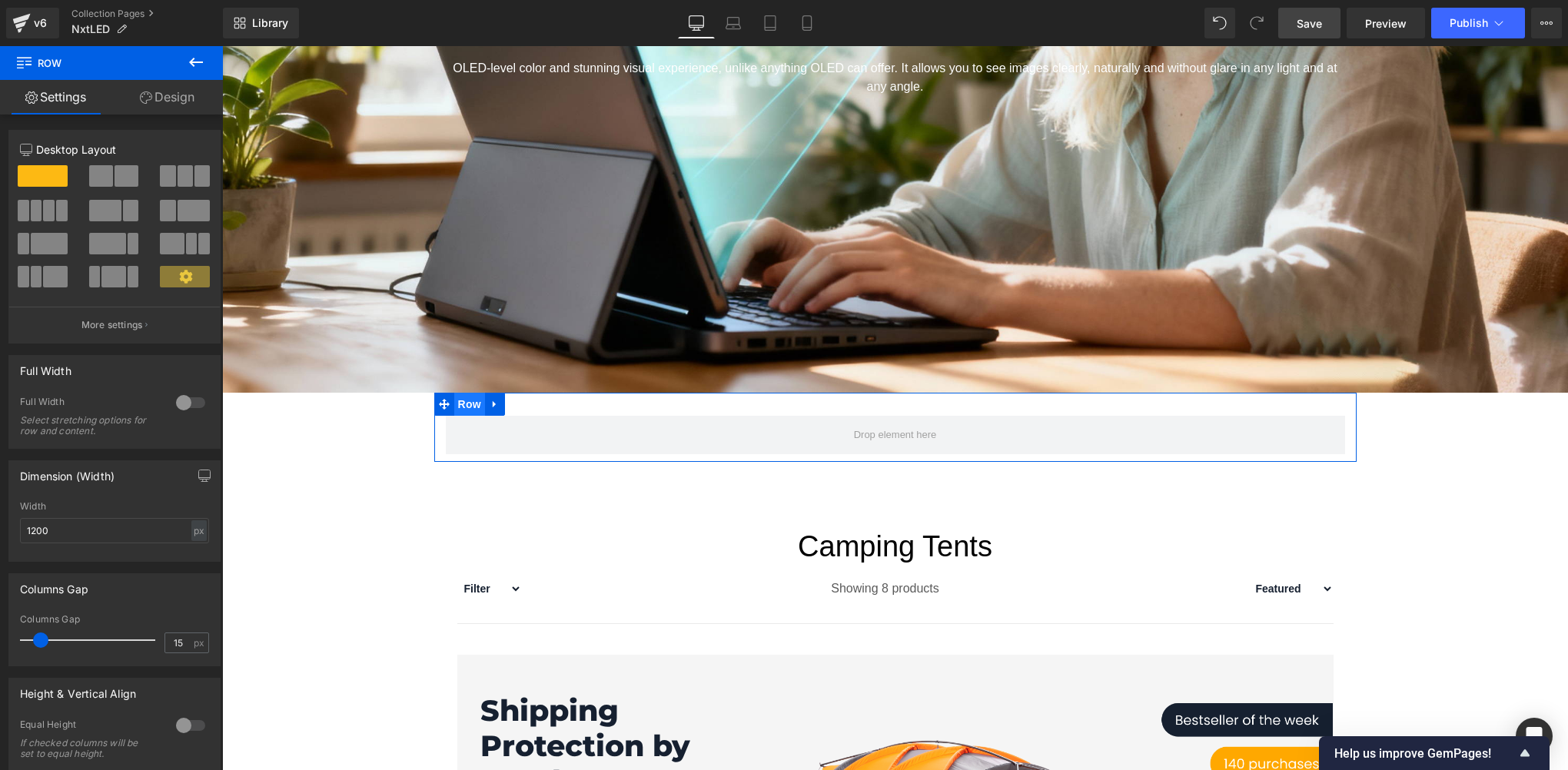
click at [460, 398] on span "Row" at bounding box center [469, 405] width 30 height 24
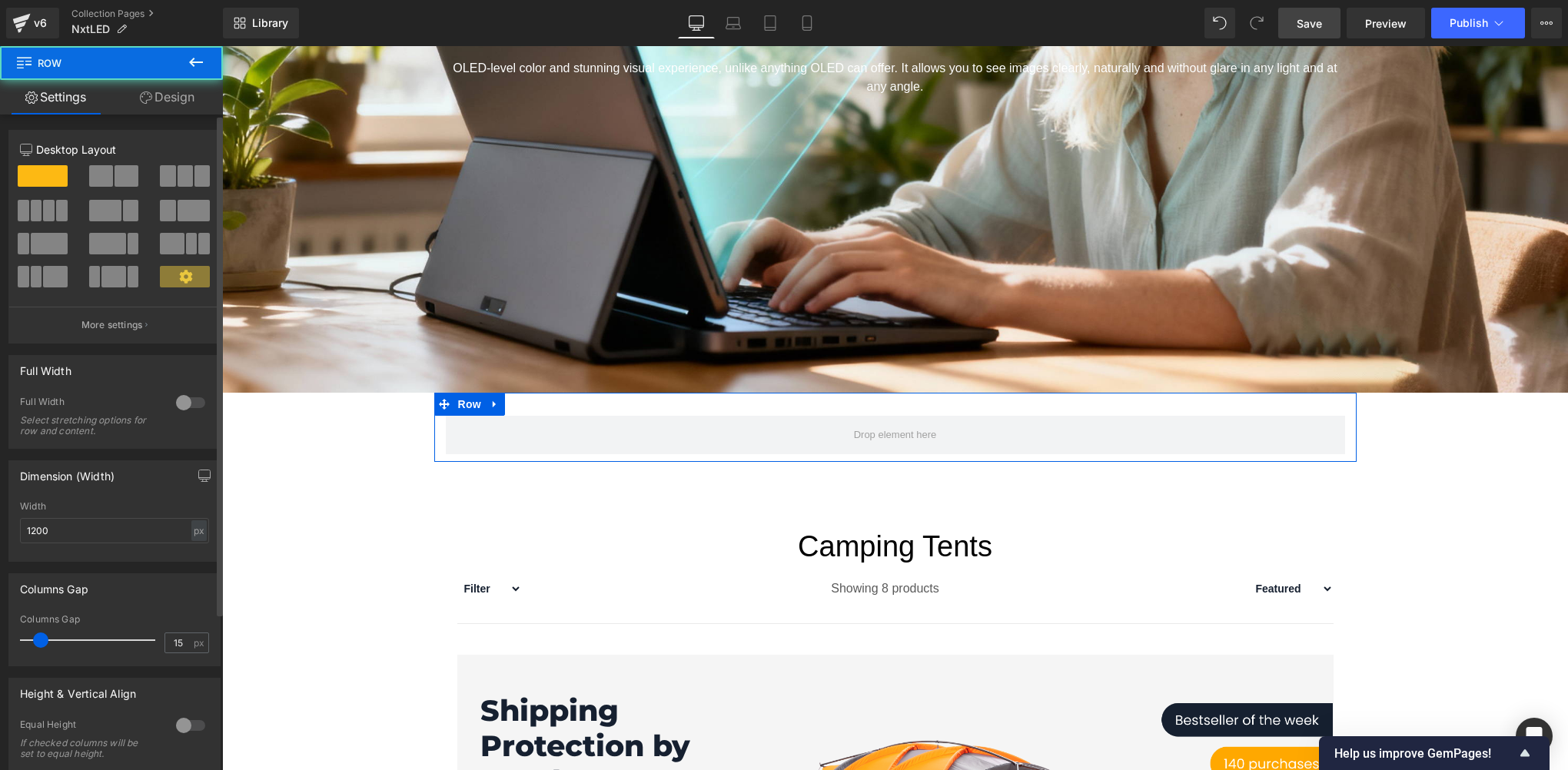
click at [174, 404] on div at bounding box center [191, 402] width 37 height 24
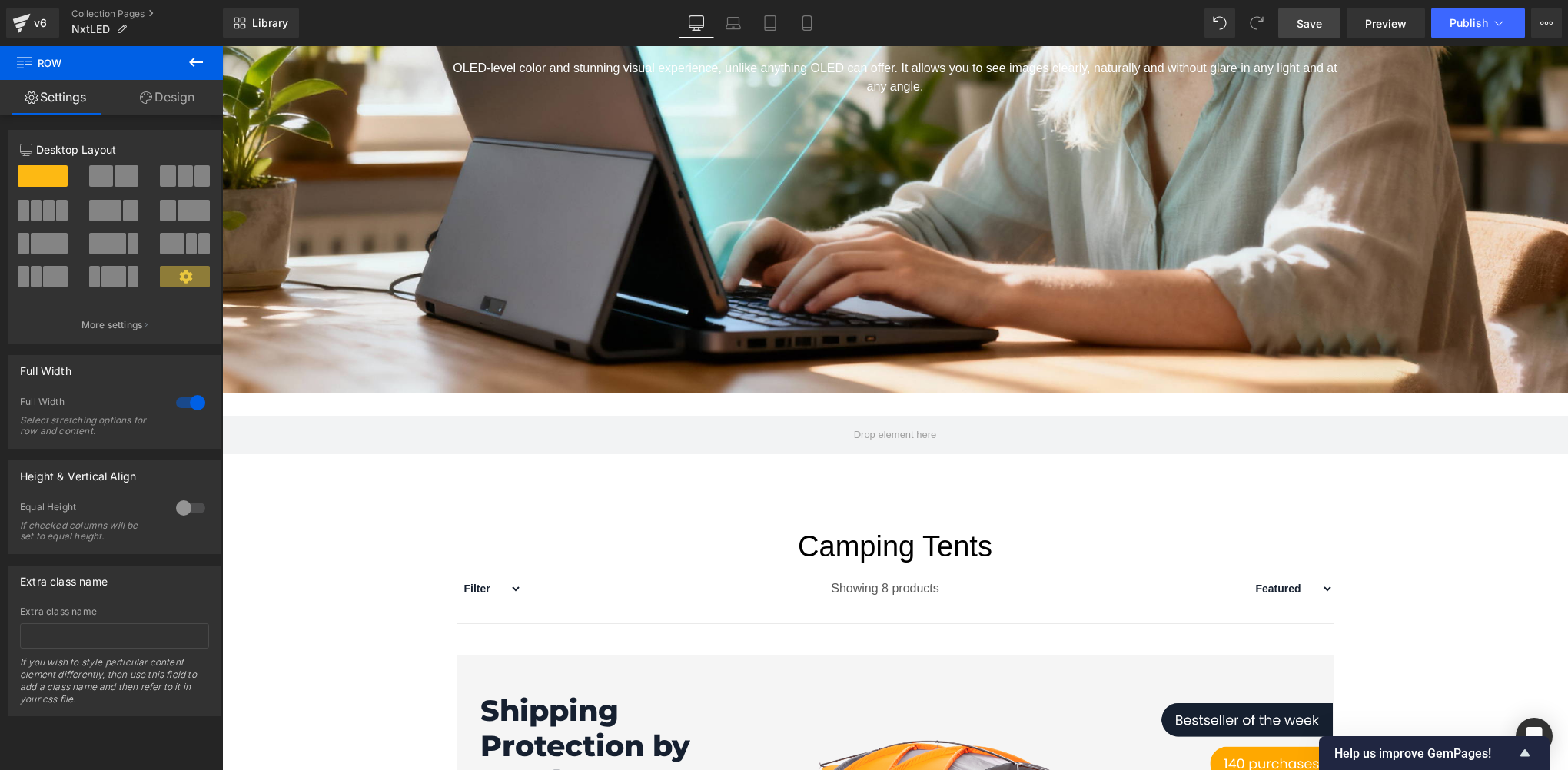
click at [192, 66] on icon at bounding box center [196, 62] width 19 height 19
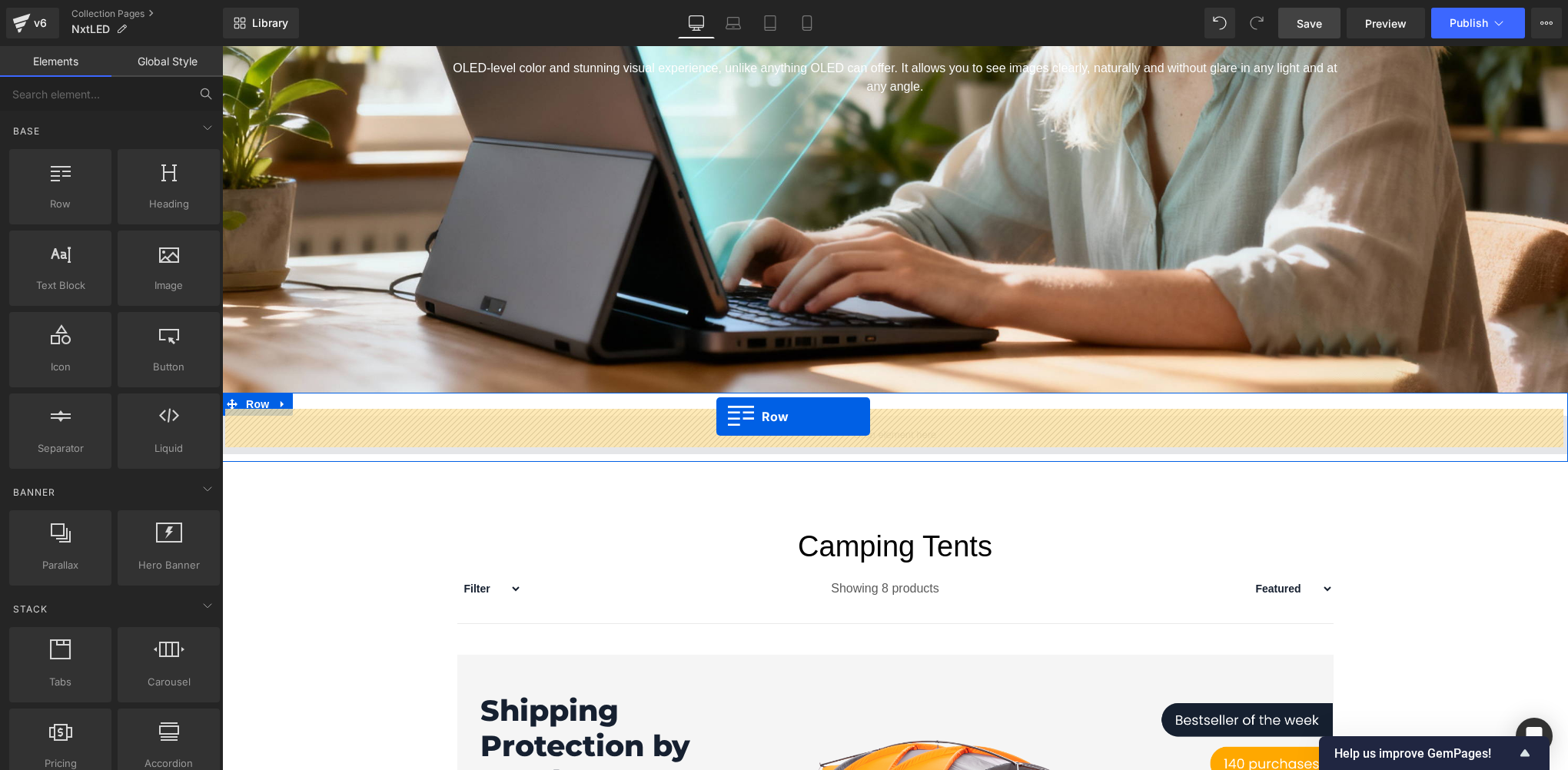
drag, startPoint x: 293, startPoint y: 240, endPoint x: 716, endPoint y: 416, distance: 458.2
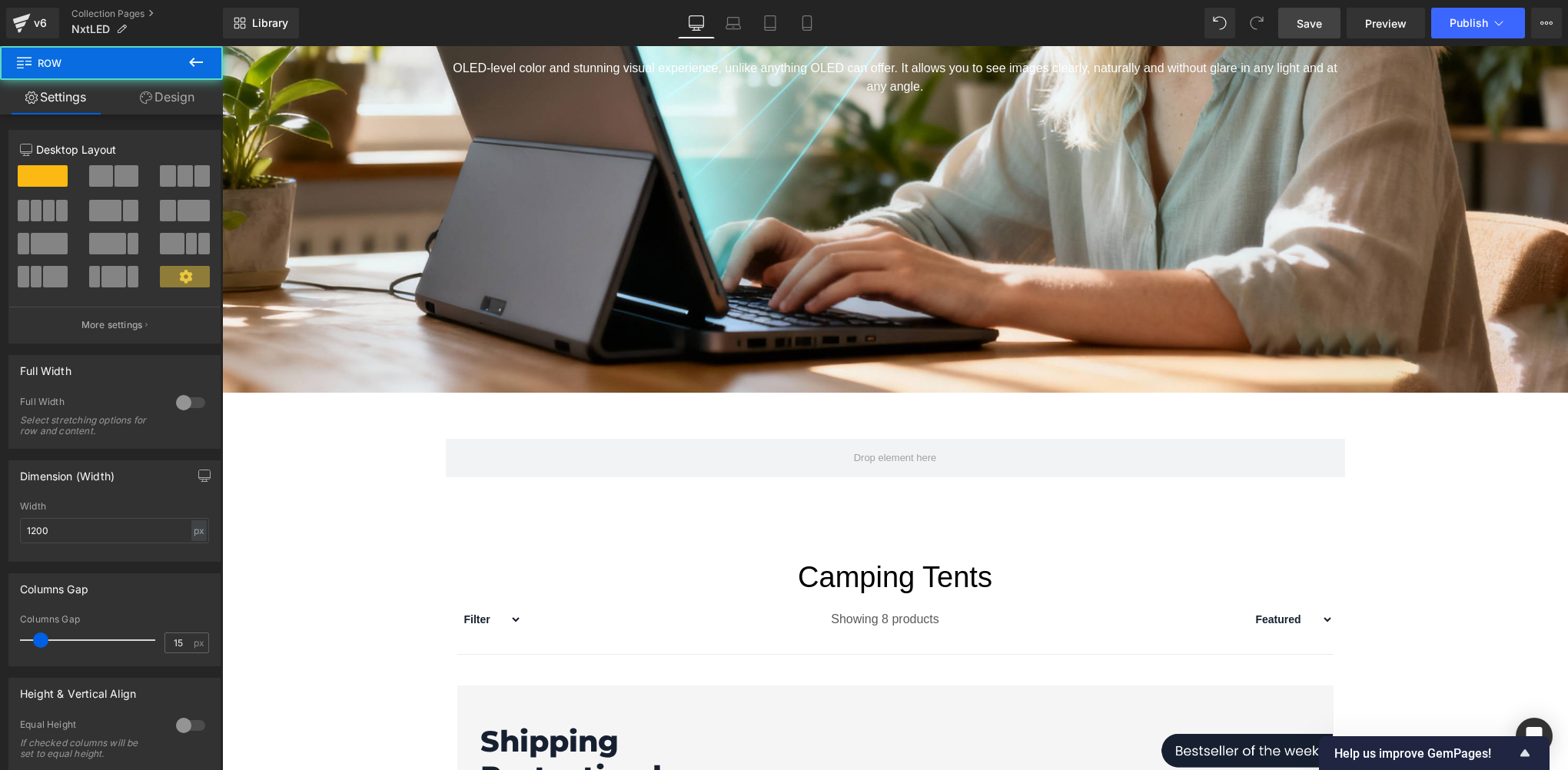
click at [192, 68] on icon at bounding box center [196, 62] width 19 height 19
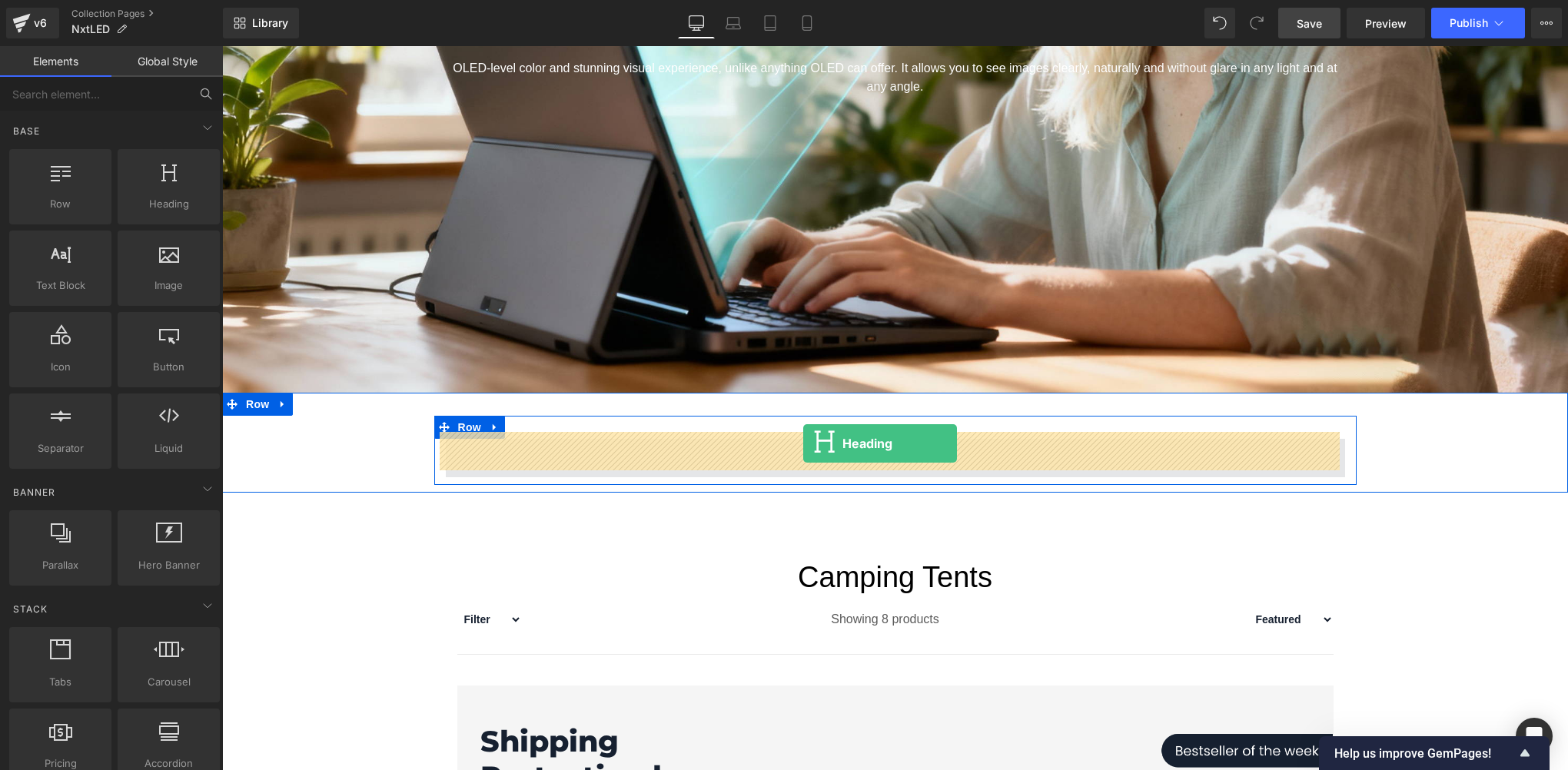
drag, startPoint x: 425, startPoint y: 253, endPoint x: 804, endPoint y: 444, distance: 424.4
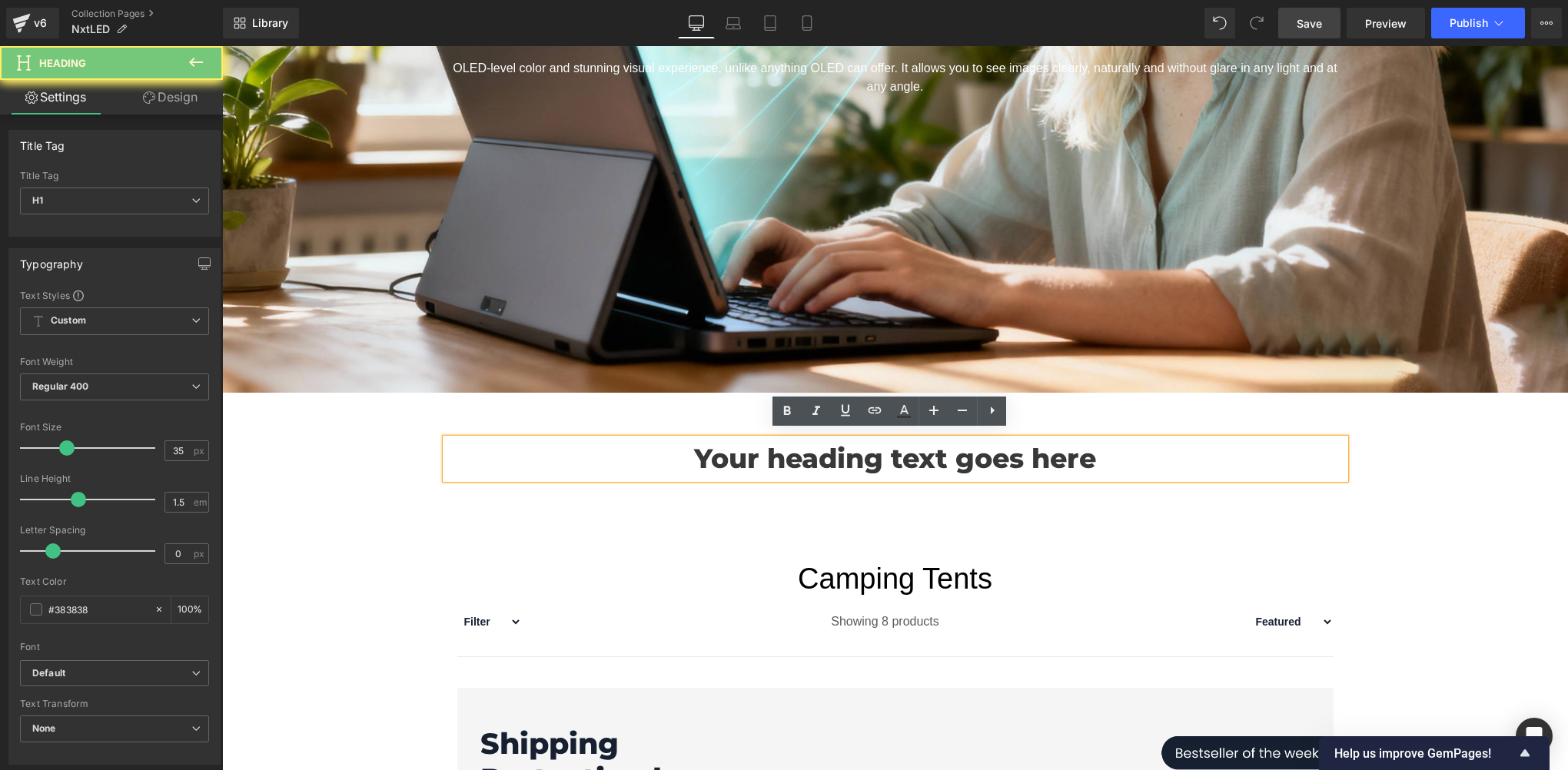
click at [790, 457] on h1 "Your heading text goes here" at bounding box center [896, 459] width 900 height 41
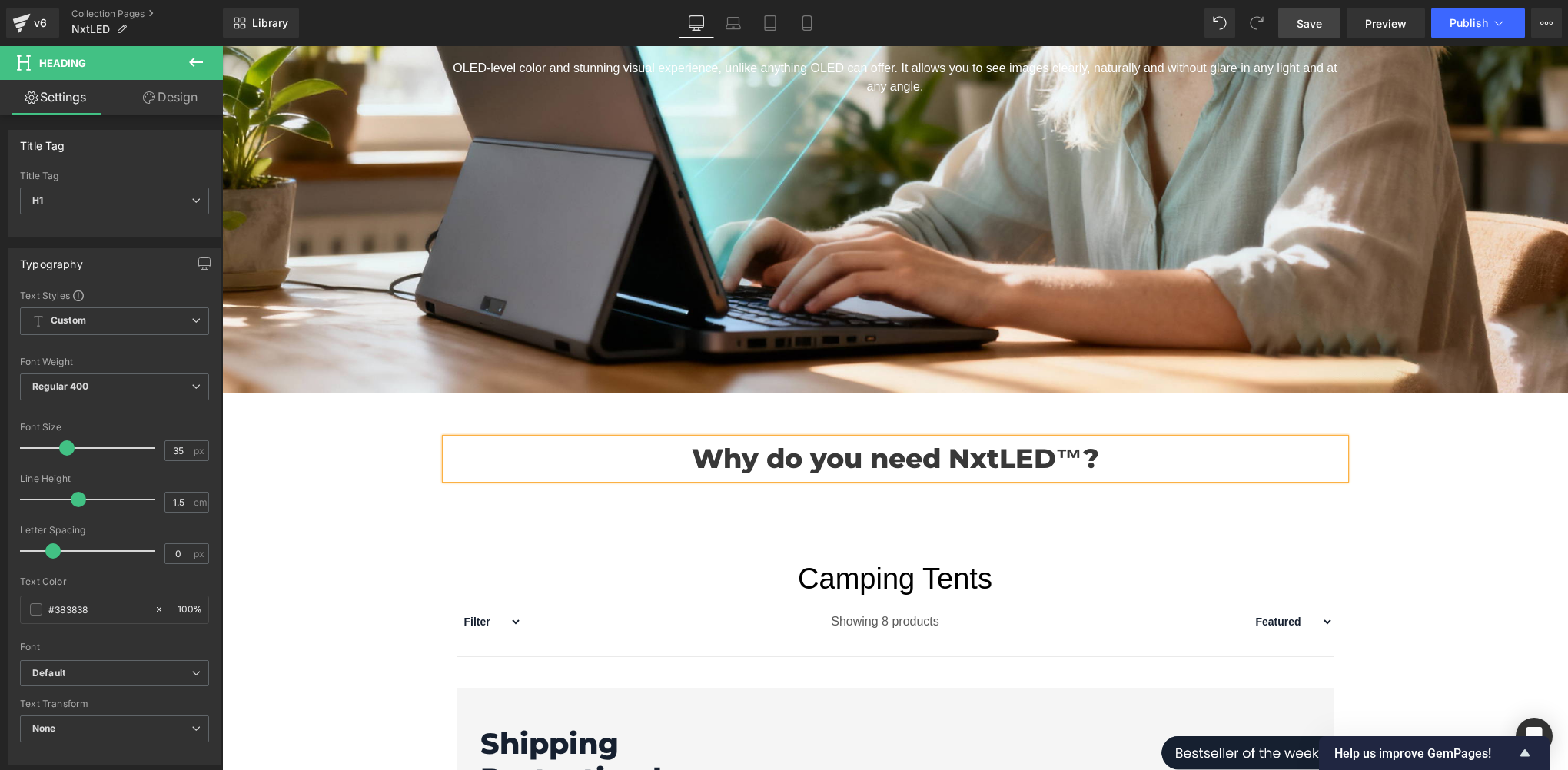
click at [372, 456] on div "Why do you need NxtLED™? Heading Row" at bounding box center [895, 451] width 1346 height 72
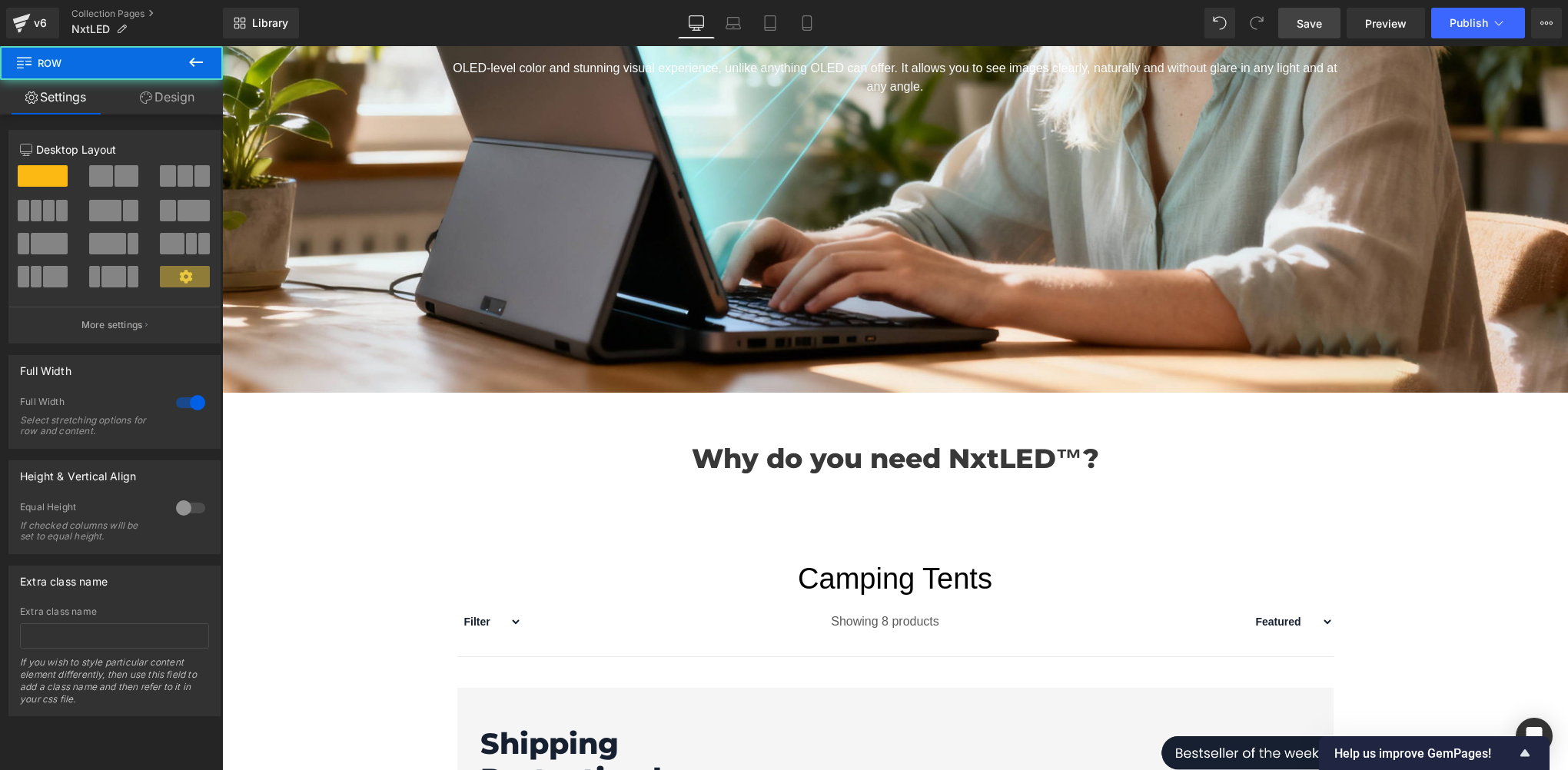
click at [191, 59] on icon at bounding box center [196, 62] width 19 height 19
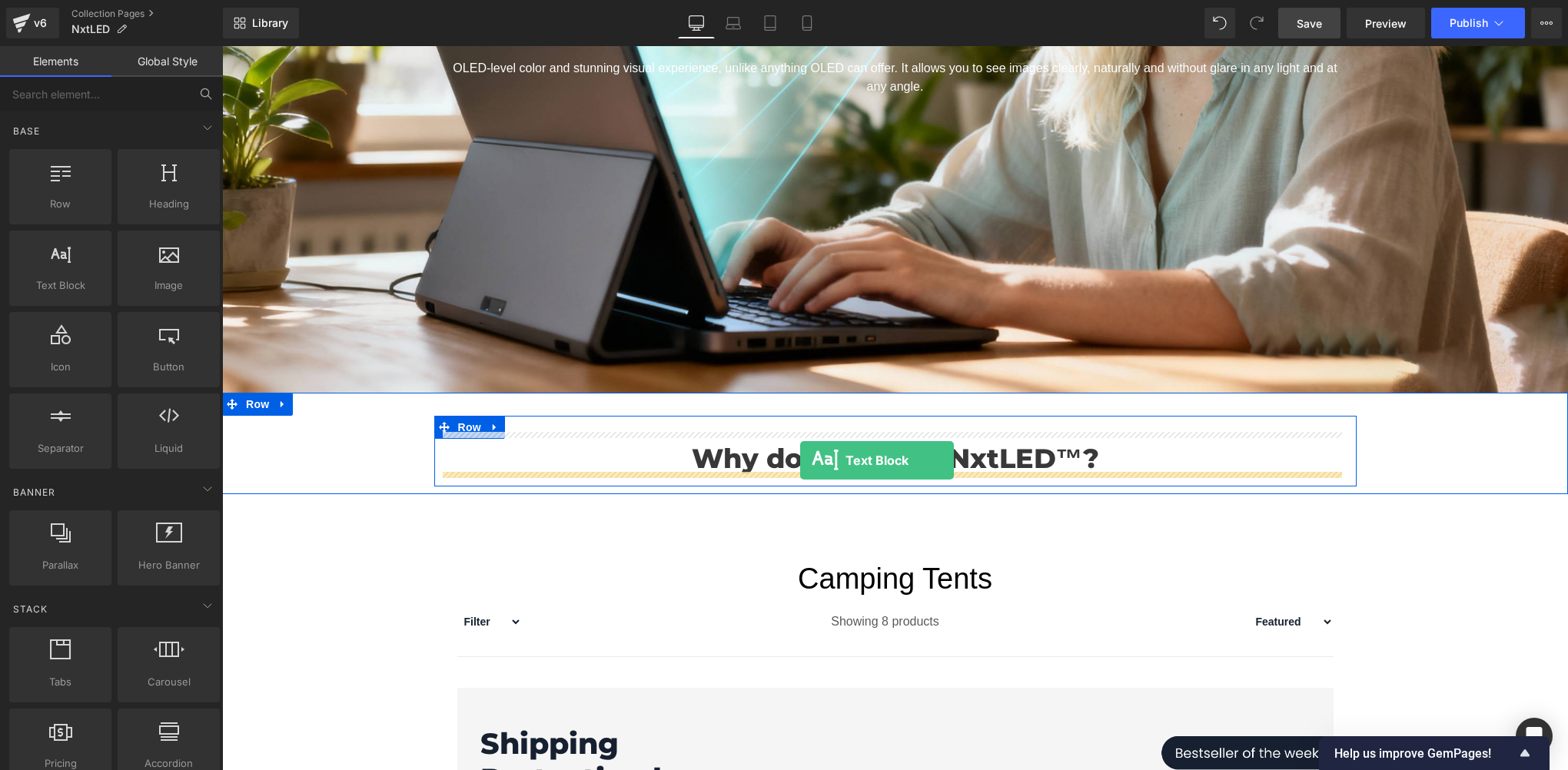
drag, startPoint x: 372, startPoint y: 343, endPoint x: 800, endPoint y: 459, distance: 443.4
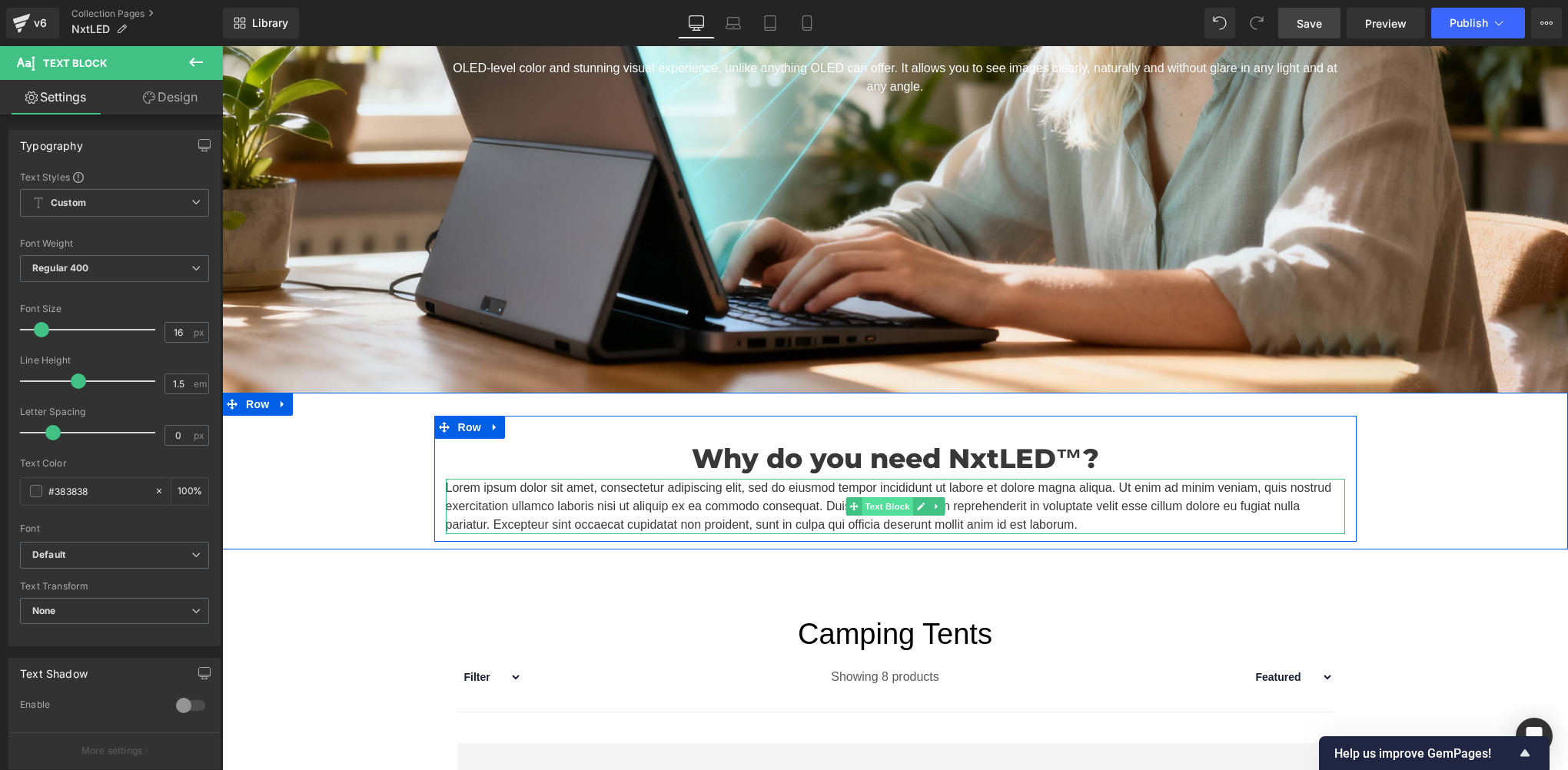
click at [870, 501] on span "Text Block" at bounding box center [887, 505] width 51 height 19
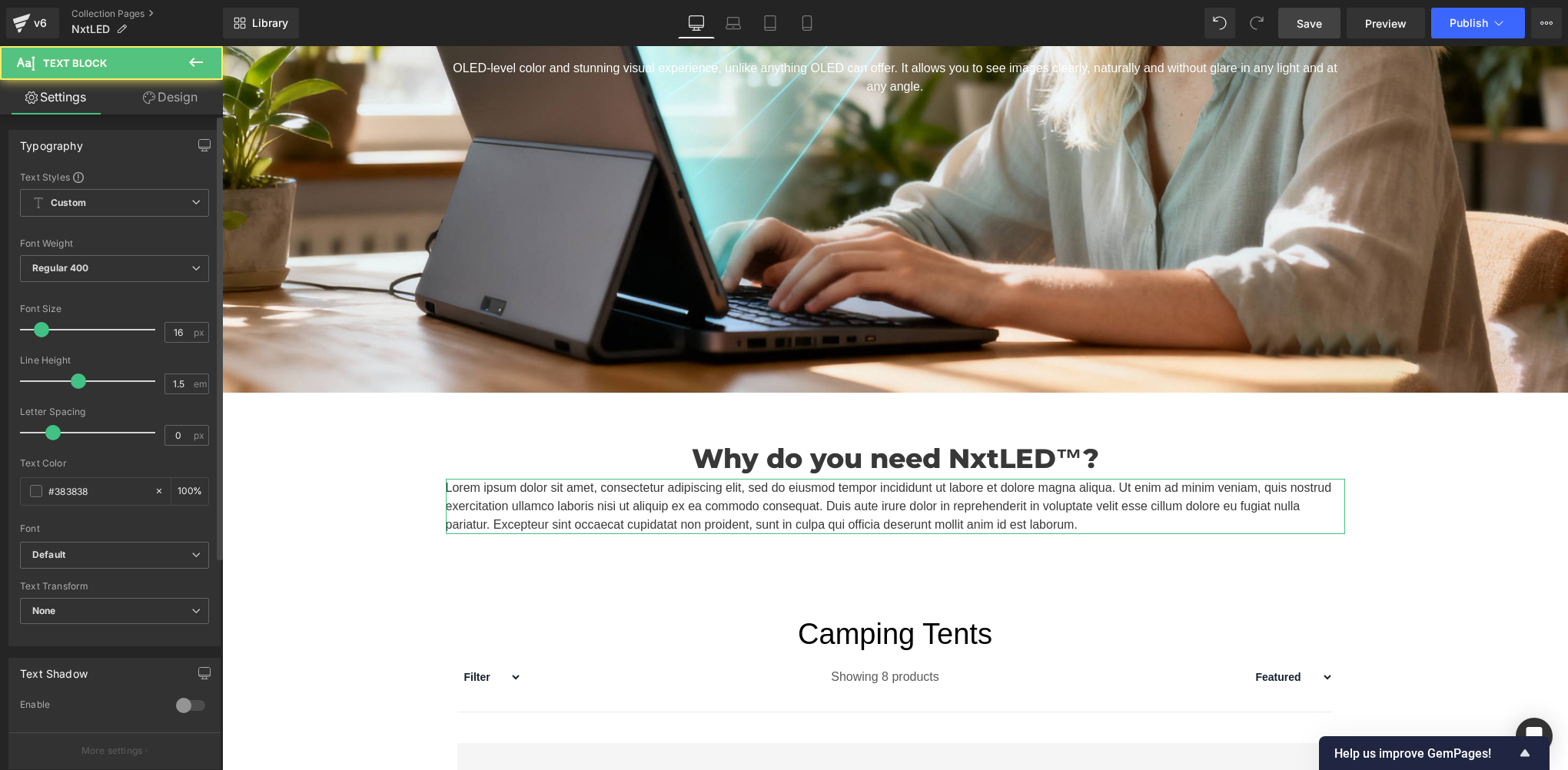
scroll to position [313, 0]
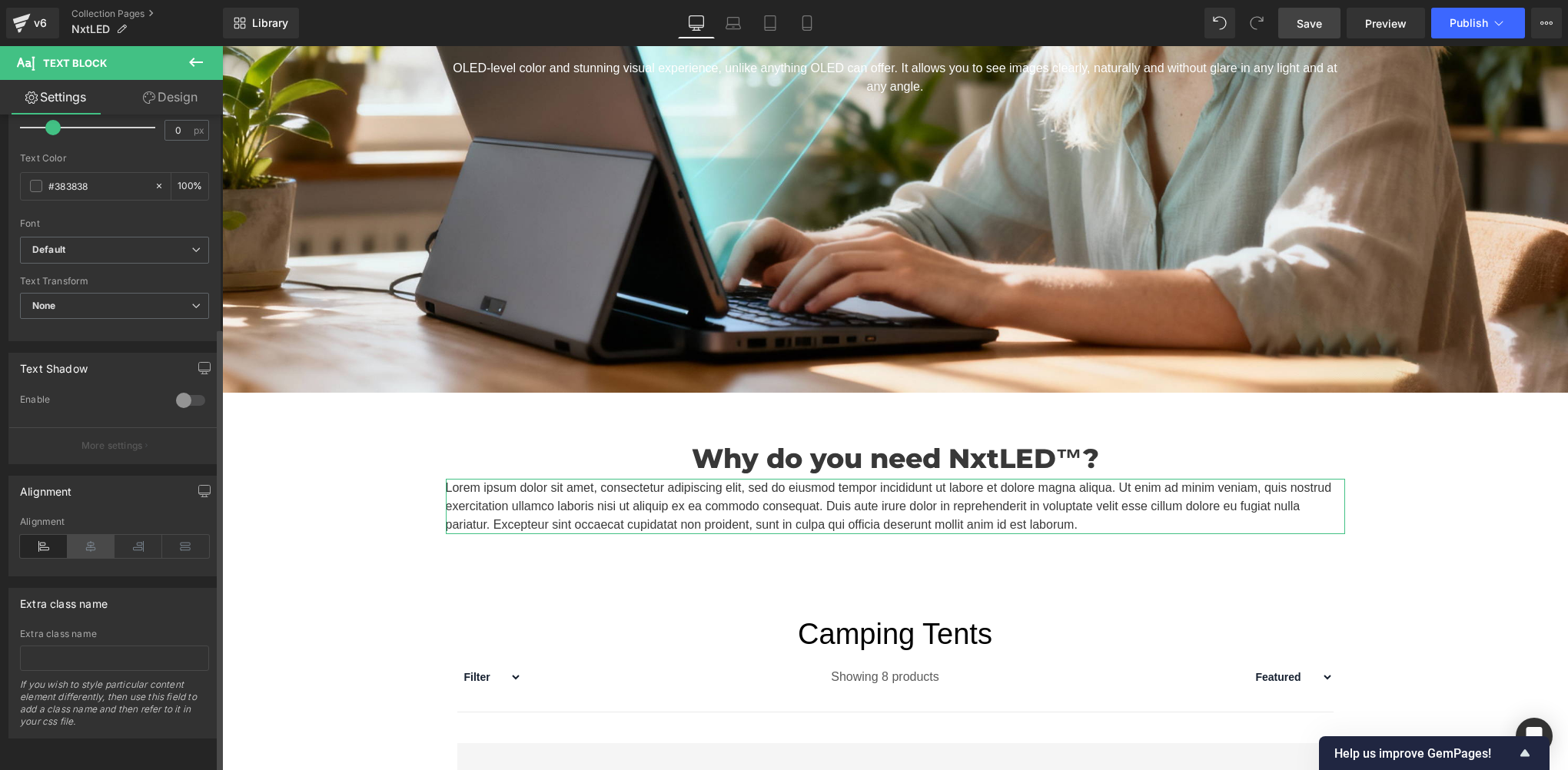
click at [97, 546] on icon at bounding box center [91, 547] width 48 height 24
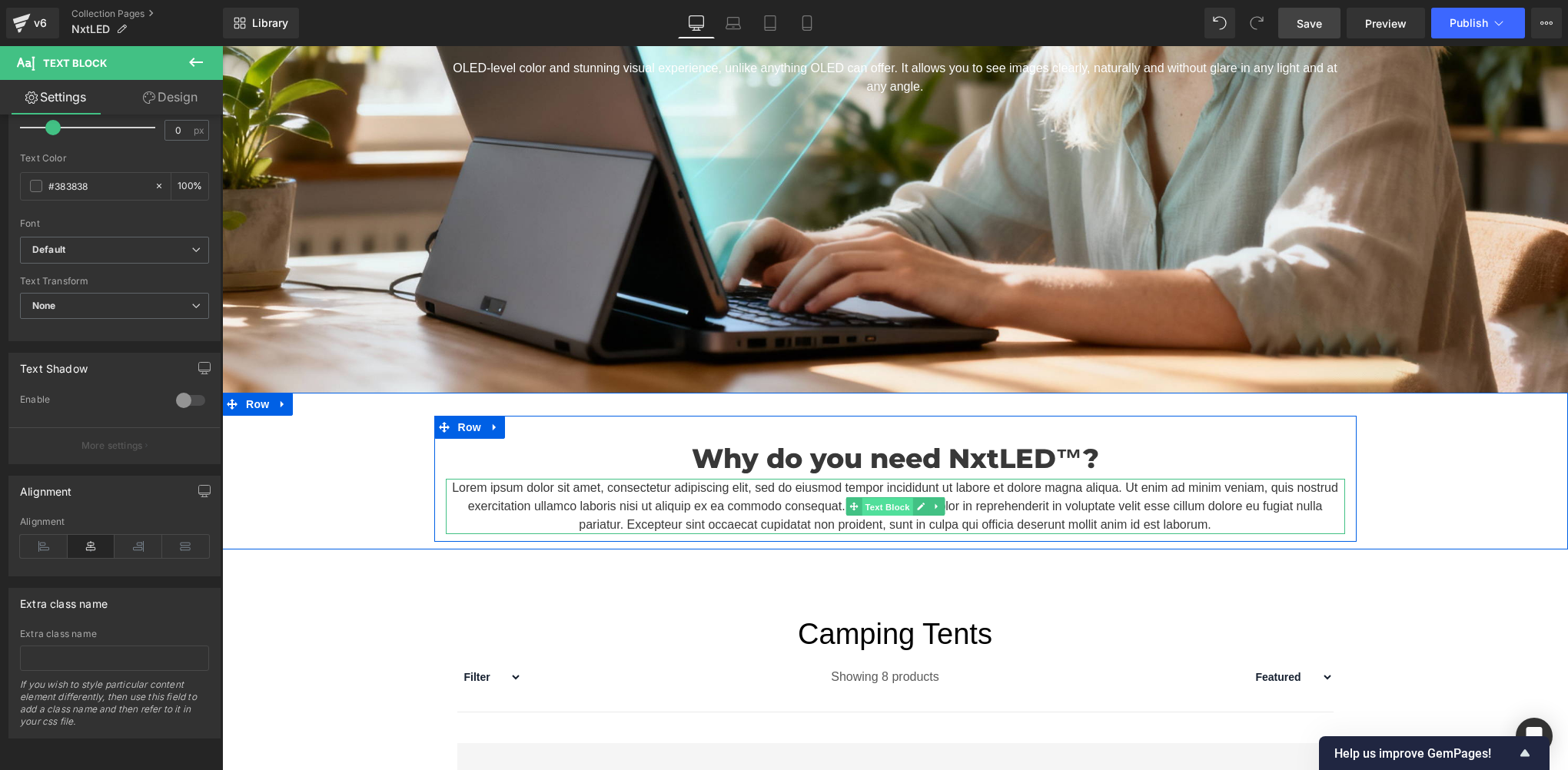
click at [870, 500] on span "Text Block" at bounding box center [887, 506] width 51 height 19
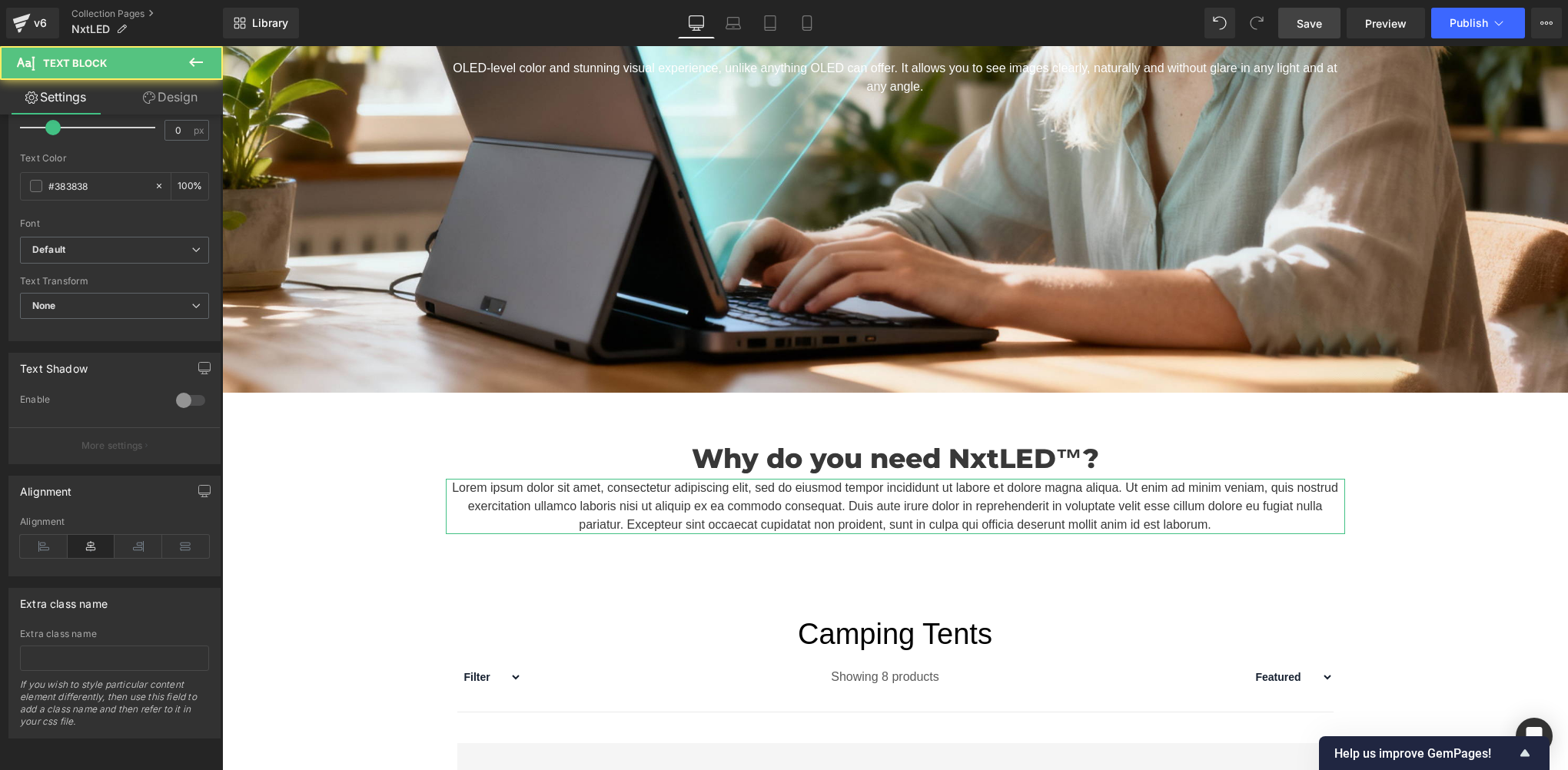
click at [174, 87] on link "Design" at bounding box center [171, 97] width 112 height 34
click at [0, 0] on div "Spacing" at bounding box center [0, 0] width 0 height 0
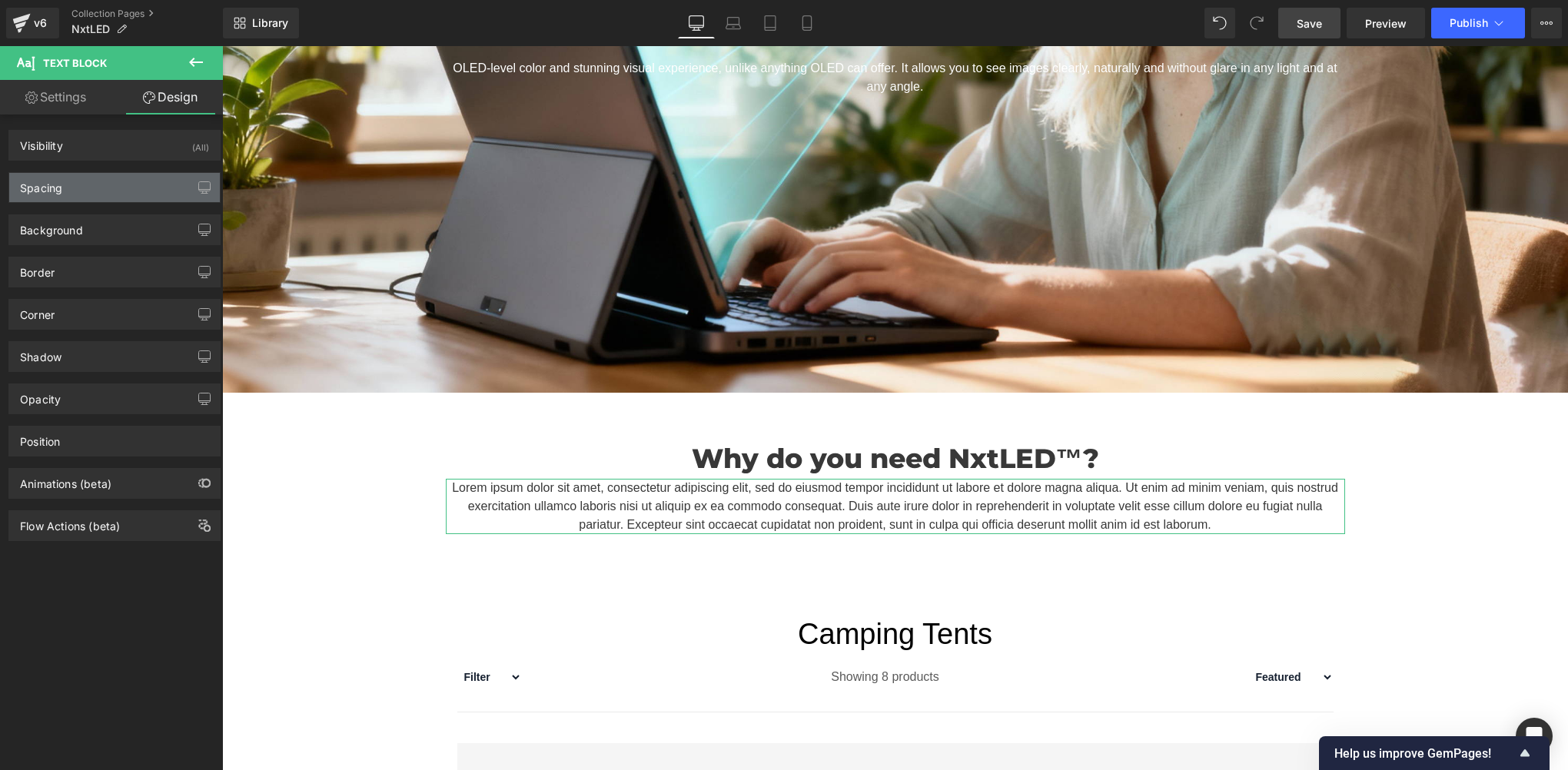
click at [102, 189] on div "Spacing" at bounding box center [114, 187] width 211 height 29
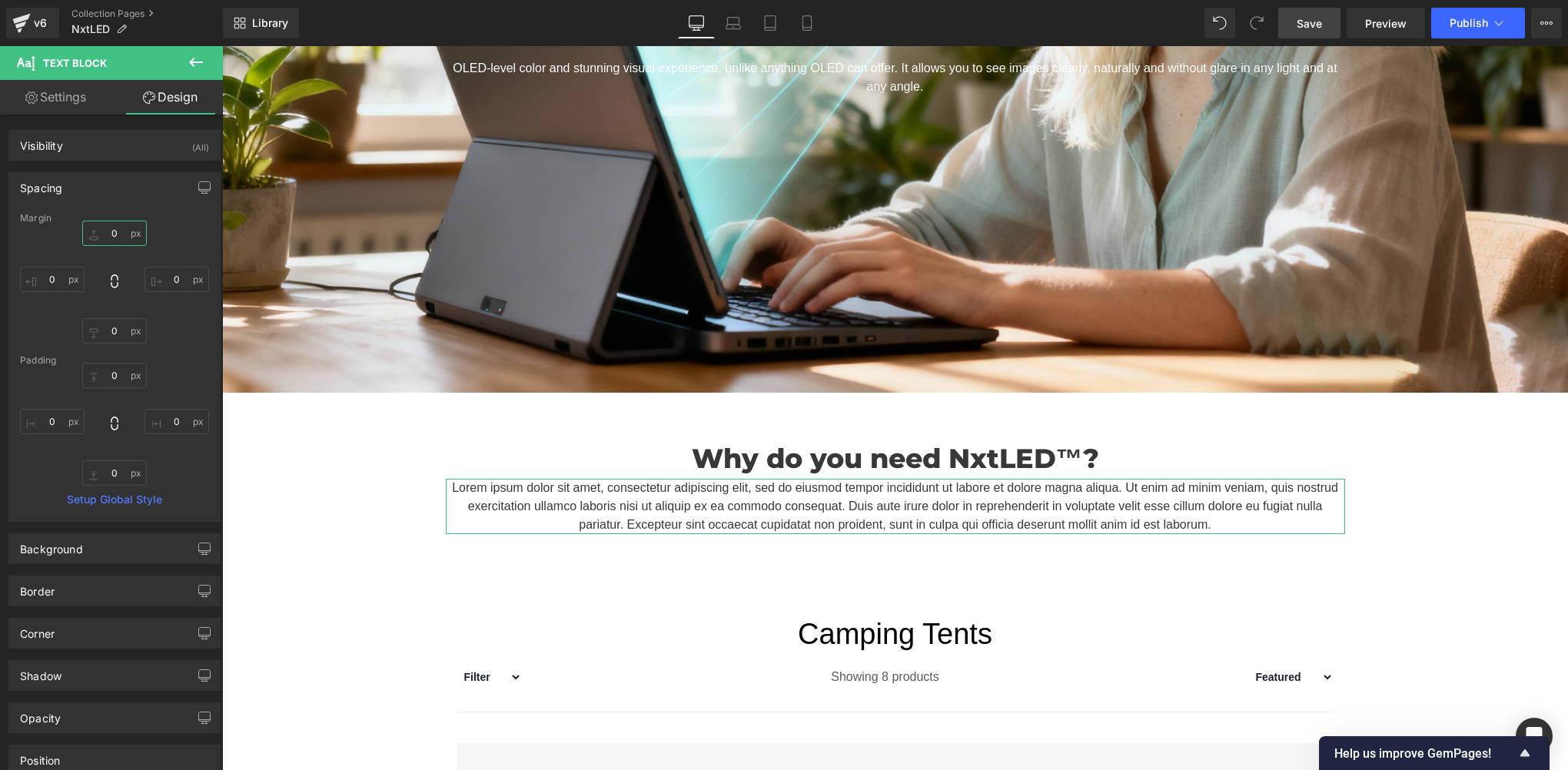
click at [128, 243] on input "0" at bounding box center [115, 233] width 65 height 25
type input "10"
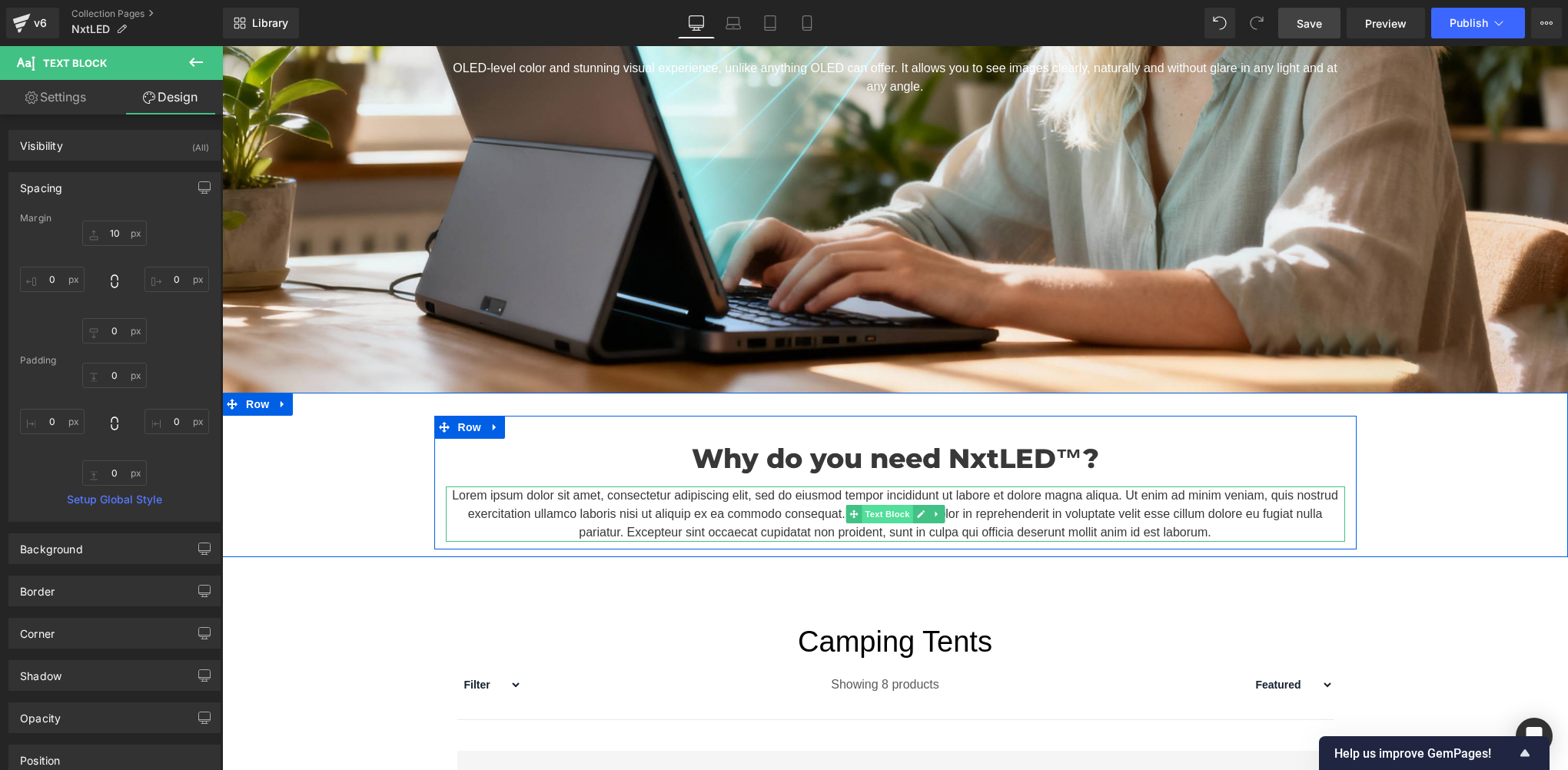
click at [864, 509] on span "Text Block" at bounding box center [887, 513] width 51 height 19
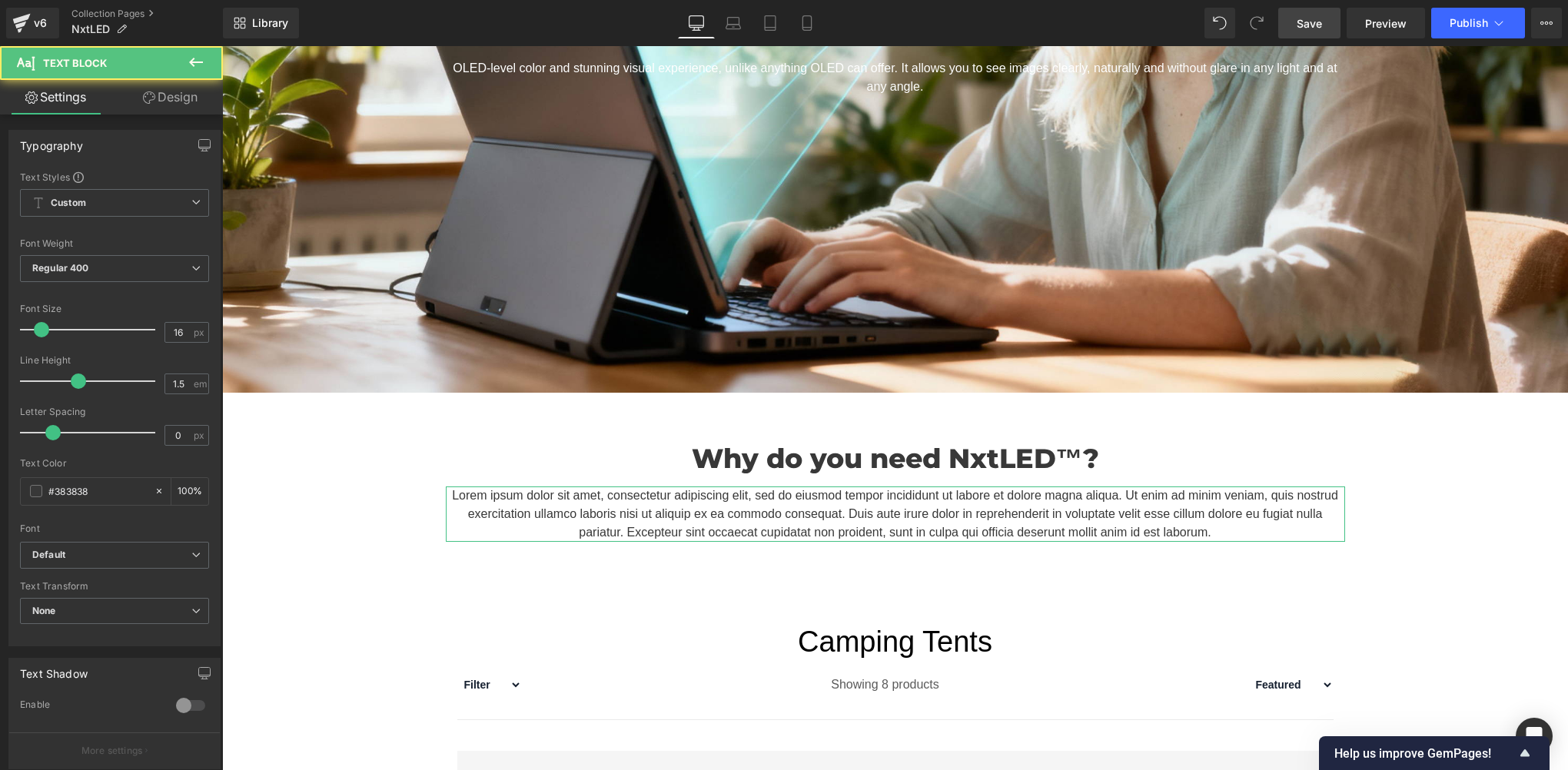
drag, startPoint x: 180, startPoint y: 90, endPoint x: 77, endPoint y: 185, distance: 140.1
click at [181, 91] on link "Design" at bounding box center [171, 97] width 112 height 34
click at [0, 0] on div "Spacing" at bounding box center [0, 0] width 0 height 0
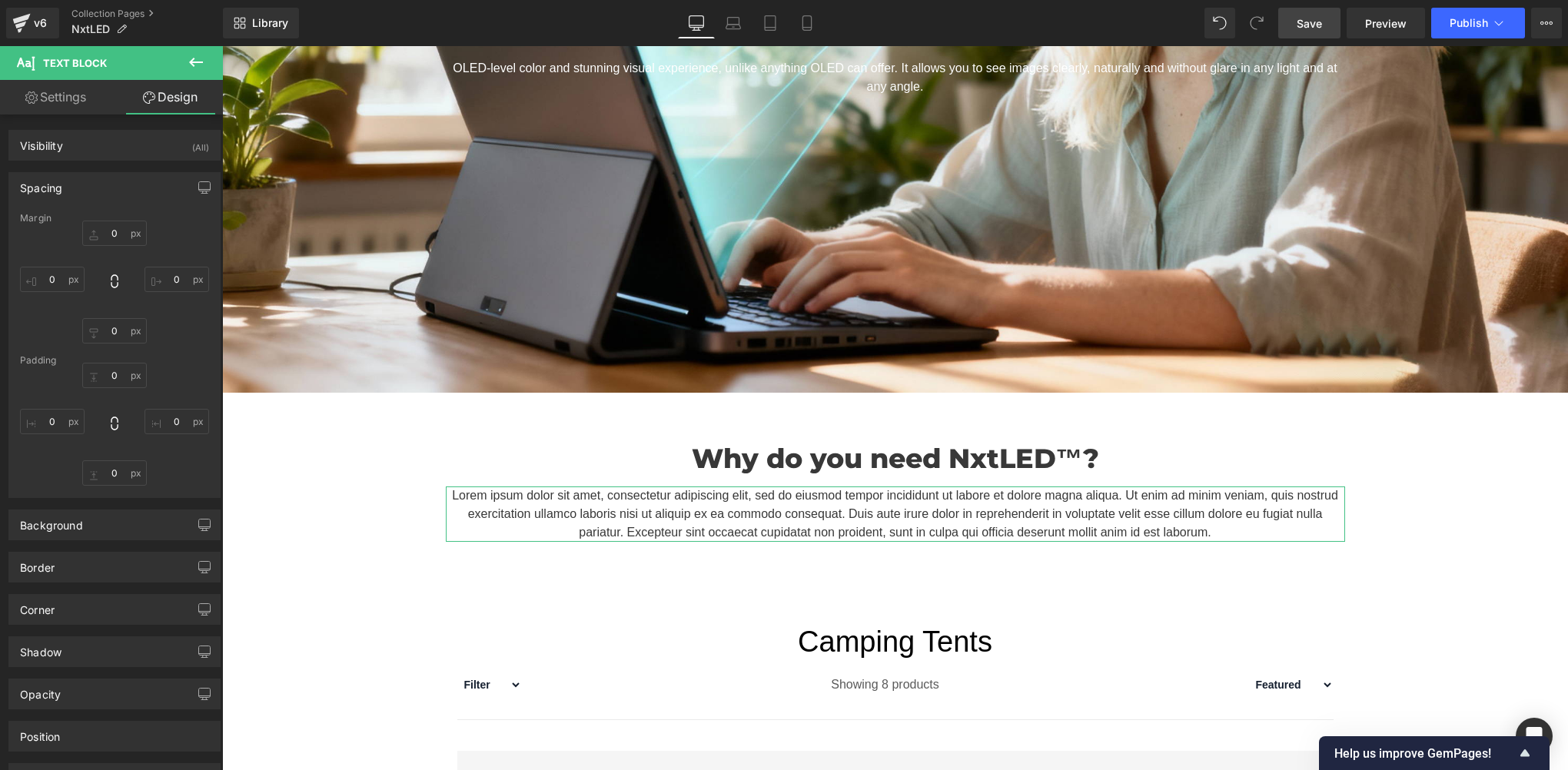
type input "10"
type input "0"
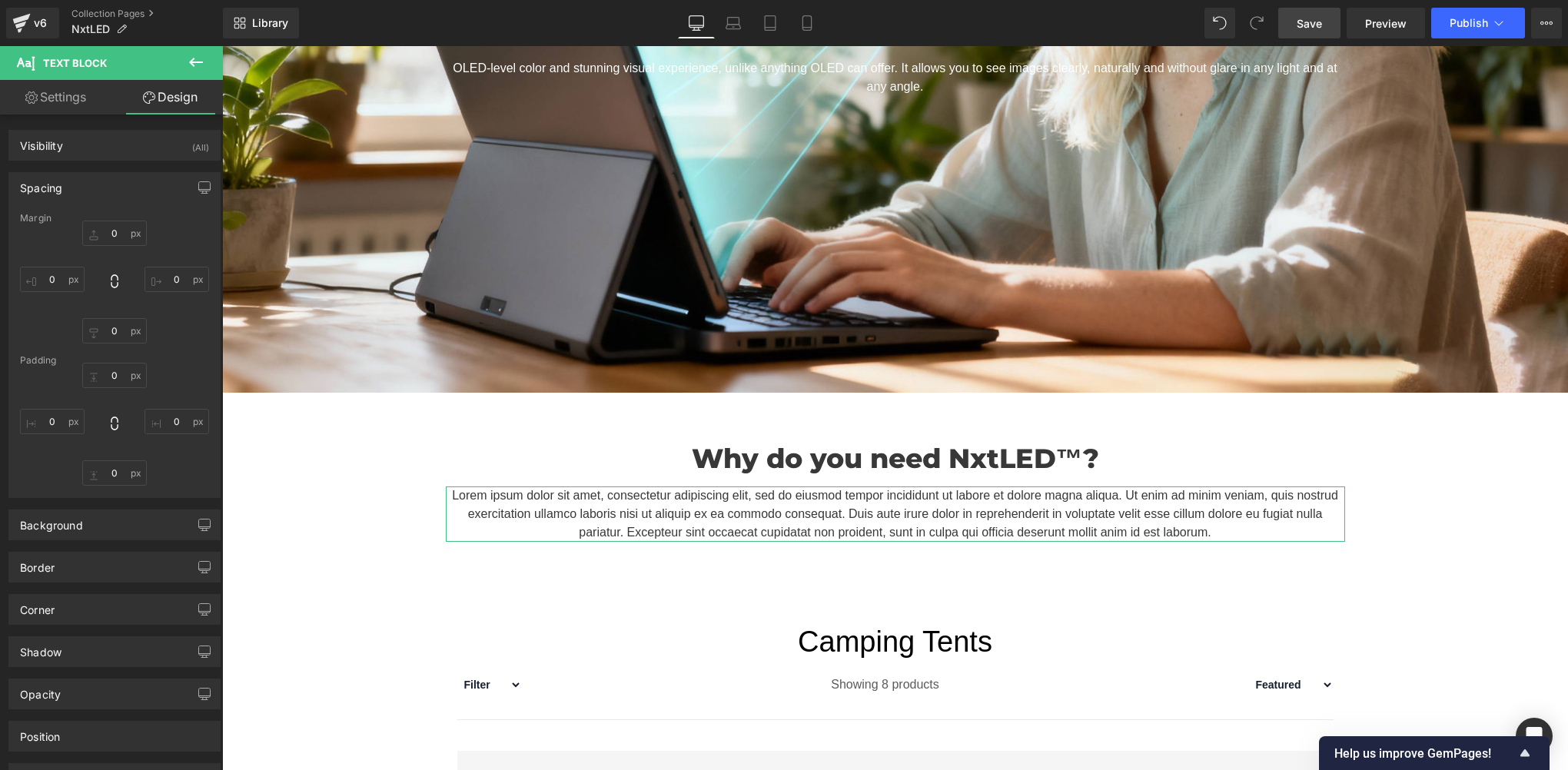
type input "0"
click at [58, 418] on input "0" at bounding box center [52, 421] width 65 height 25
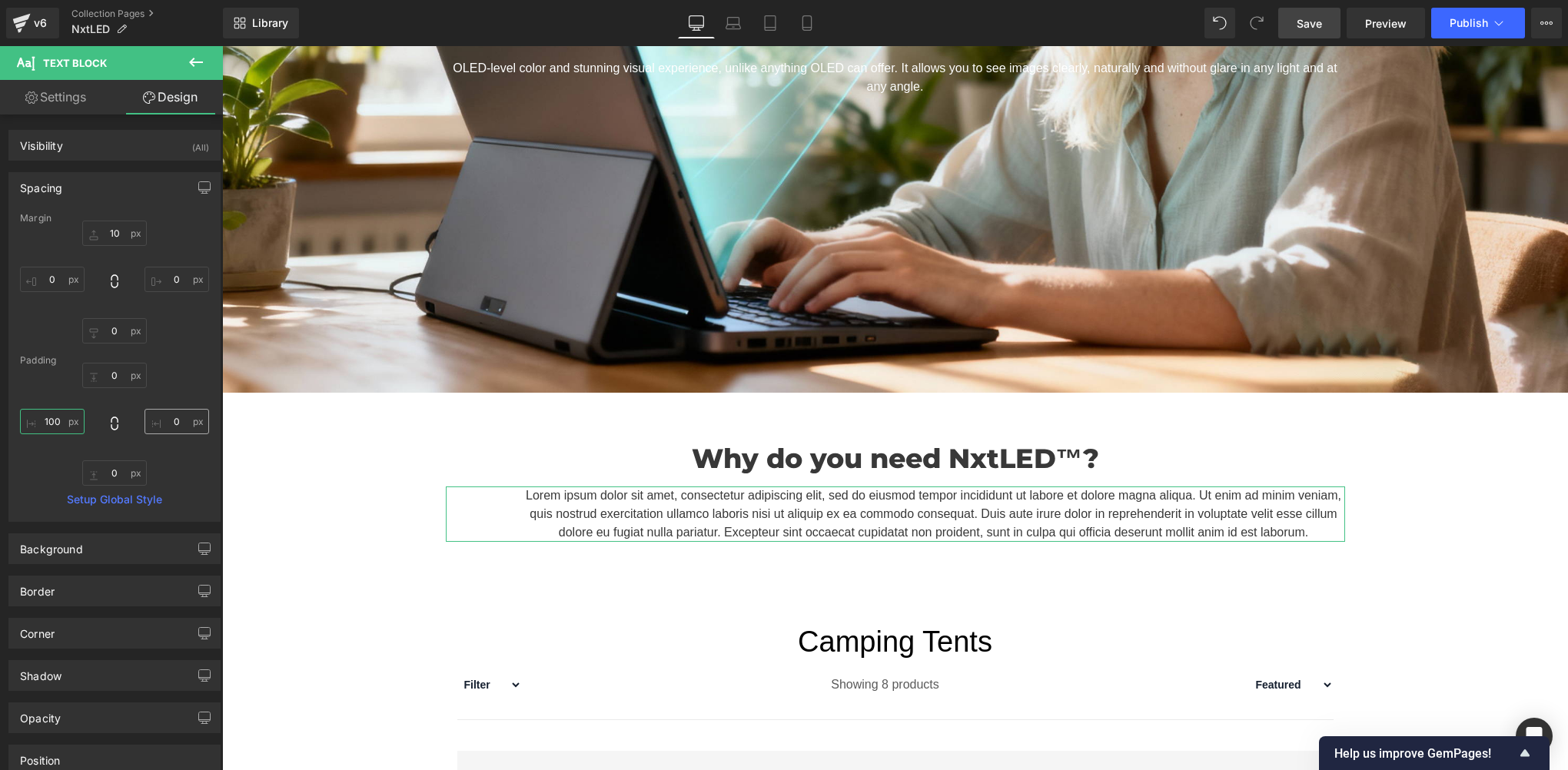
type input "100"
click at [183, 421] on input "0" at bounding box center [176, 421] width 65 height 25
paste input "10"
type input "100"
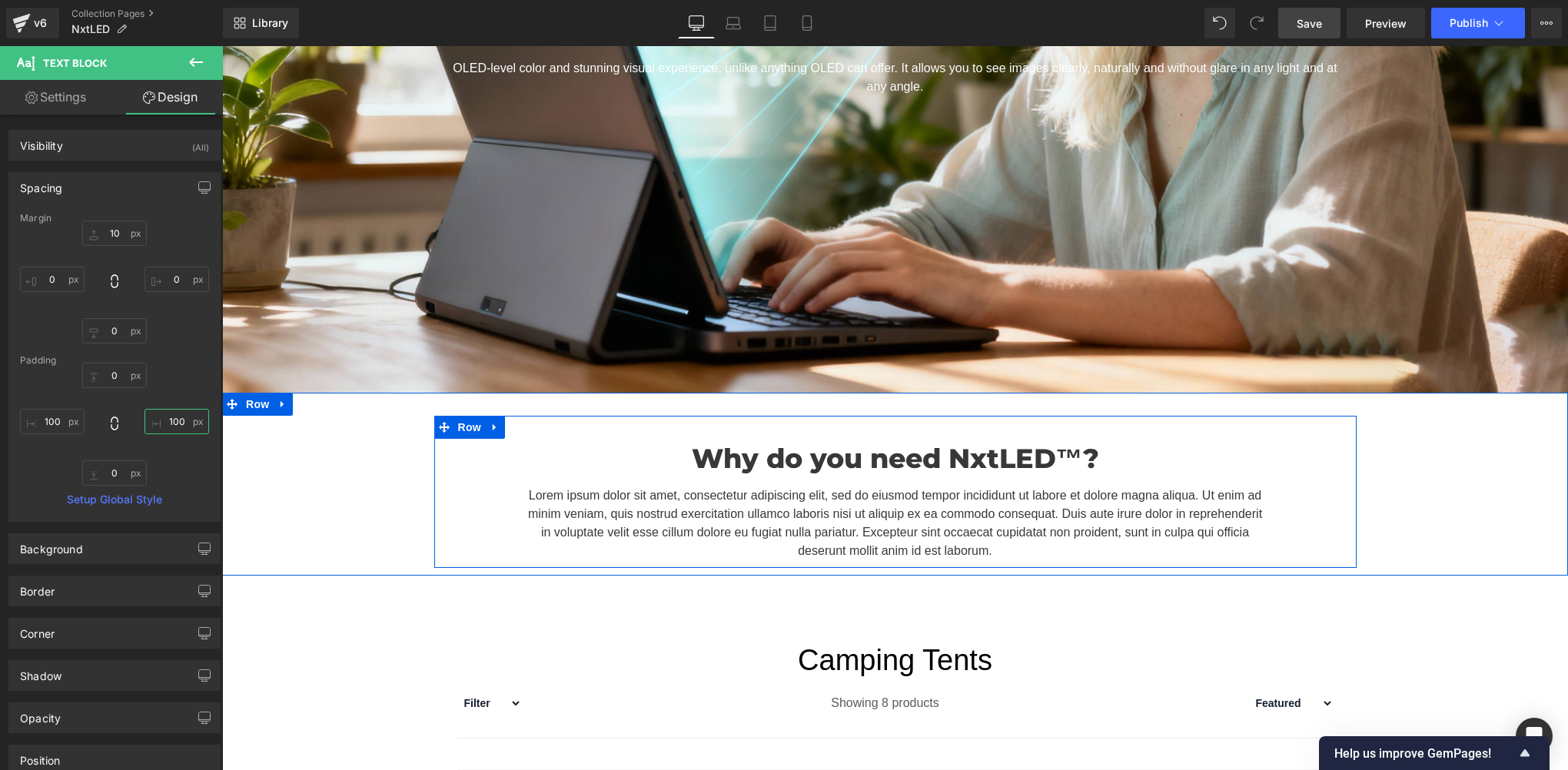
scroll to position [0, 0]
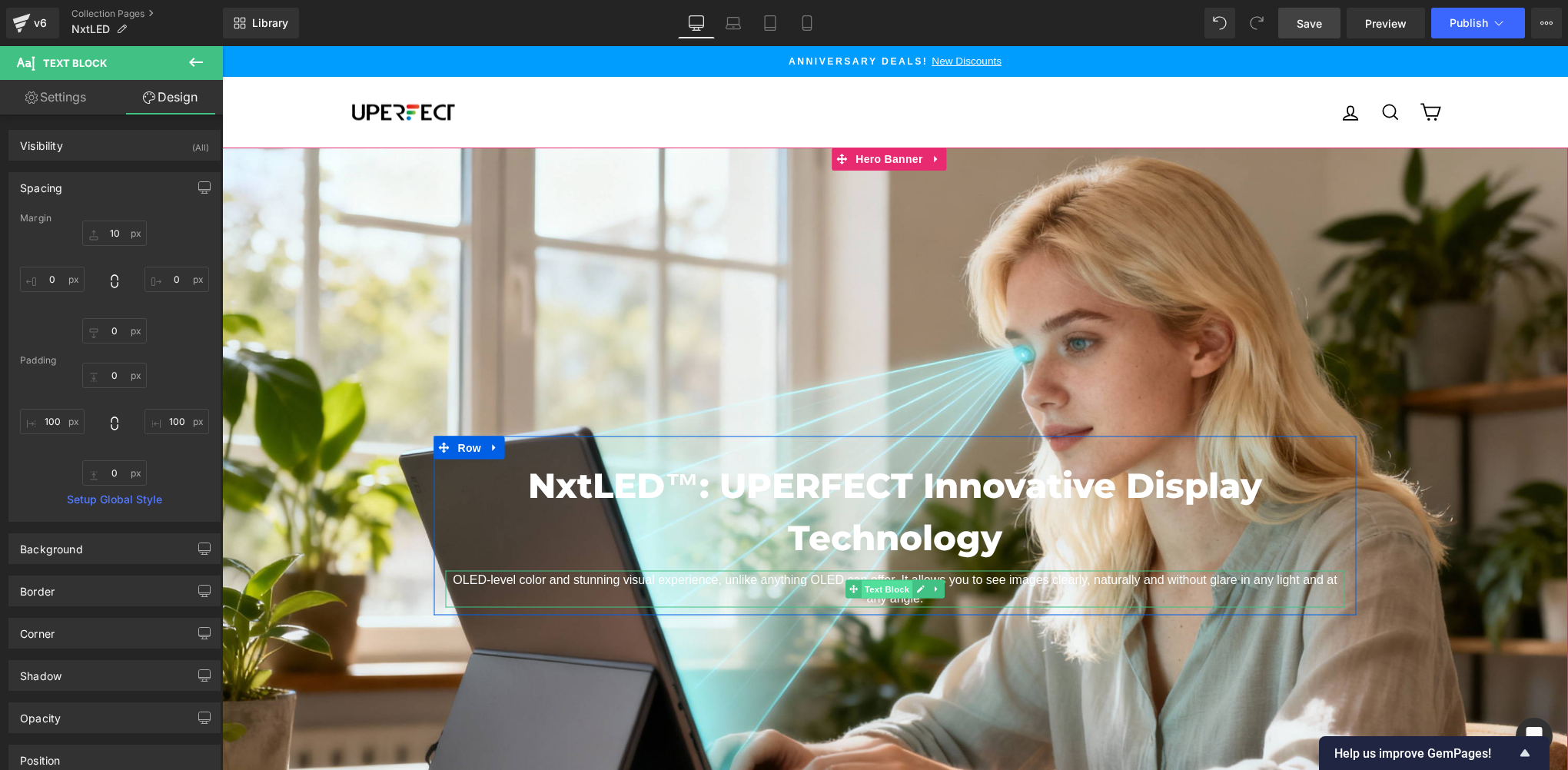
click at [878, 581] on span "Text Block" at bounding box center [887, 590] width 51 height 19
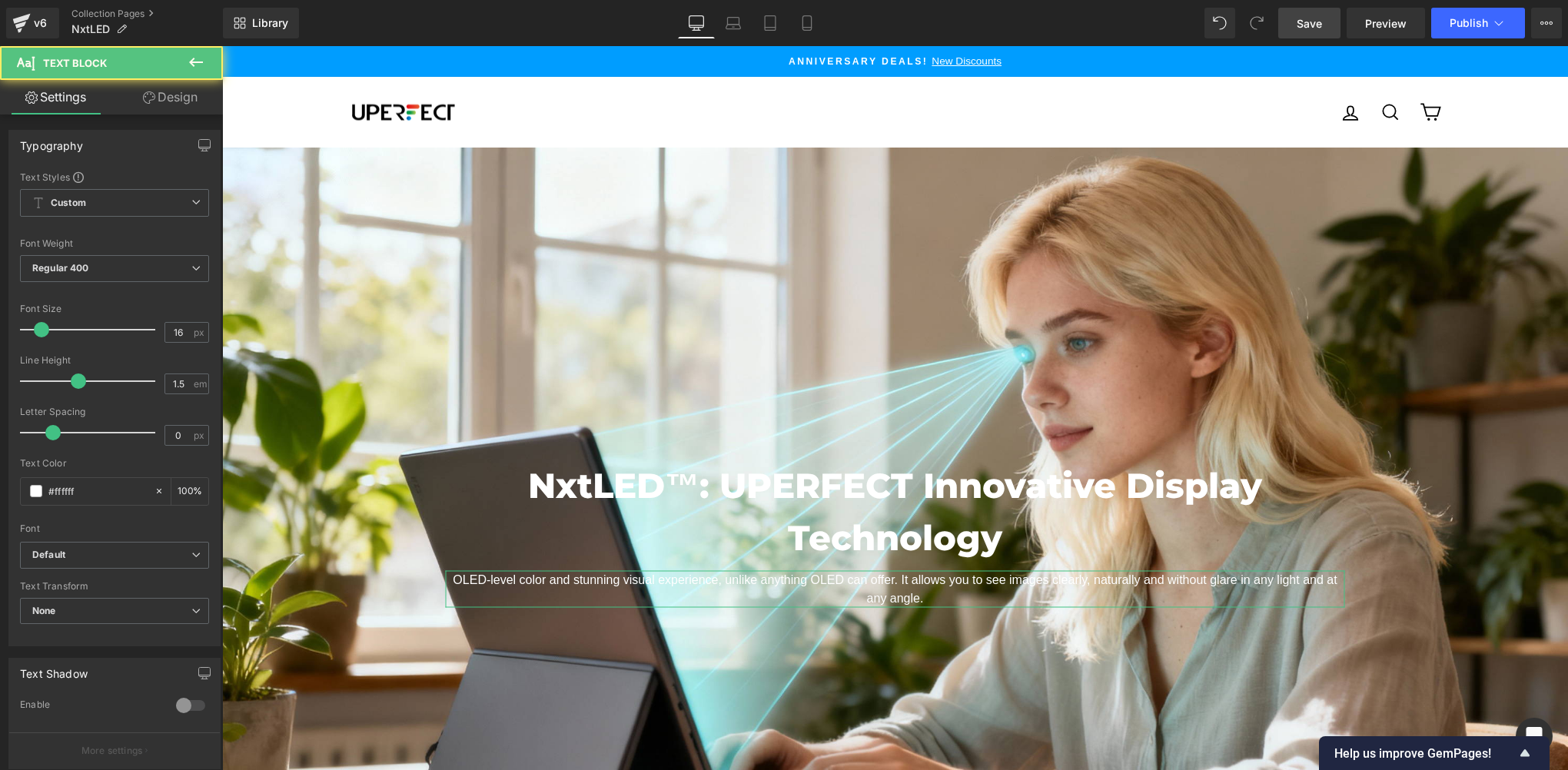
click at [180, 98] on link "Design" at bounding box center [171, 97] width 112 height 34
click at [0, 0] on div "Spacing" at bounding box center [0, 0] width 0 height 0
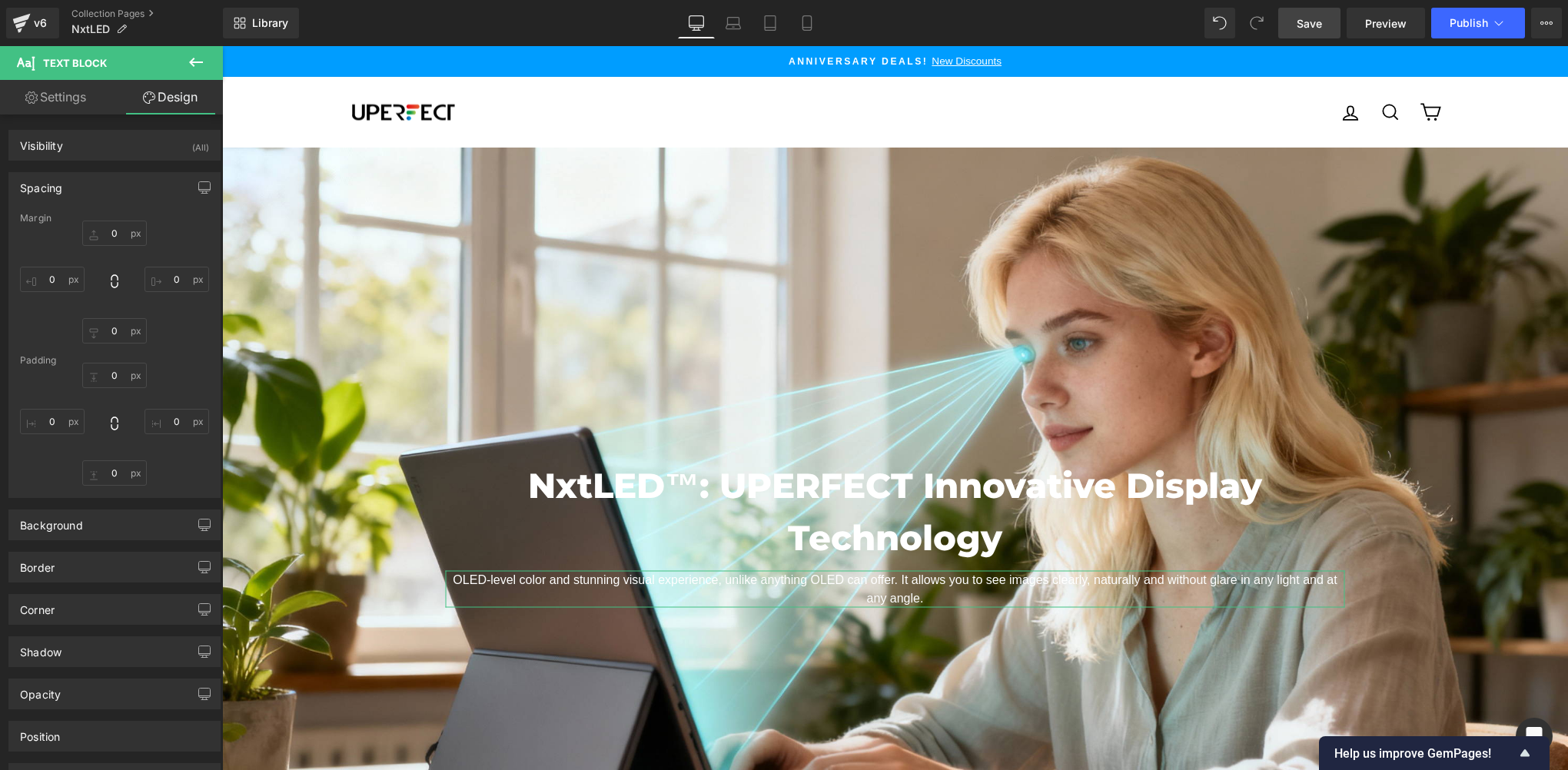
type input "10"
type input "0"
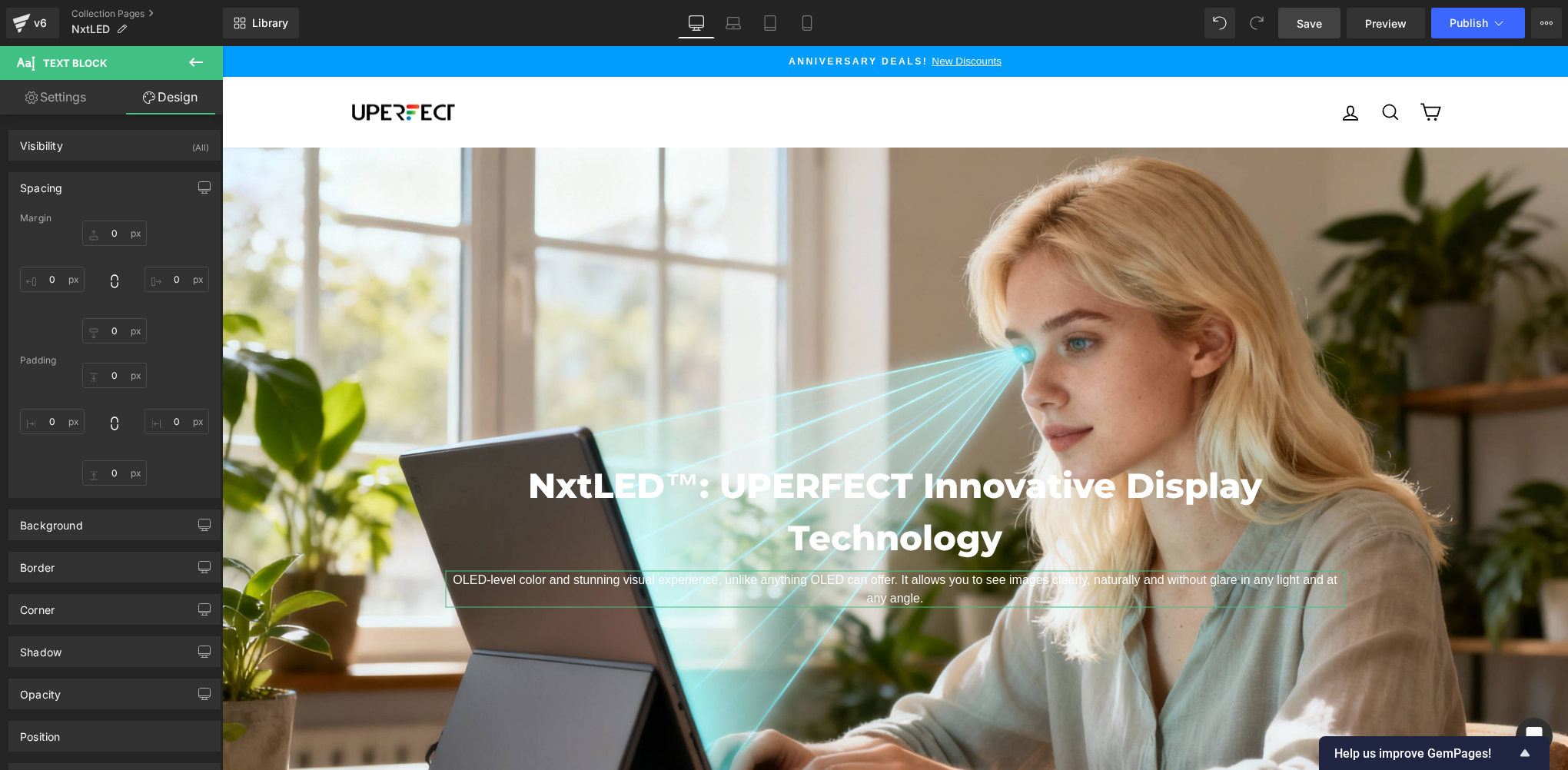
type input "0"
click at [57, 422] on input "0" at bounding box center [52, 421] width 65 height 25
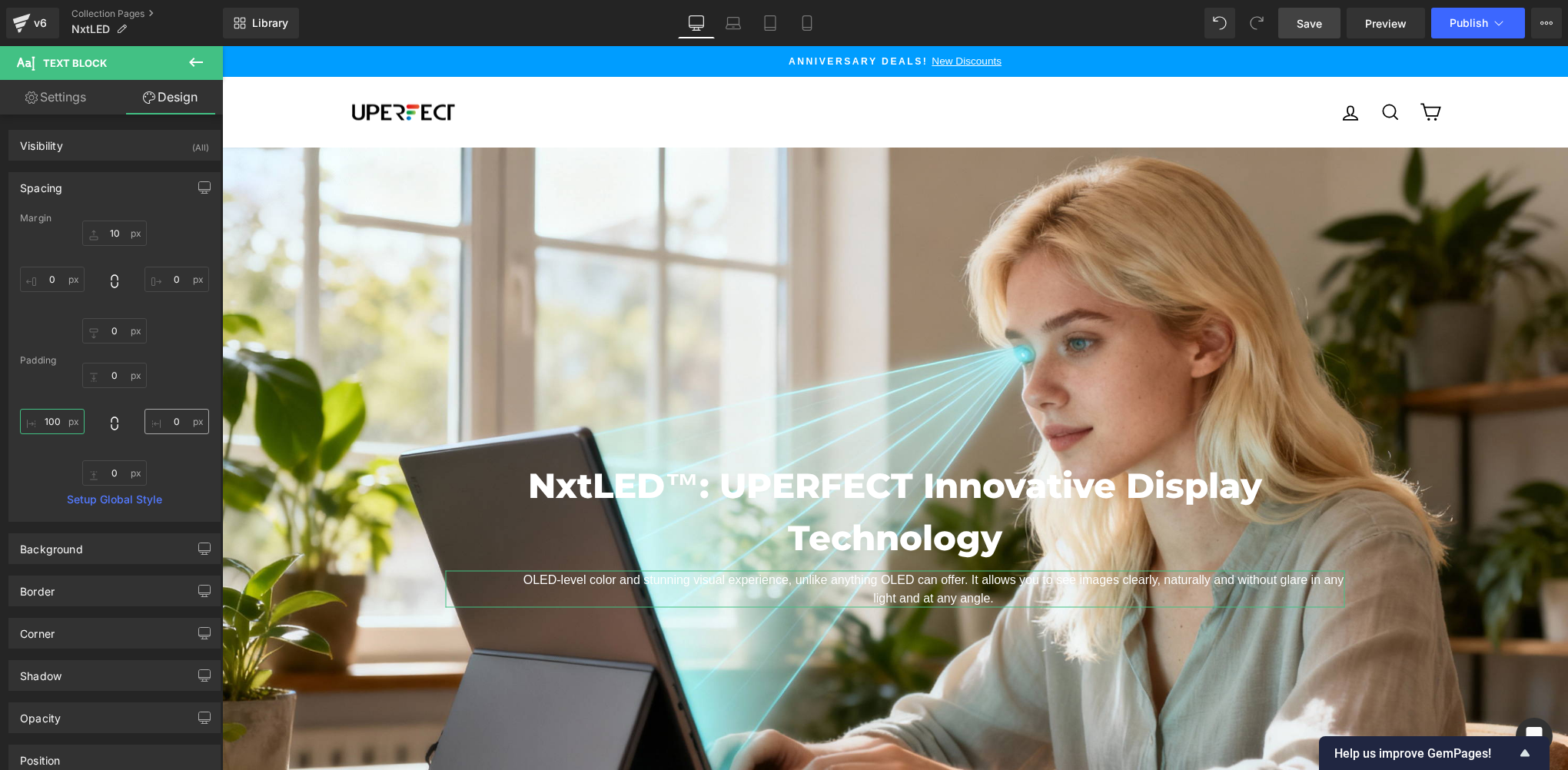
type input "100"
click at [180, 422] on input "0" at bounding box center [176, 421] width 65 height 25
paste input "10"
type input "100"
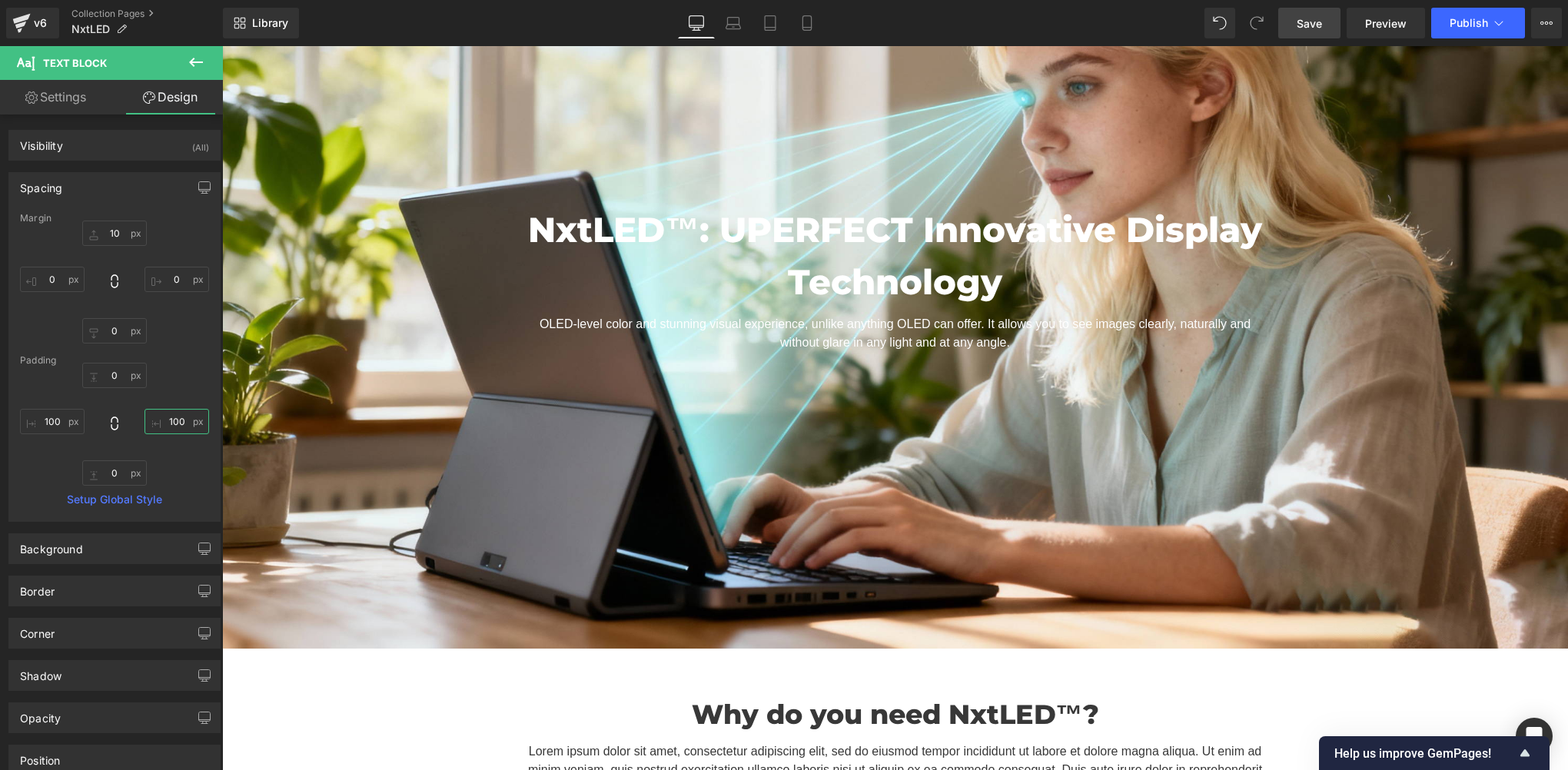
scroll to position [511, 0]
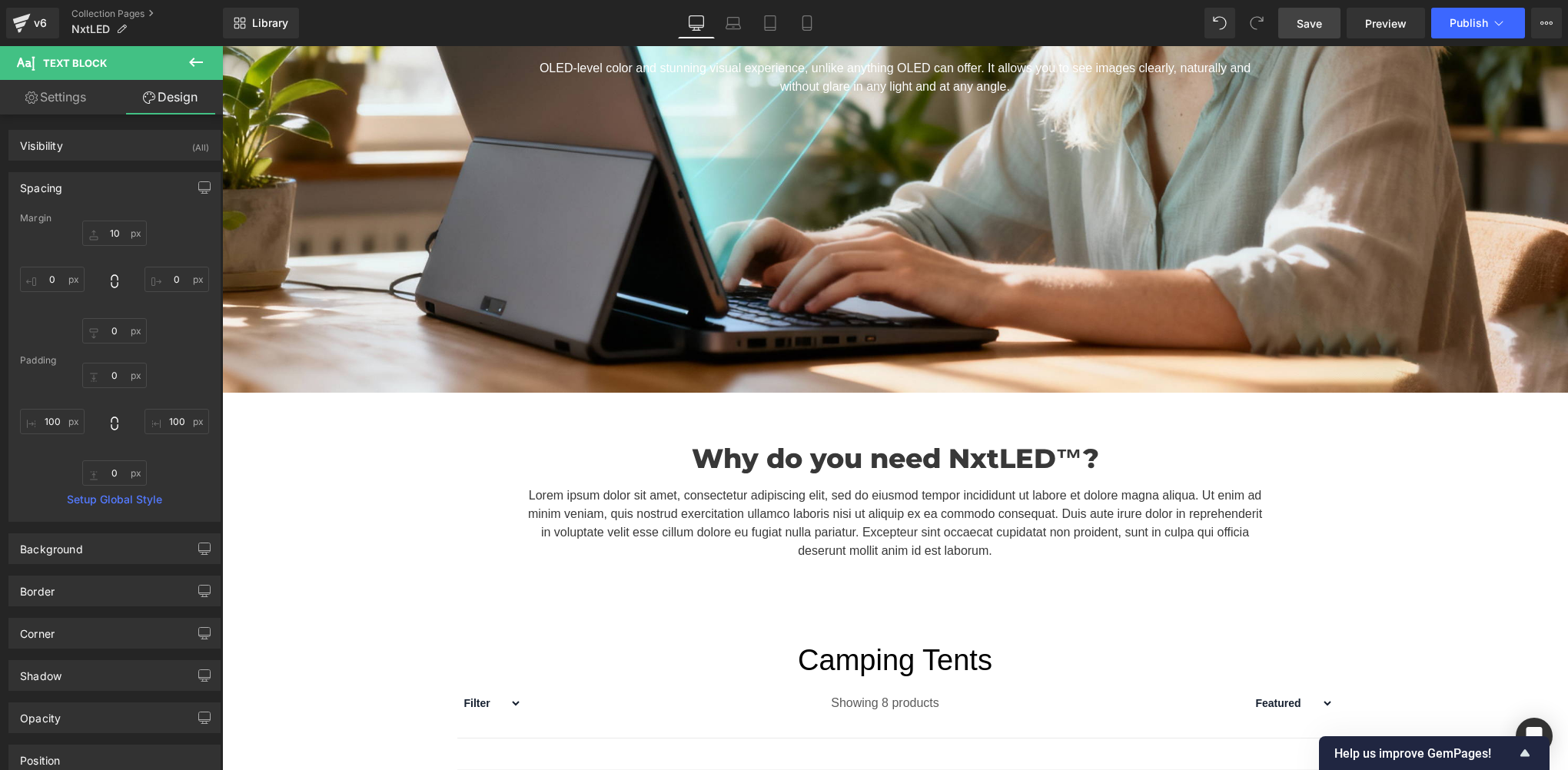
click at [396, 461] on div "Why do you need NxtLED™? Heading Lorem ipsum dolor sit amet, consectetur adipis…" at bounding box center [895, 492] width 1346 height 153
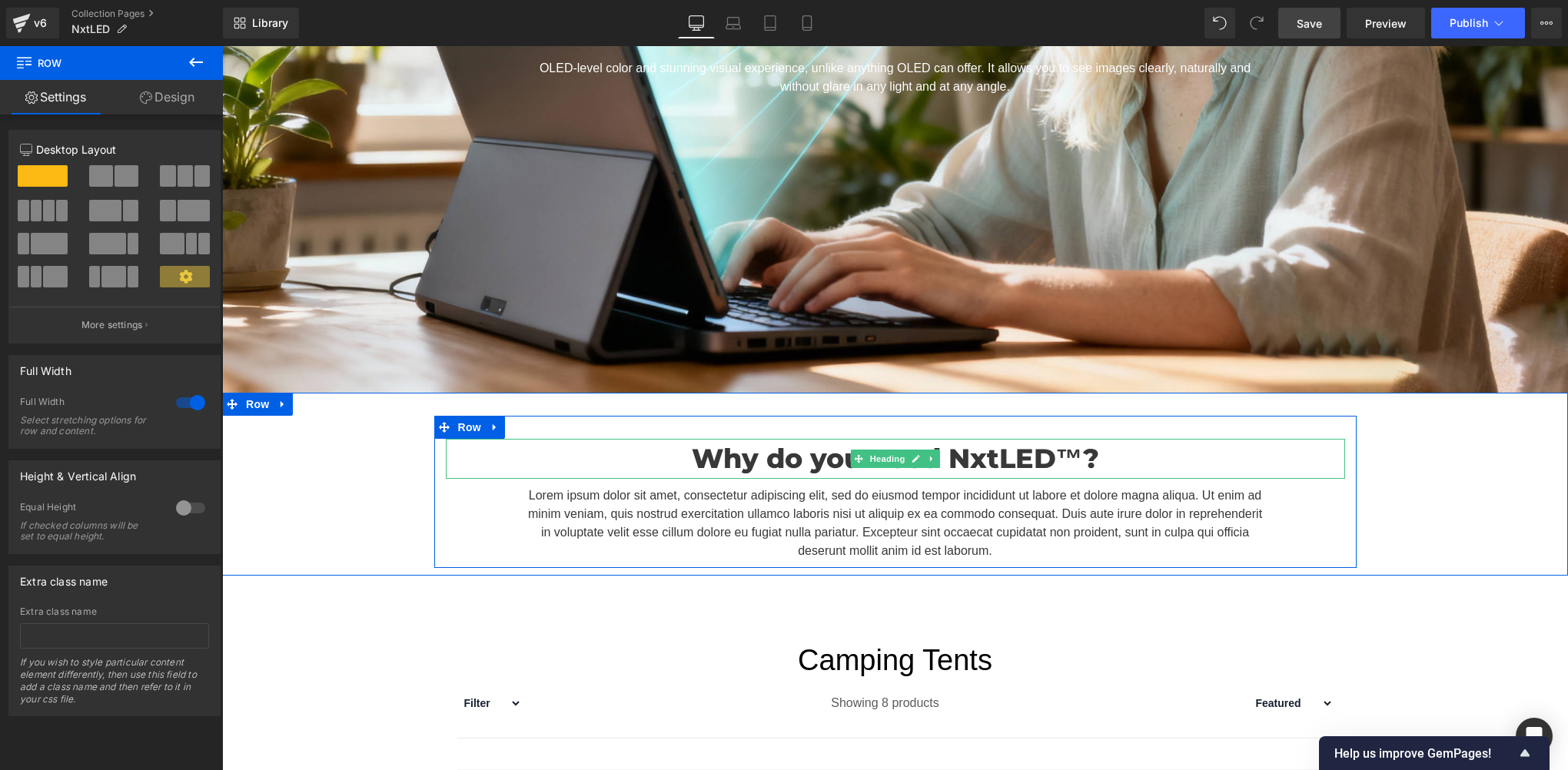
click at [789, 451] on h1 "Why do you need NxtLED™?" at bounding box center [896, 459] width 900 height 41
click at [894, 447] on h1 "Why do you need NxtLED™?" at bounding box center [896, 459] width 900 height 41
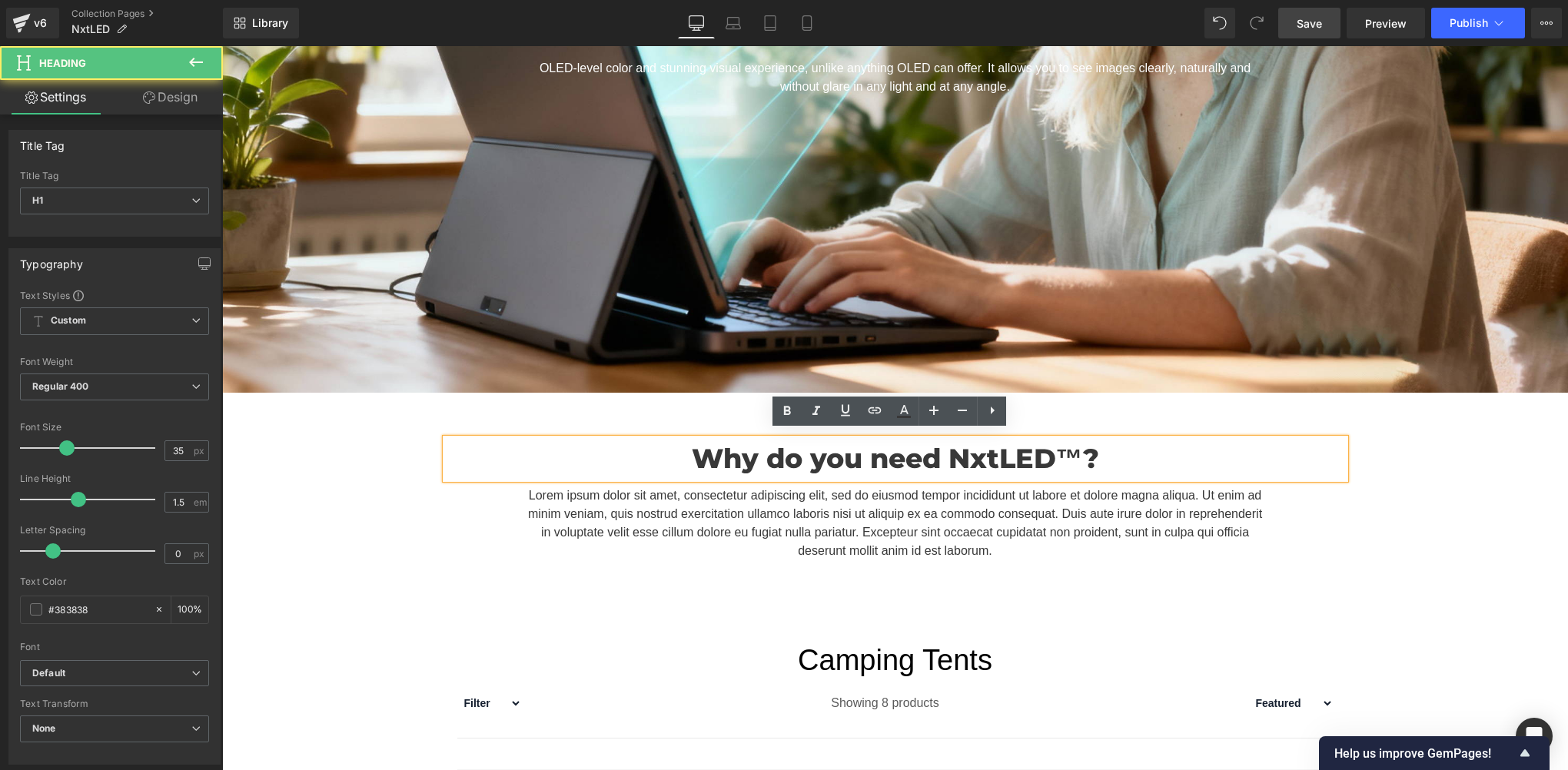
click at [692, 461] on h1 "Why do you need NxtLED™?" at bounding box center [896, 459] width 900 height 41
click at [827, 458] on h1 "Why do you need NxtLED™?" at bounding box center [896, 459] width 900 height 41
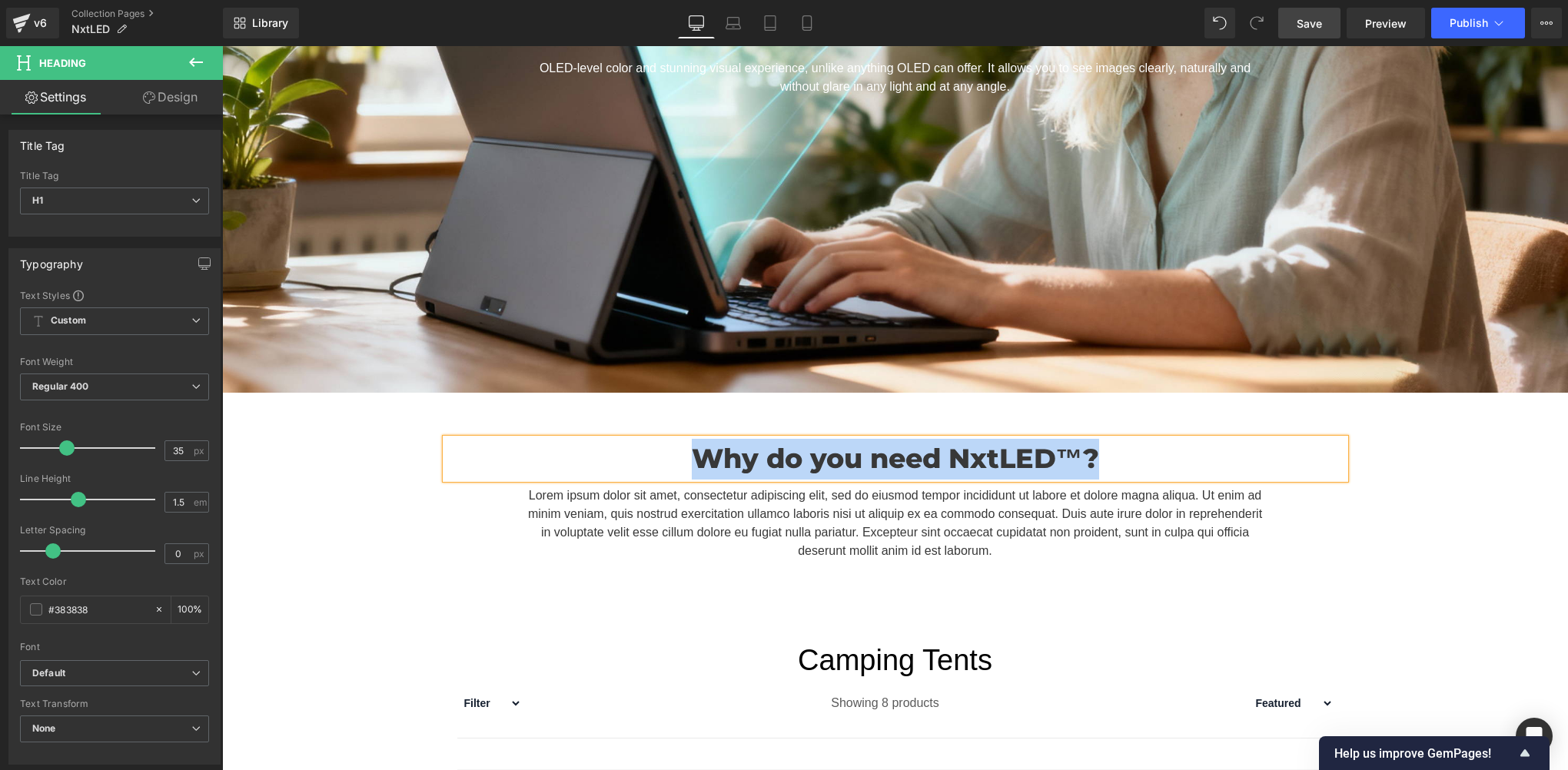
copy h1 "Why do you need NxtLED™?"
click at [828, 459] on h1 "Why do you need NxtLED™?" at bounding box center [896, 459] width 900 height 41
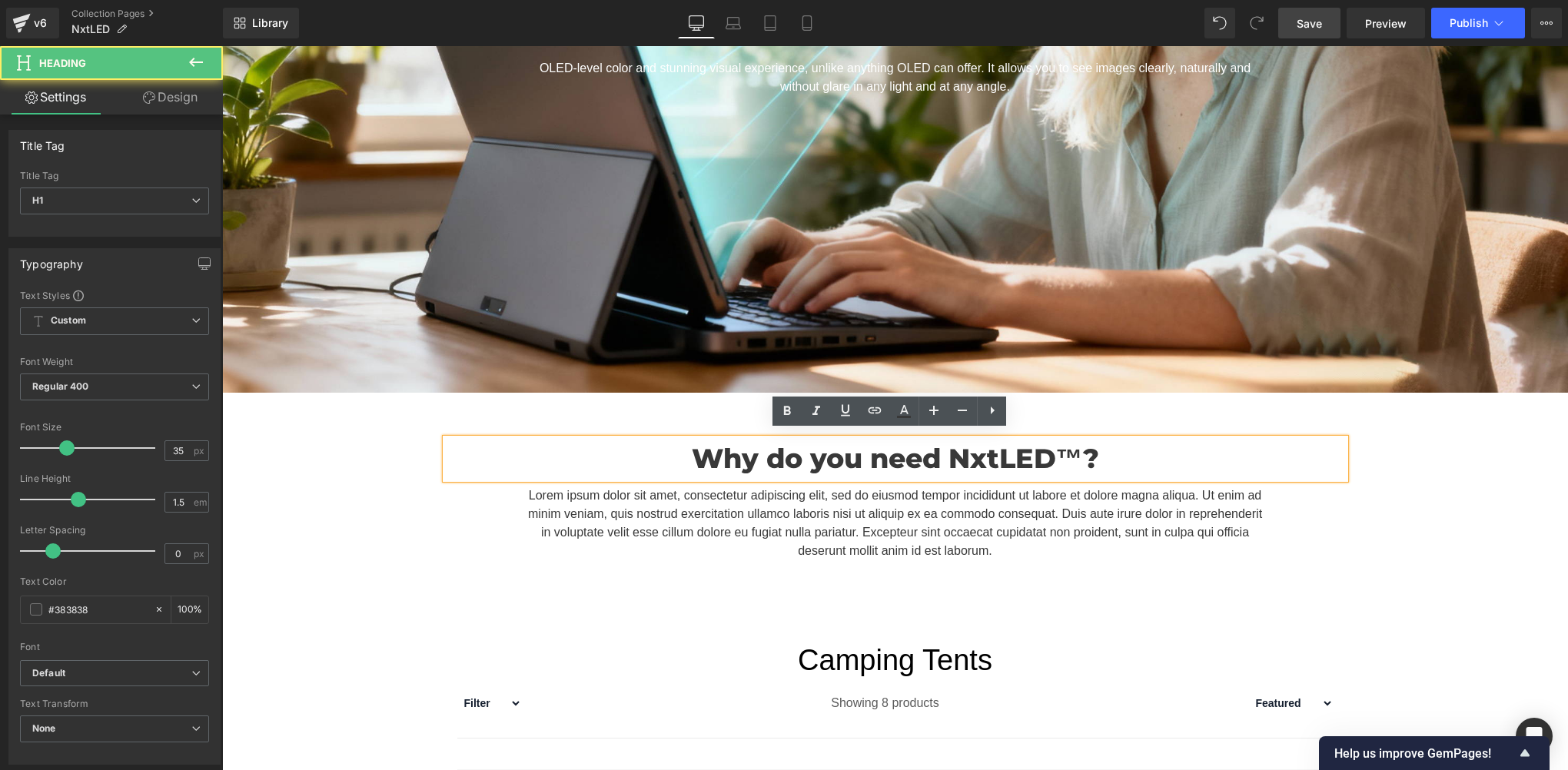
click at [878, 459] on h1 "Why do you need NxtLED™?" at bounding box center [896, 459] width 900 height 41
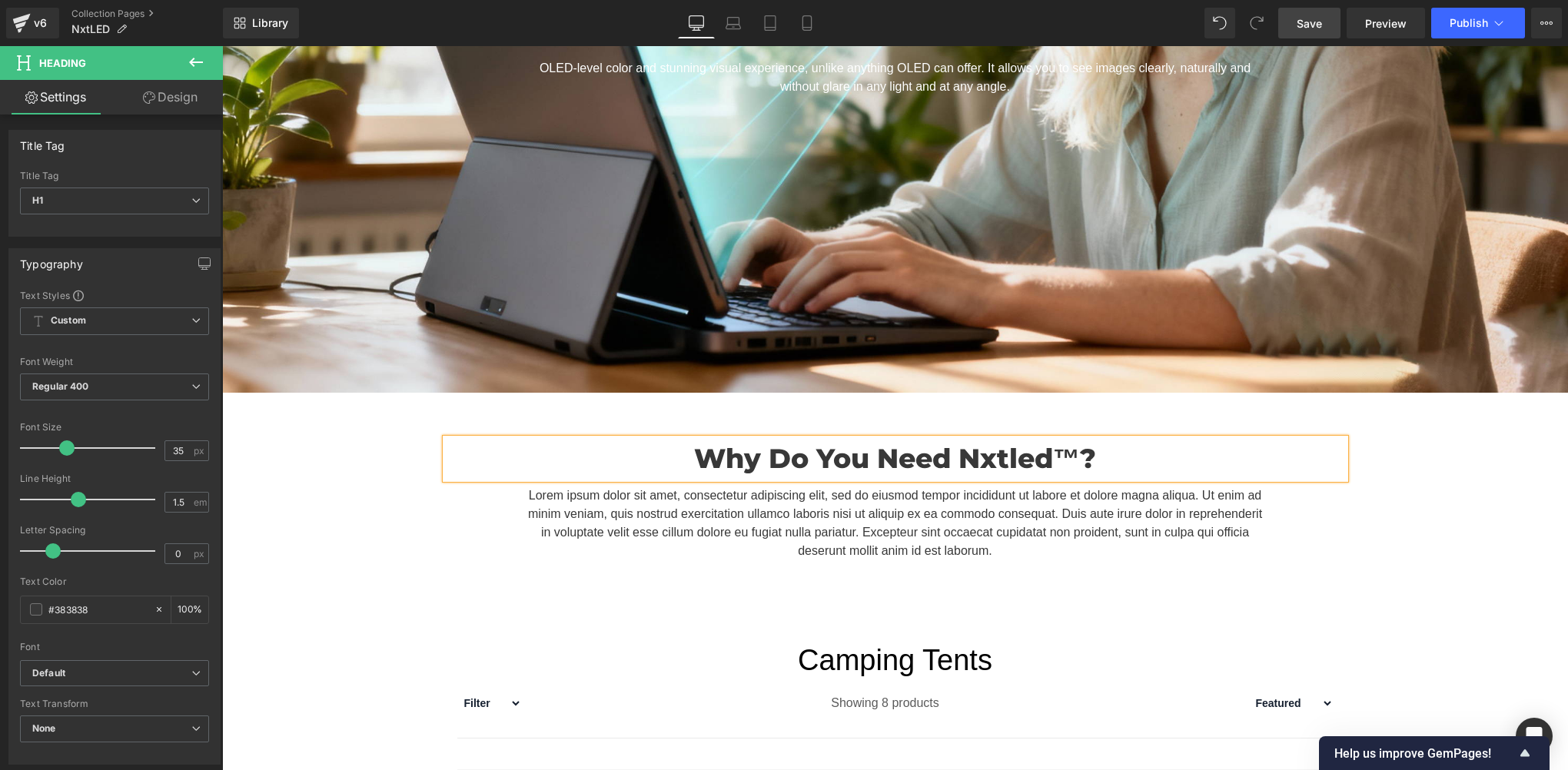
click at [776, 527] on p "Lorem ipsum dolor sit amet, consectetur adipiscing elit, sed do eiusmod tempor …" at bounding box center [895, 522] width 746 height 73
click at [857, 543] on p "Lorem ipsum dolor sit amet, consectetur adipiscing elit, sed do eiusmod tempor …" at bounding box center [895, 522] width 746 height 73
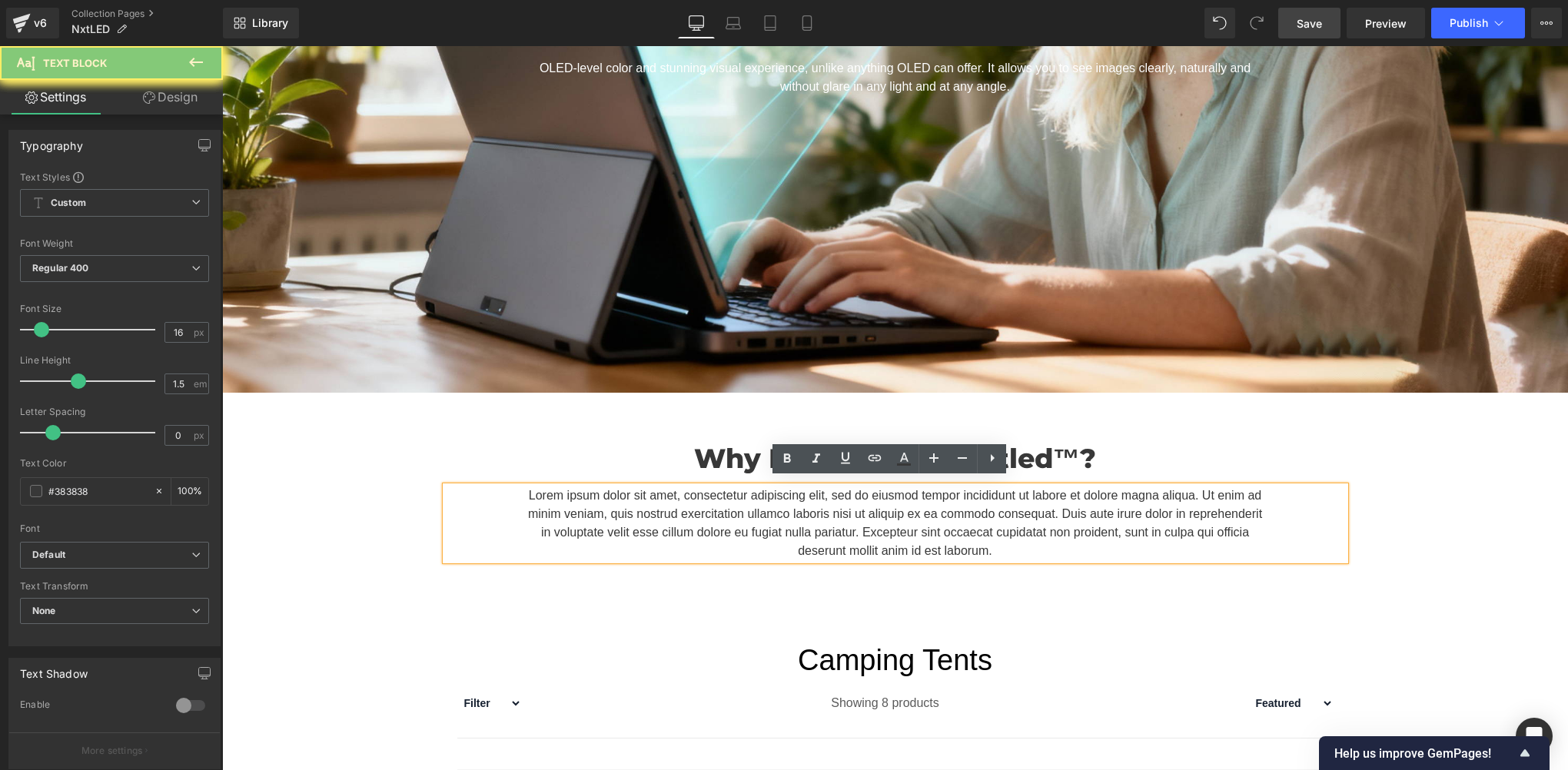
click at [890, 543] on p "Lorem ipsum dolor sit amet, consectetur adipiscing elit, sed do eiusmod tempor …" at bounding box center [895, 522] width 746 height 73
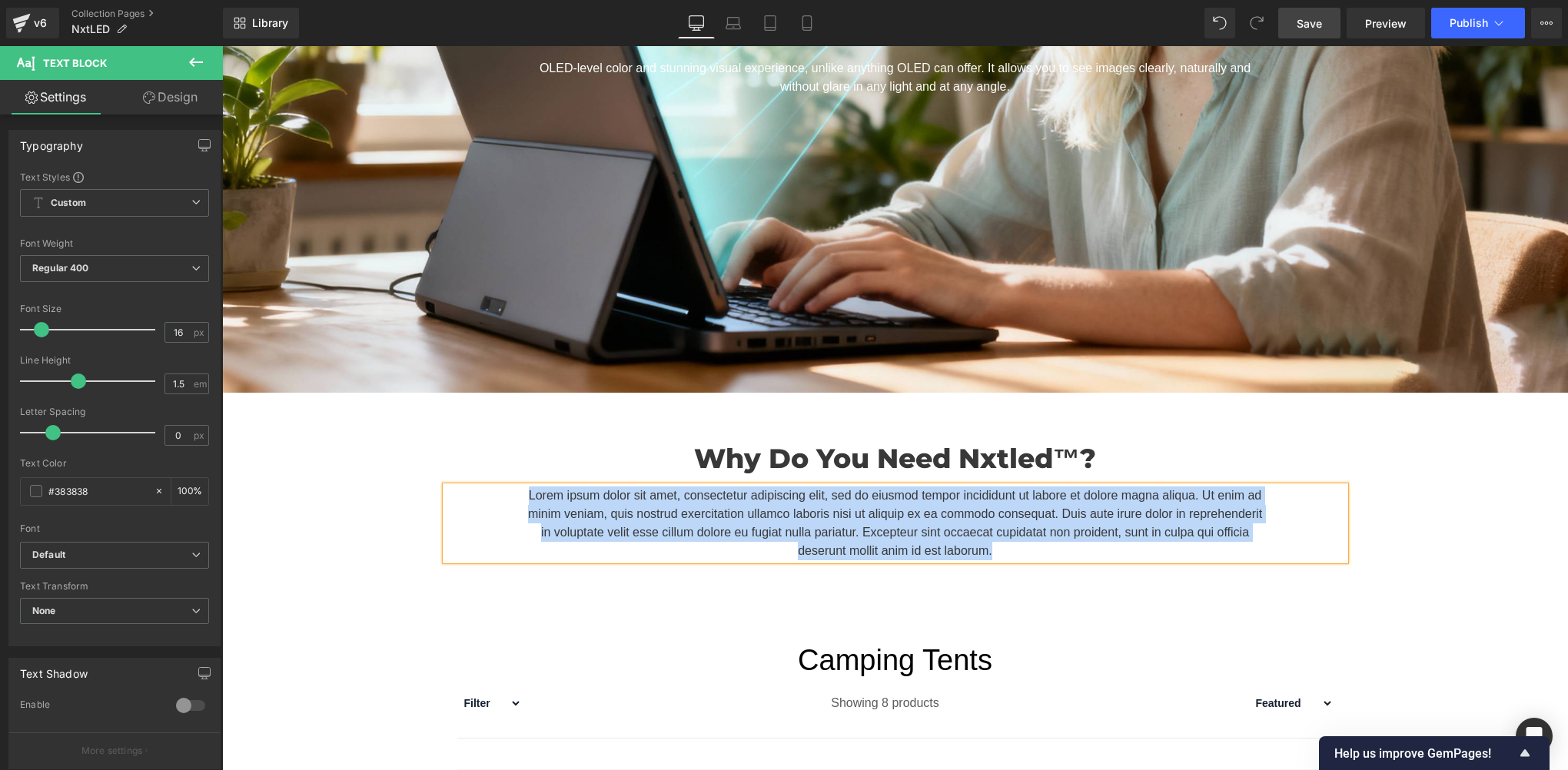
paste div
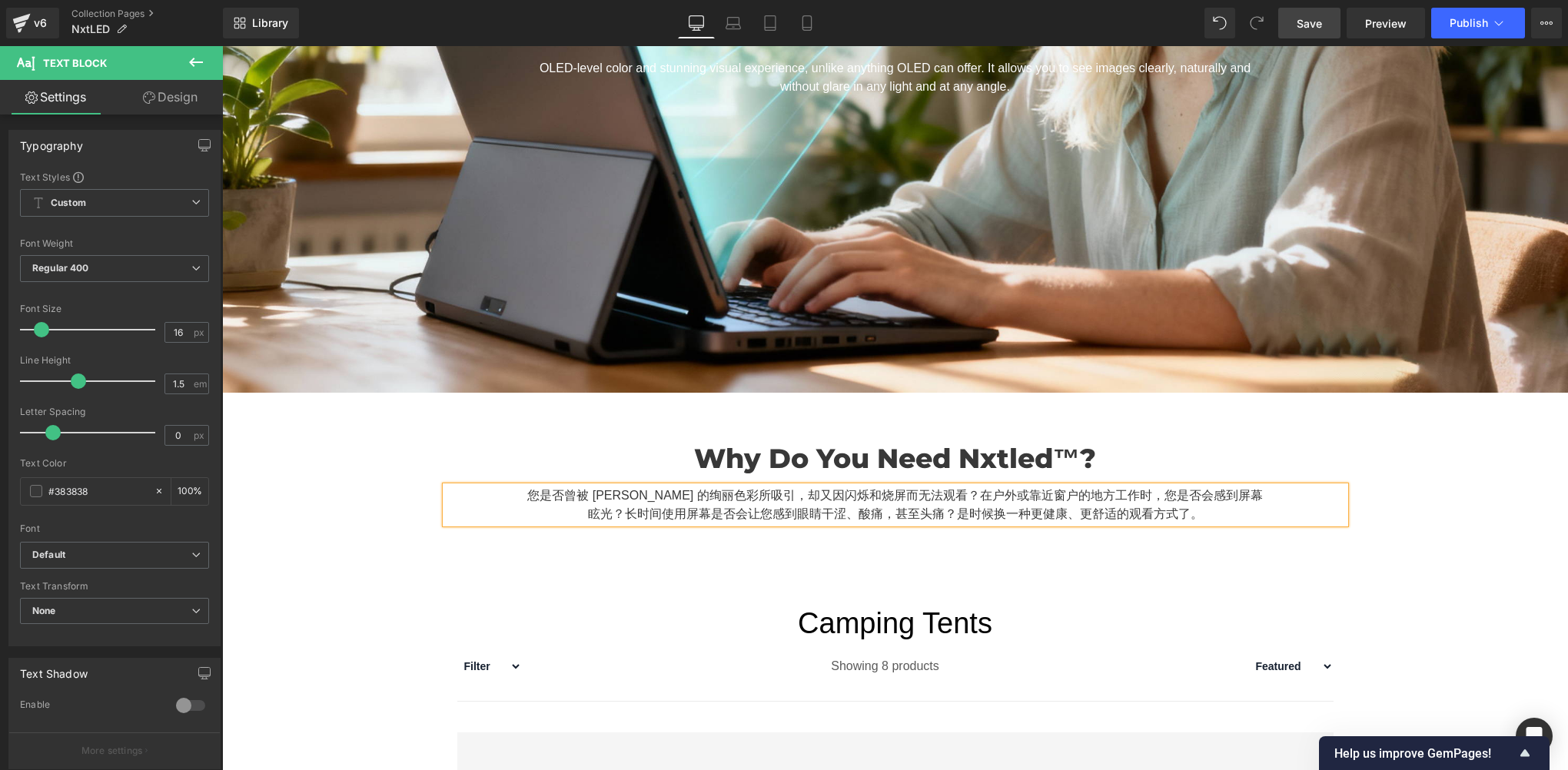
click at [828, 507] on p "您是否曾被 [PERSON_NAME] 的绚丽色彩所吸引，却又因闪烁和烧屏而无法观看？在户外或靠近窗户的地方工作时，您是否会感到屏幕眩光？长时间使用屏幕是否会…" at bounding box center [895, 505] width 746 height 37
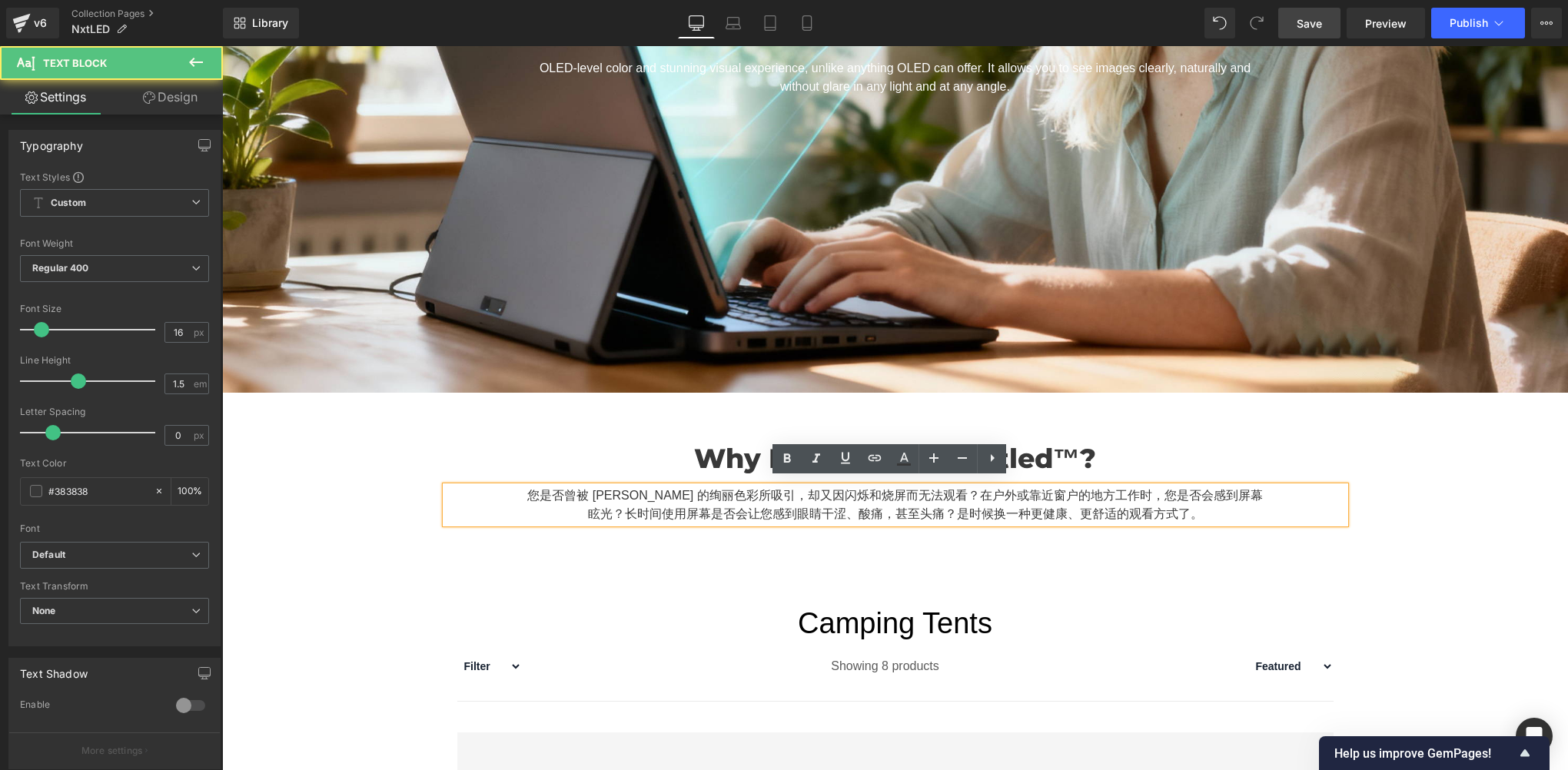
click at [879, 505] on p "您是否曾被 [PERSON_NAME] 的绚丽色彩所吸引，却又因闪烁和烧屏而无法观看？在户外或靠近窗户的地方工作时，您是否会感到屏幕眩光？长时间使用屏幕是否会…" at bounding box center [895, 505] width 746 height 37
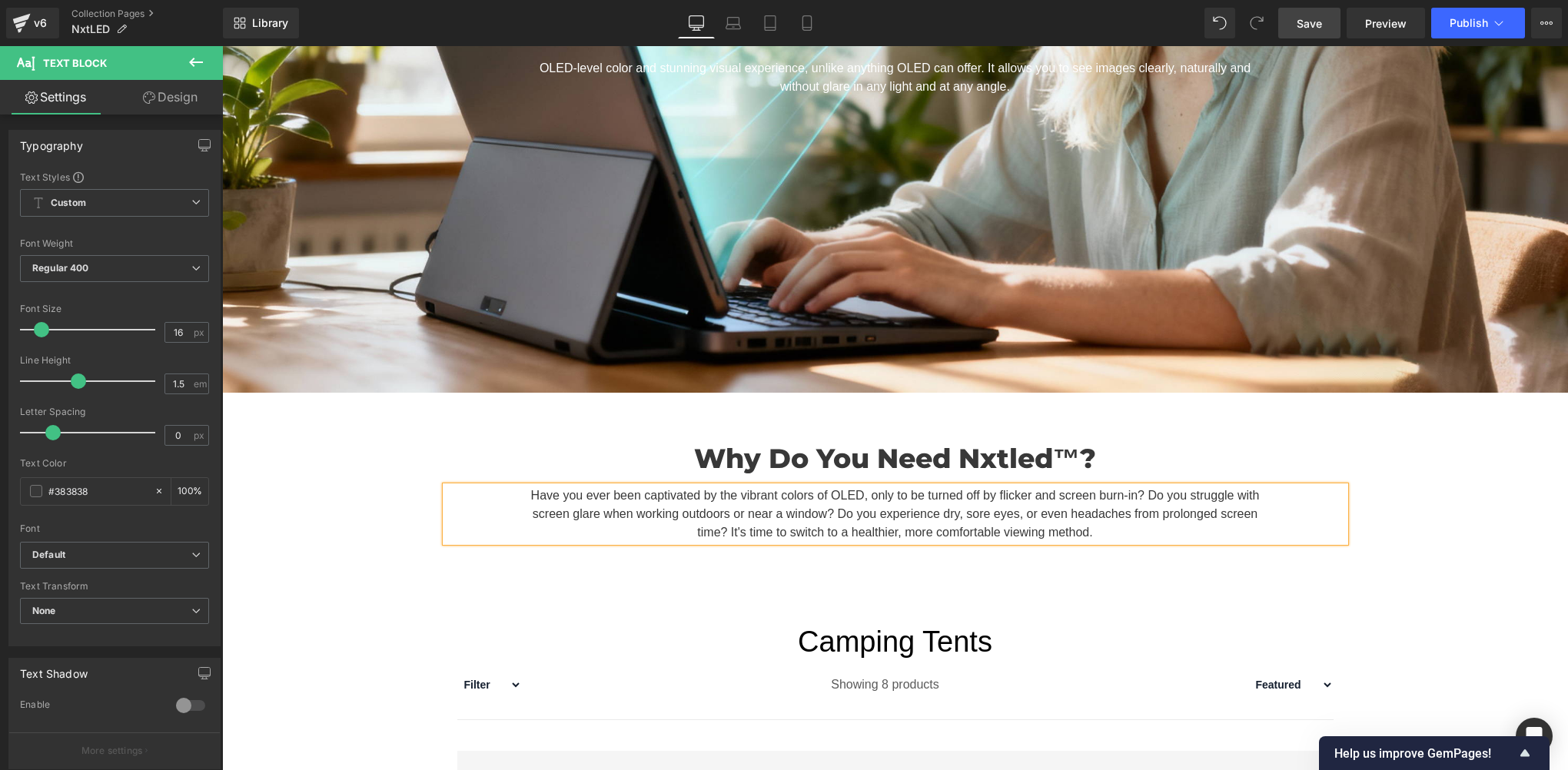
click at [320, 533] on div "Why Do You Need Nxtled™? Heading Have you ever been captivated by the vibrant c…" at bounding box center [895, 482] width 1346 height 134
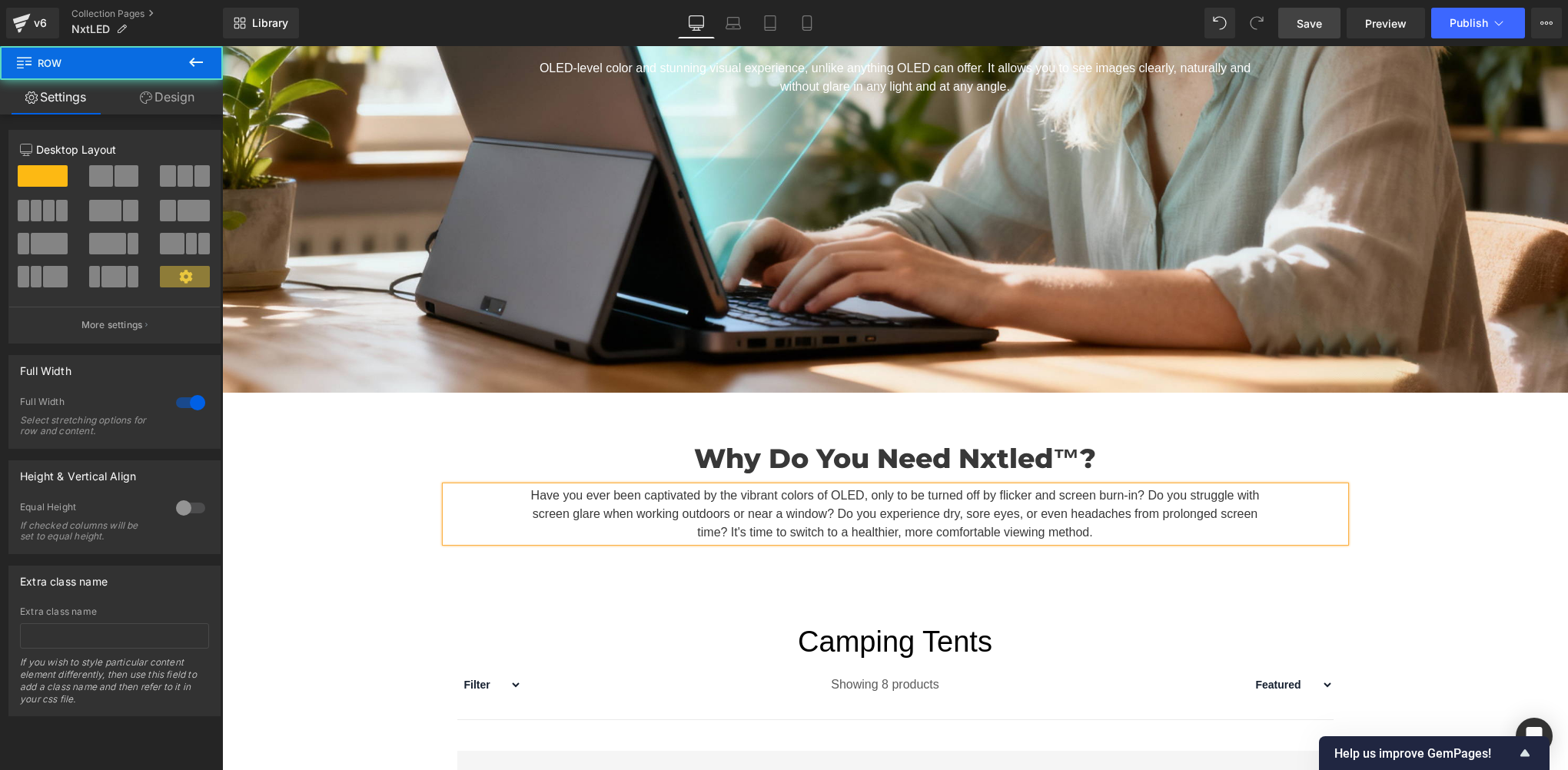
scroll to position [768, 0]
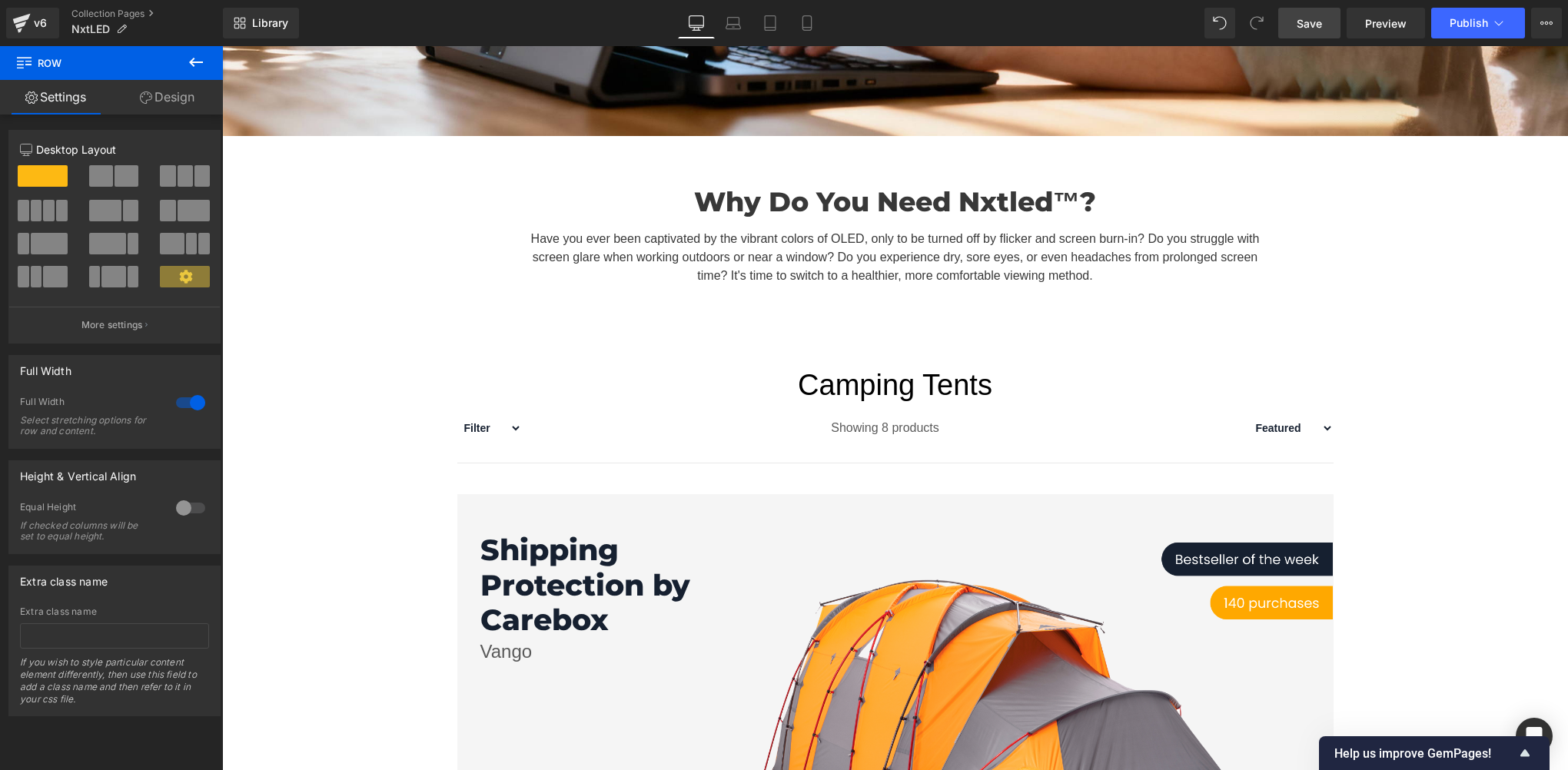
click at [209, 71] on button at bounding box center [196, 63] width 54 height 34
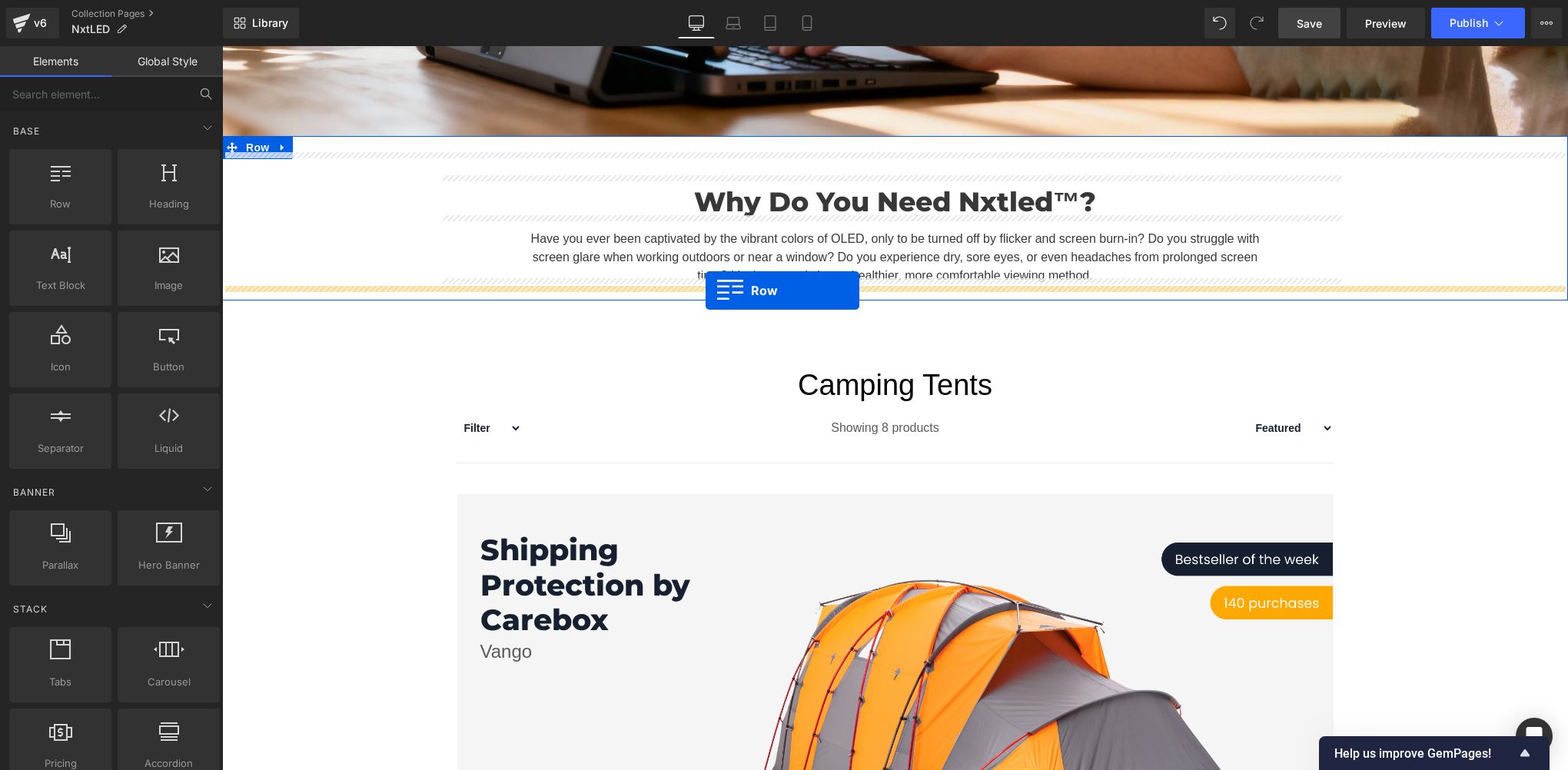
drag, startPoint x: 274, startPoint y: 237, endPoint x: 706, endPoint y: 290, distance: 435.2
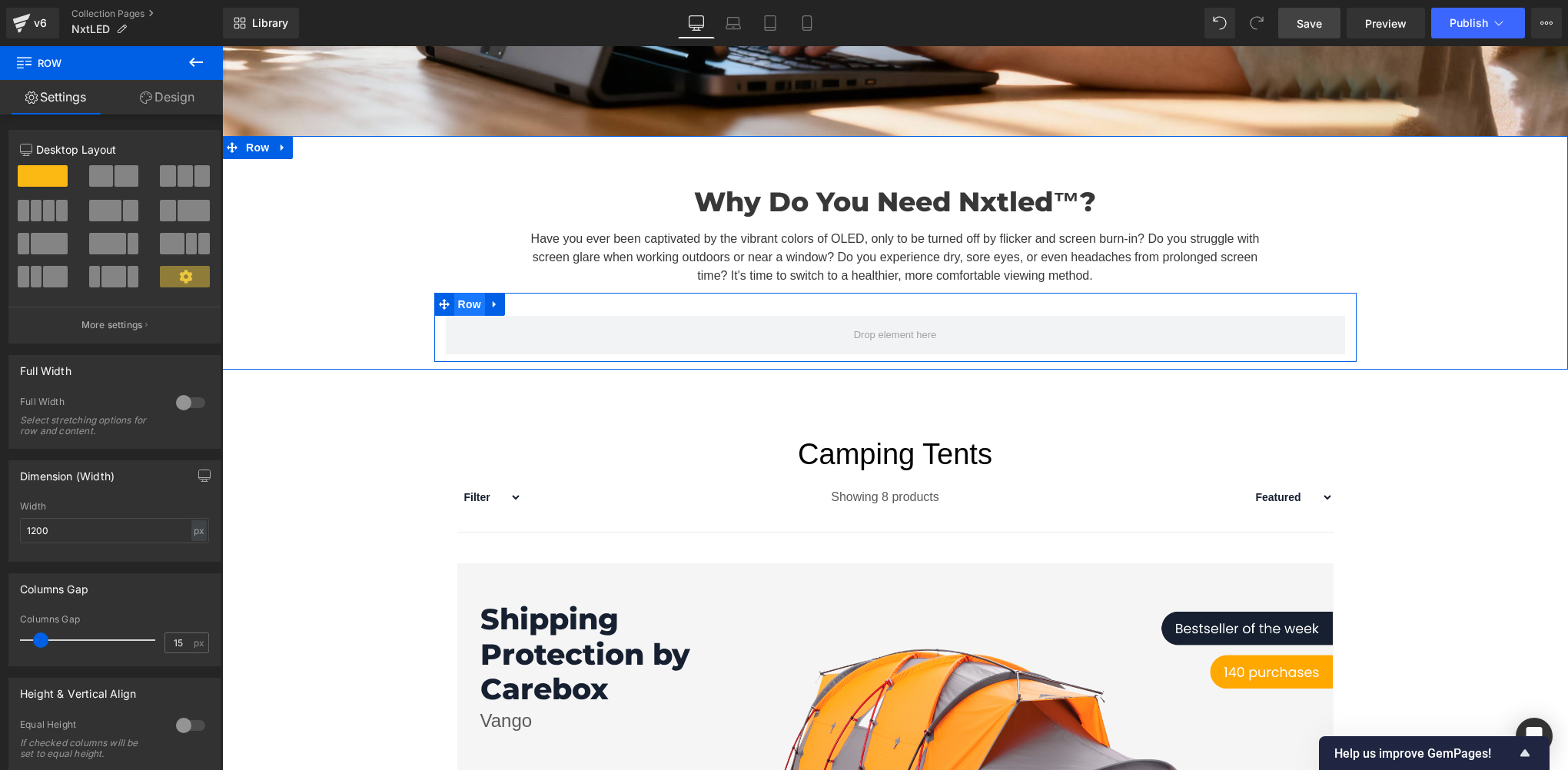
click at [475, 299] on span "Row" at bounding box center [469, 305] width 30 height 24
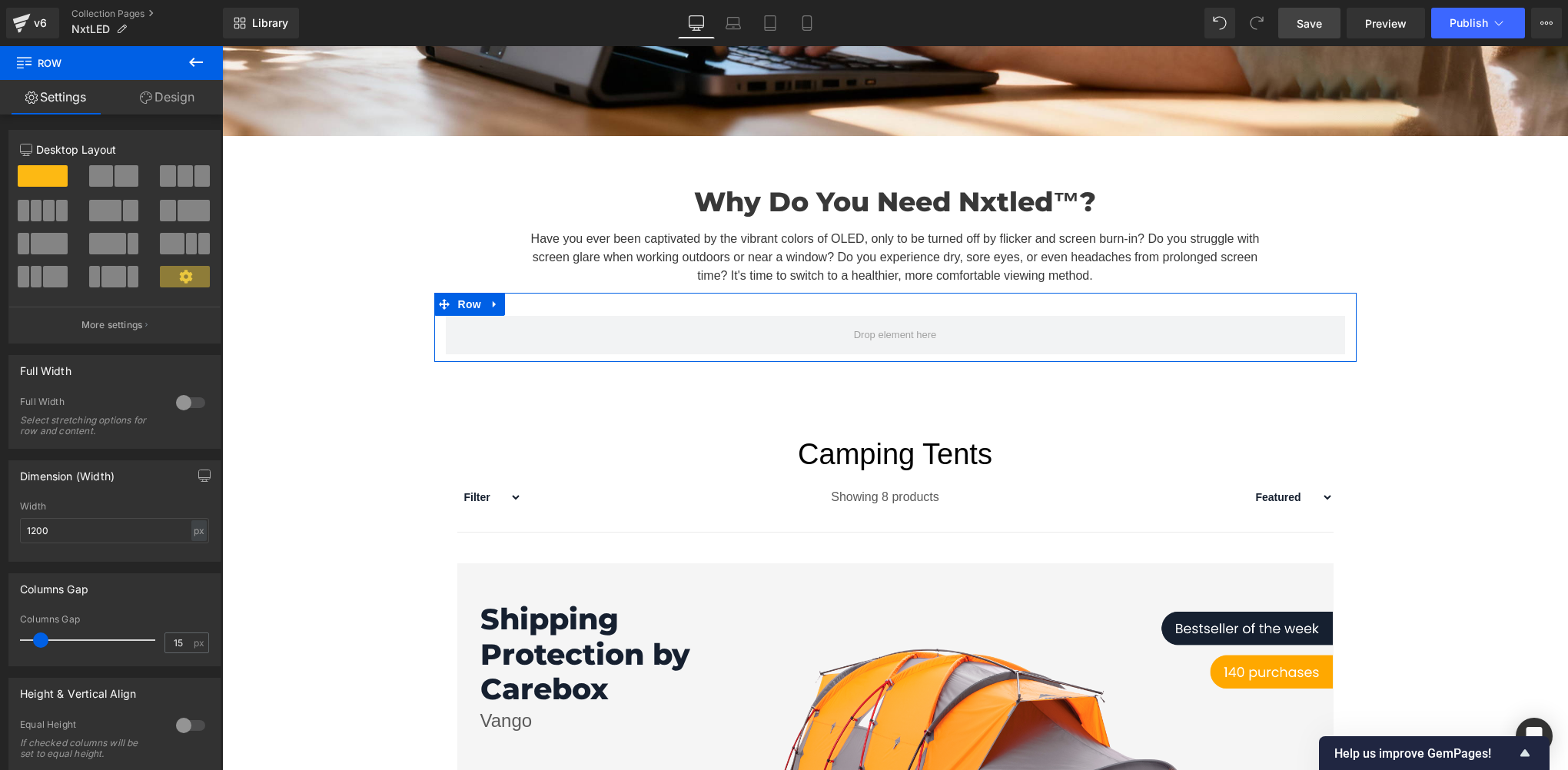
drag, startPoint x: 203, startPoint y: 169, endPoint x: 92, endPoint y: 186, distance: 112.3
click at [203, 169] on span at bounding box center [202, 176] width 16 height 22
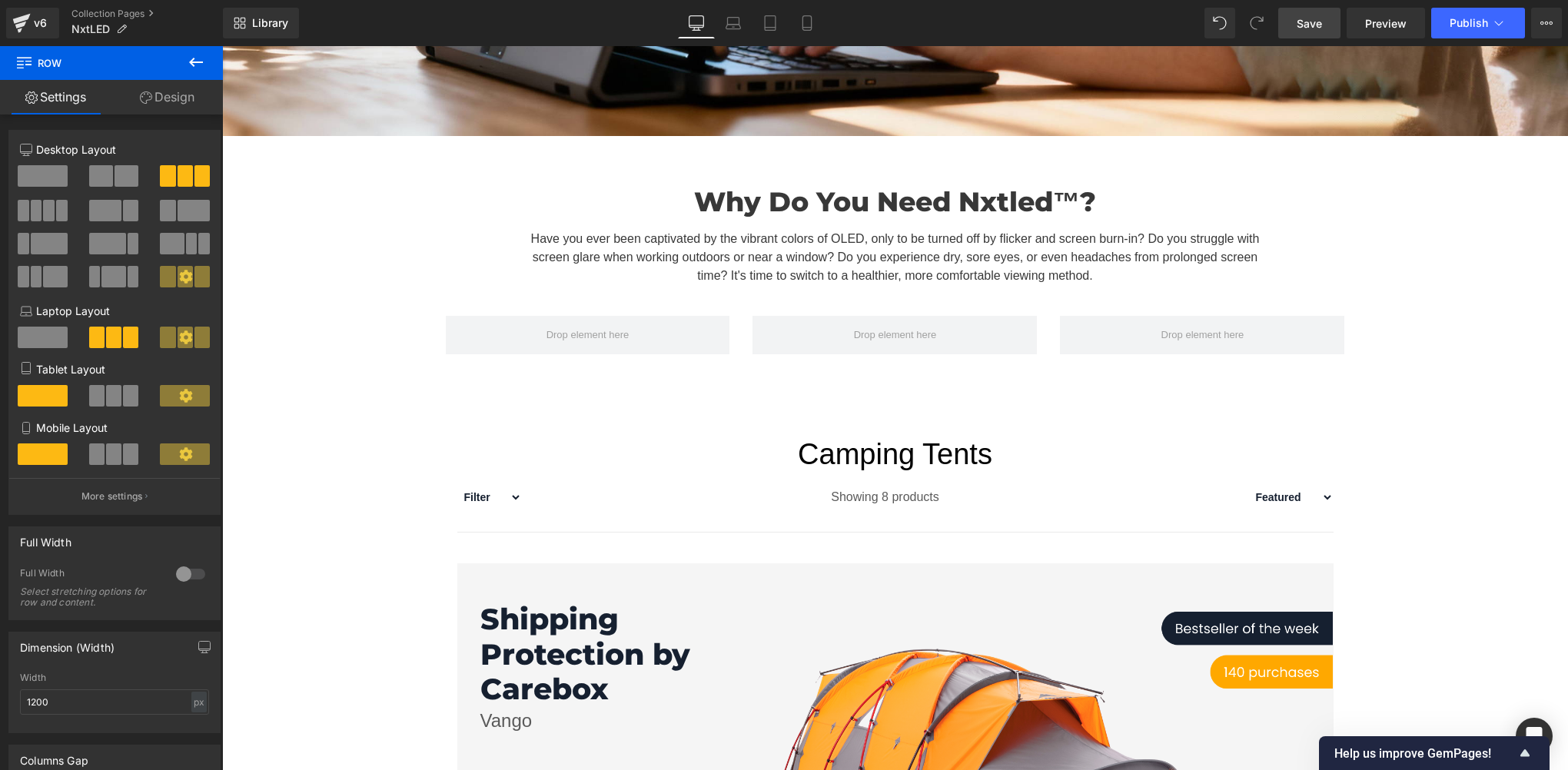
scroll to position [511, 0]
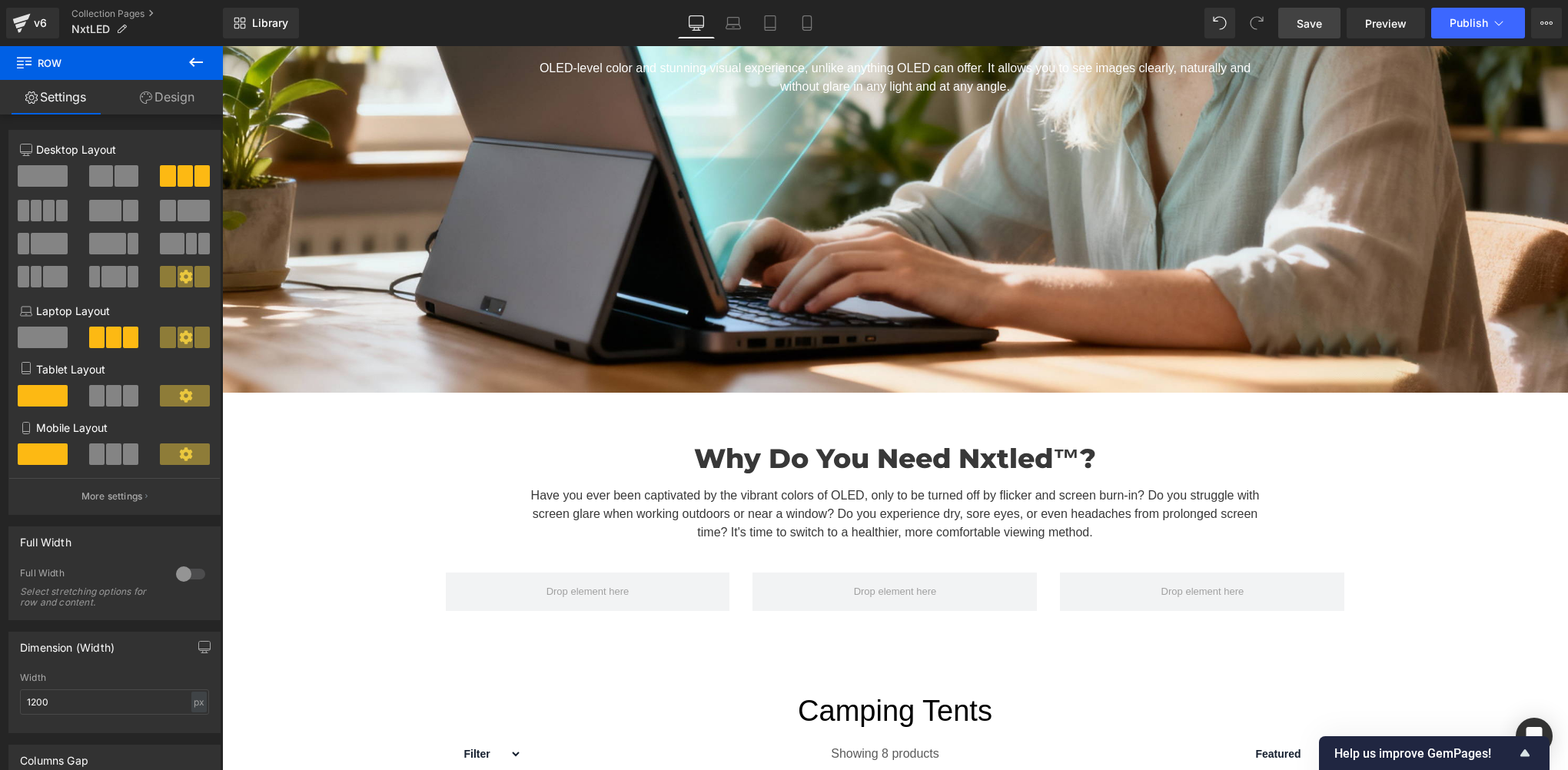
click at [203, 66] on icon at bounding box center [196, 62] width 19 height 19
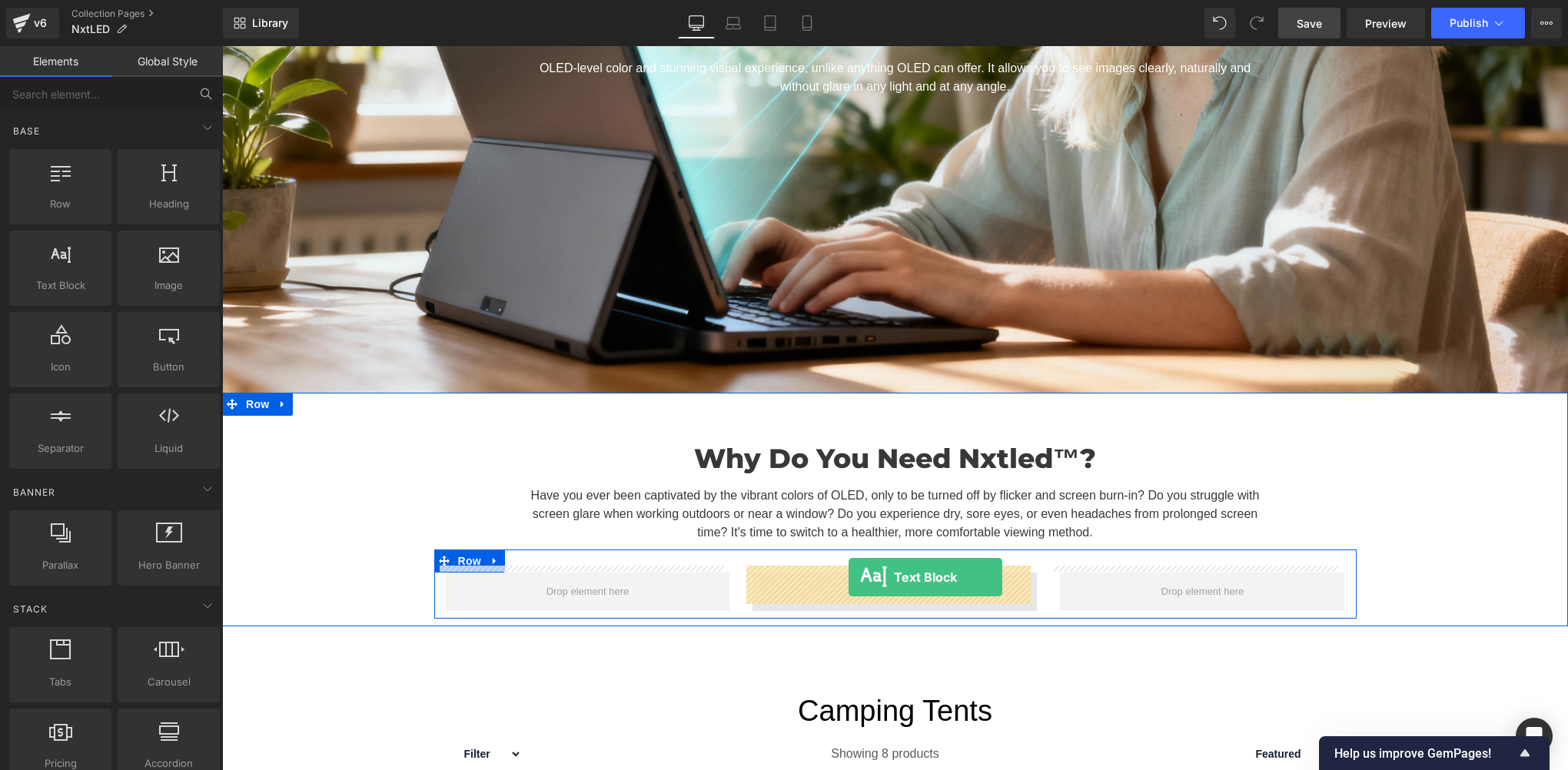
drag, startPoint x: 280, startPoint y: 312, endPoint x: 849, endPoint y: 576, distance: 627.3
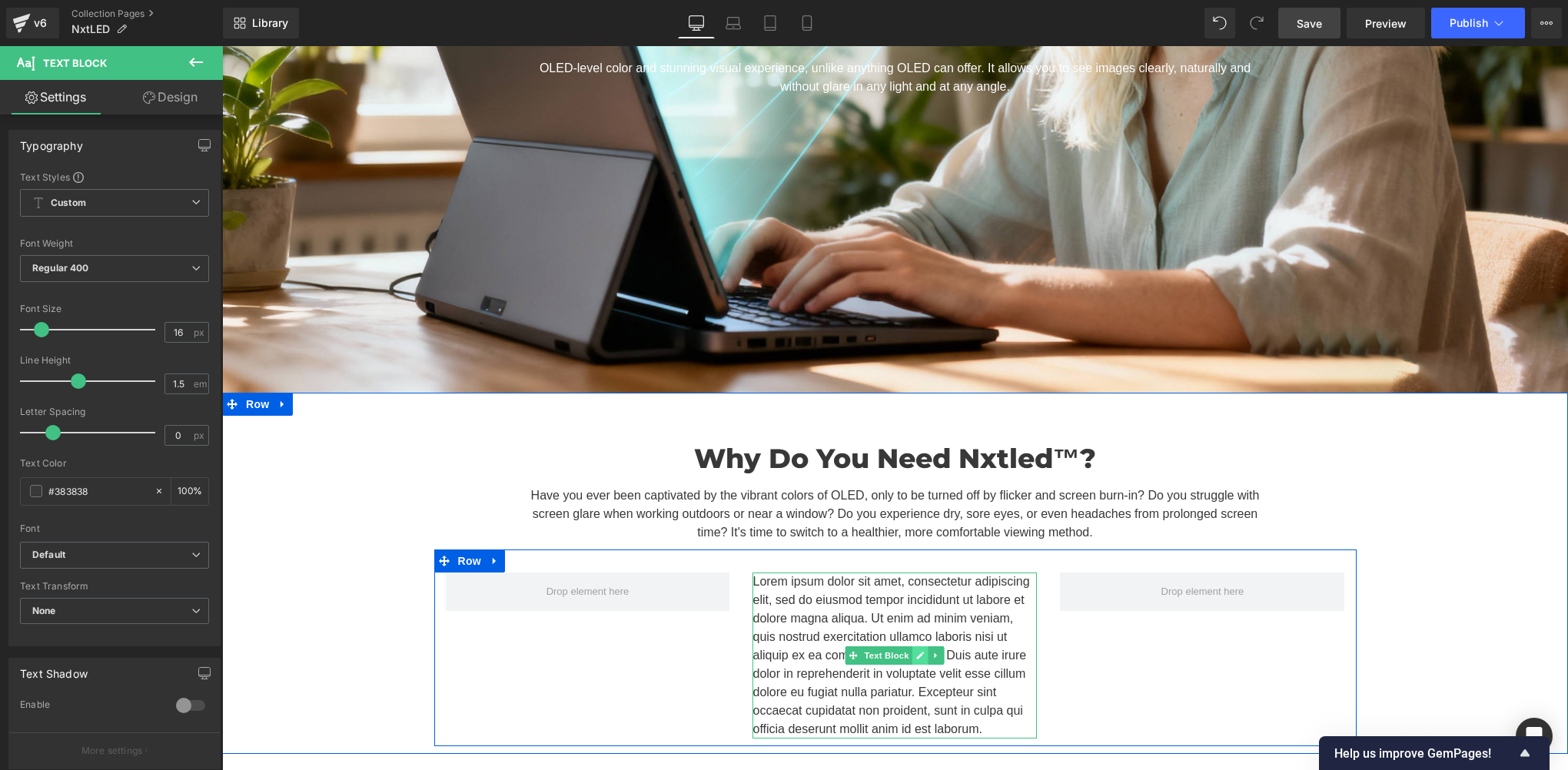
click at [916, 650] on icon at bounding box center [920, 654] width 9 height 9
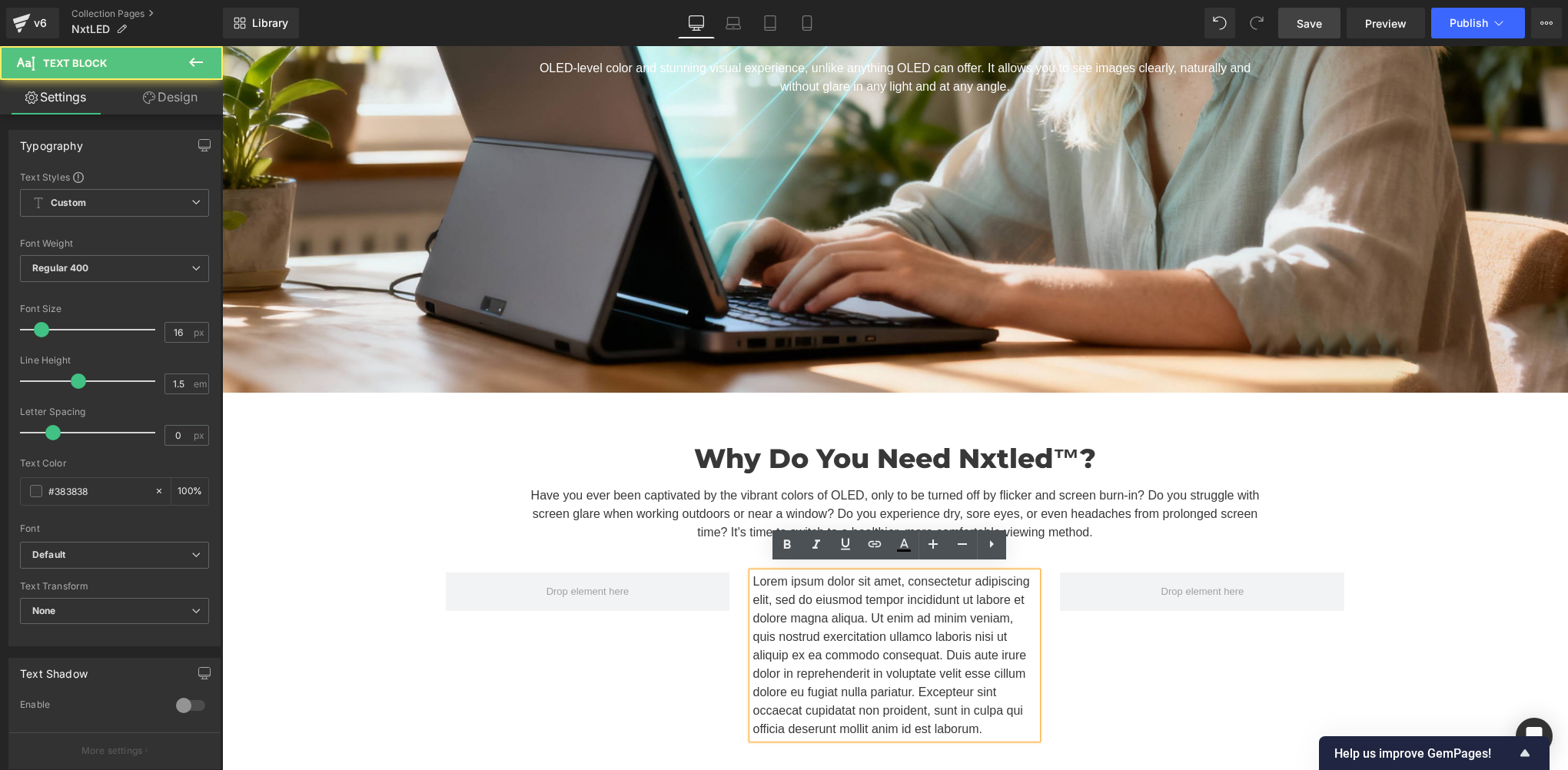
click at [876, 647] on p "Lorem ipsum dolor sit amet, consectetur adipiscing elit, sed do eiusmod tempor …" at bounding box center [895, 654] width 284 height 166
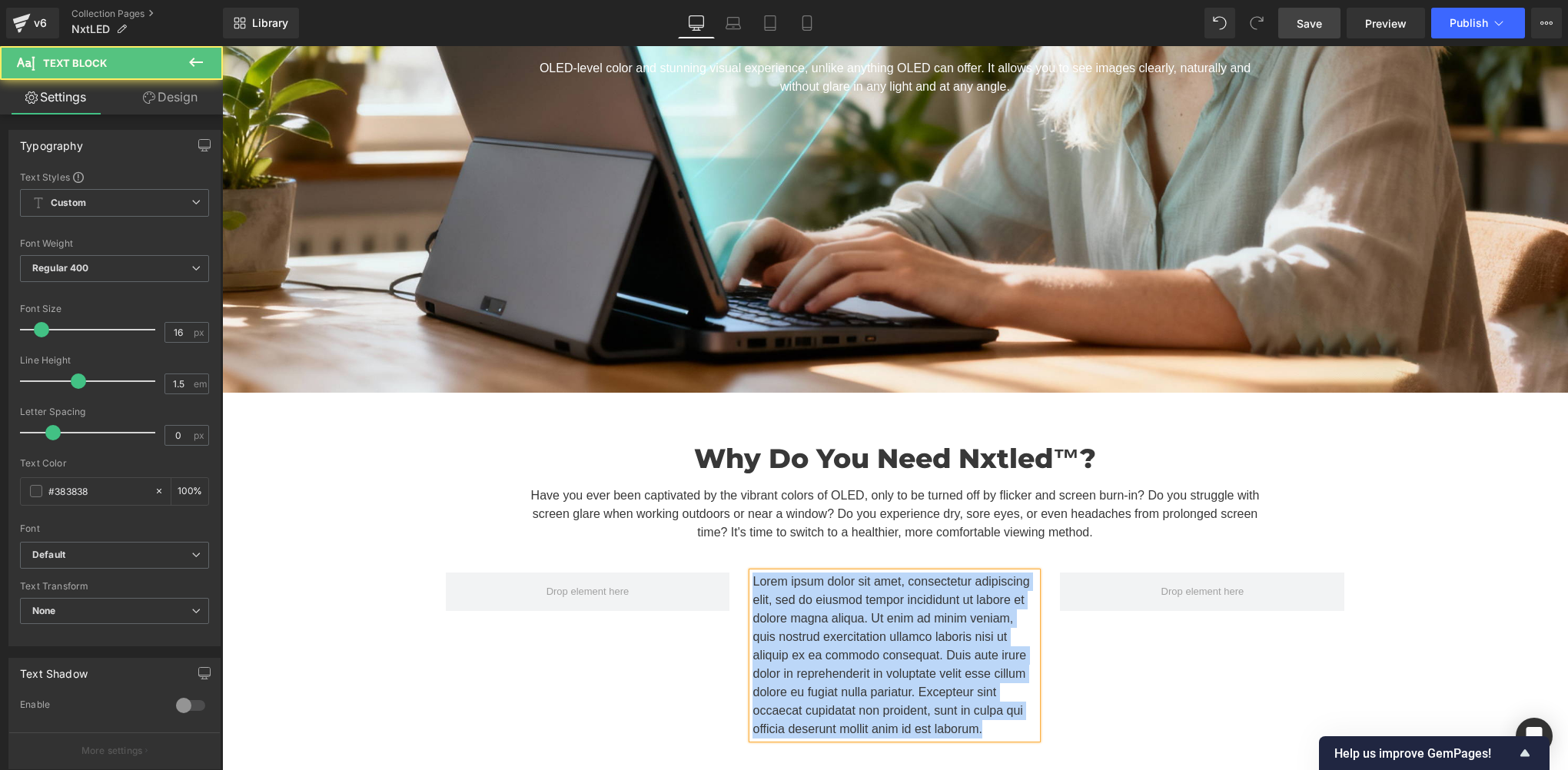
paste div
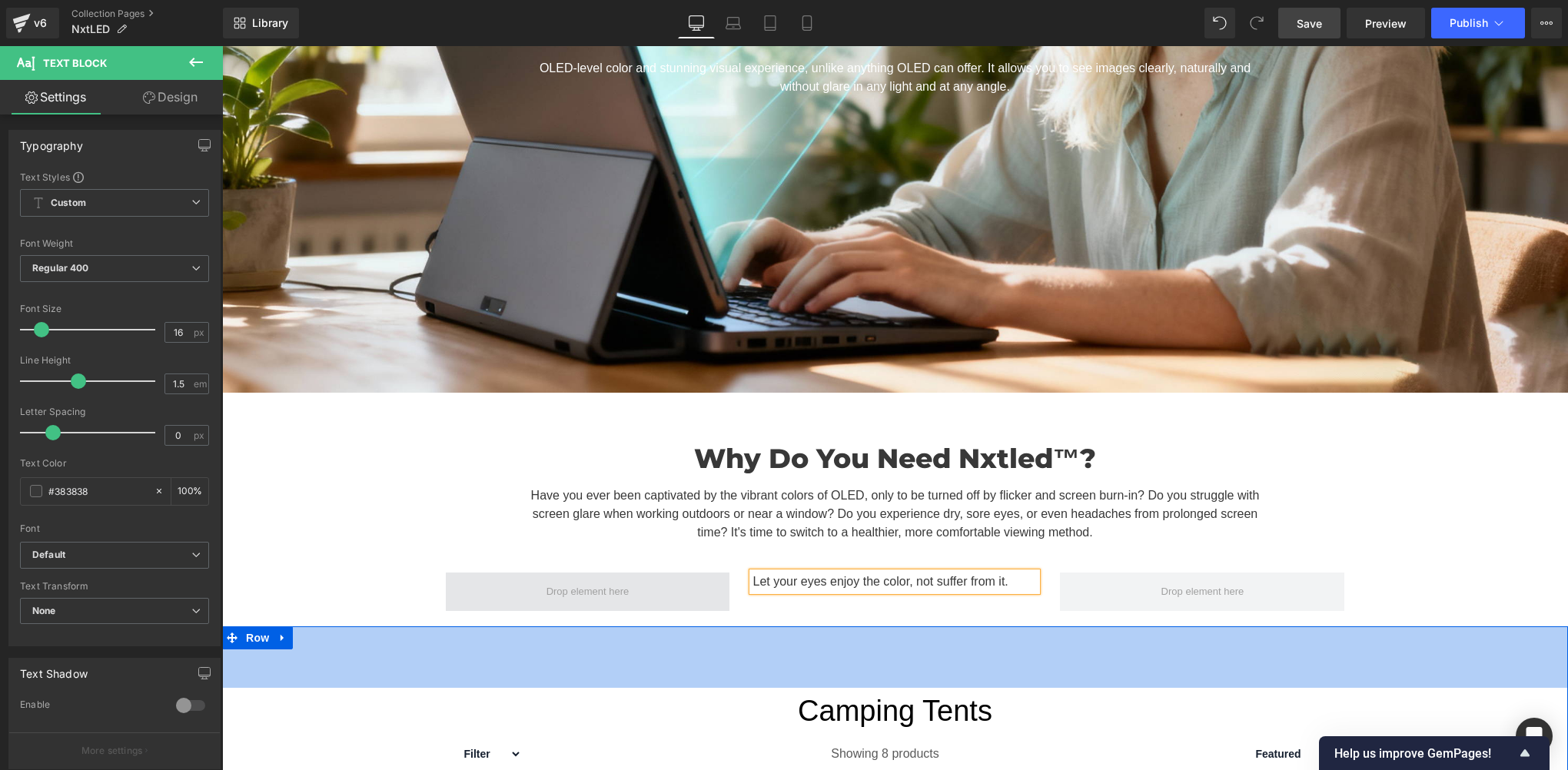
drag, startPoint x: 674, startPoint y: 641, endPoint x: 679, endPoint y: 582, distance: 59.2
click at [674, 643] on div "80px" at bounding box center [895, 656] width 1346 height 62
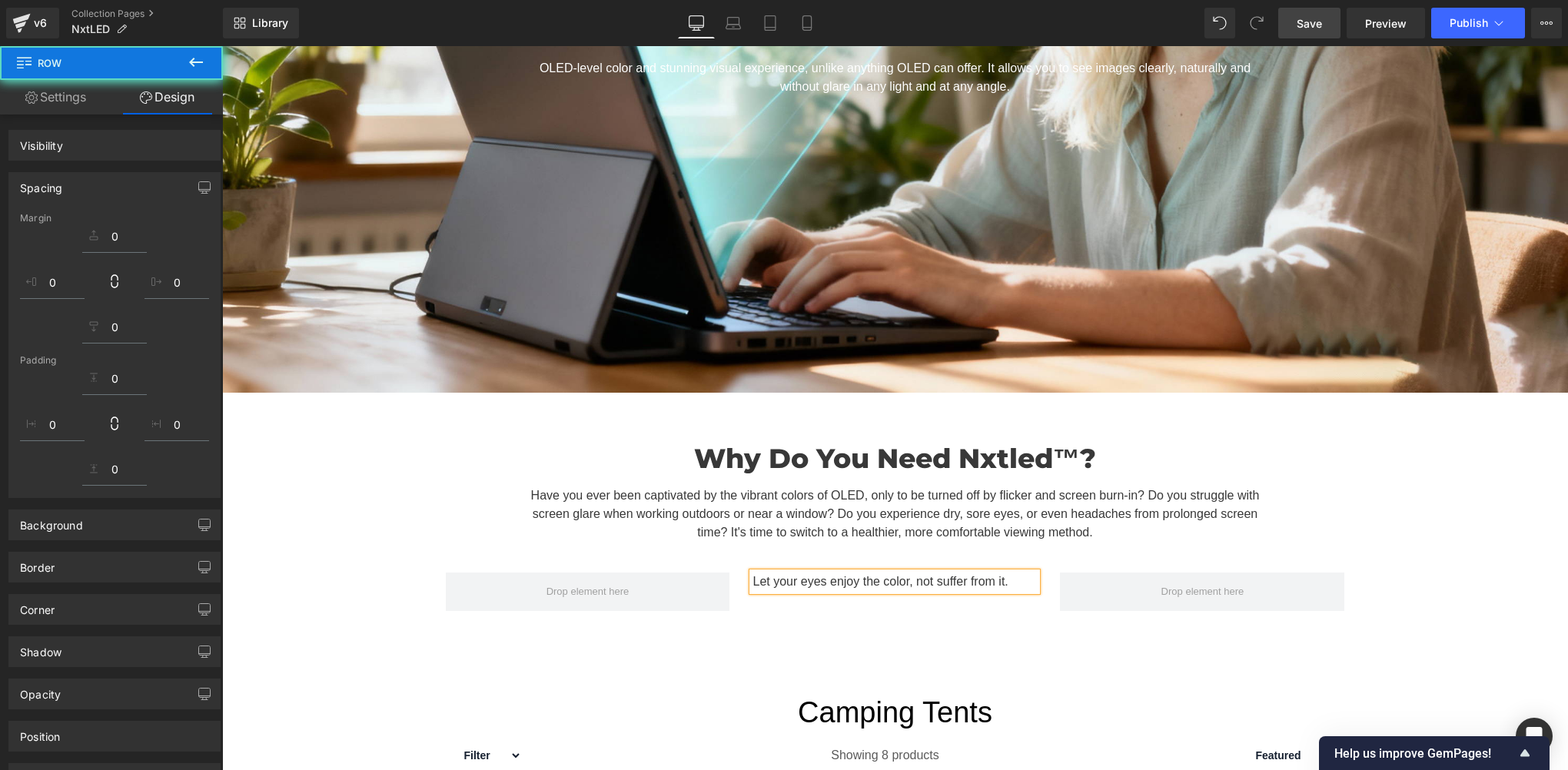
click at [628, 536] on div "Why Do You Need Nxtled™? Heading Have you ever been captivated by the vibrant c…" at bounding box center [895, 482] width 922 height 134
click at [895, 556] on div "Let your eyes enjoy the color, not suffer from it. Text Block Row" at bounding box center [895, 584] width 922 height 70
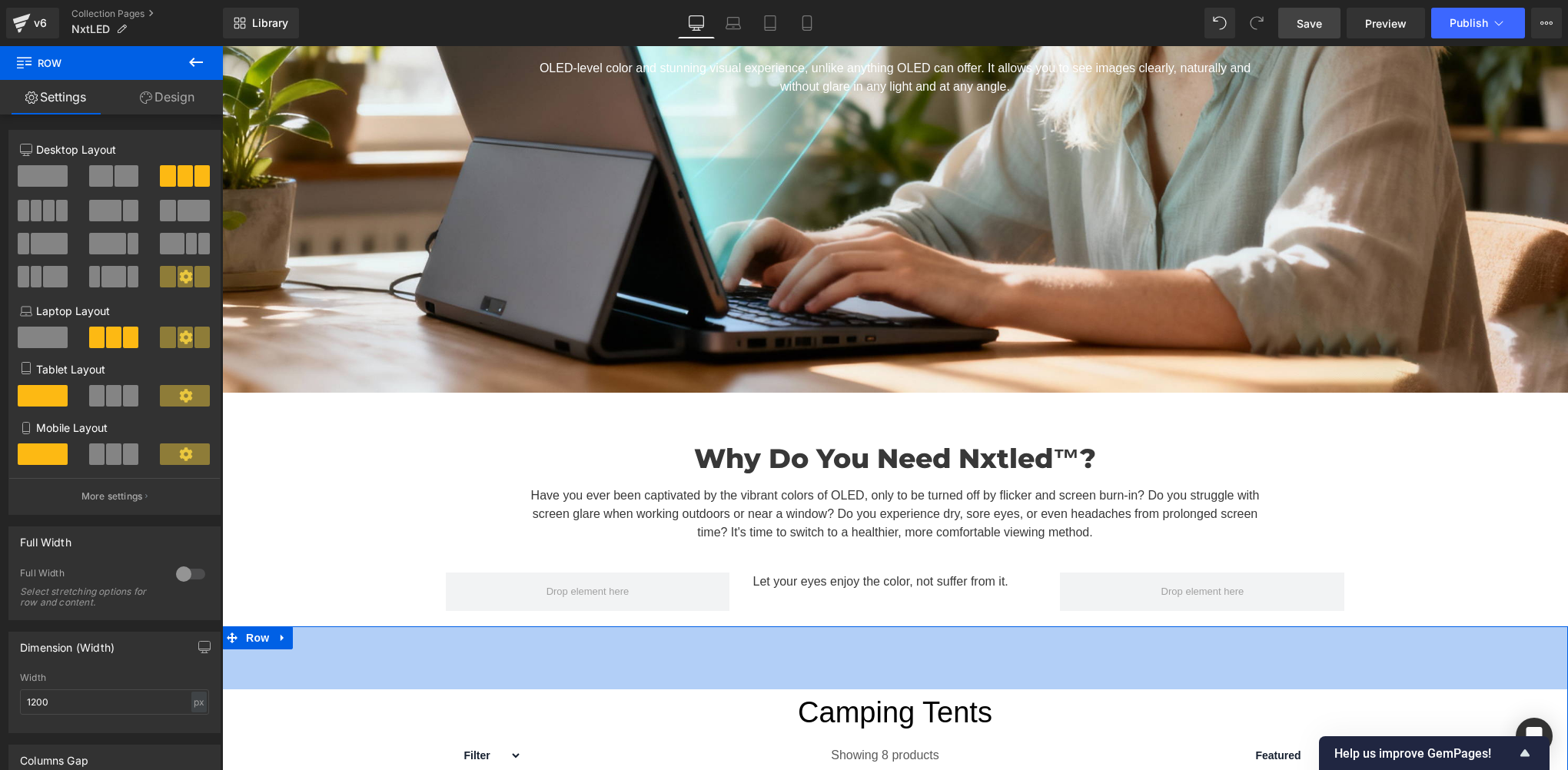
click at [837, 646] on div "82px" at bounding box center [895, 657] width 1346 height 63
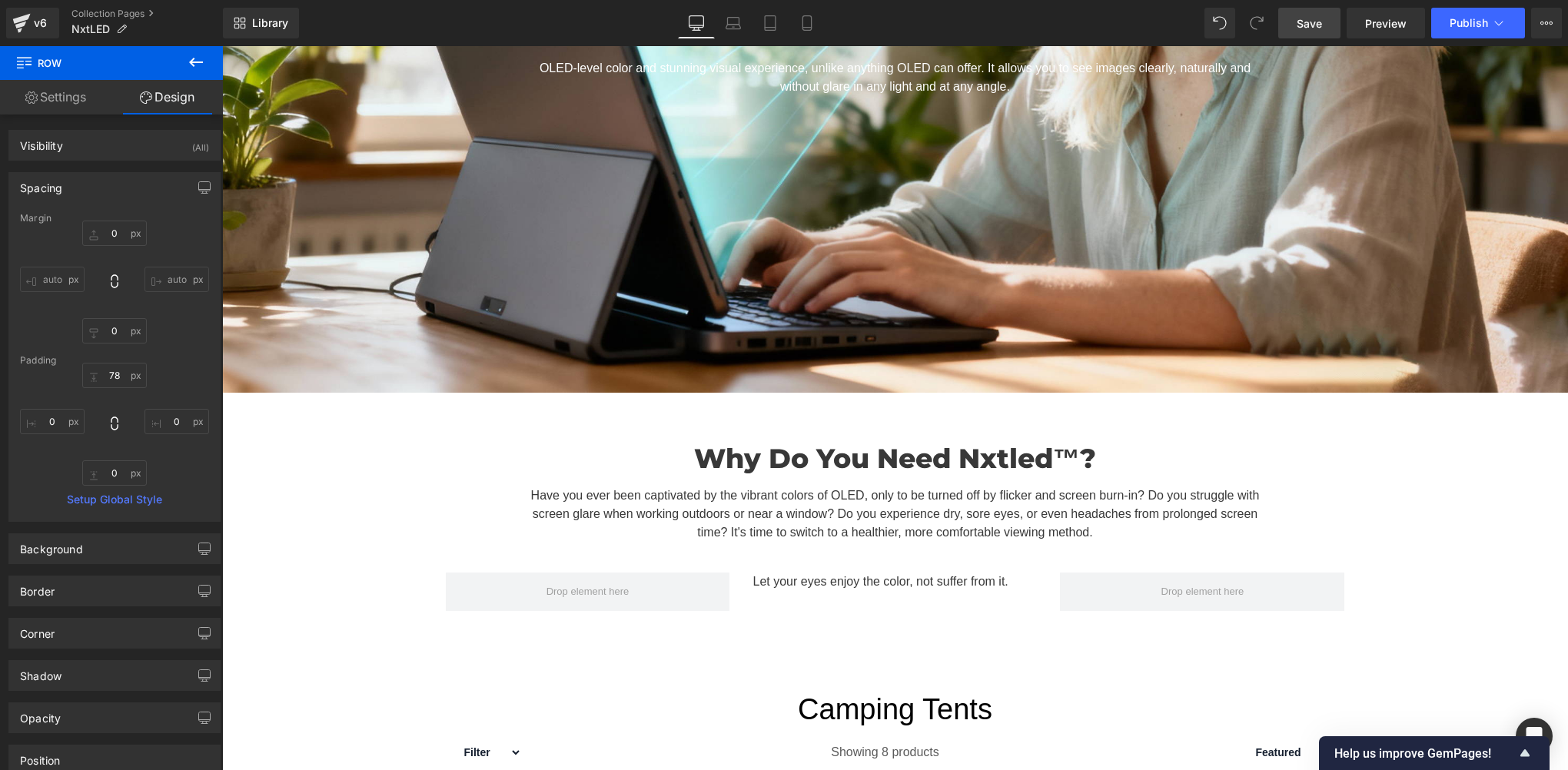
scroll to position [768, 0]
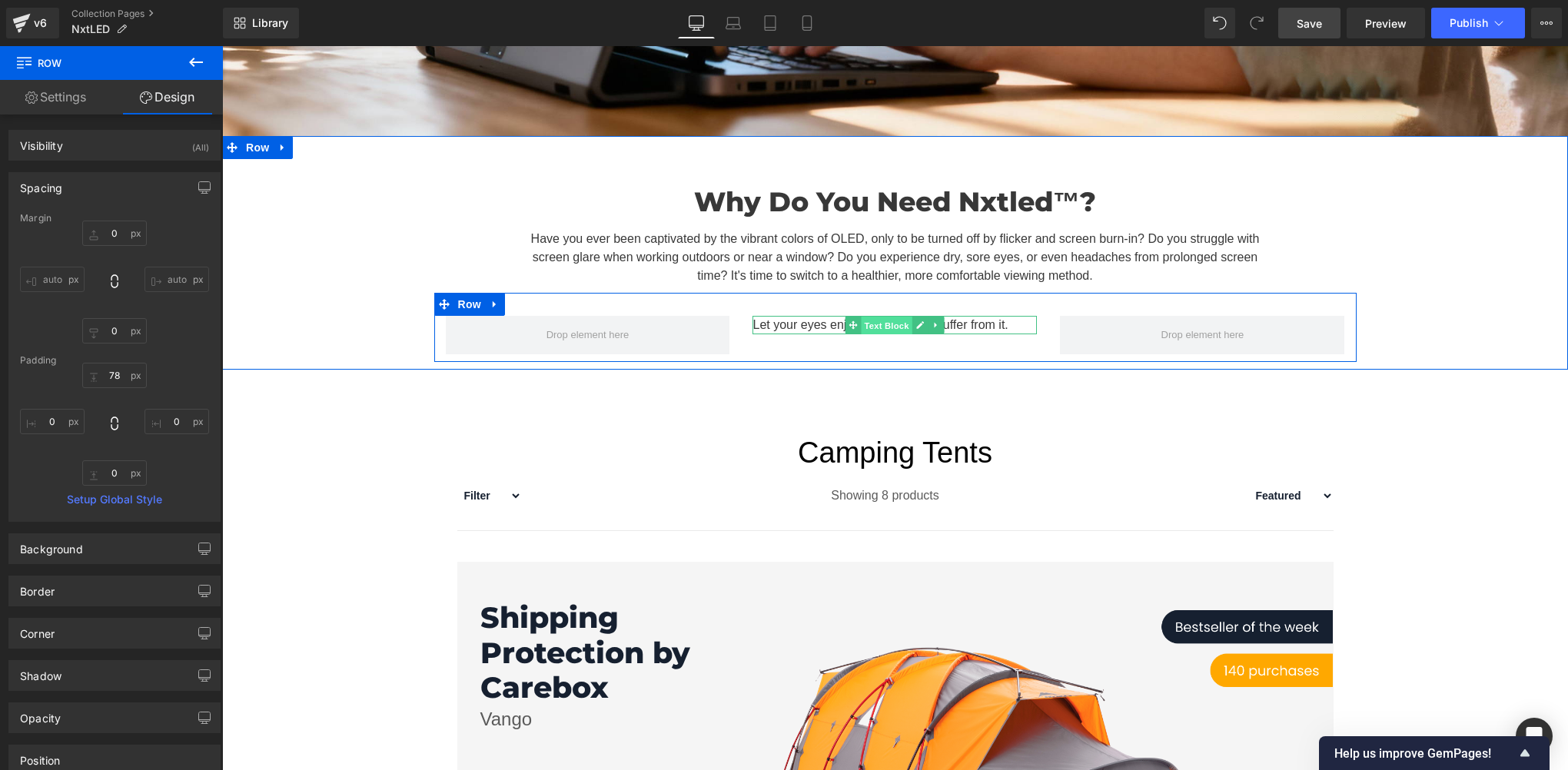
click at [882, 316] on span "Text Block" at bounding box center [887, 325] width 51 height 19
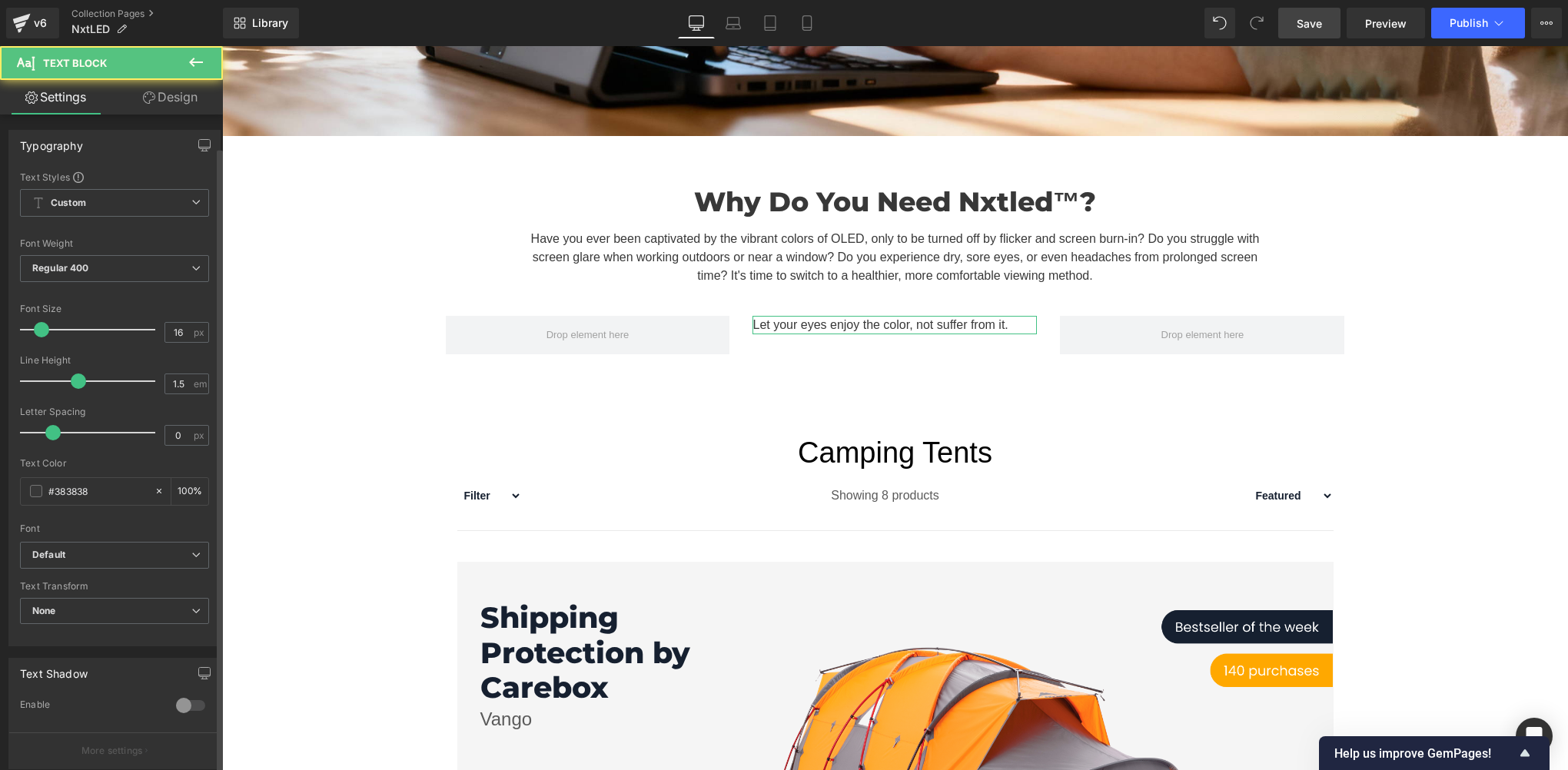
scroll to position [313, 0]
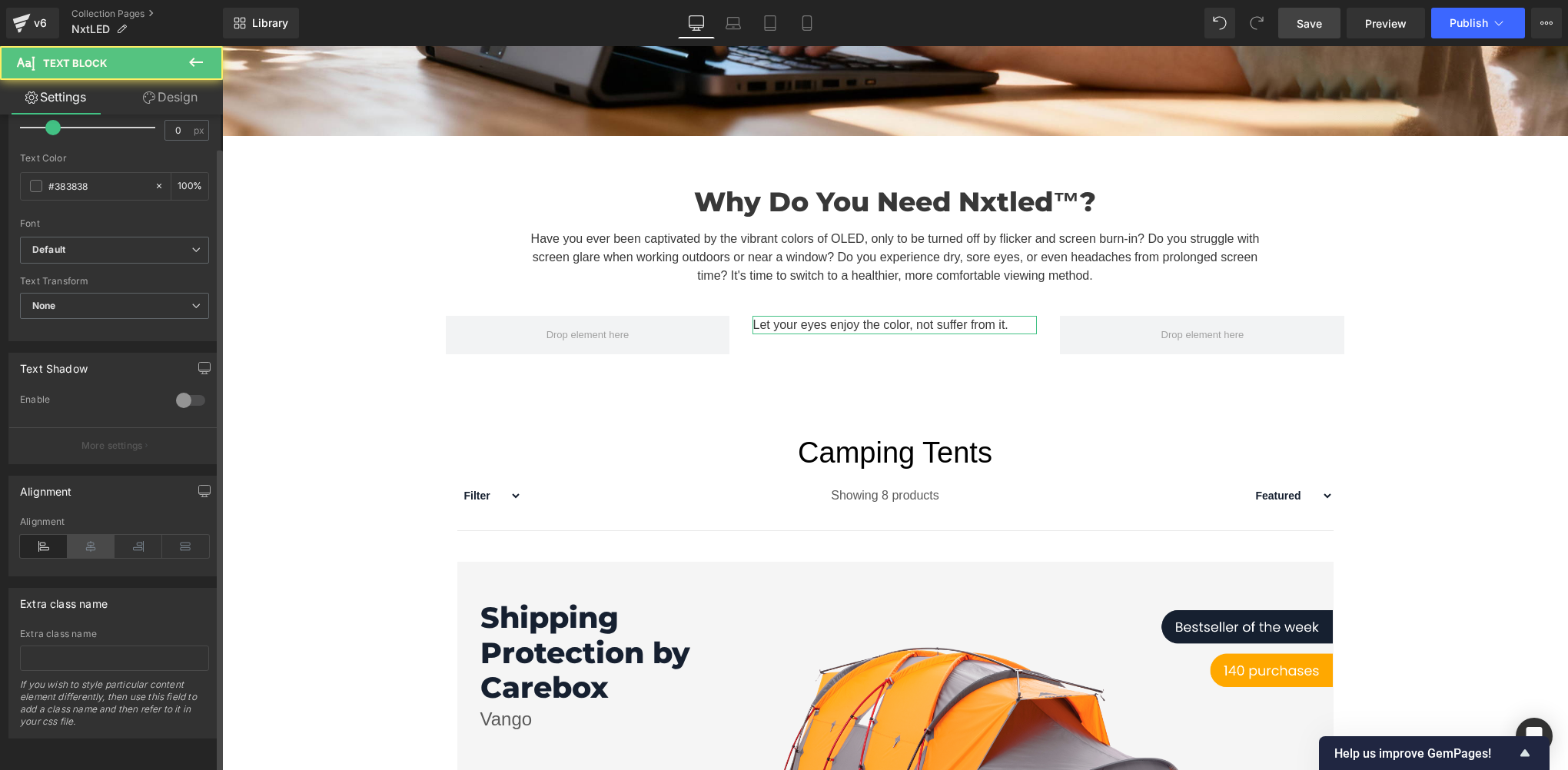
click at [95, 538] on icon at bounding box center [91, 547] width 48 height 24
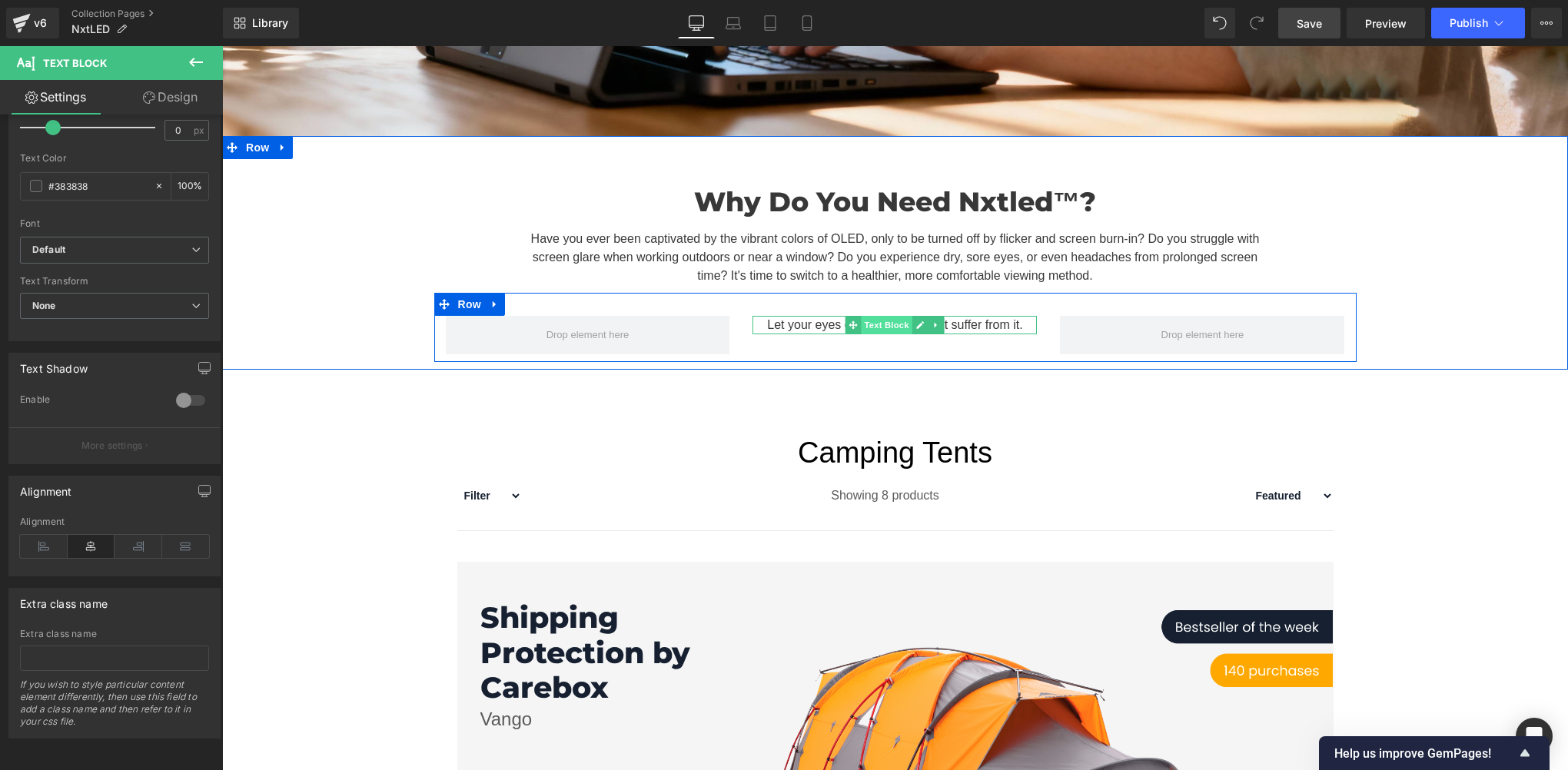
click at [876, 315] on span "Text Block" at bounding box center [887, 324] width 51 height 19
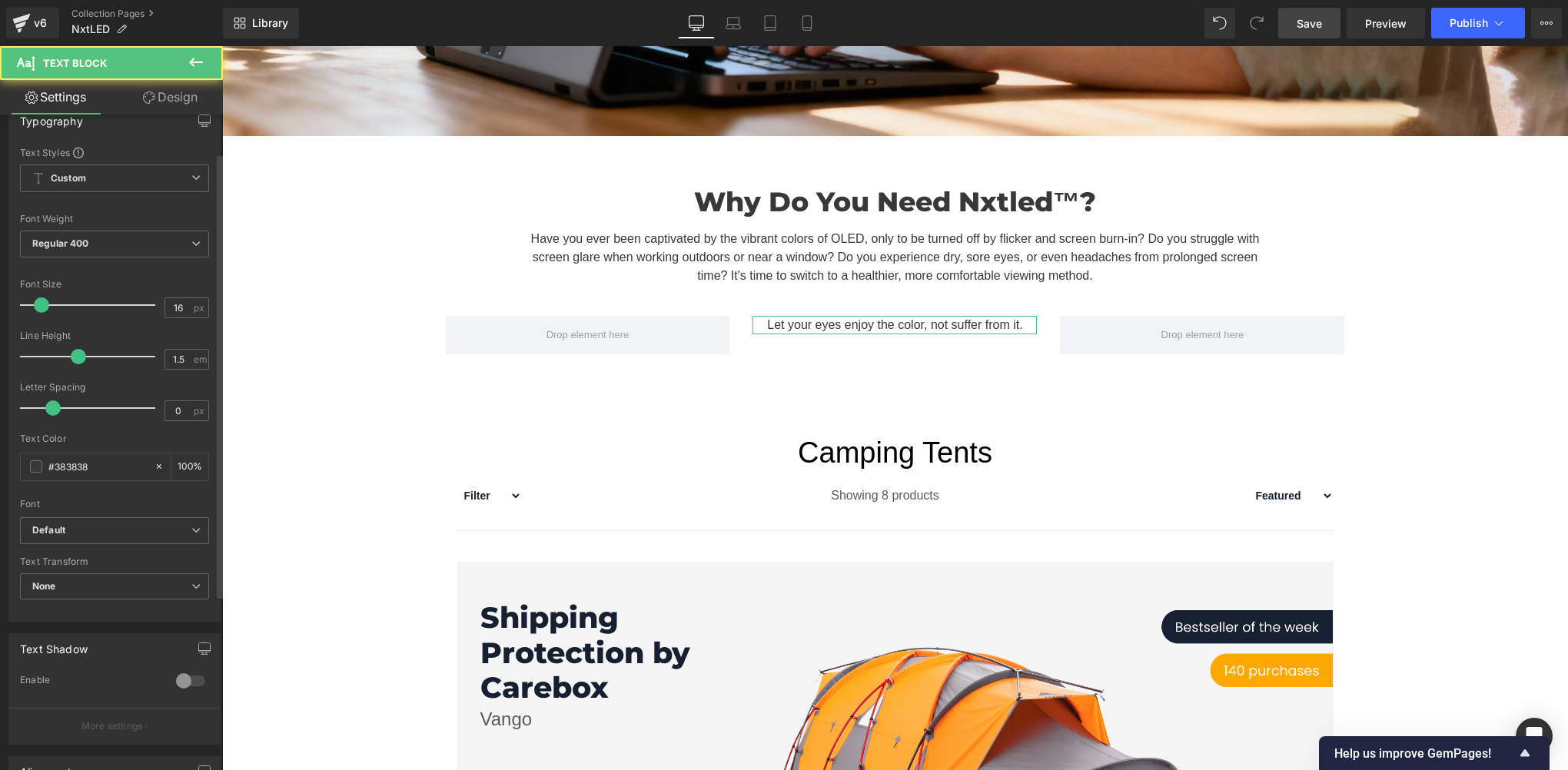
scroll to position [0, 0]
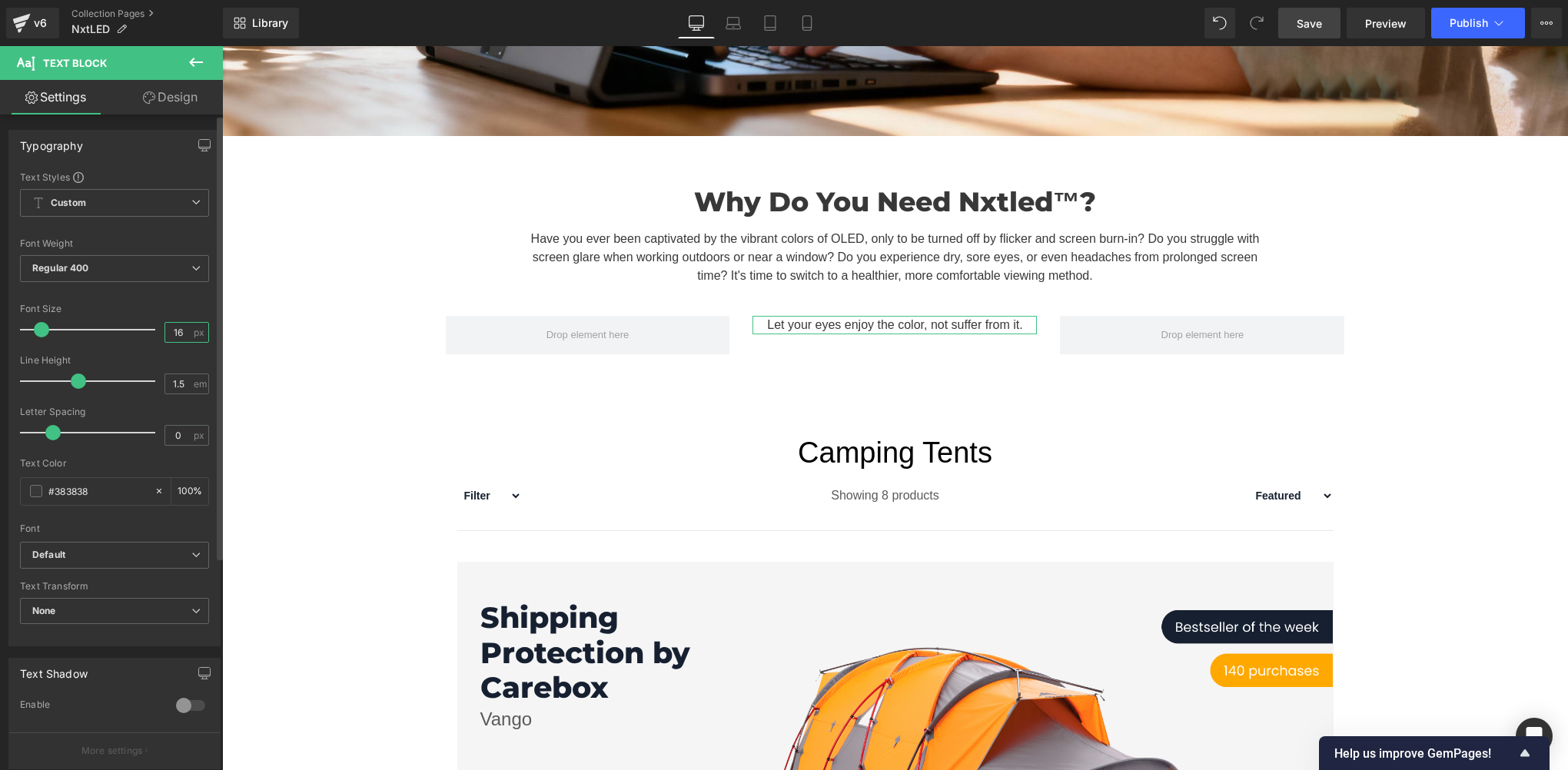
drag, startPoint x: 176, startPoint y: 335, endPoint x: 153, endPoint y: 333, distance: 23.1
click at [153, 333] on div "Font Size 16 px" at bounding box center [114, 329] width 189 height 52
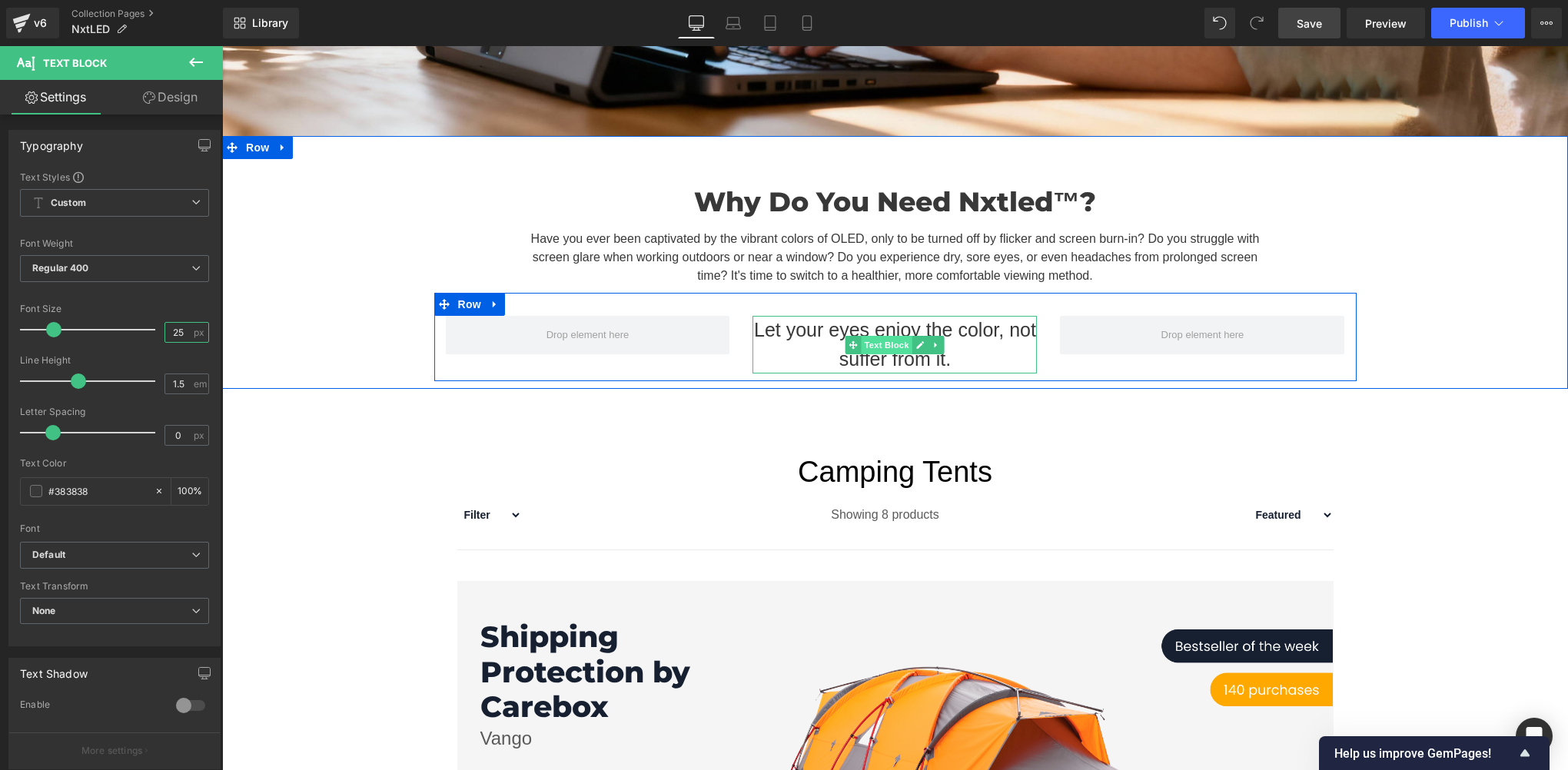
click at [884, 338] on span "Text Block" at bounding box center [887, 345] width 51 height 19
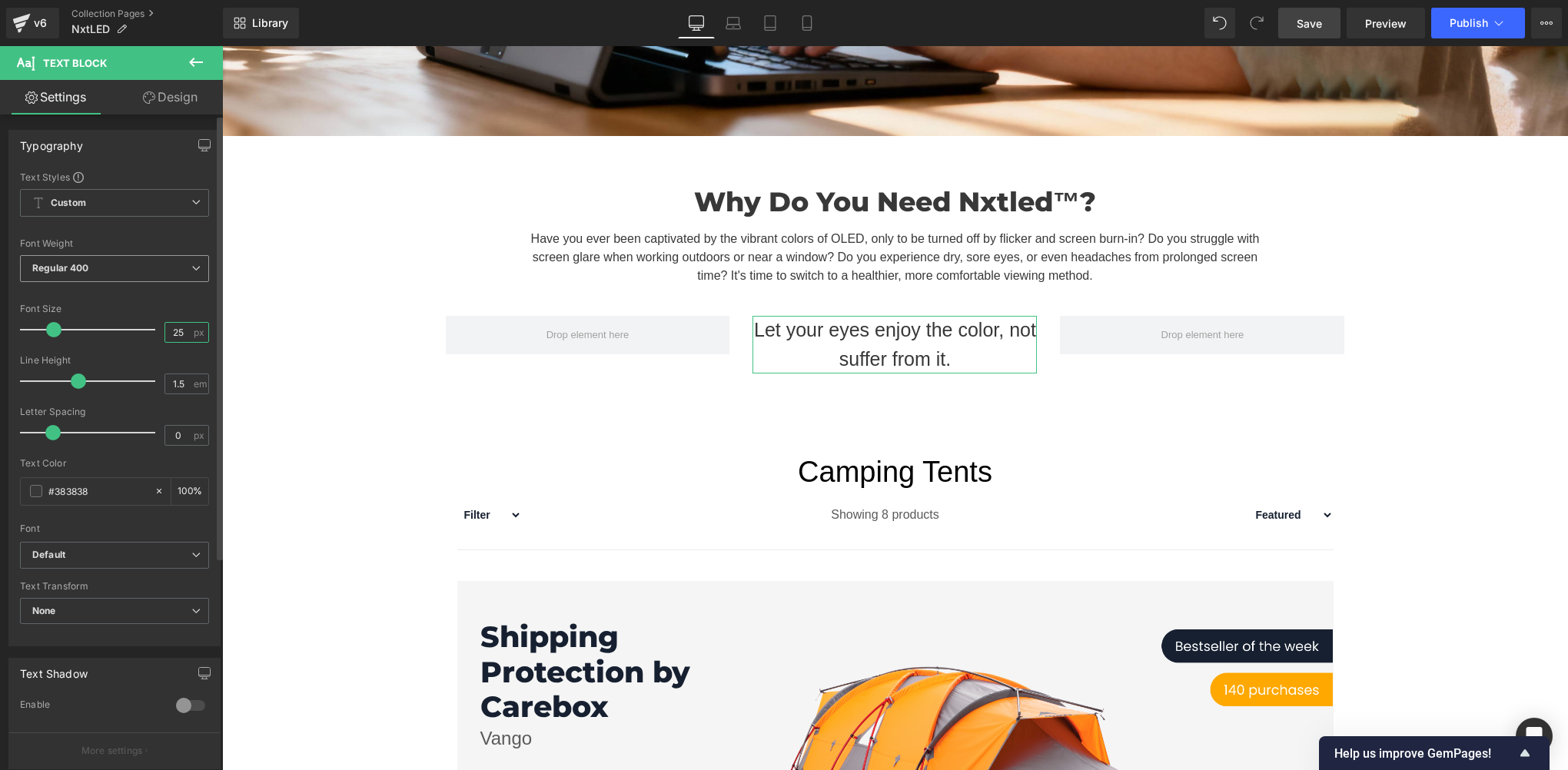
type input "25"
click at [102, 270] on span "Regular 400" at bounding box center [114, 267] width 189 height 26
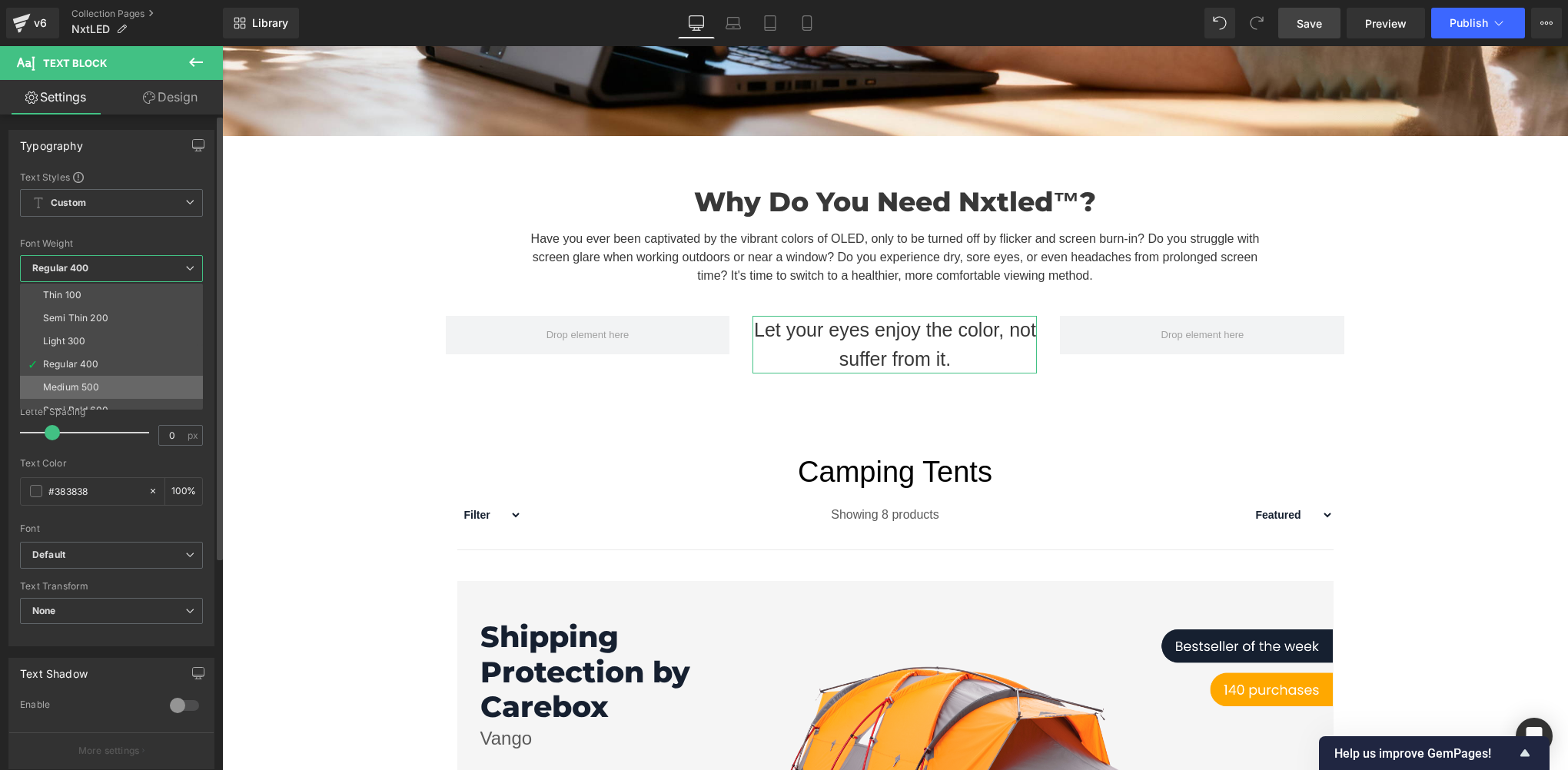
click at [103, 397] on li "Medium 500" at bounding box center [115, 388] width 190 height 24
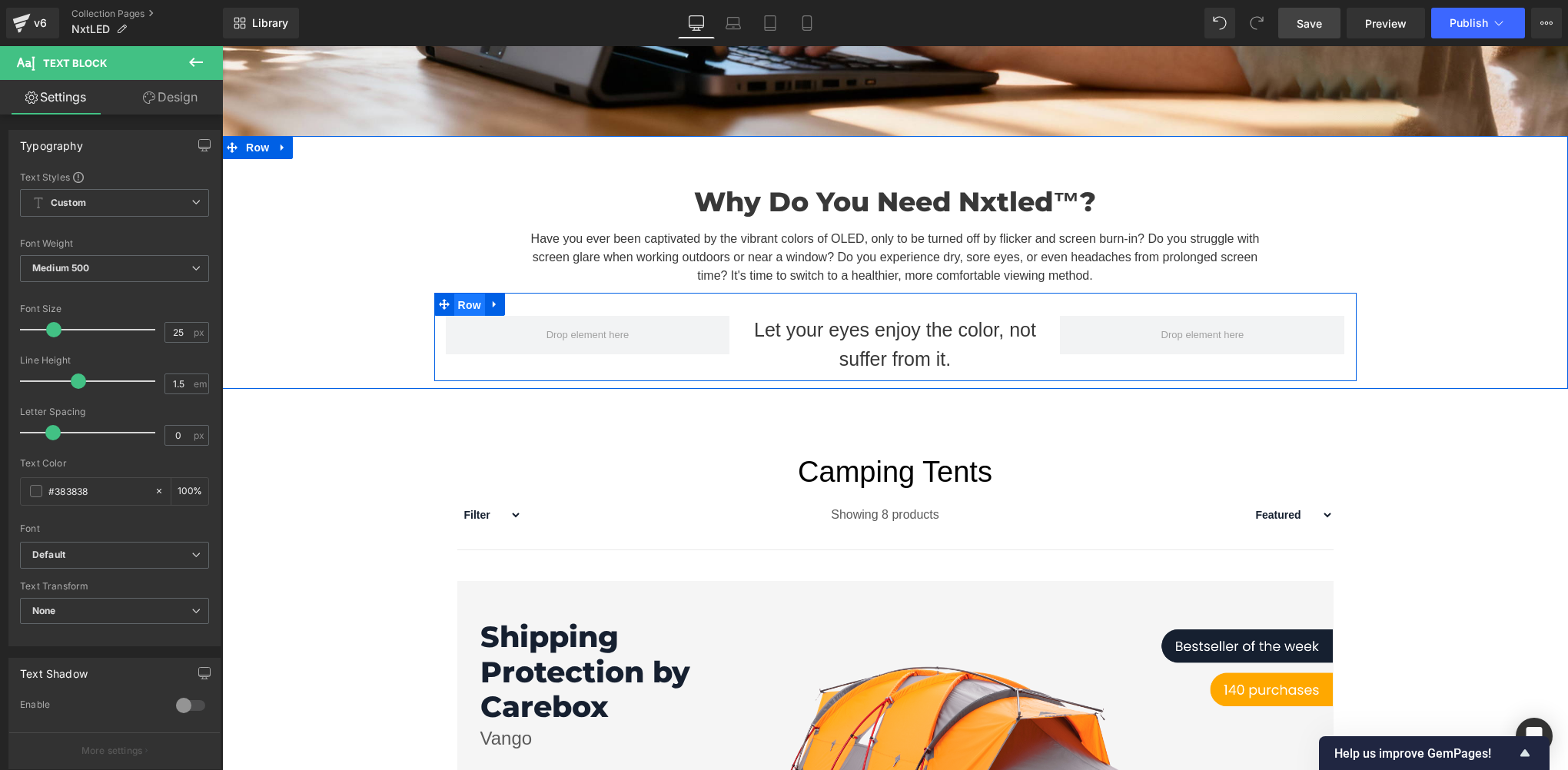
click at [458, 298] on span "Row" at bounding box center [469, 306] width 30 height 24
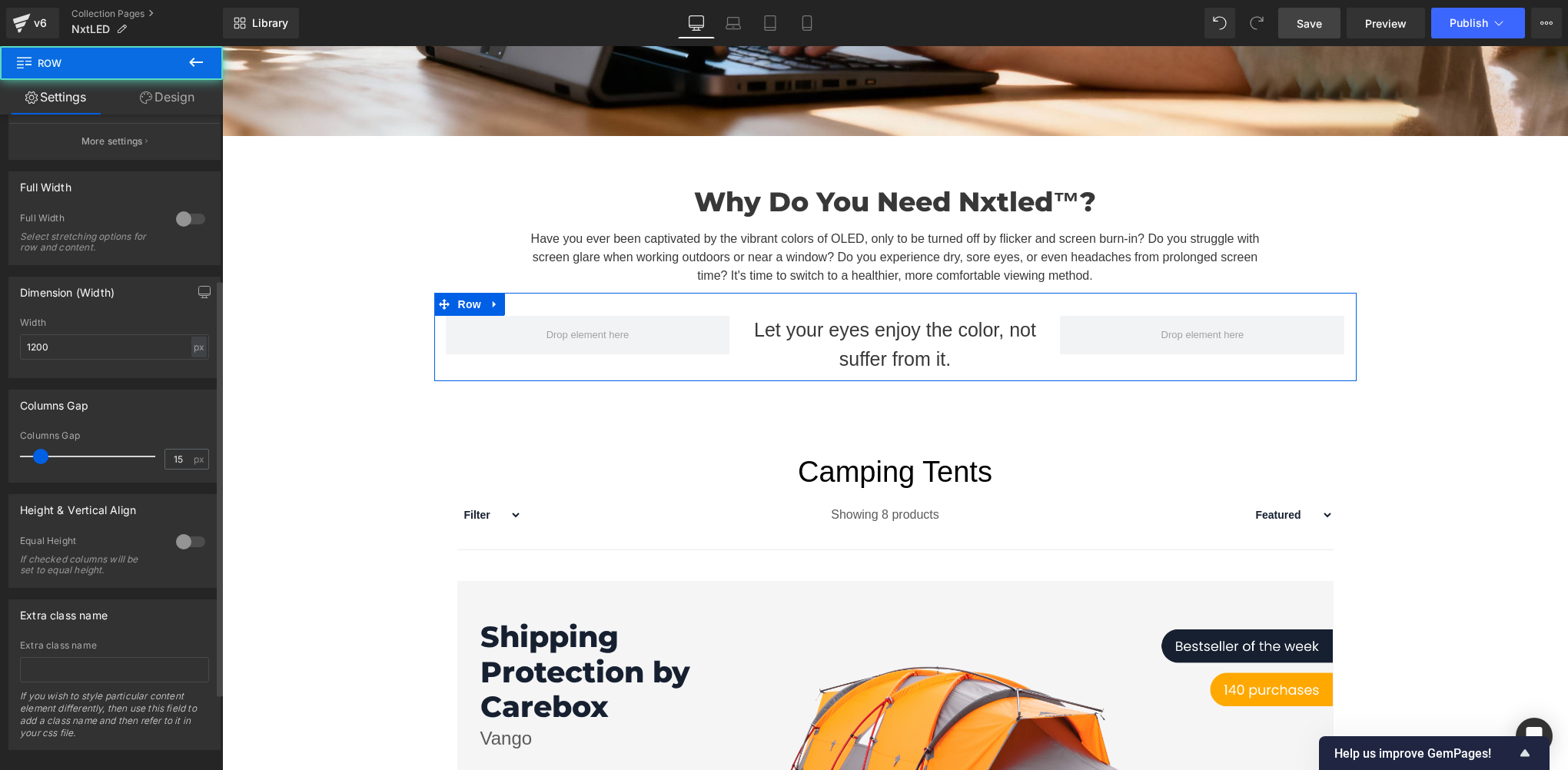
scroll to position [379, 0]
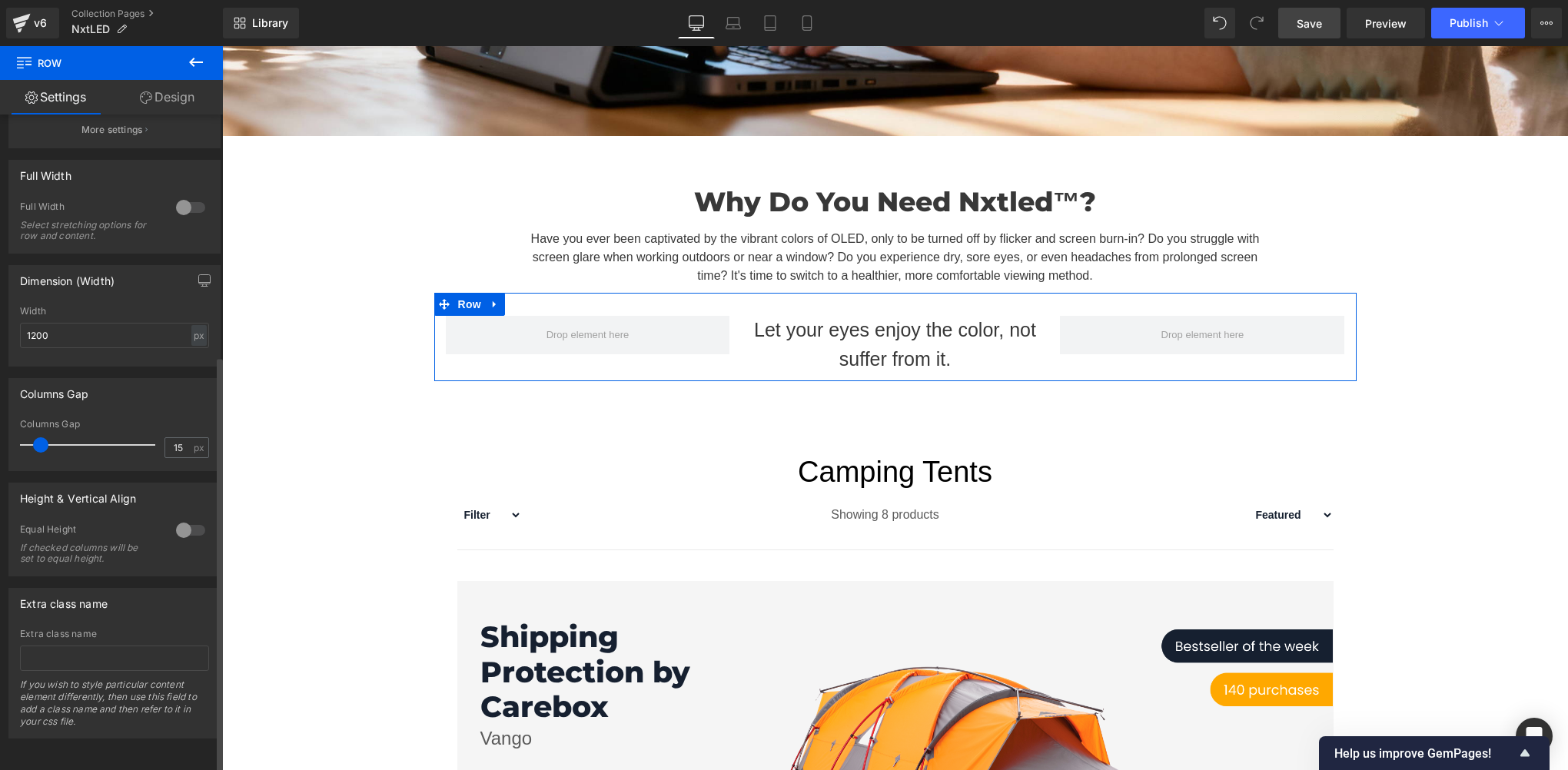
click at [179, 531] on div at bounding box center [191, 530] width 37 height 24
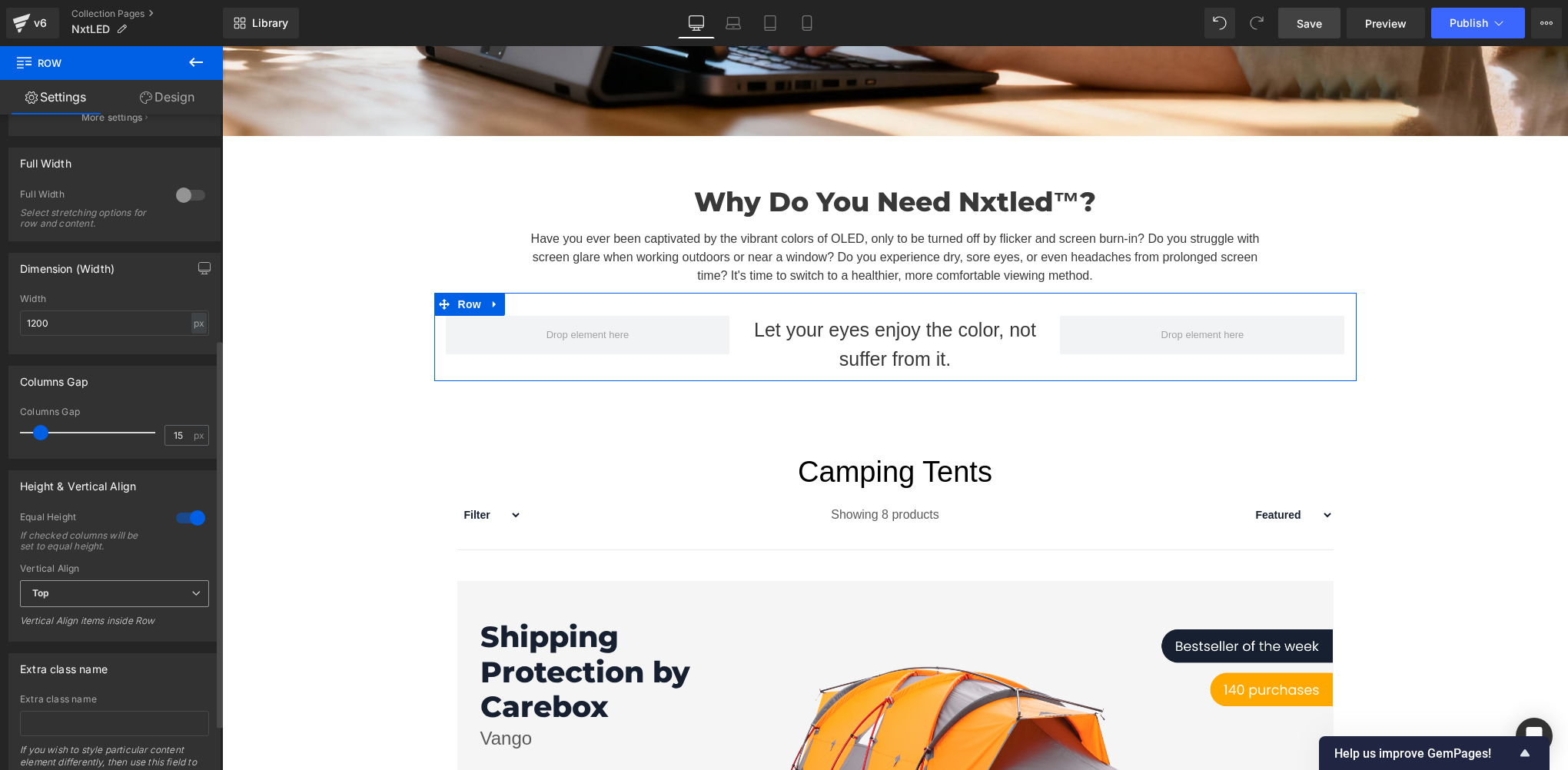
click at [96, 597] on span "Top" at bounding box center [114, 593] width 189 height 26
click at [86, 650] on li "Middle" at bounding box center [111, 644] width 183 height 24
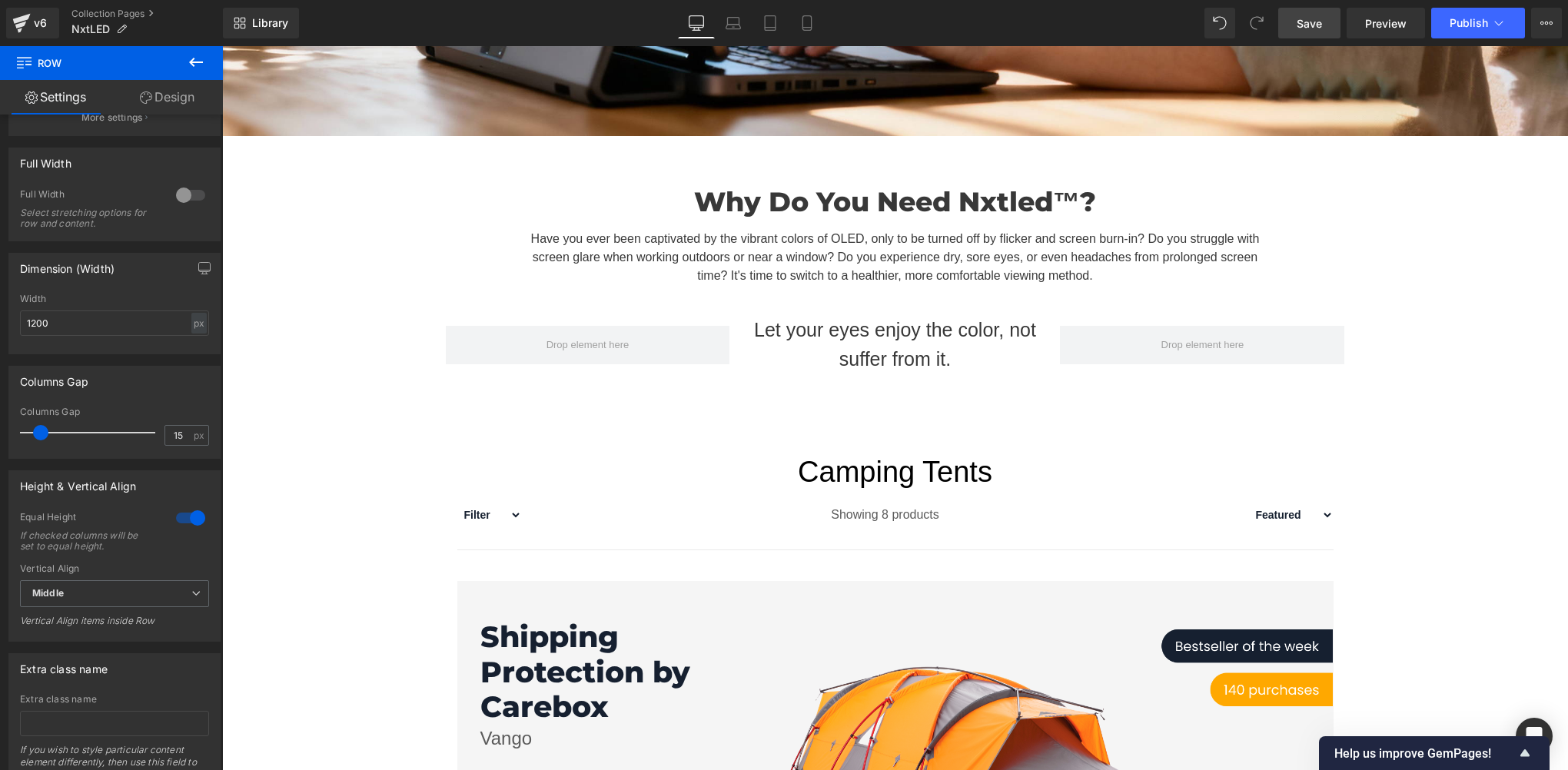
click at [1316, 26] on span "Save" at bounding box center [1309, 24] width 25 height 16
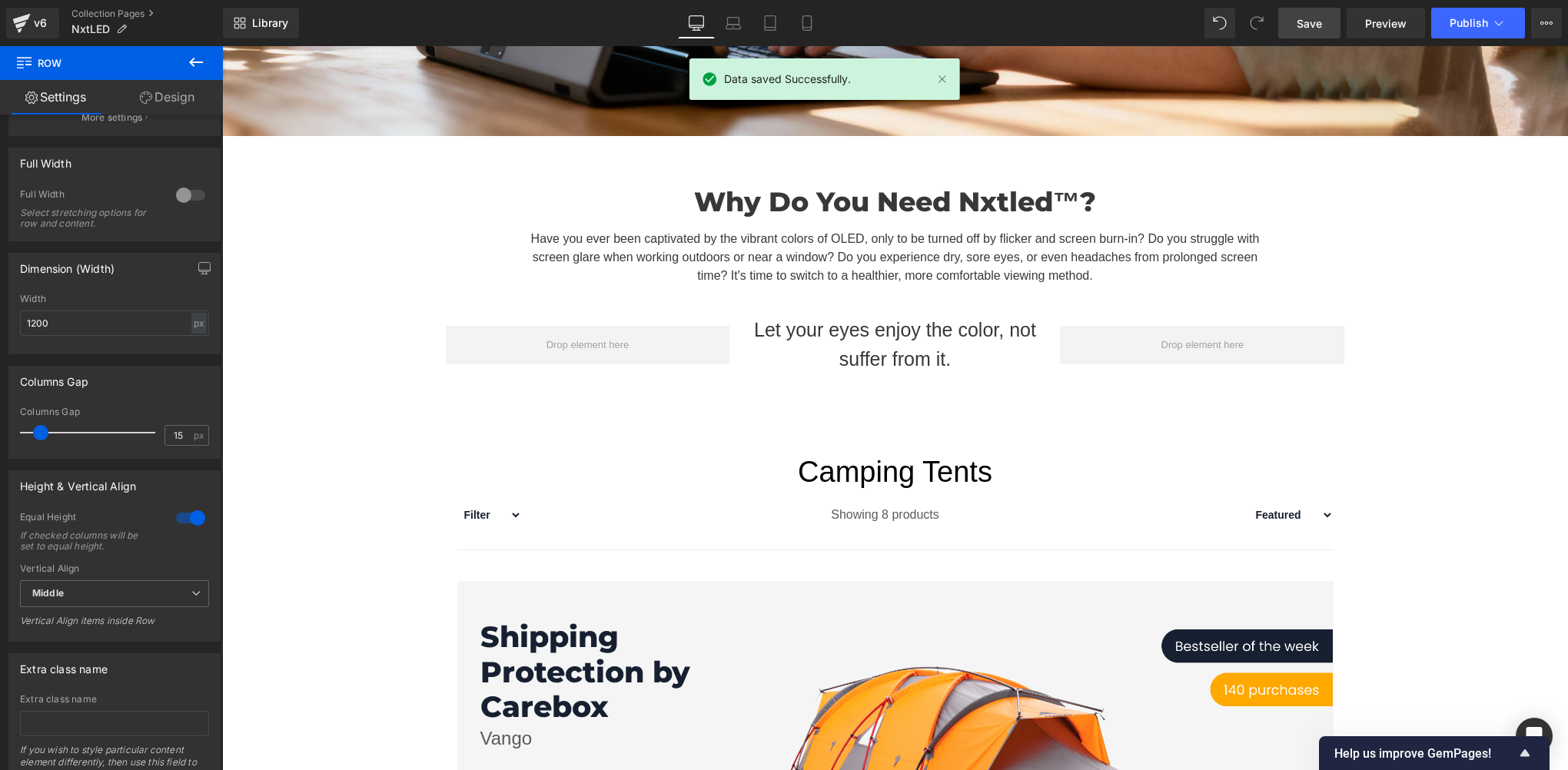
scroll to position [511, 0]
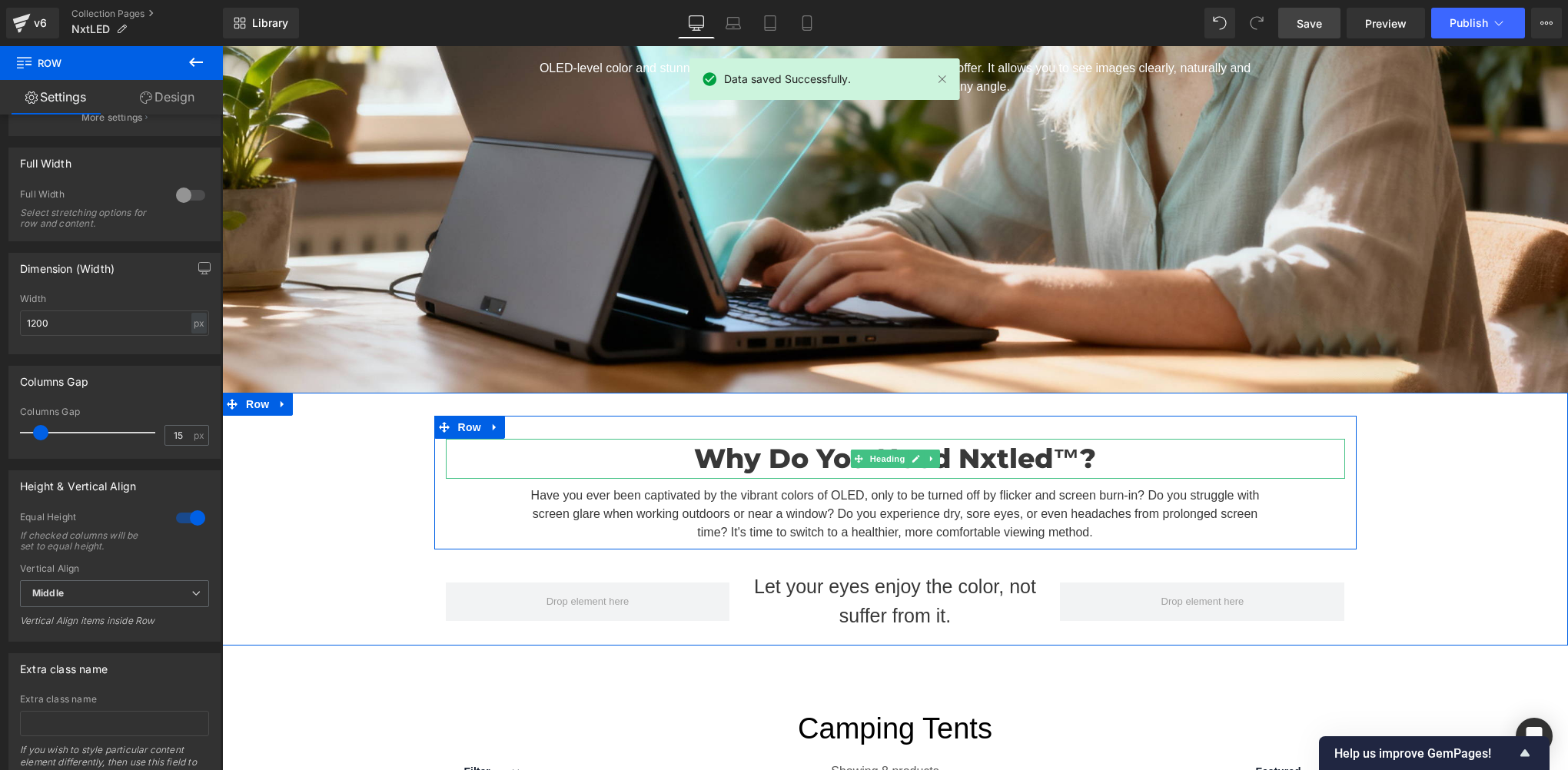
click at [1022, 451] on h1 "Why Do You Need Nxtled™?" at bounding box center [896, 459] width 900 height 41
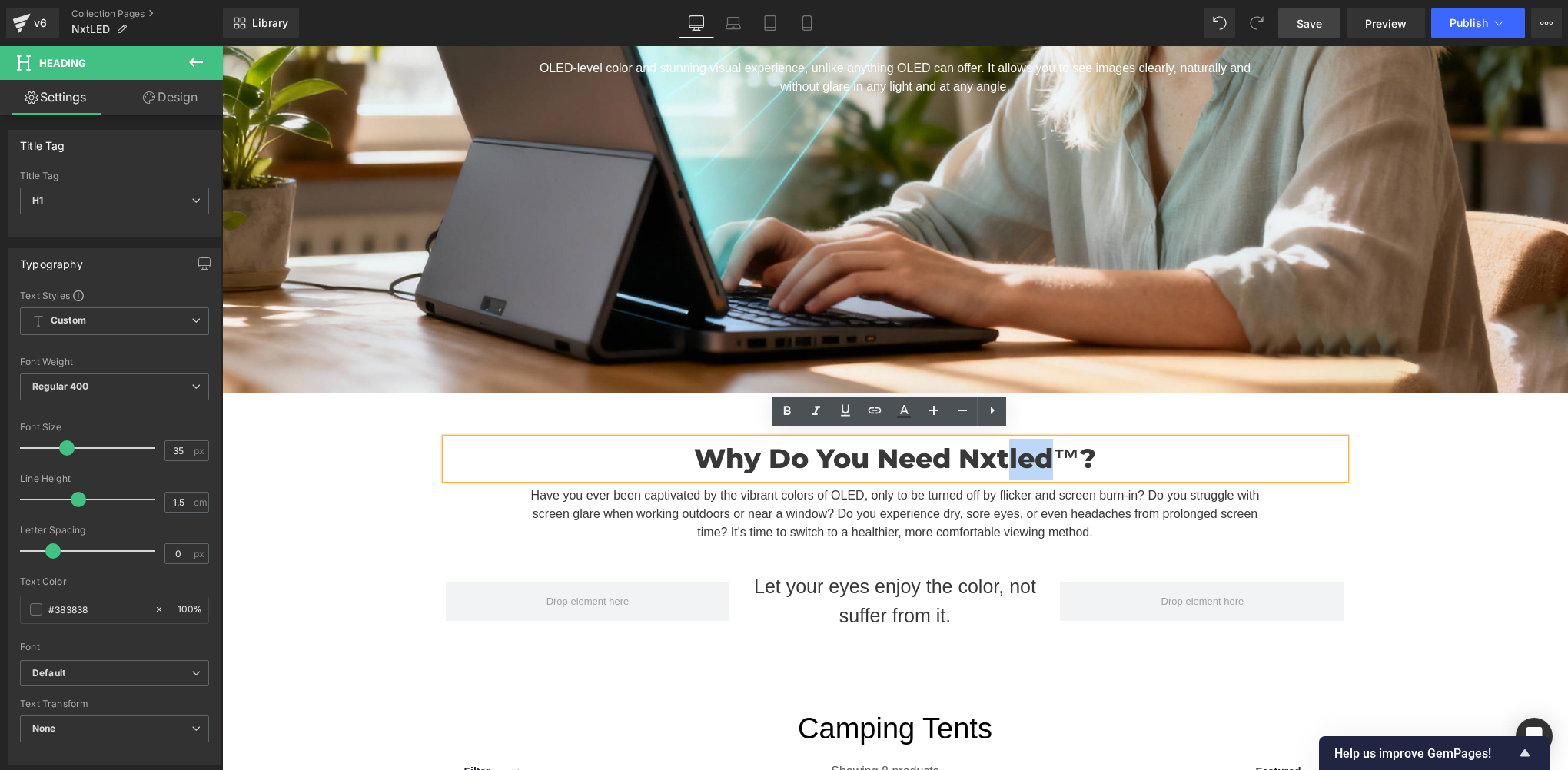
drag, startPoint x: 1006, startPoint y: 451, endPoint x: 1044, endPoint y: 447, distance: 38.2
click at [1044, 447] on h1 "Why Do You Need Nxtled™?" at bounding box center [896, 459] width 900 height 41
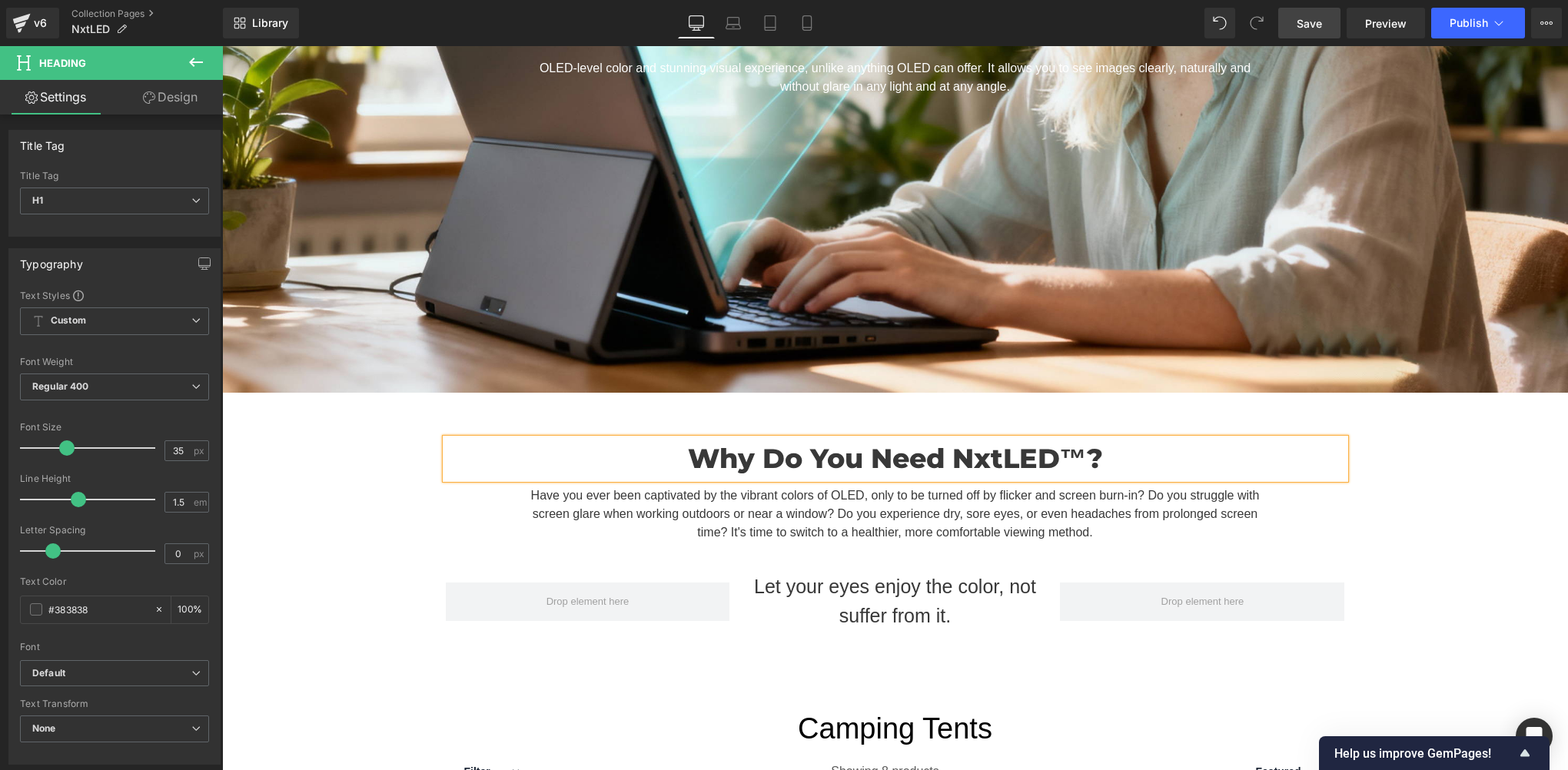
click at [1071, 451] on h1 "Why Do You Need NxtLED™?" at bounding box center [896, 459] width 900 height 41
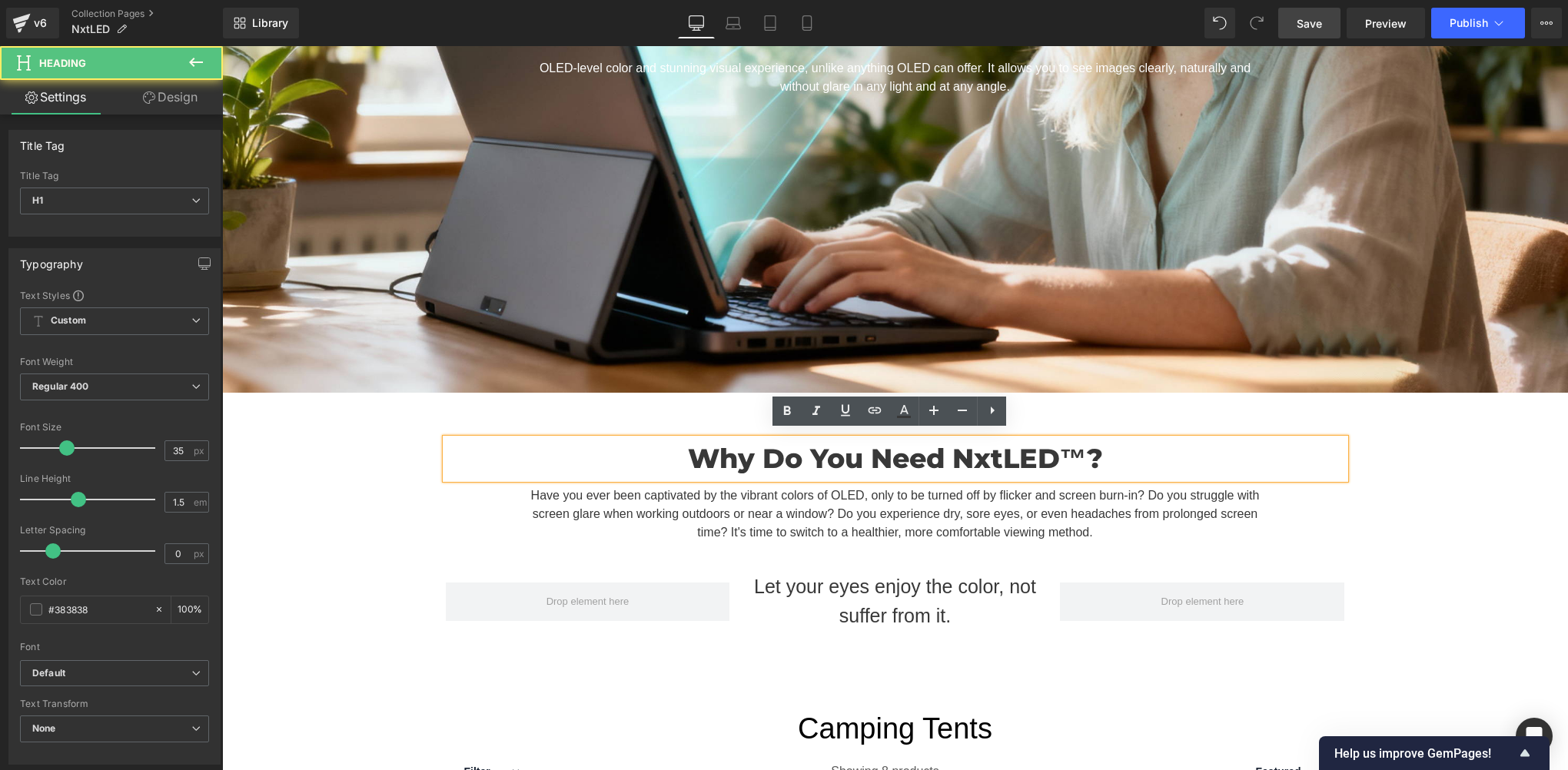
scroll to position [768, 0]
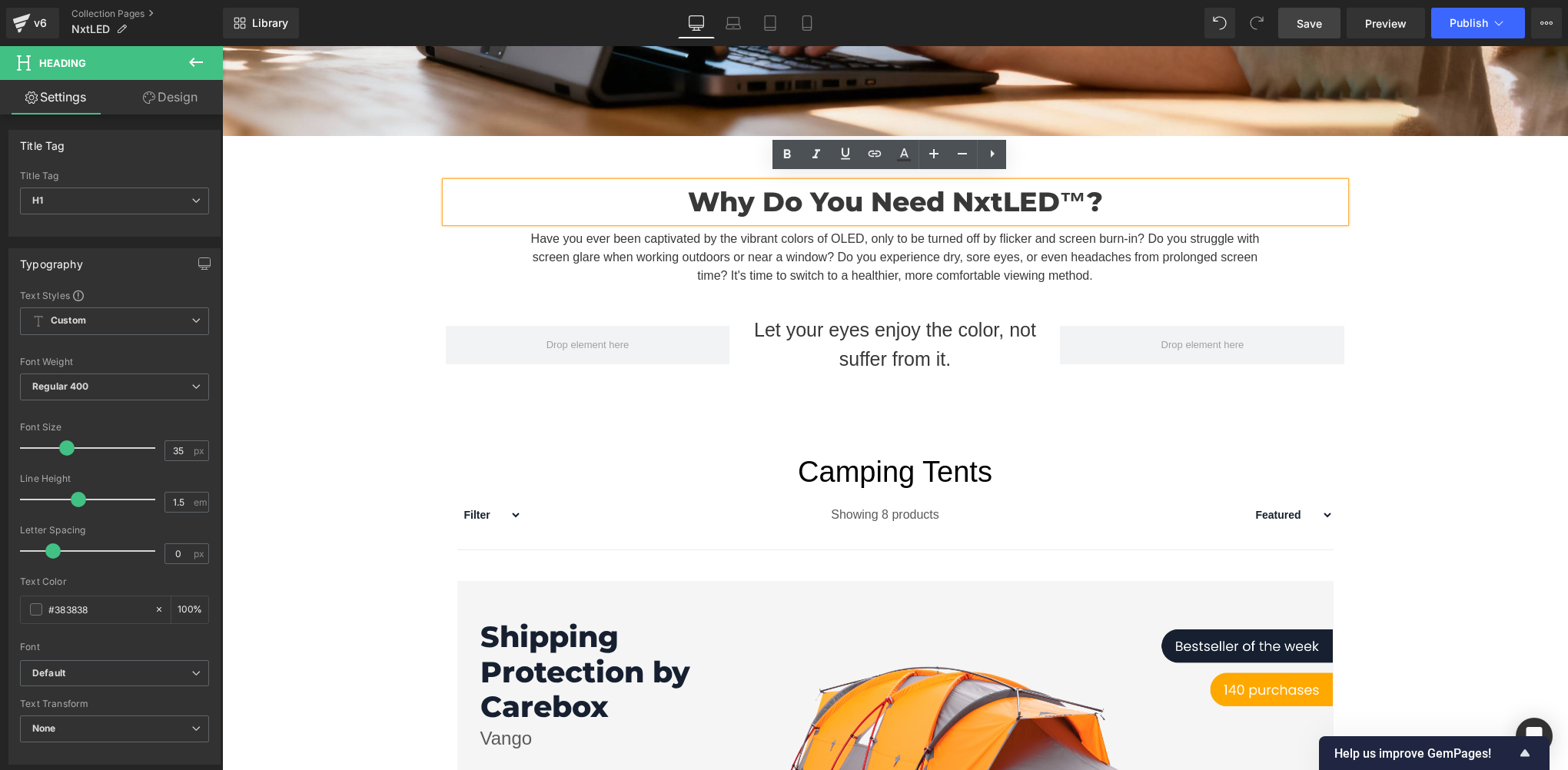
click at [326, 367] on div "Why Do You Need NxtLED™? Heading Have you ever been captivated by the vibrant c…" at bounding box center [895, 269] width 1346 height 222
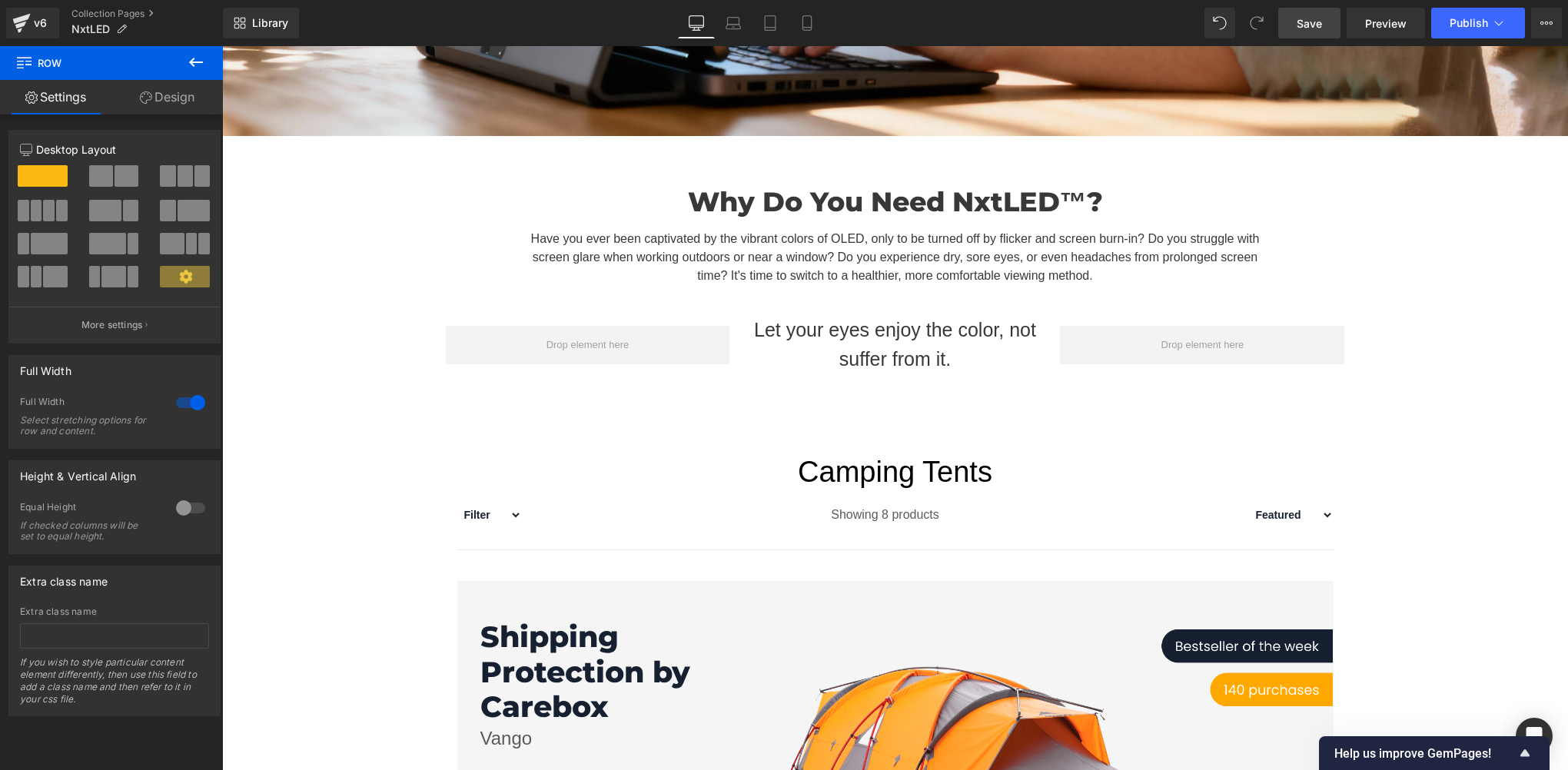
click at [1316, 14] on link "Save" at bounding box center [1309, 23] width 63 height 30
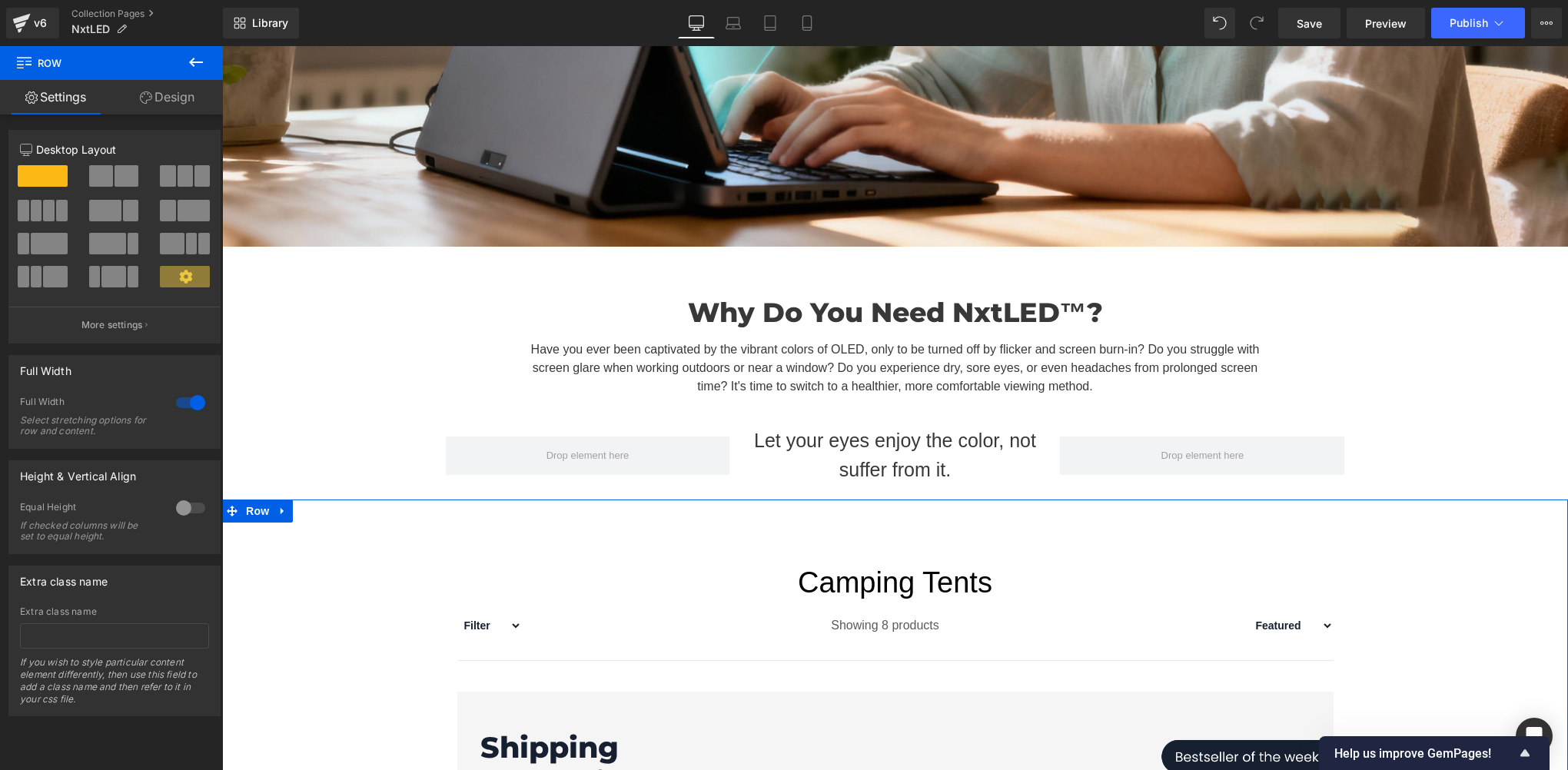
scroll to position [511, 0]
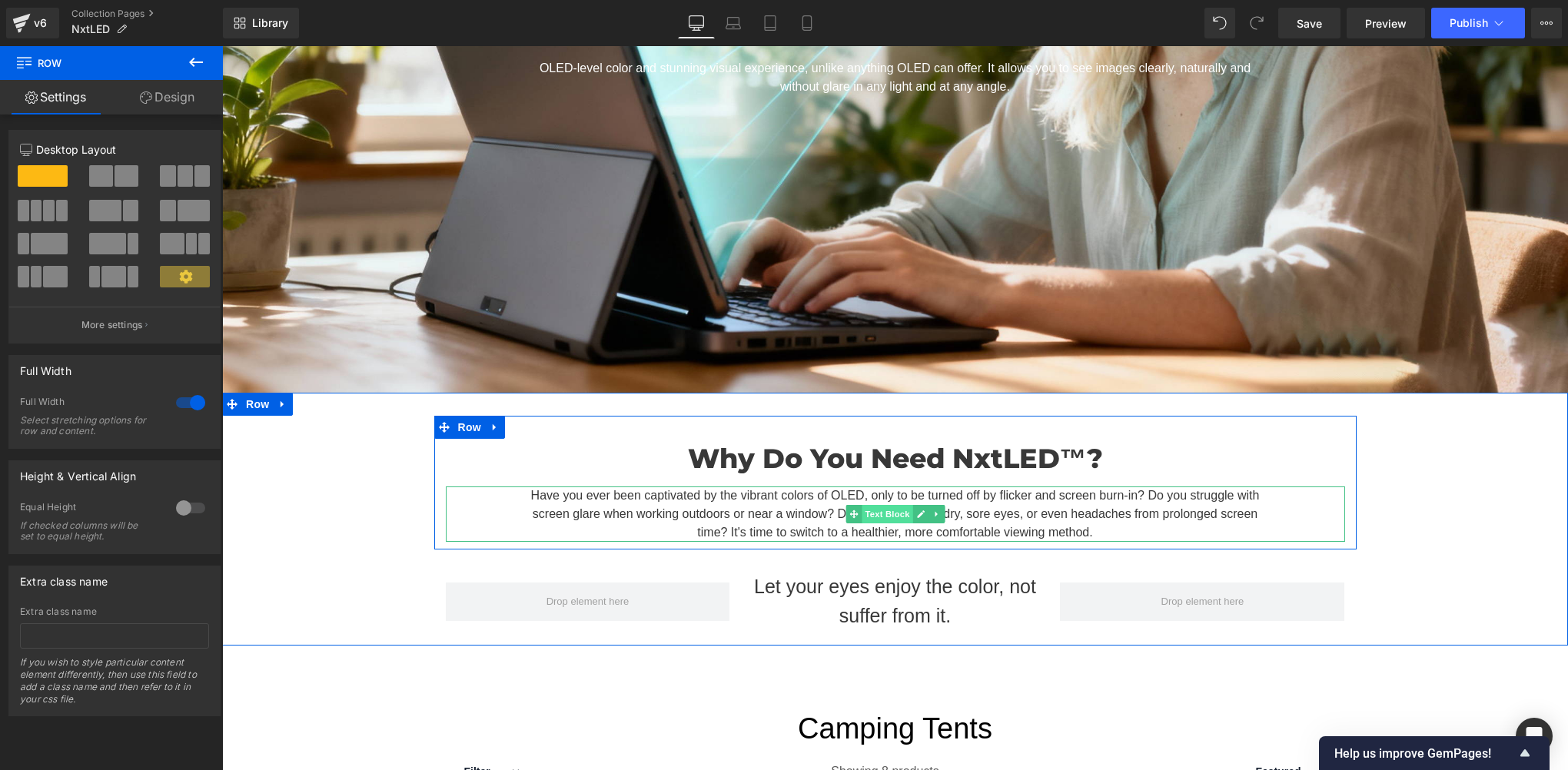
click at [885, 513] on span "Text Block" at bounding box center [887, 513] width 51 height 19
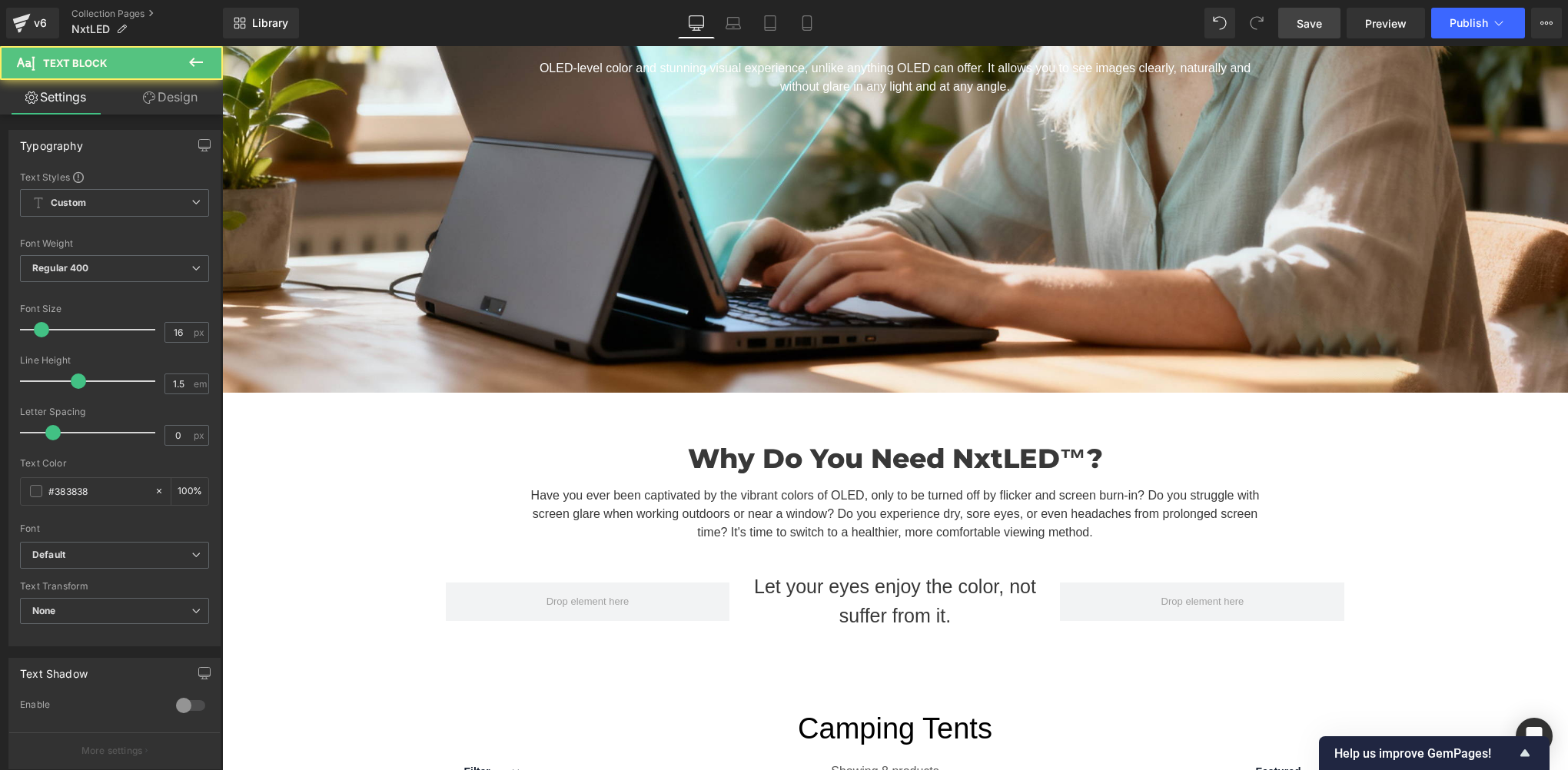
click at [1325, 26] on link "Save" at bounding box center [1309, 23] width 63 height 30
click at [210, 70] on button at bounding box center [196, 63] width 54 height 34
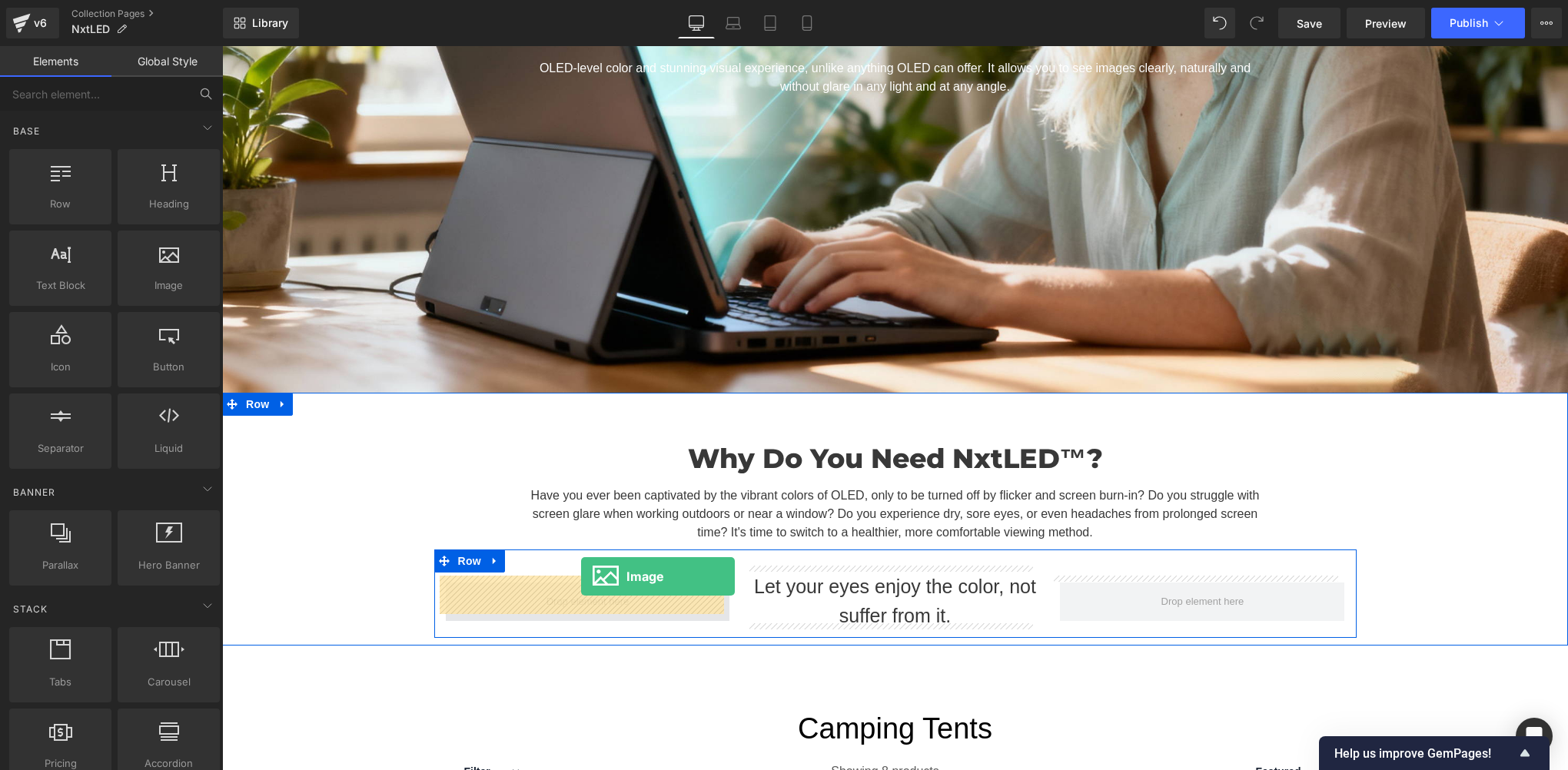
drag, startPoint x: 390, startPoint y: 314, endPoint x: 581, endPoint y: 576, distance: 324.2
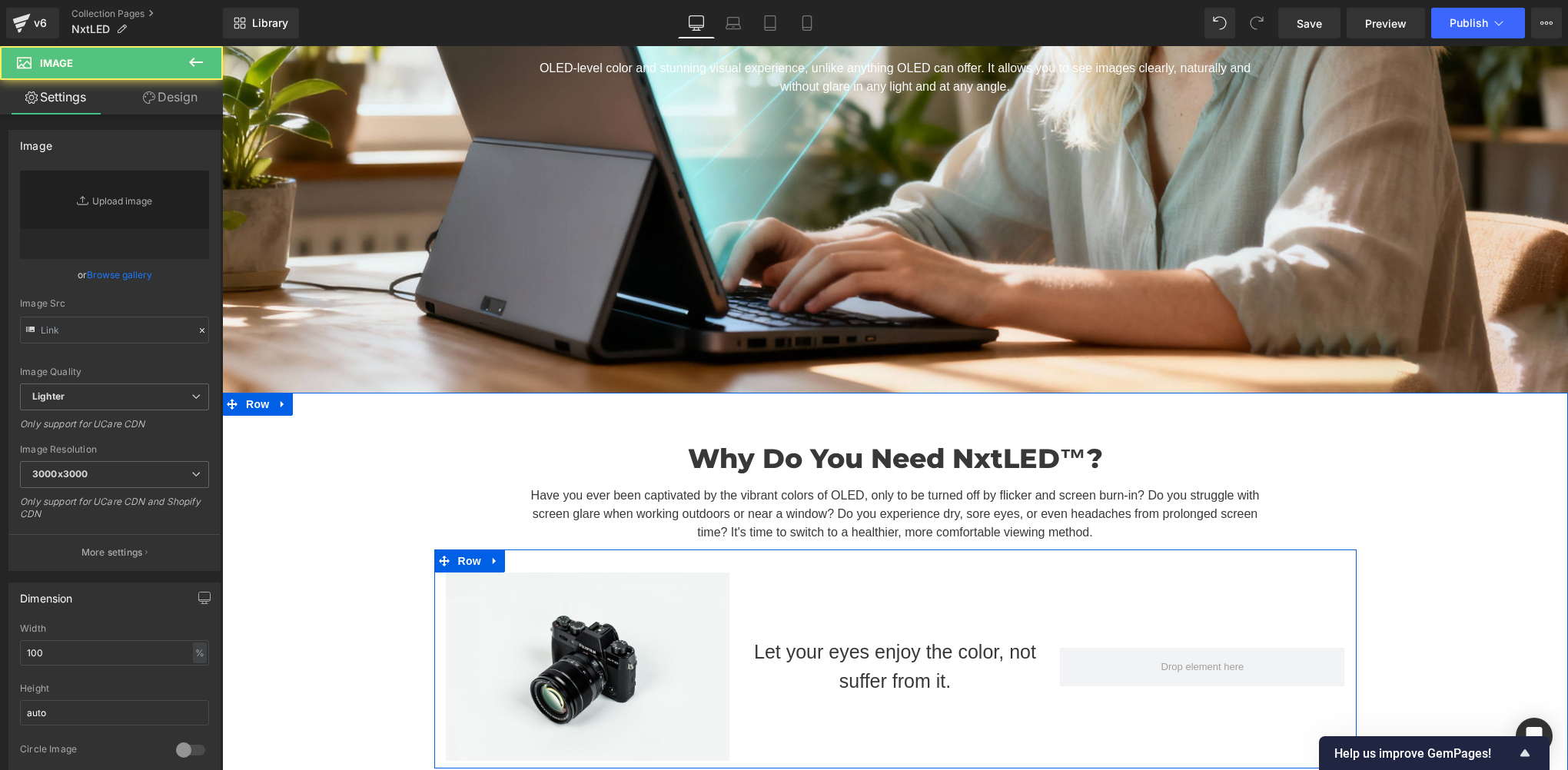
scroll to position [768, 0]
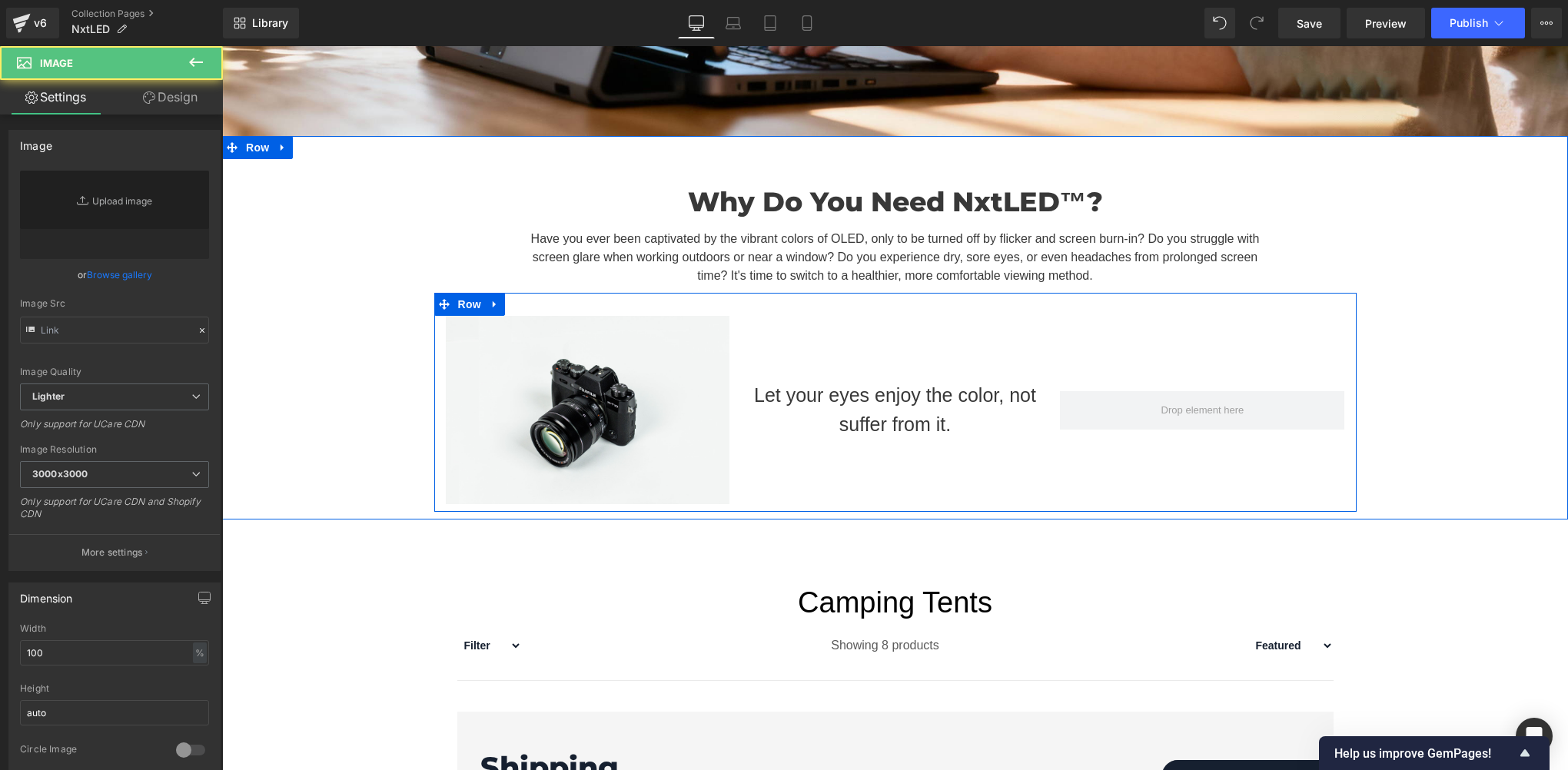
type input "//[DOMAIN_NAME][URL]"
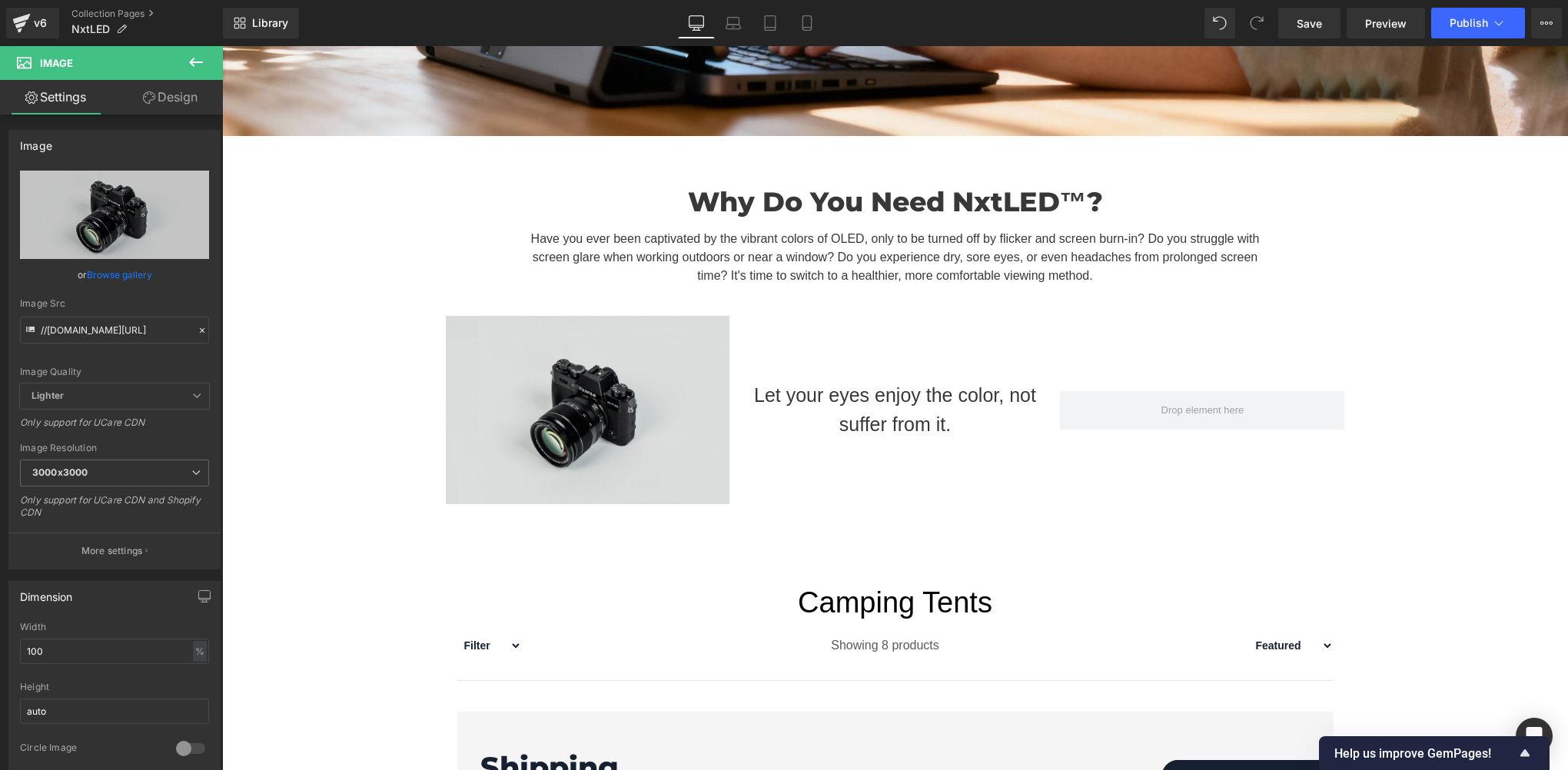
click at [566, 401] on div "Image" at bounding box center [588, 409] width 284 height 188
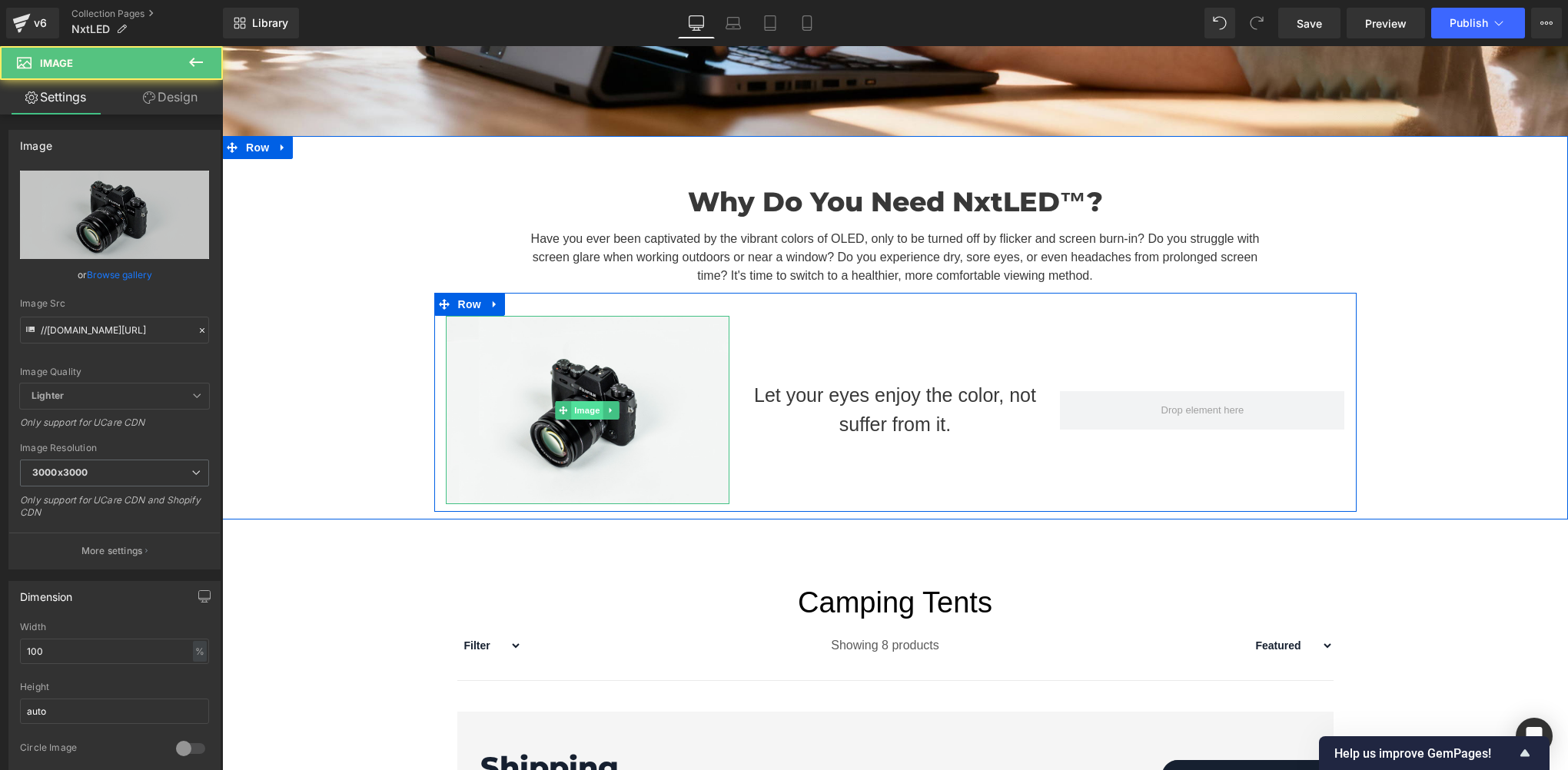
click at [572, 401] on span "Image" at bounding box center [588, 409] width 32 height 19
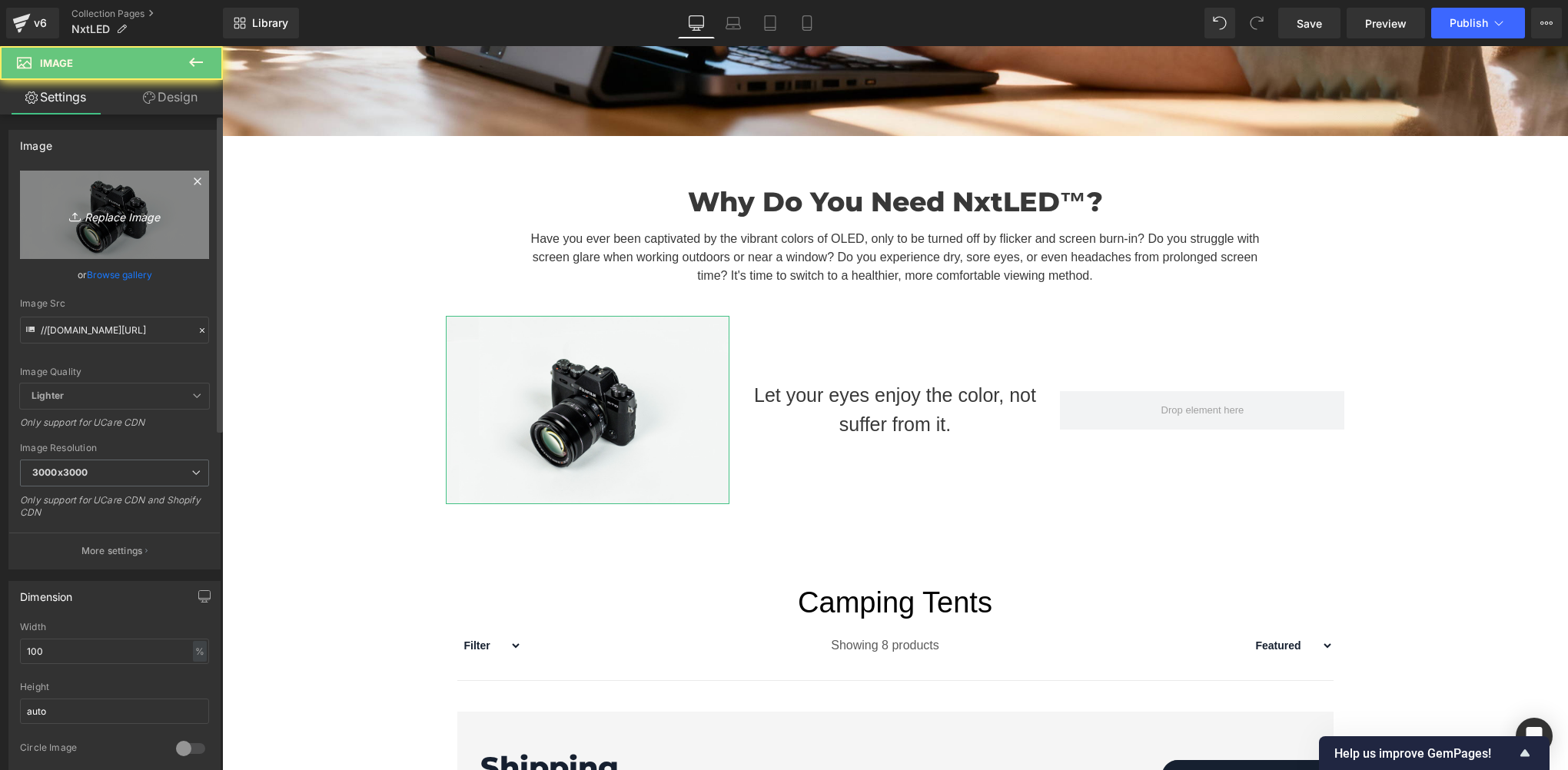
click at [55, 205] on icon "Replace Image" at bounding box center [114, 215] width 122 height 20
type input "C:\fakepath\02.jpg"
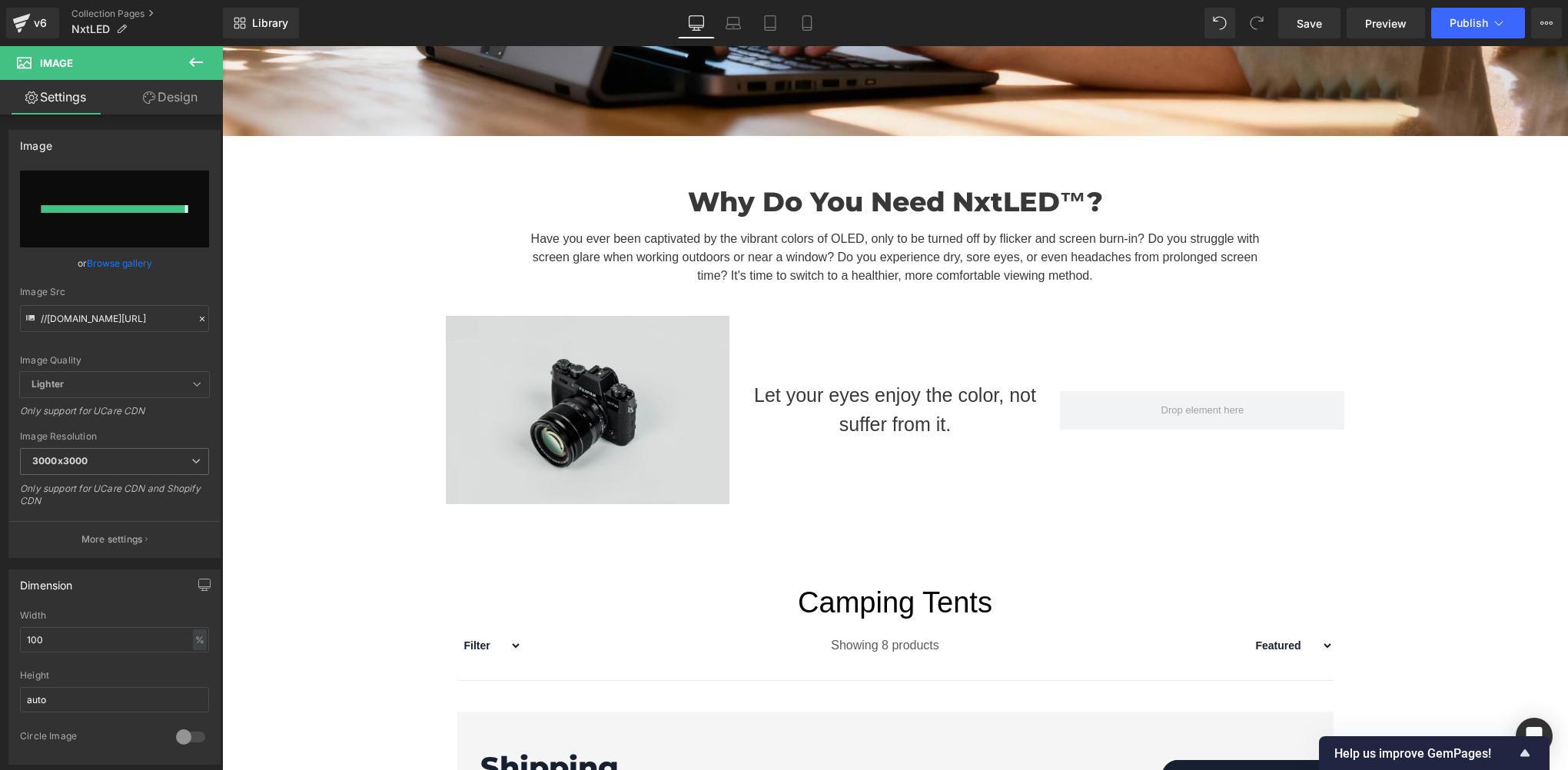
type input "[URL][DOMAIN_NAME]"
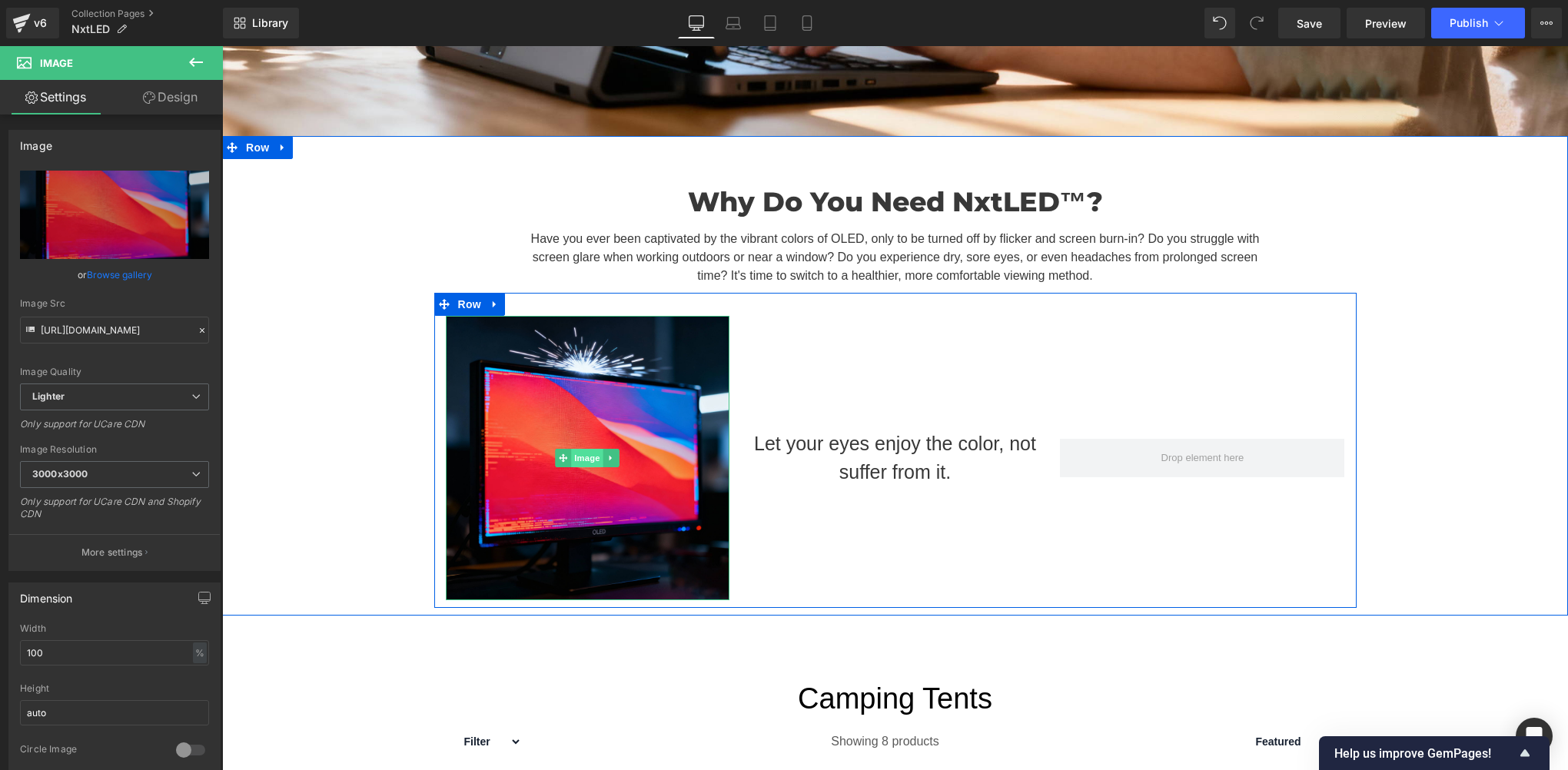
click at [573, 452] on span "Image" at bounding box center [588, 457] width 32 height 19
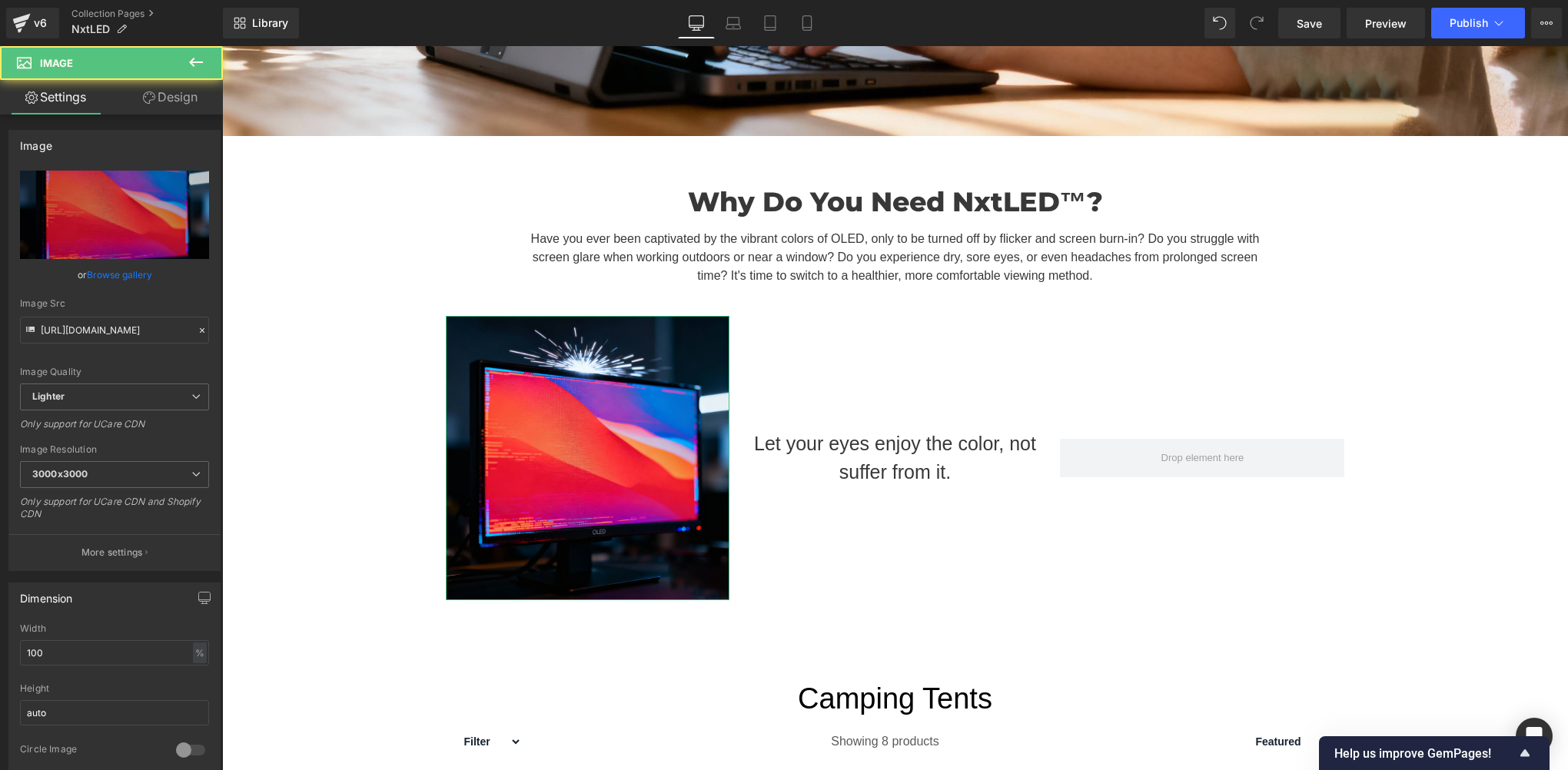
click at [143, 100] on icon at bounding box center [149, 97] width 13 height 13
click at [0, 0] on div "Background" at bounding box center [0, 0] width 0 height 0
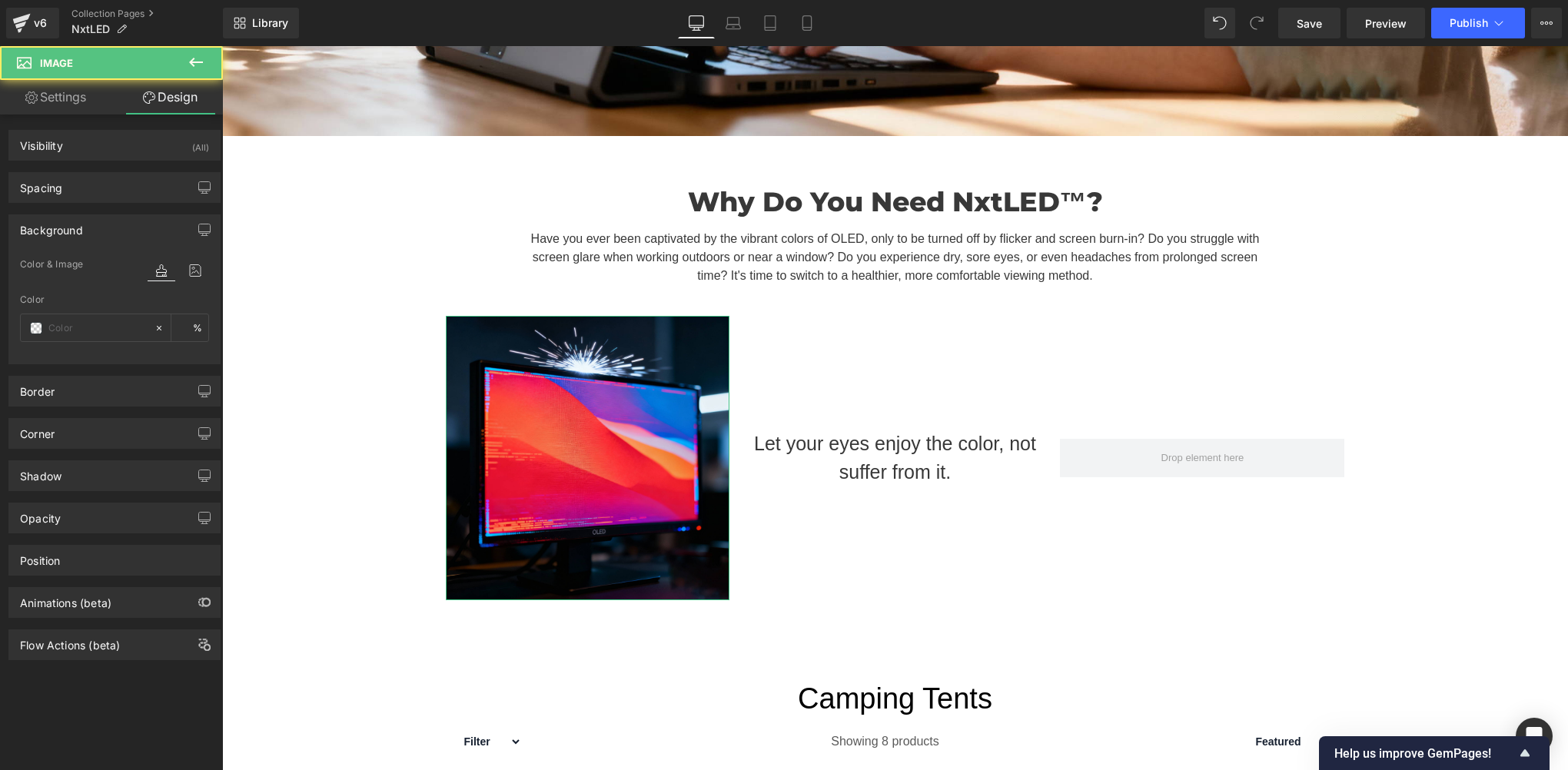
type input "transparent"
type input "0"
click at [83, 233] on div "Background" at bounding box center [114, 230] width 211 height 29
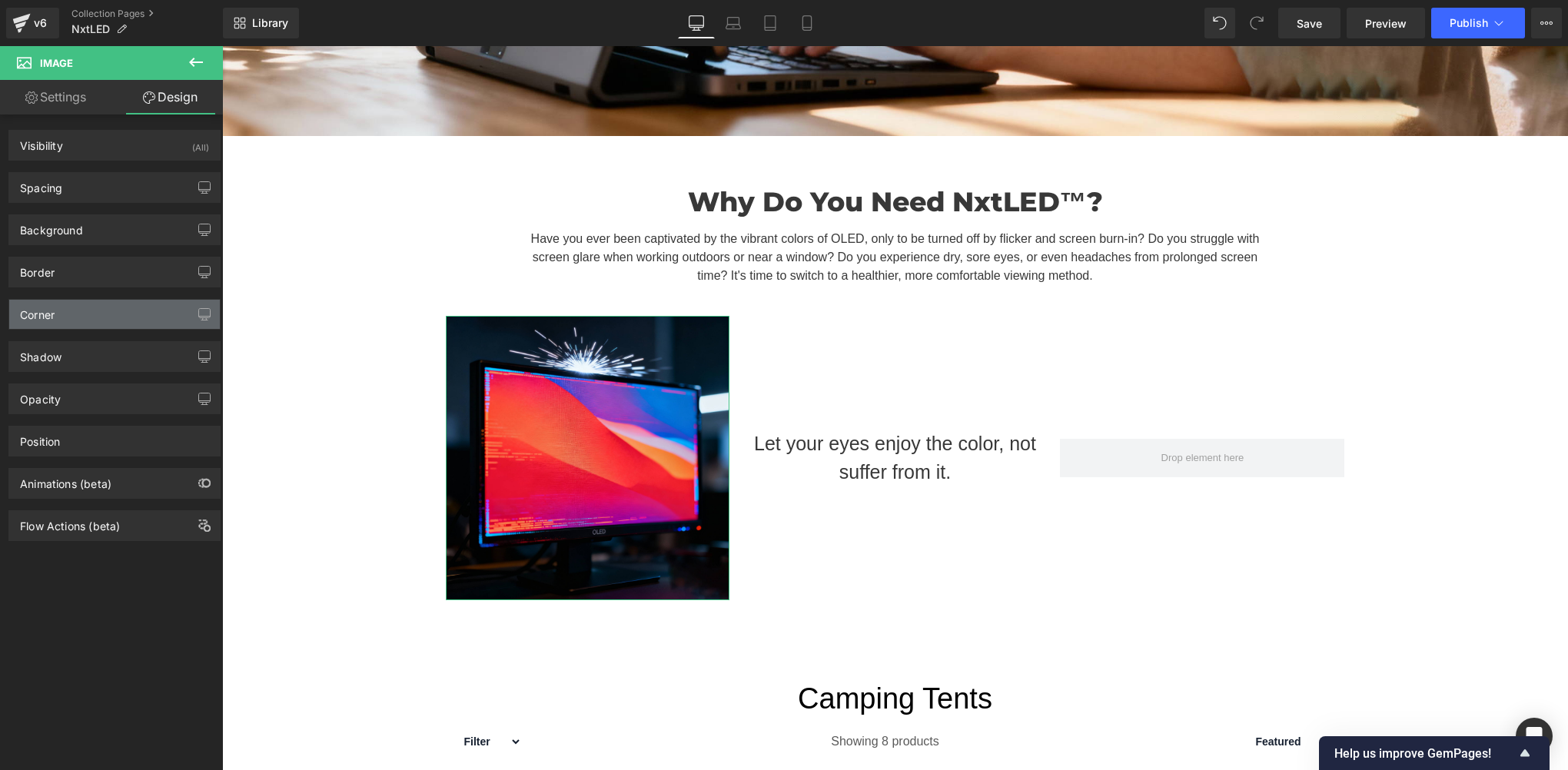
click at [77, 309] on div "Corner" at bounding box center [114, 314] width 211 height 29
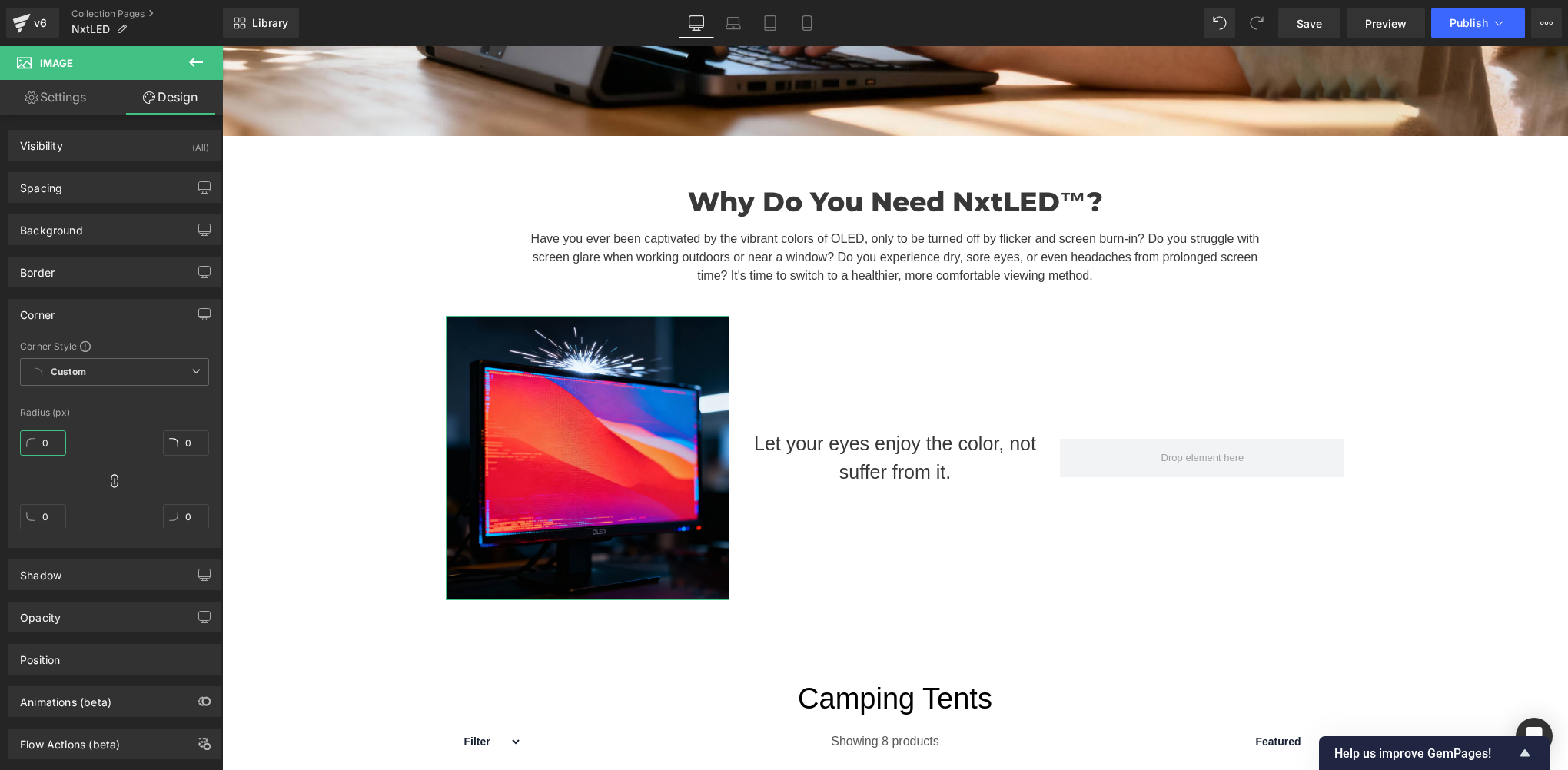
click at [52, 444] on input "0" at bounding box center [42, 443] width 46 height 25
type input "15"
type input "1"
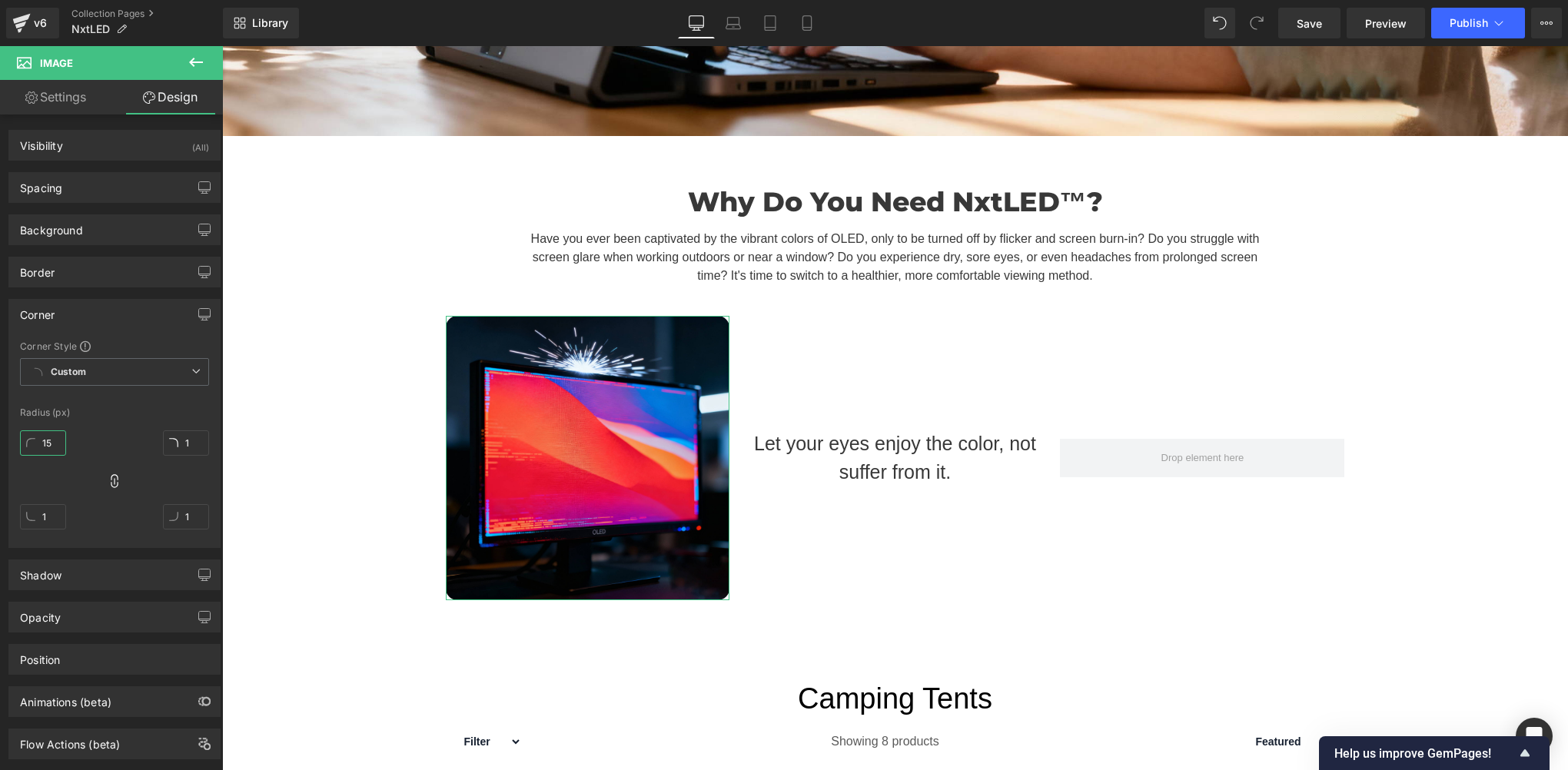
type input "15"
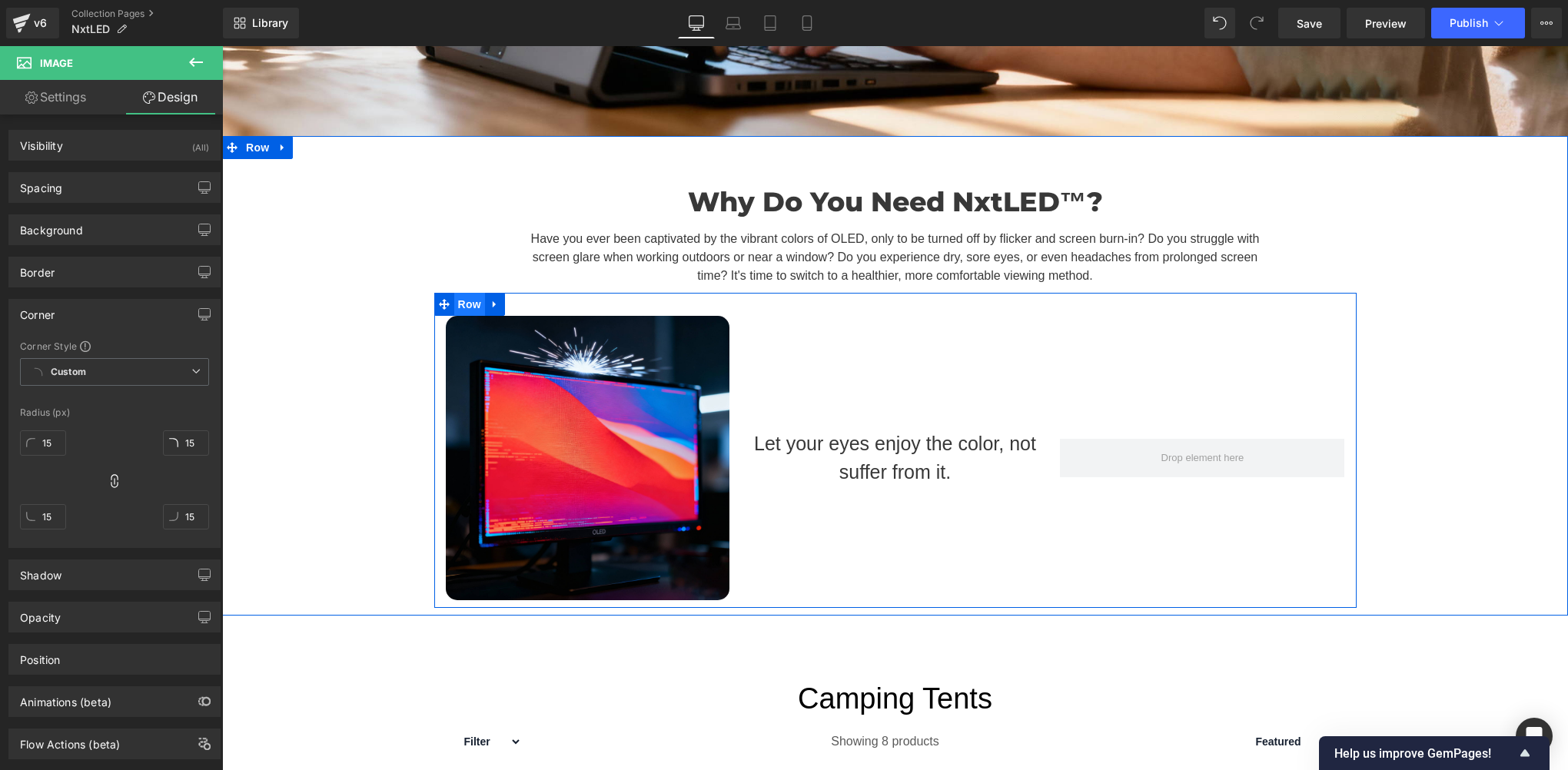
click at [456, 302] on span "Row" at bounding box center [469, 305] width 30 height 24
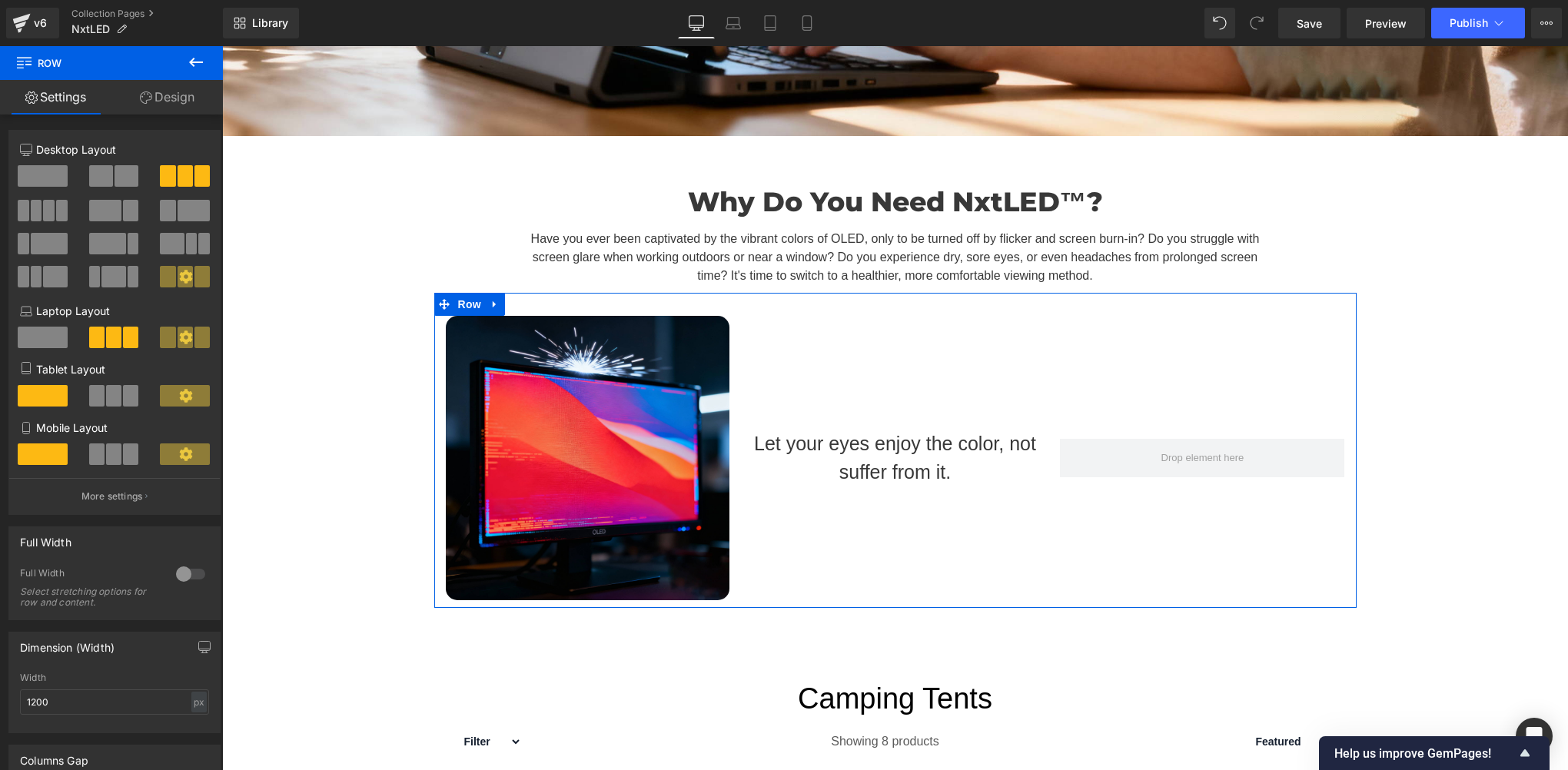
click at [183, 575] on div at bounding box center [191, 573] width 37 height 24
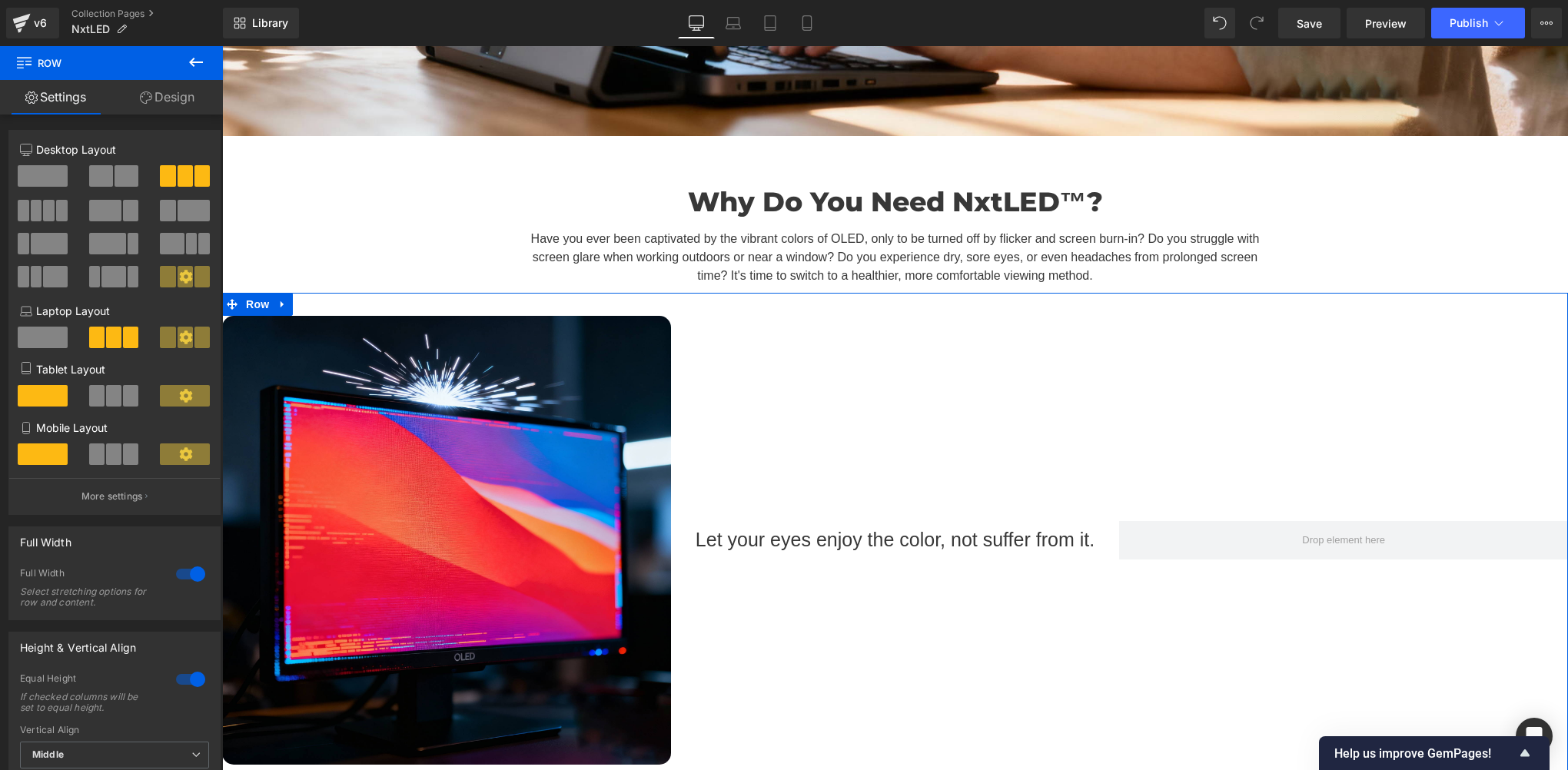
scroll to position [240, 0]
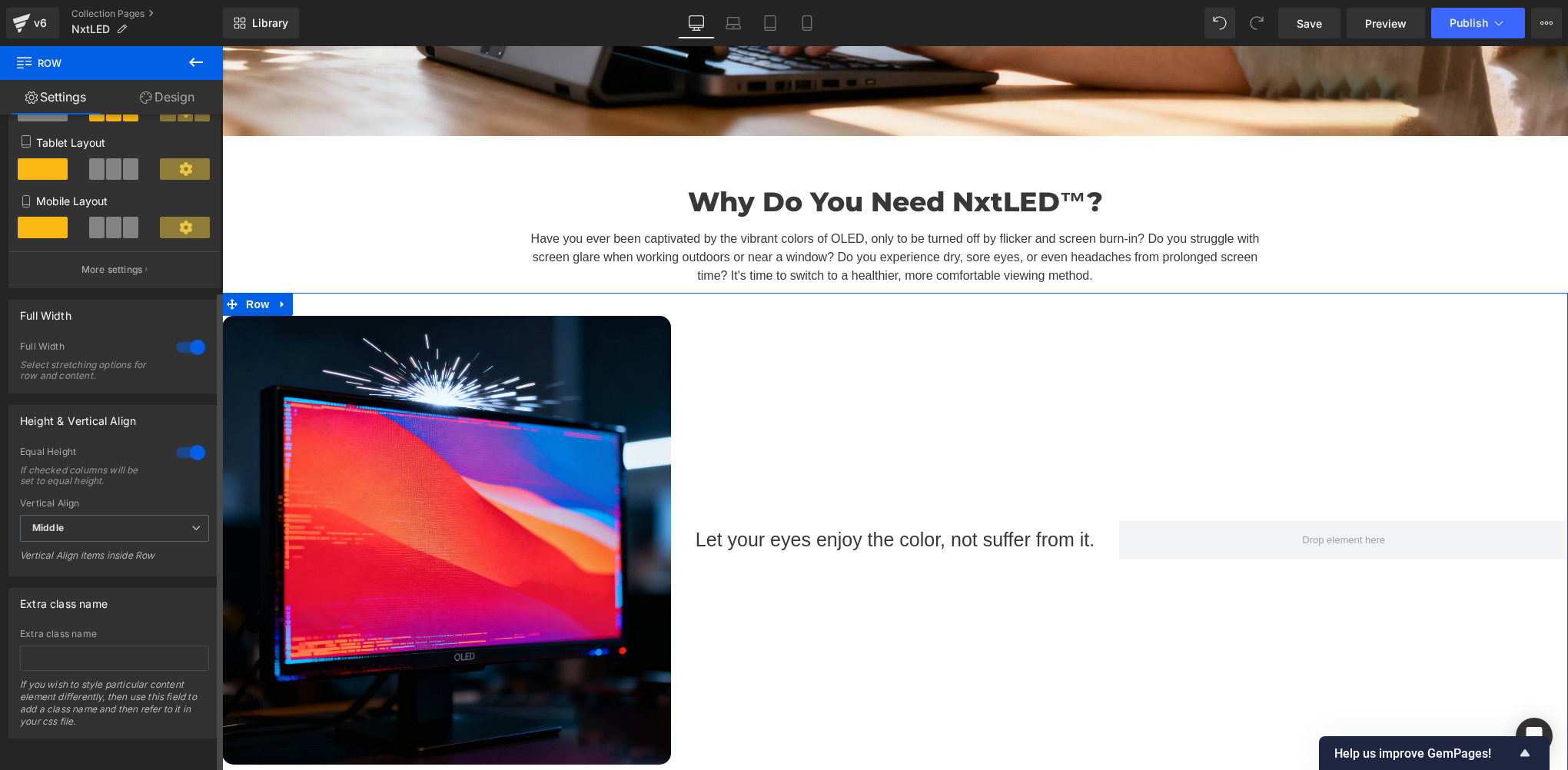
drag, startPoint x: 190, startPoint y: 336, endPoint x: 160, endPoint y: 425, distance: 93.9
click at [189, 337] on div at bounding box center [191, 347] width 37 height 24
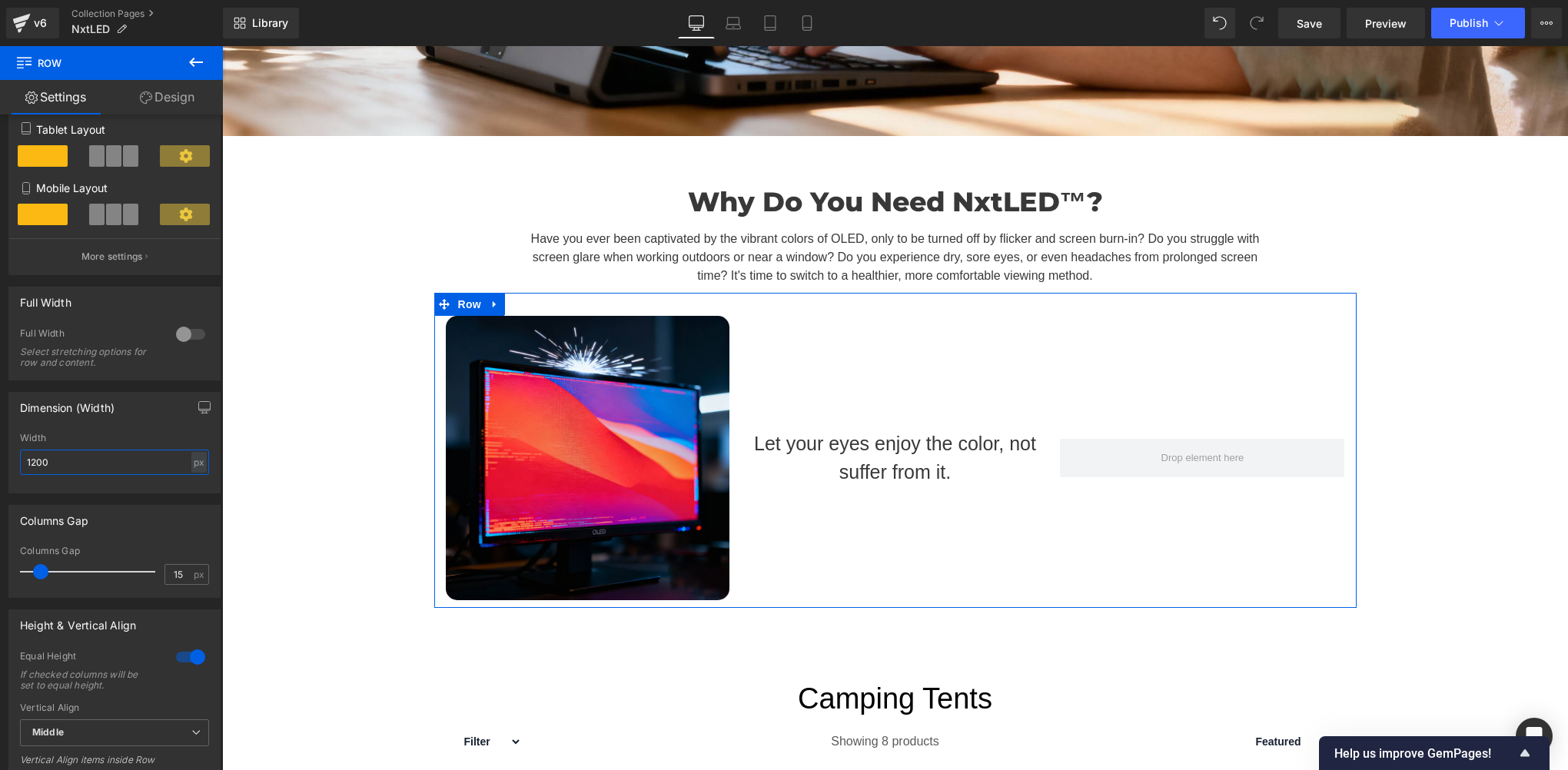
drag, startPoint x: 48, startPoint y: 464, endPoint x: -3, endPoint y: 462, distance: 51.0
click at [0, 462] on html "Row You are previewing how the will restyle your page. You can not edit Element…" at bounding box center [784, 385] width 1568 height 770
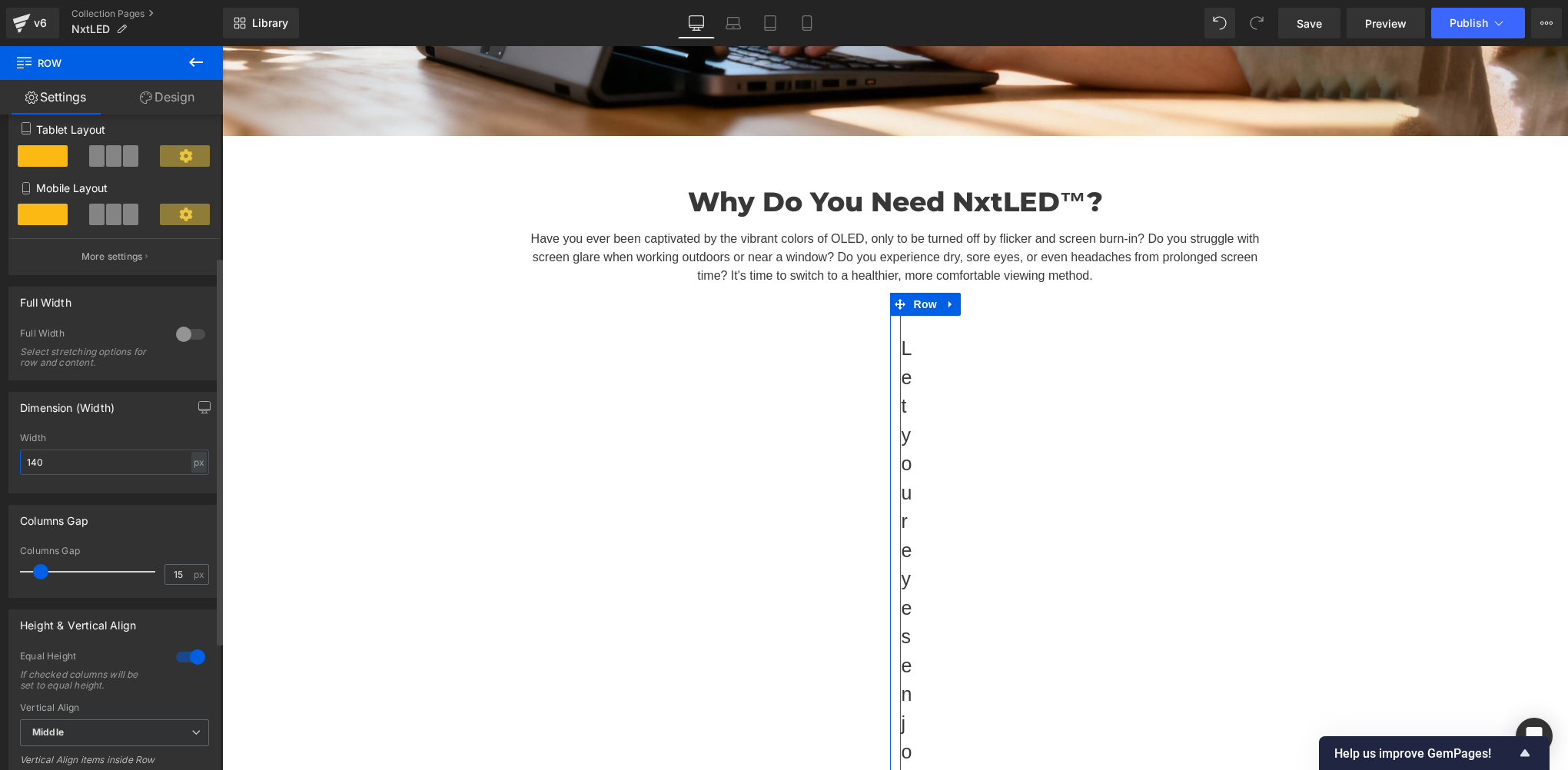
type input "1400"
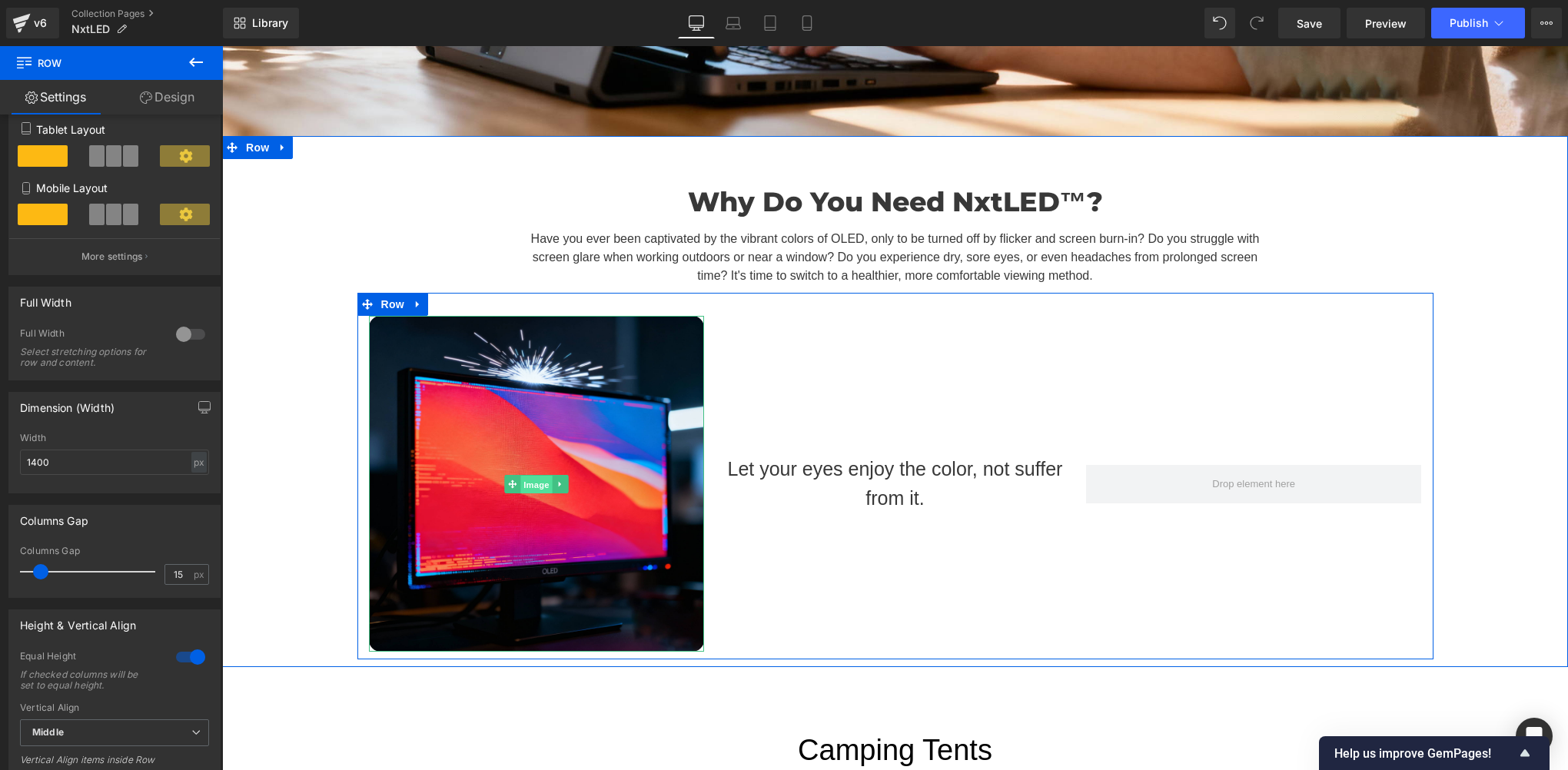
click at [520, 475] on span "Image" at bounding box center [536, 484] width 32 height 19
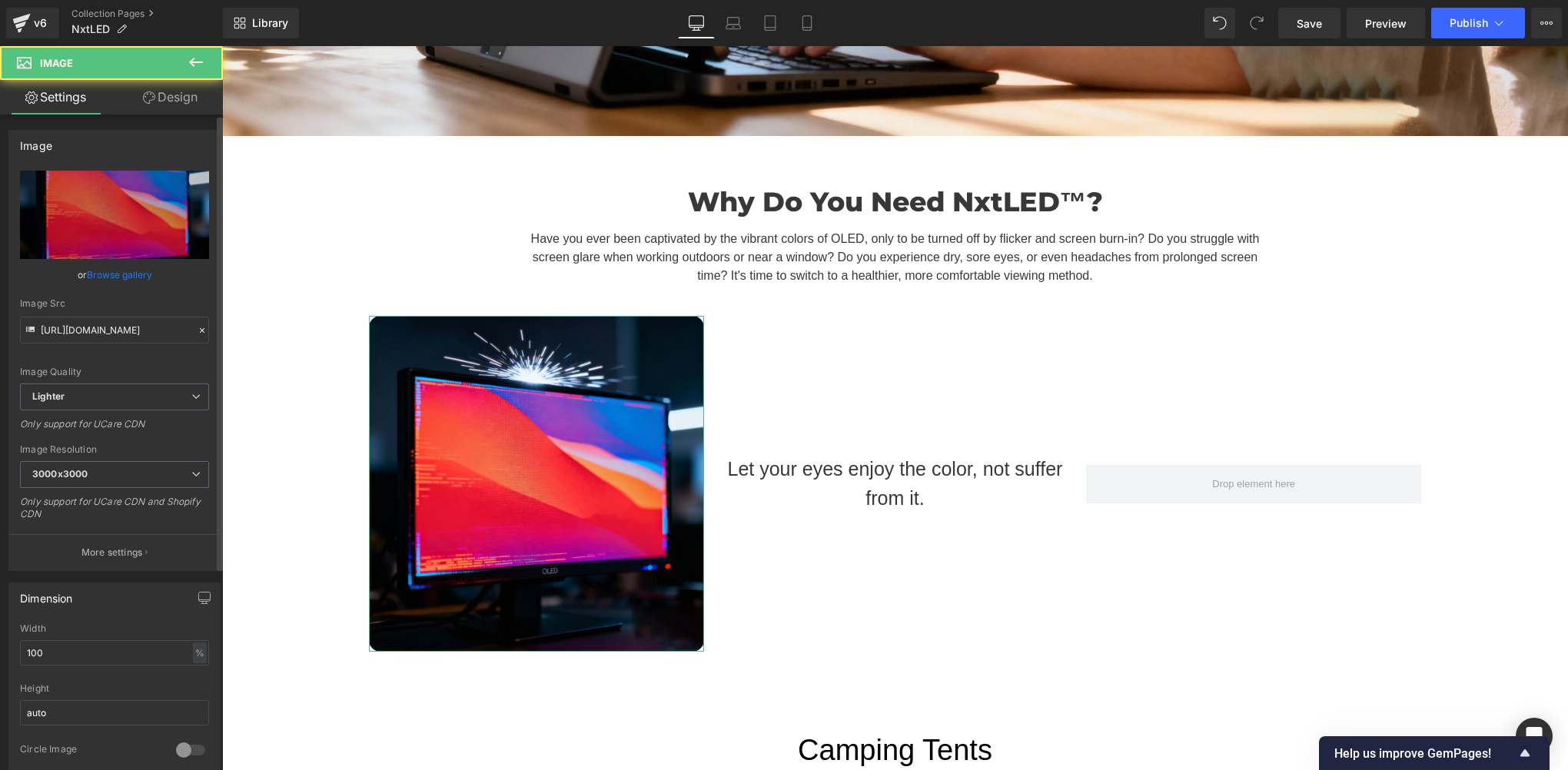
scroll to position [256, 0]
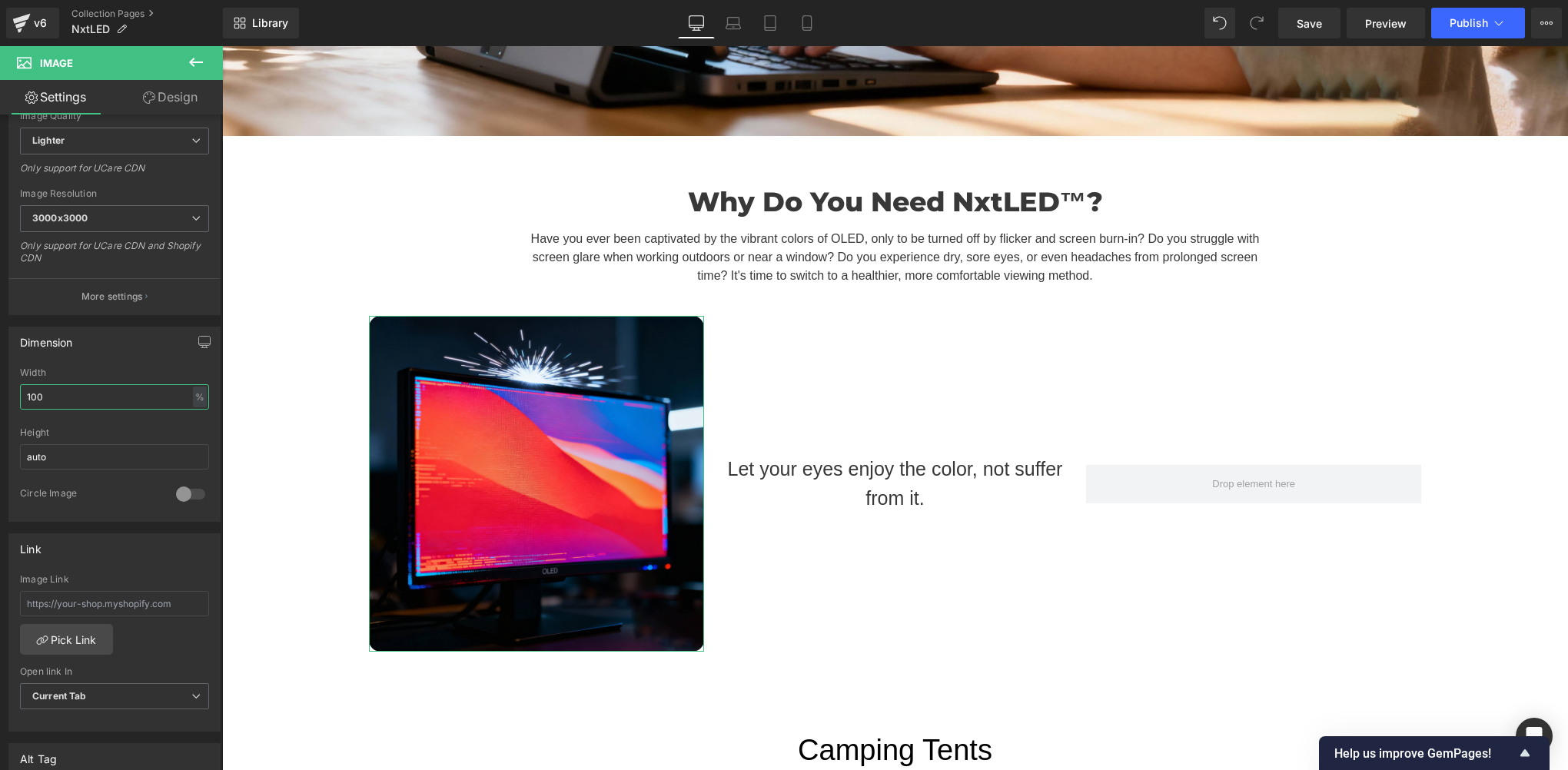
drag, startPoint x: 85, startPoint y: 389, endPoint x: -3, endPoint y: 383, distance: 88.2
click at [0, 383] on html "Image You are previewing how the will restyle your page. You can not edit Eleme…" at bounding box center [784, 385] width 1568 height 770
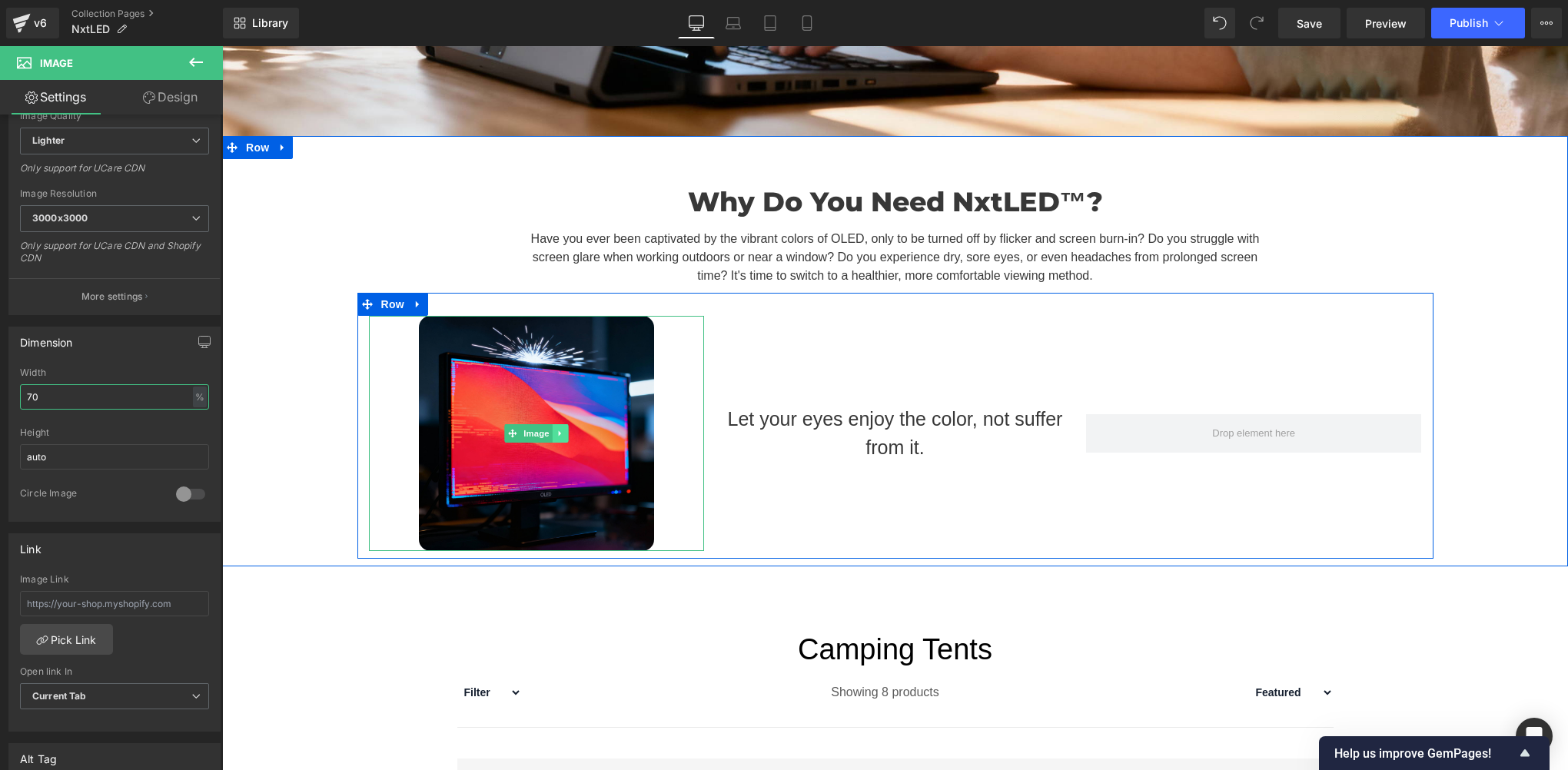
type input "70"
click at [558, 429] on icon at bounding box center [560, 433] width 9 height 9
click at [548, 429] on icon at bounding box center [552, 433] width 9 height 9
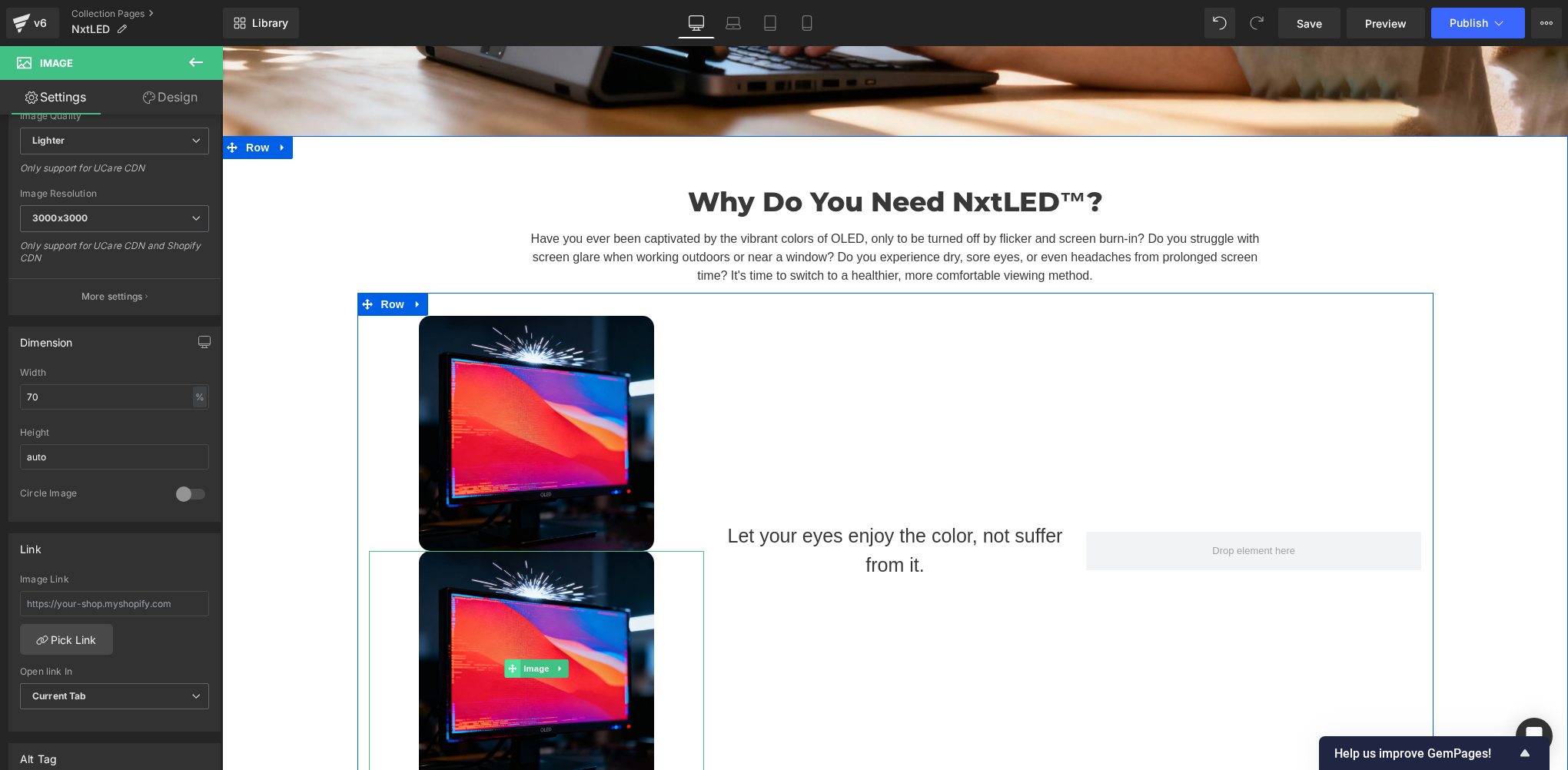
click at [505, 659] on span at bounding box center [512, 668] width 16 height 19
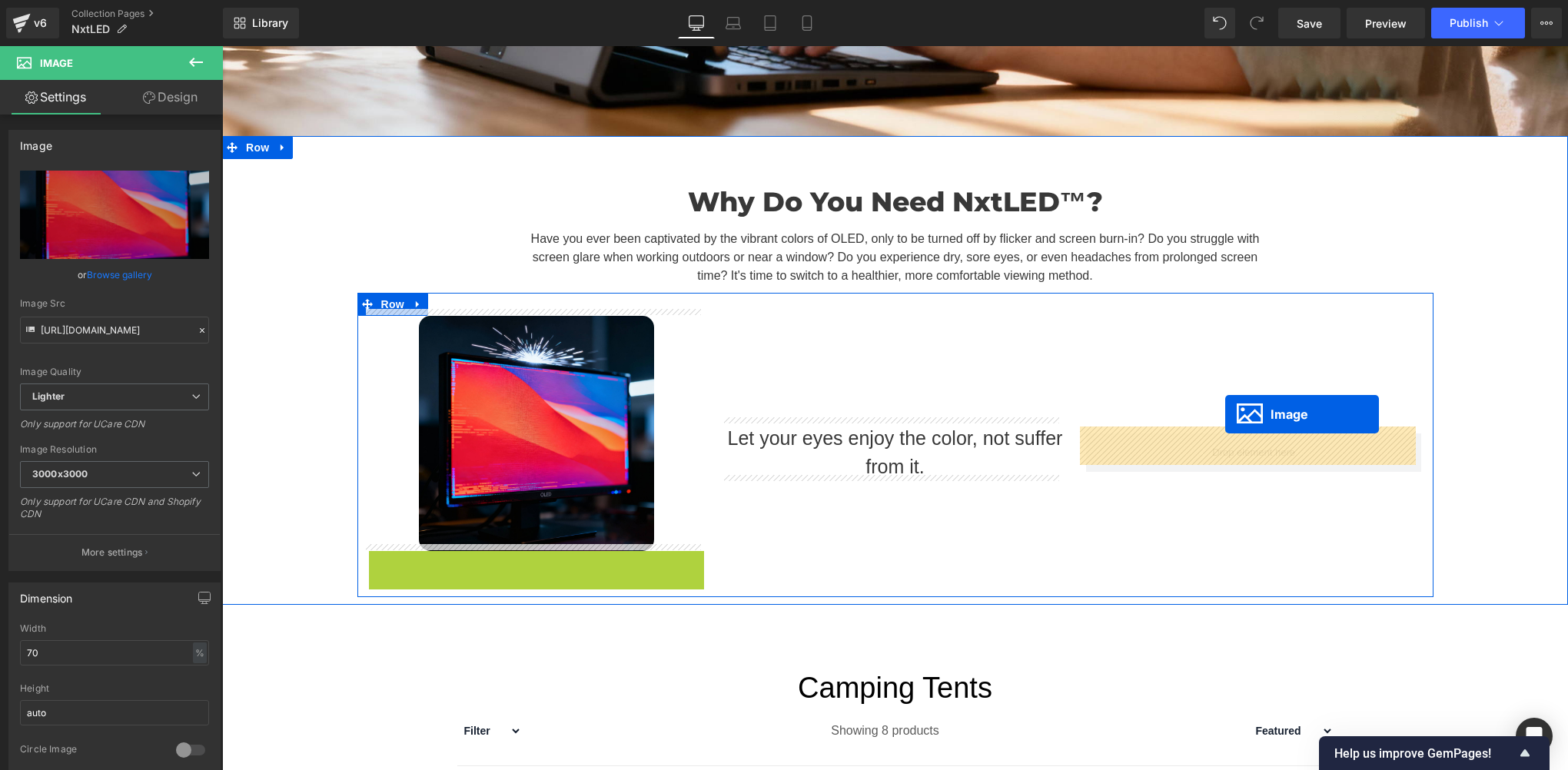
drag, startPoint x: 510, startPoint y: 667, endPoint x: 1224, endPoint y: 417, distance: 756.5
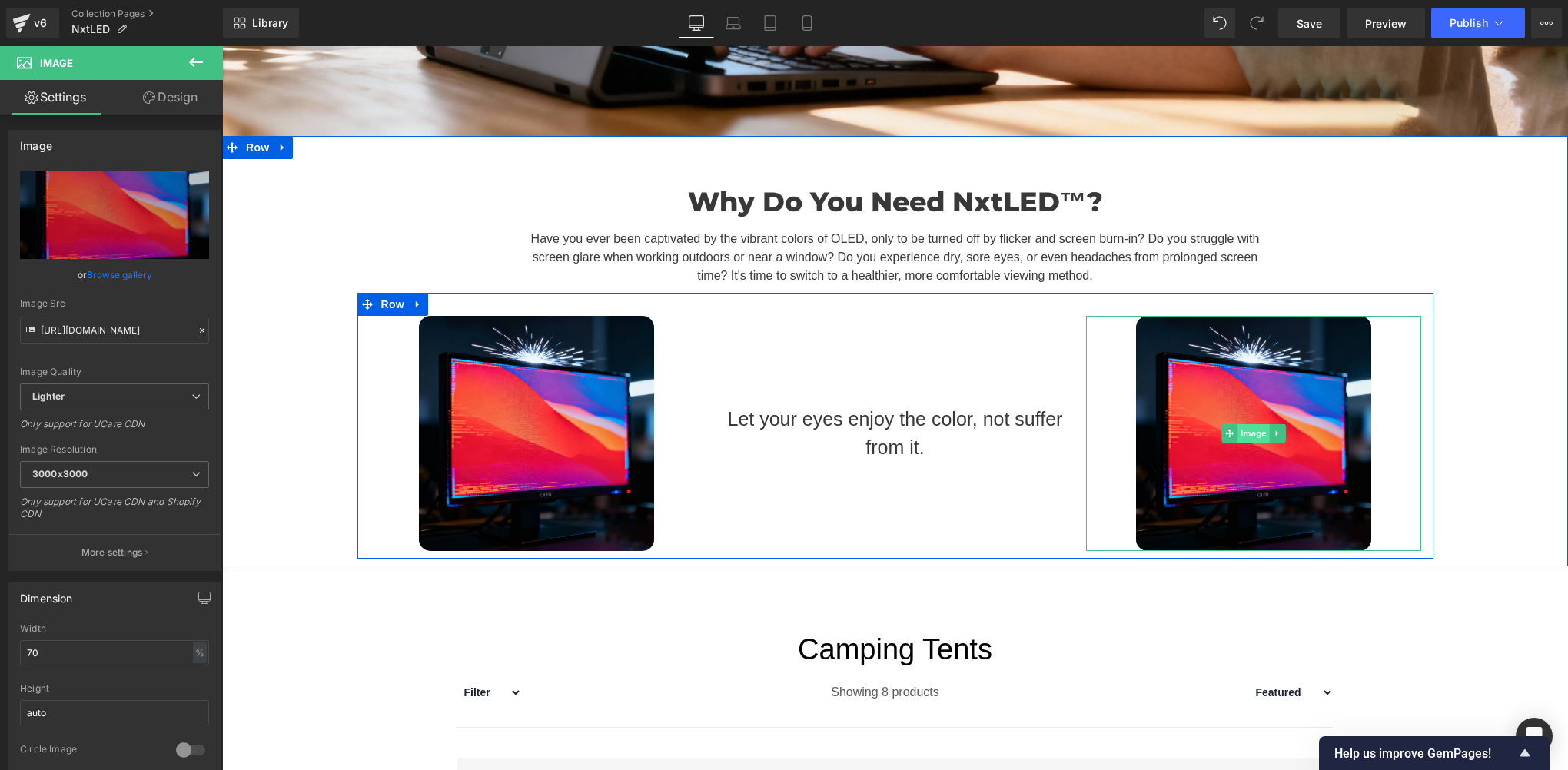
click at [1251, 429] on span "Image" at bounding box center [1253, 433] width 32 height 19
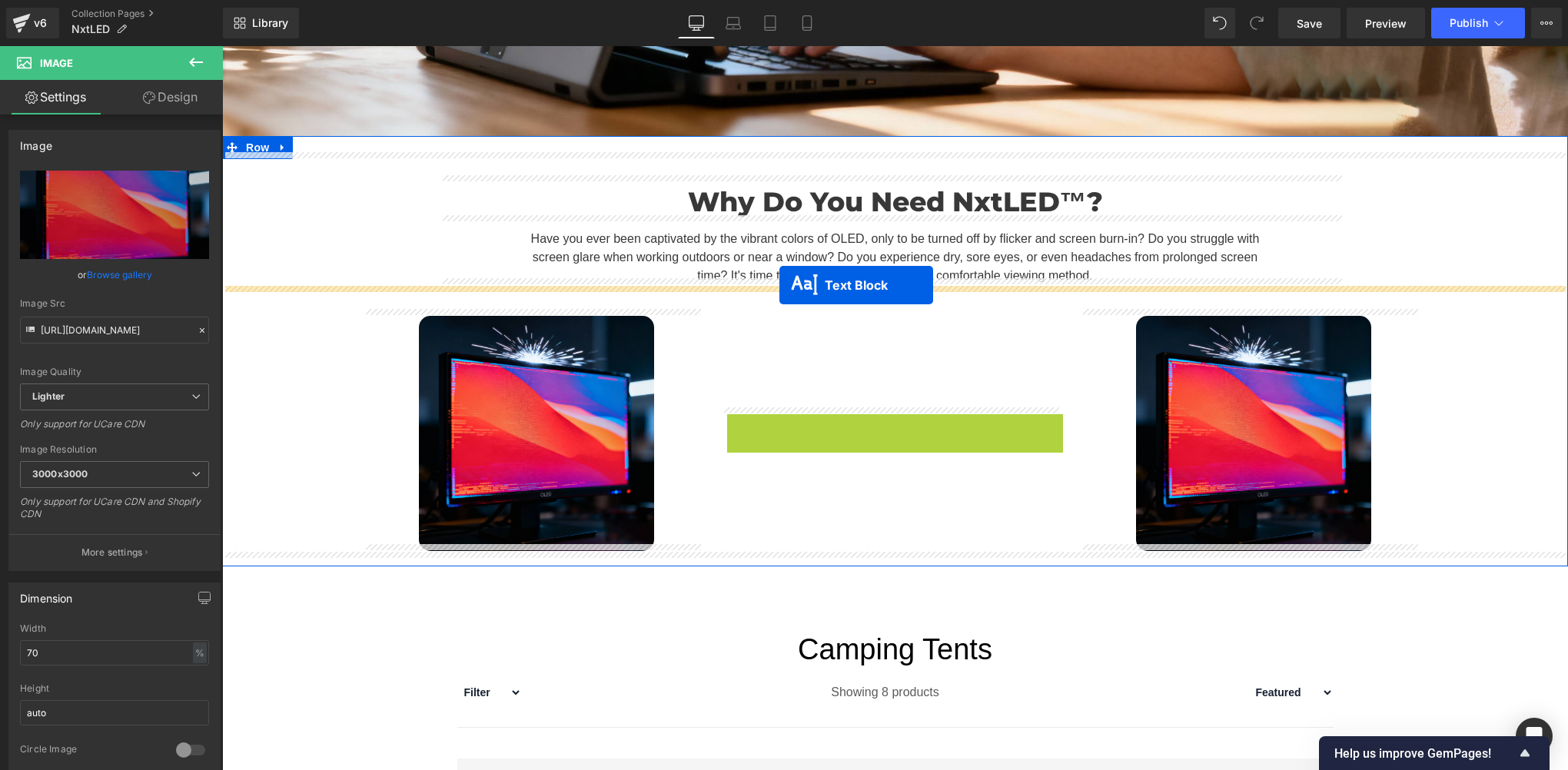
drag, startPoint x: 852, startPoint y: 427, endPoint x: 779, endPoint y: 285, distance: 159.7
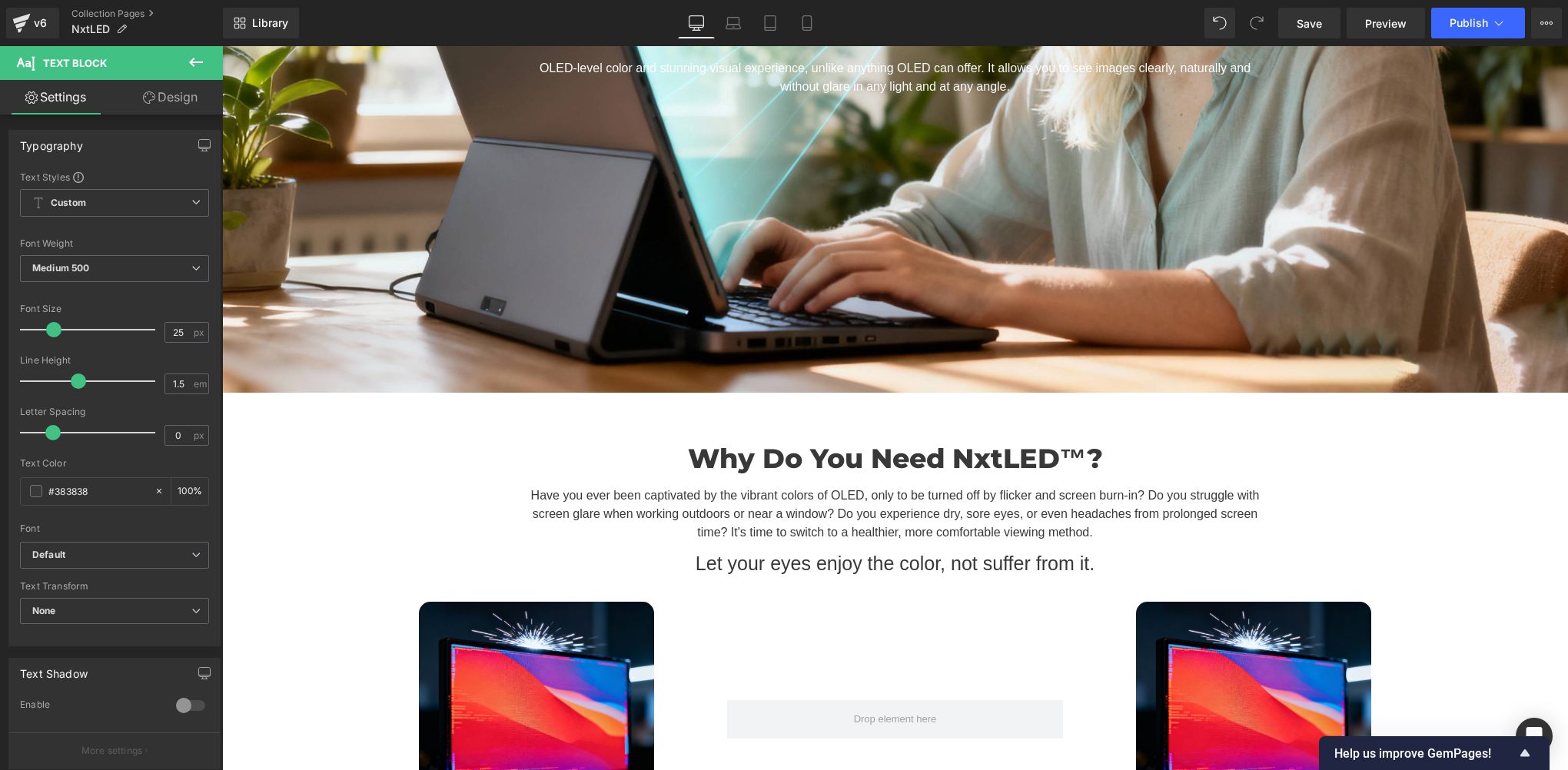
scroll to position [768, 0]
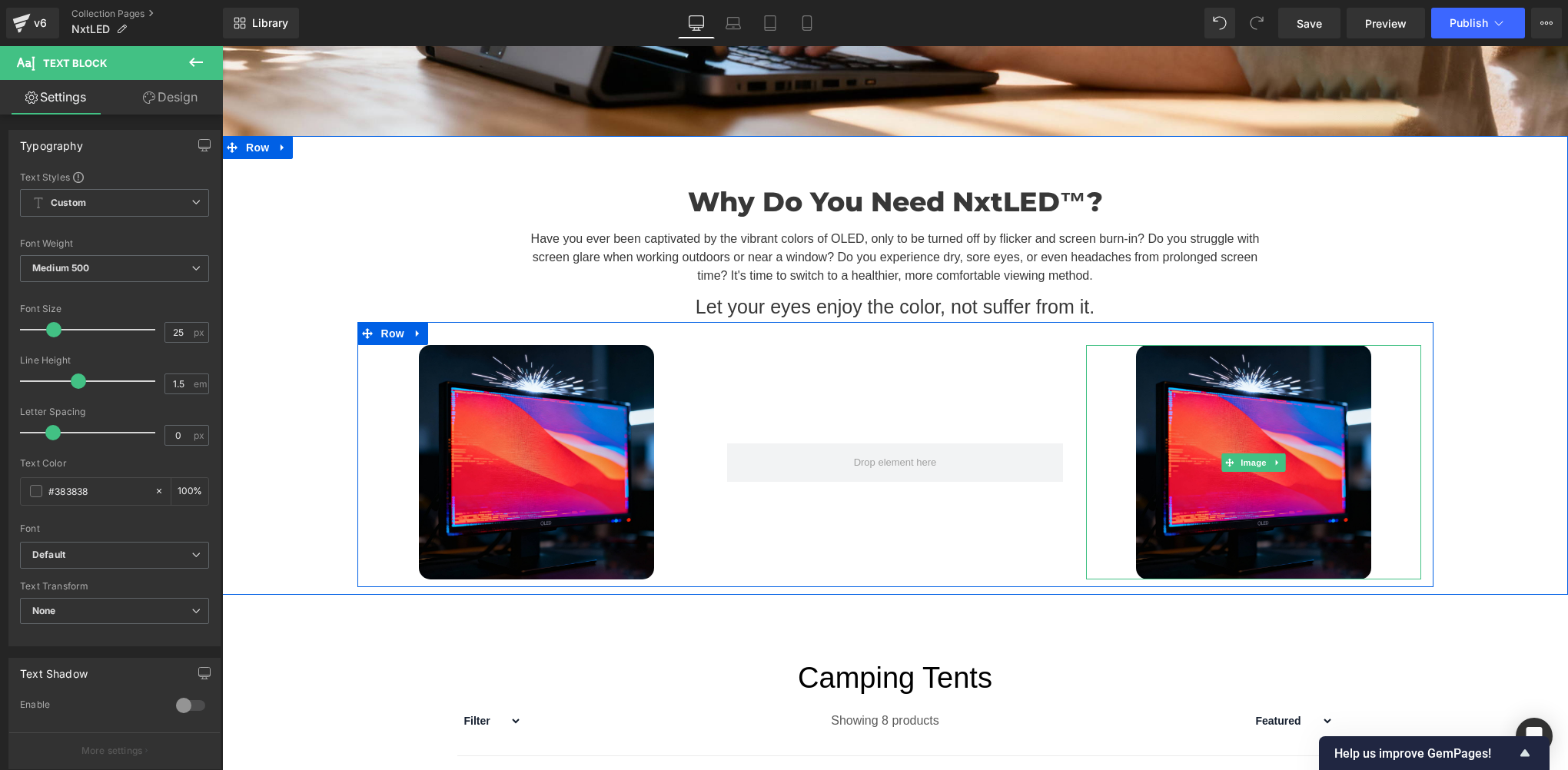
click at [1272, 454] on link at bounding box center [1278, 462] width 16 height 19
click at [1253, 454] on link at bounding box center [1253, 462] width 16 height 19
click at [1265, 457] on icon at bounding box center [1269, 461] width 9 height 9
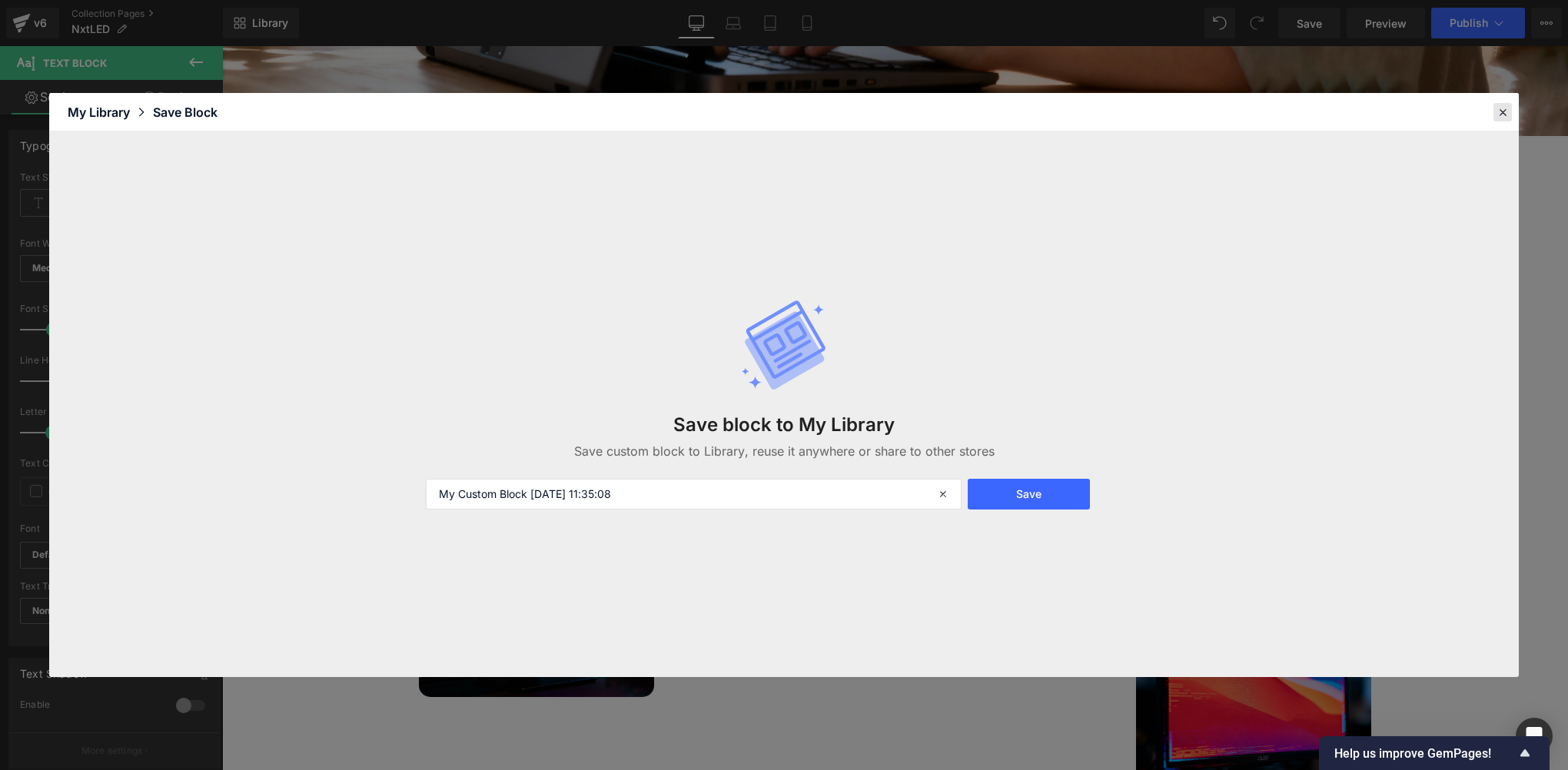
drag, startPoint x: 1506, startPoint y: 116, endPoint x: 1244, endPoint y: 97, distance: 262.7
click at [1506, 116] on icon at bounding box center [1502, 112] width 14 height 14
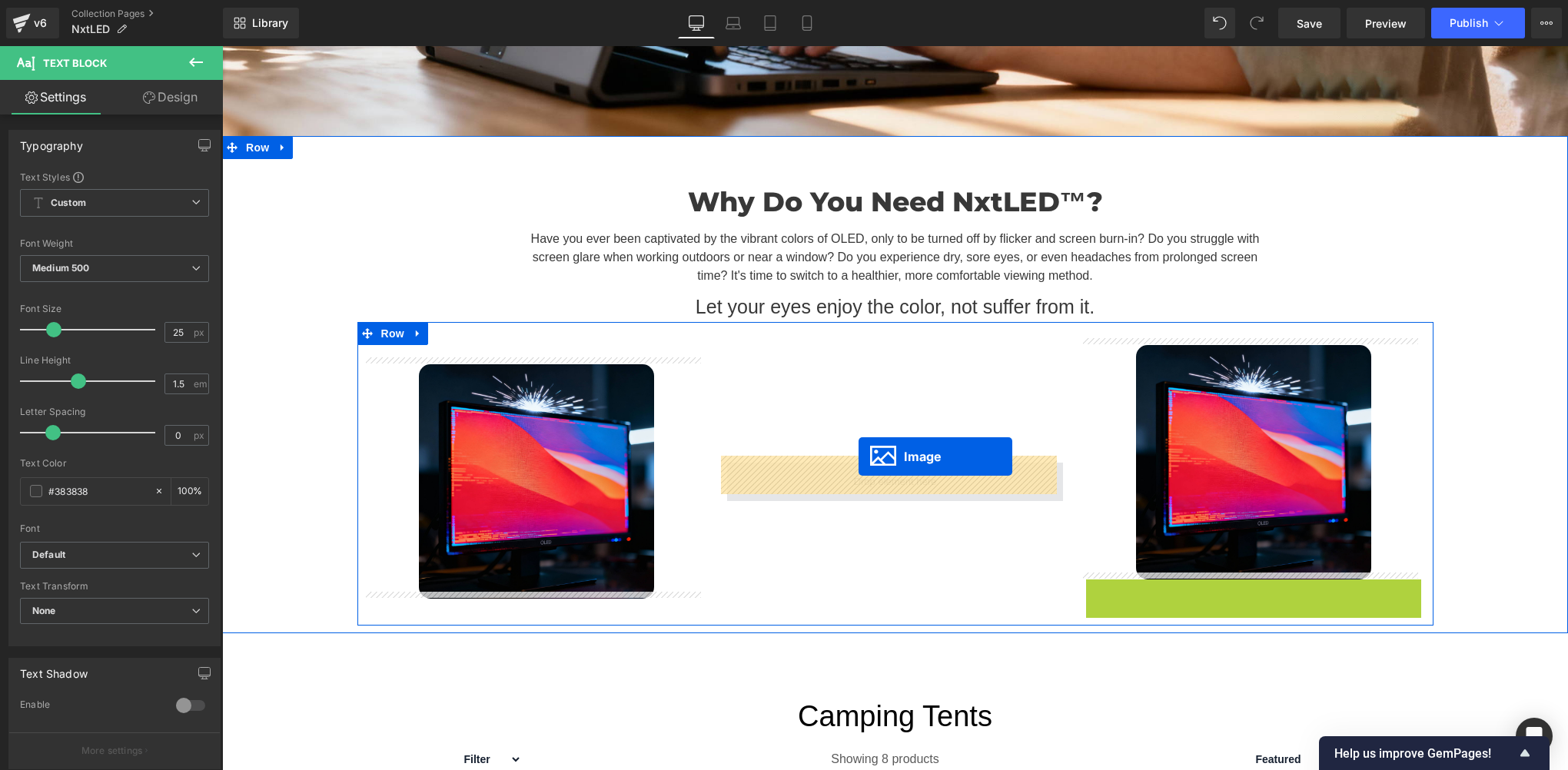
drag, startPoint x: 1224, startPoint y: 688, endPoint x: 858, endPoint y: 457, distance: 432.8
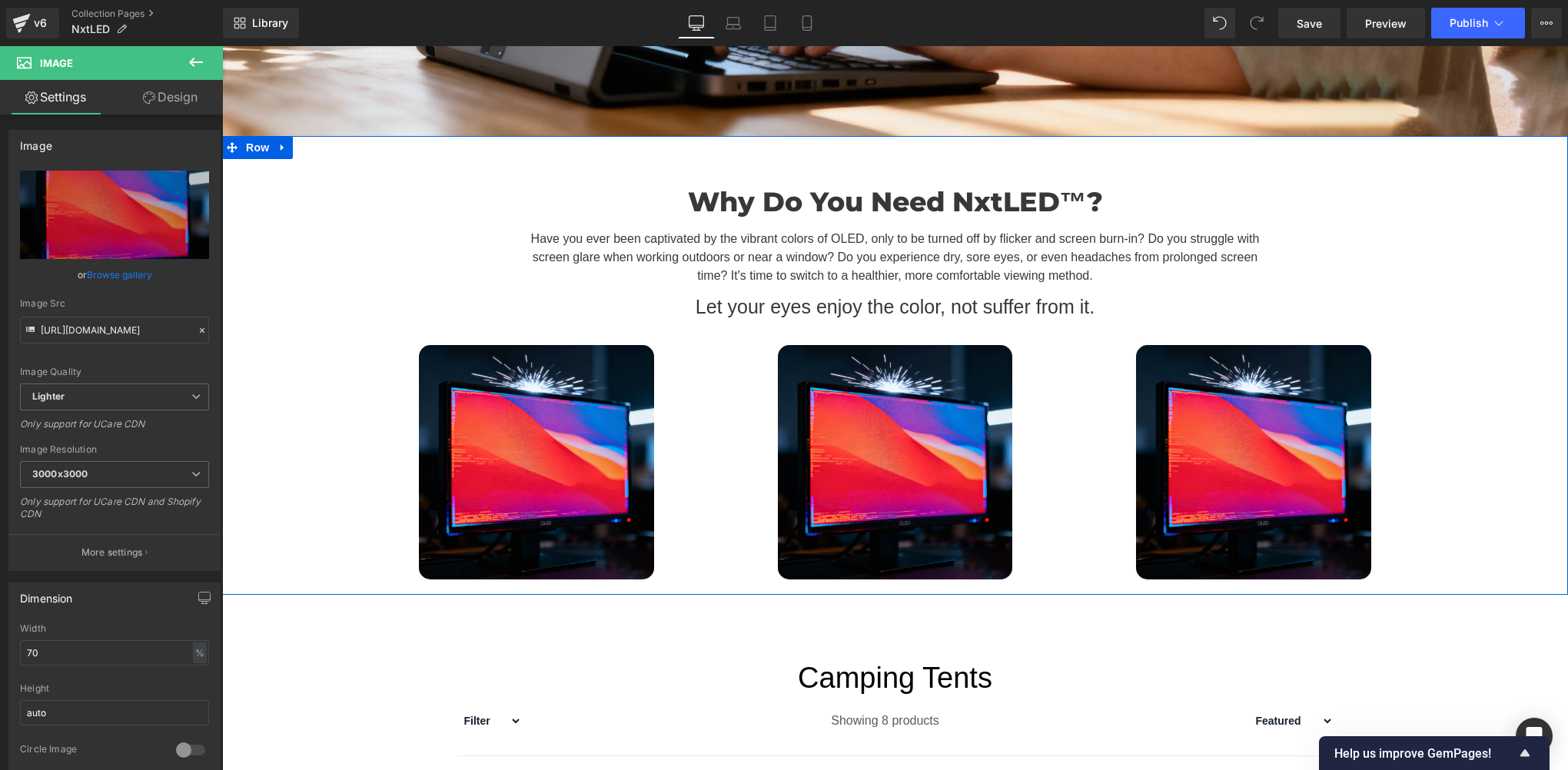
click at [291, 462] on div "Why Do You Need NxtLED™? Heading Have you ever been captivated by the vibrant c…" at bounding box center [895, 373] width 1346 height 429
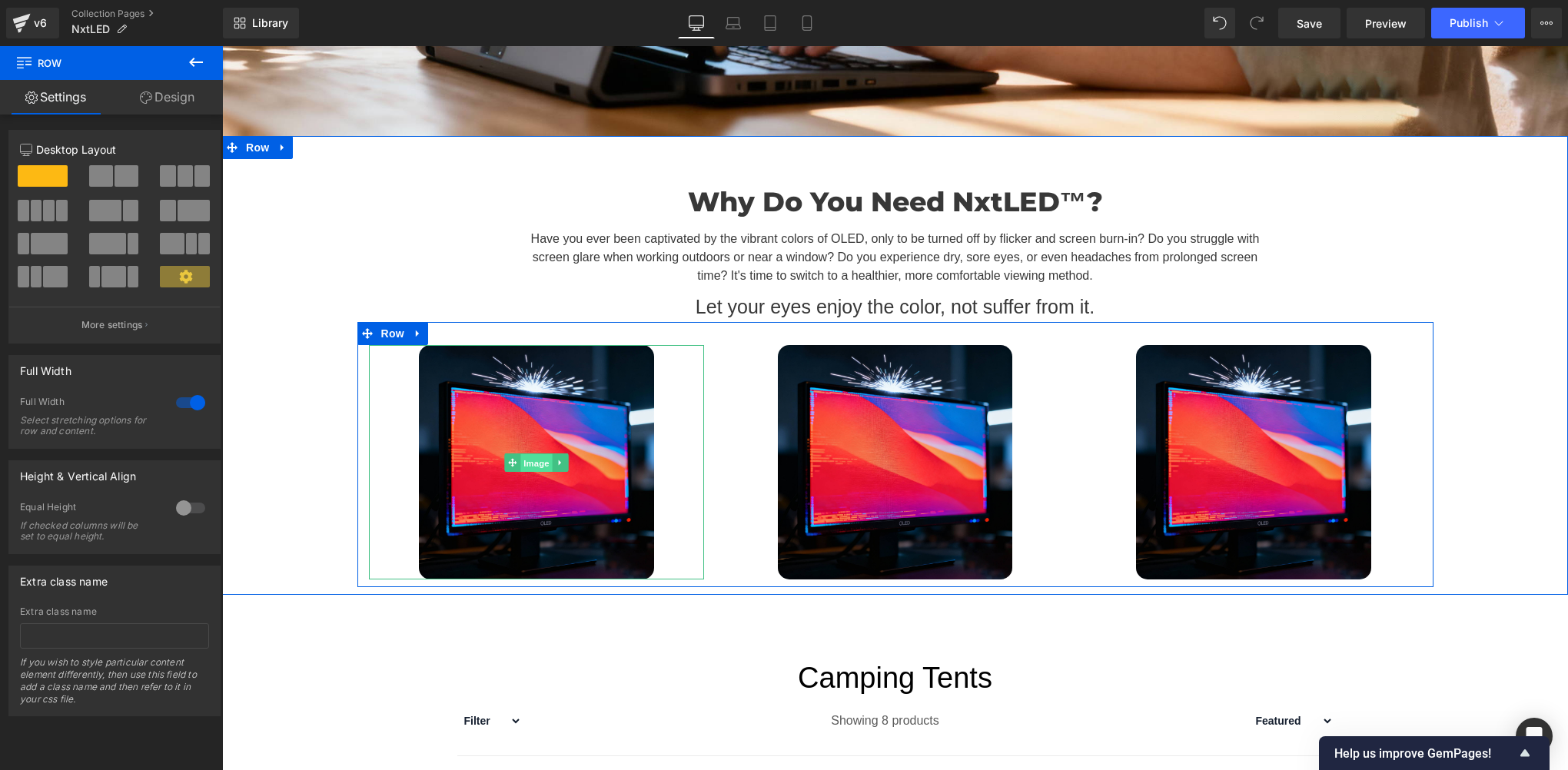
click at [504, 455] on link "Image" at bounding box center [527, 462] width 48 height 19
click at [867, 450] on div "Image" at bounding box center [895, 462] width 336 height 235
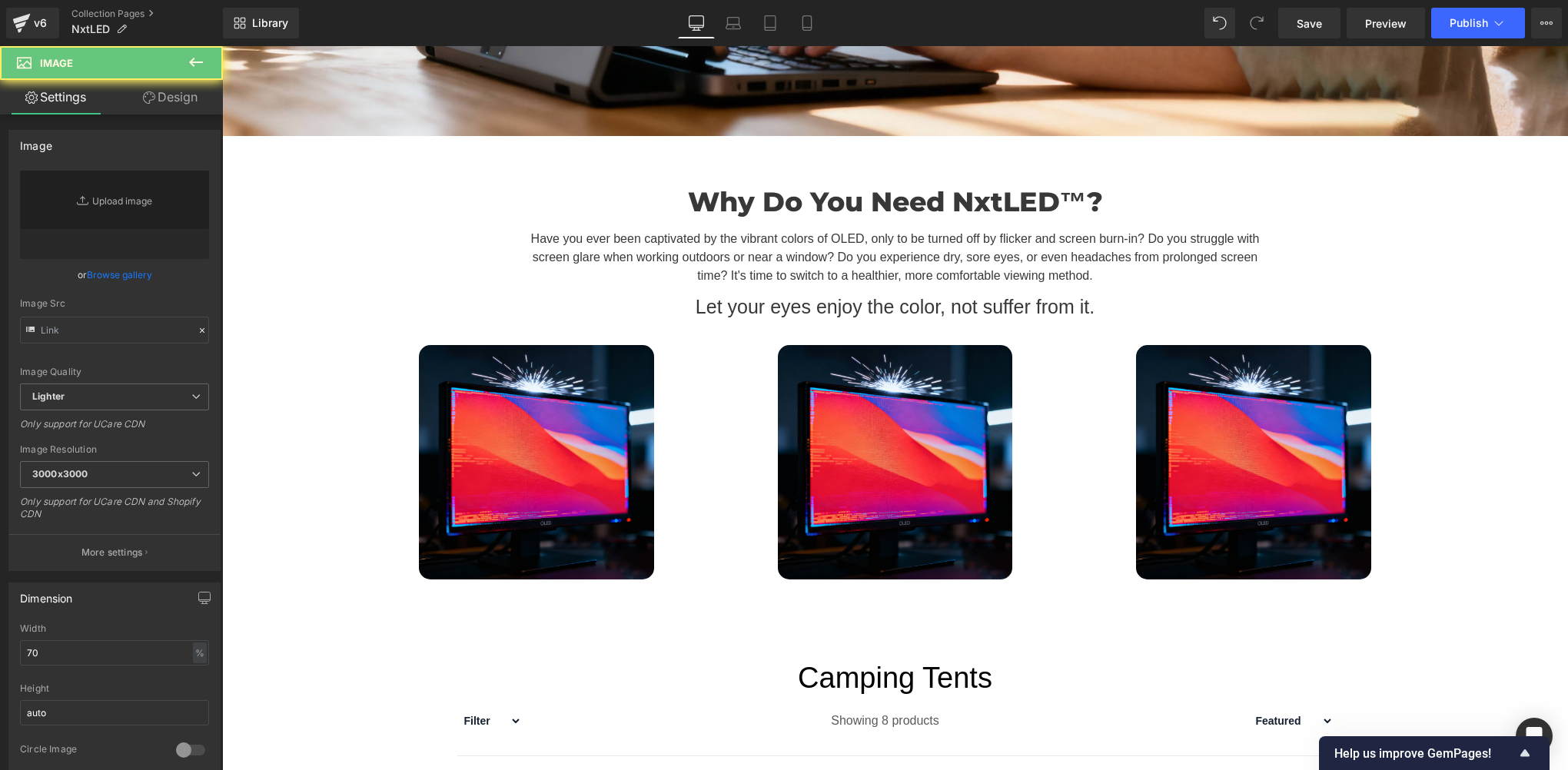
type input "[URL][DOMAIN_NAME]"
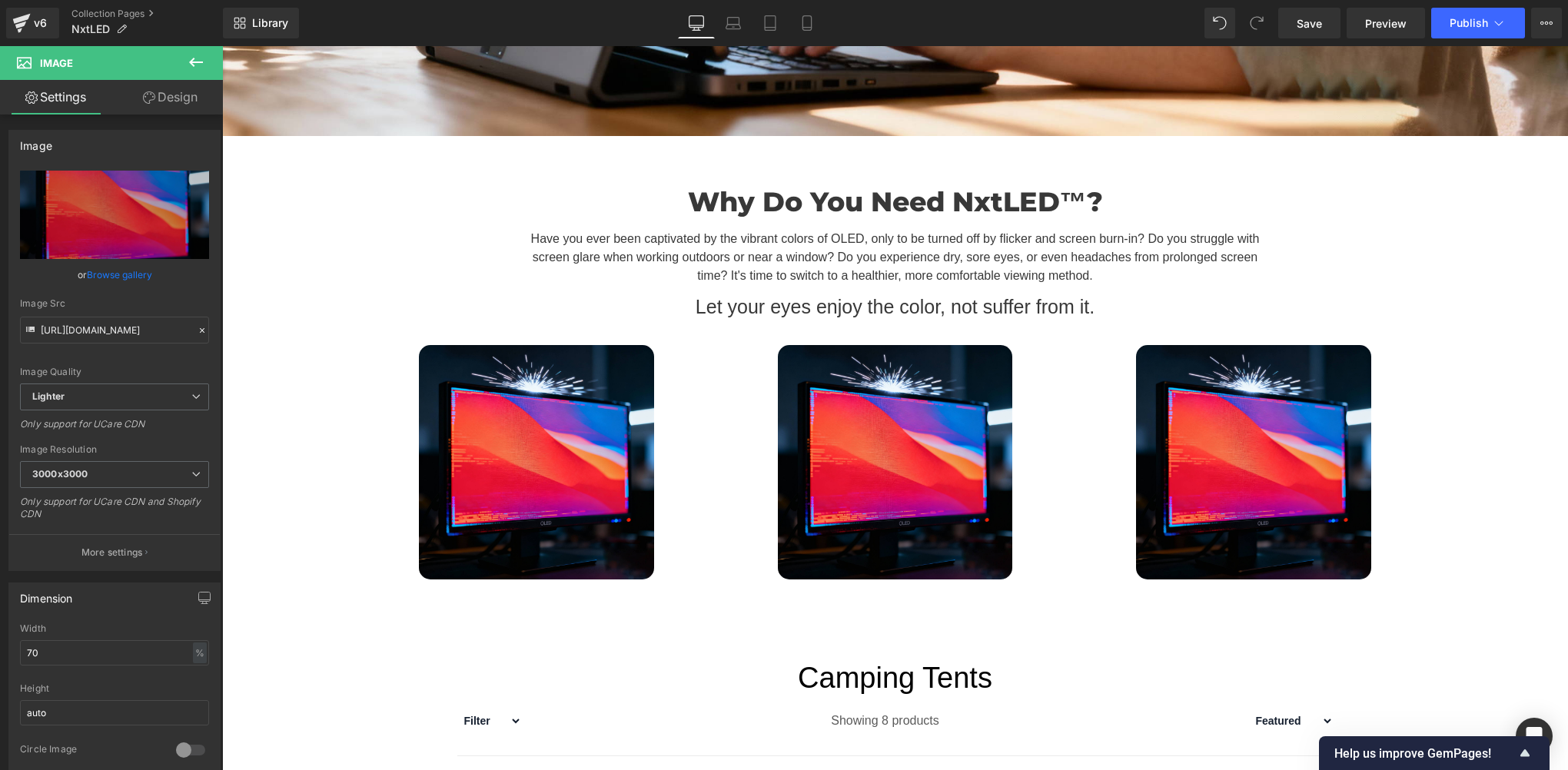
scroll to position [511, 0]
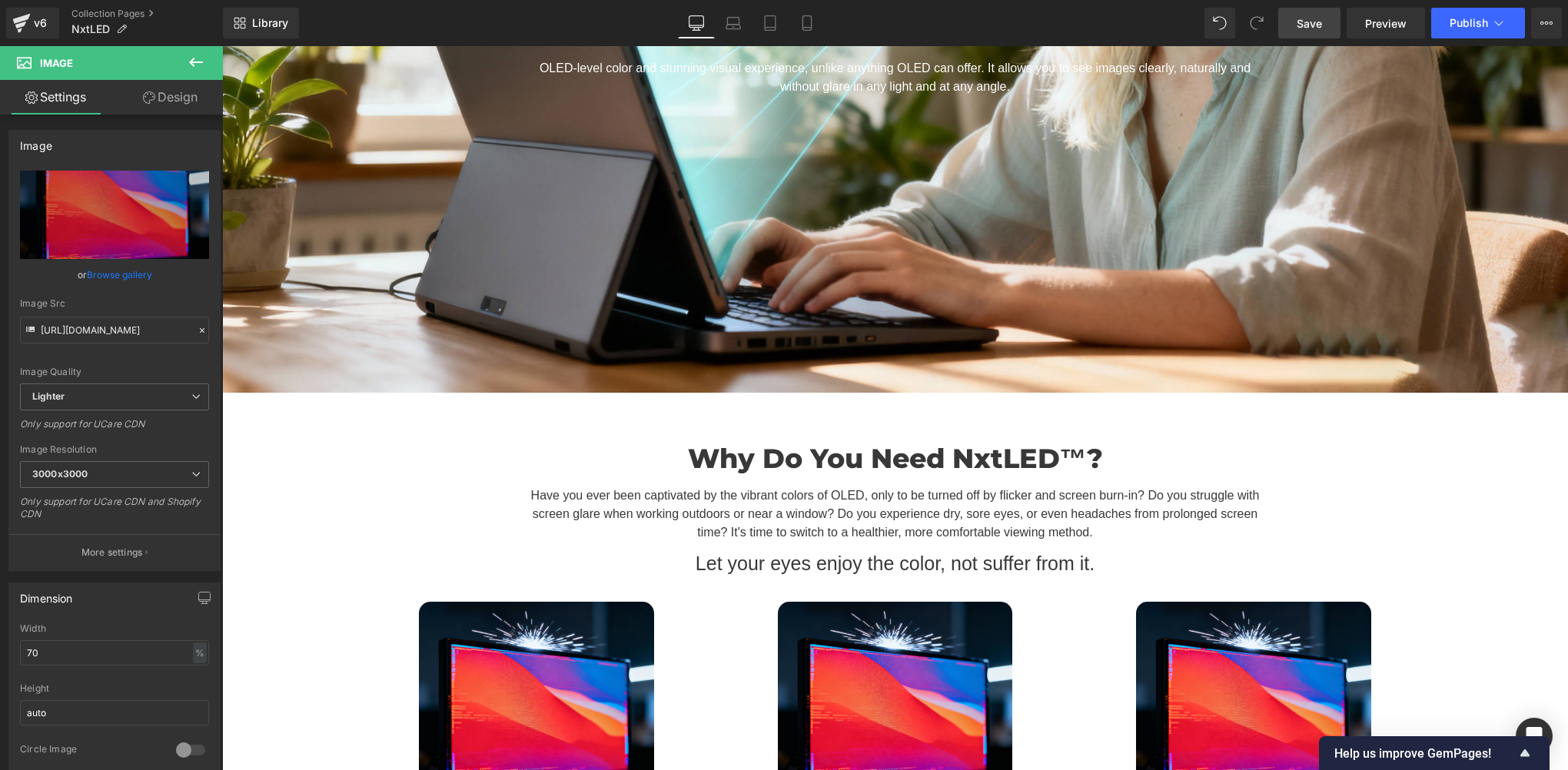
click at [1316, 28] on span "Save" at bounding box center [1309, 24] width 25 height 16
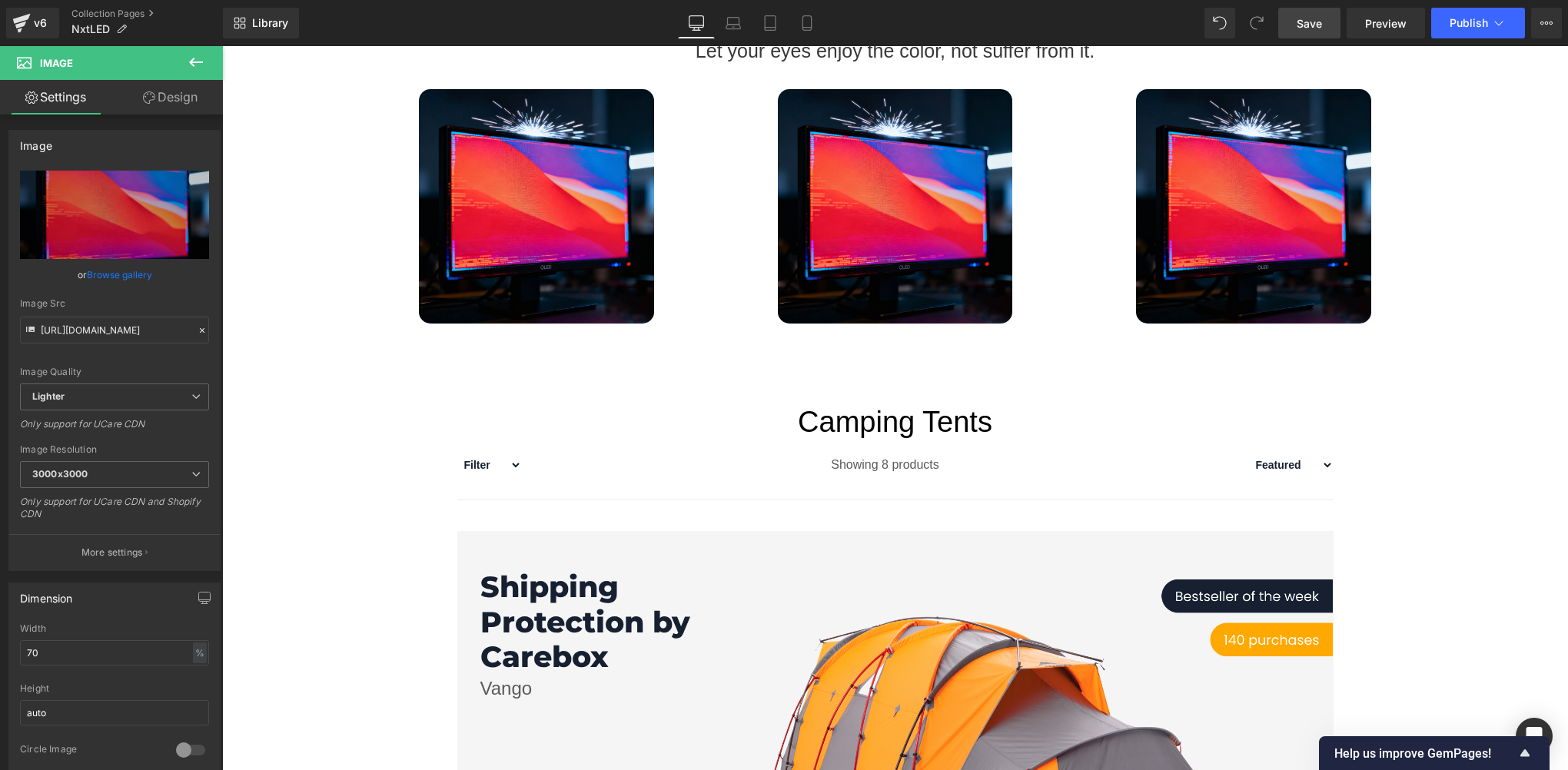
scroll to position [768, 0]
